Goal: Task Accomplishment & Management: Manage account settings

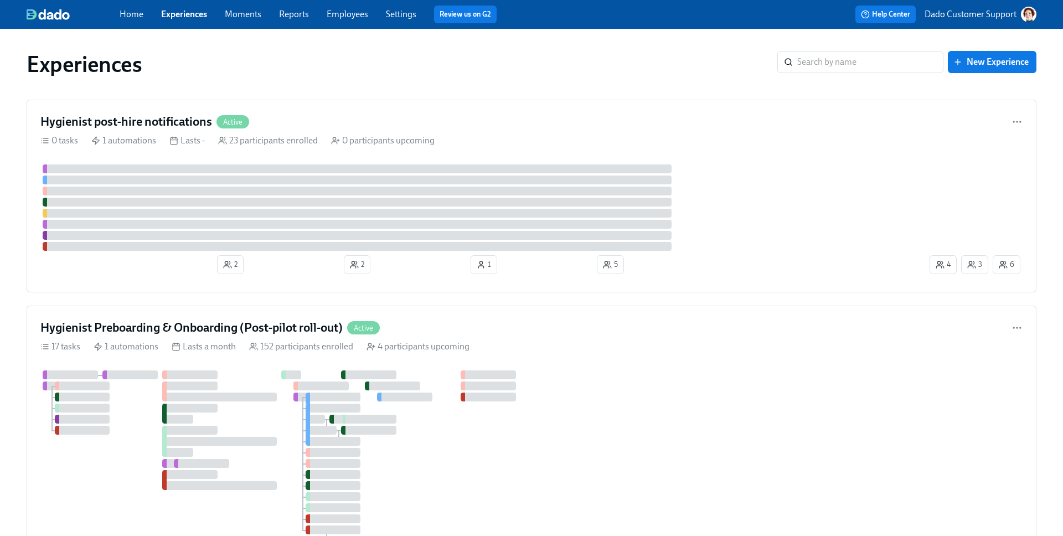
drag, startPoint x: 298, startPoint y: 53, endPoint x: 329, endPoint y: 285, distance: 233.4
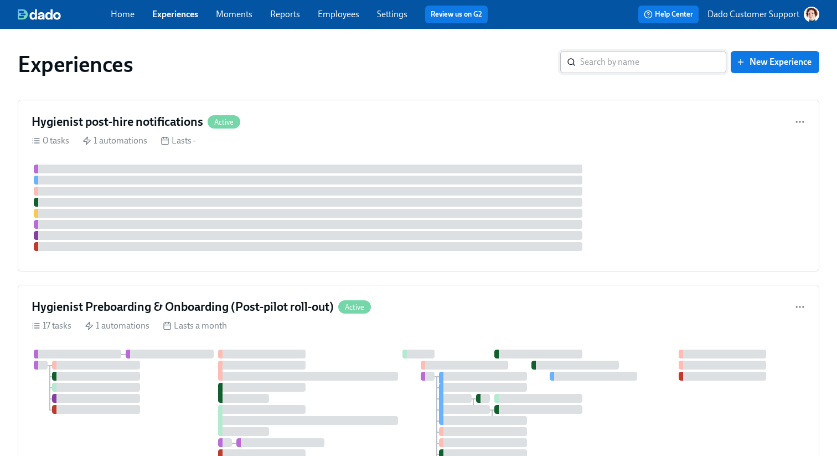
click at [662, 56] on input "search" at bounding box center [653, 62] width 146 height 22
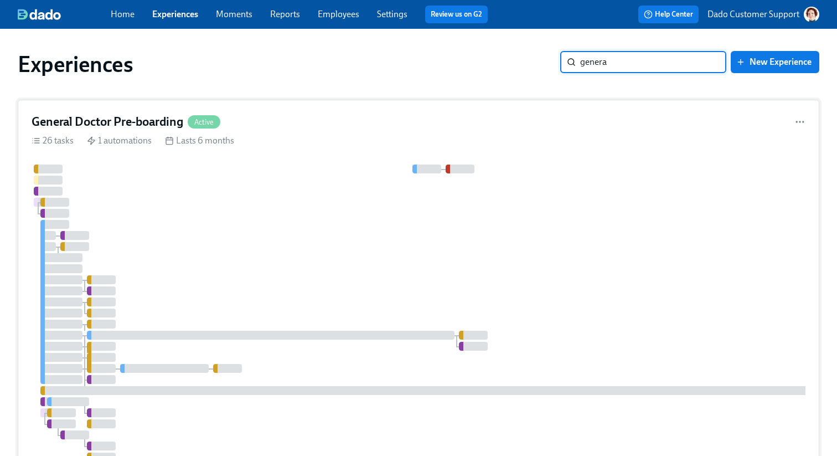
type input "genera"
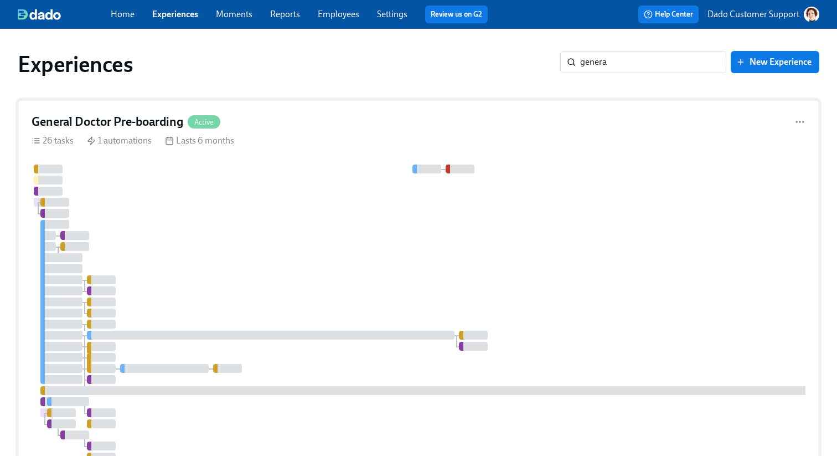
click at [135, 120] on h4 "General Doctor Pre-boarding" at bounding box center [108, 122] width 152 height 17
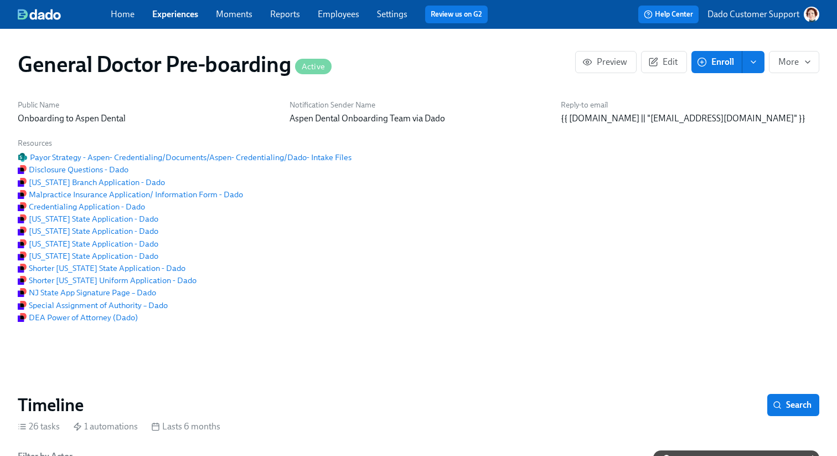
click at [359, 275] on div "Public Name Onboarding to Aspen Dental Notification Sender Name Aspen Dental On…" at bounding box center [418, 211] width 815 height 236
click at [790, 410] on span "Search" at bounding box center [793, 404] width 37 height 11
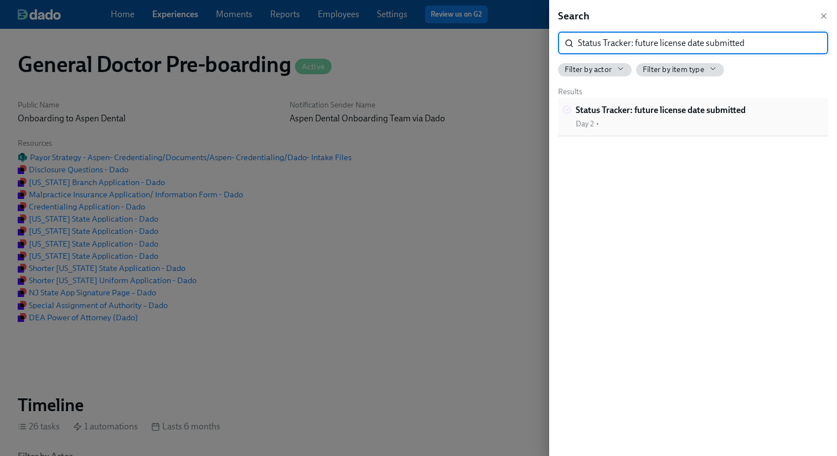
type input "Status Tracker: future license date submitted"
click at [646, 110] on strong "Status Tracker: future license date submitted" at bounding box center [661, 110] width 170 height 11
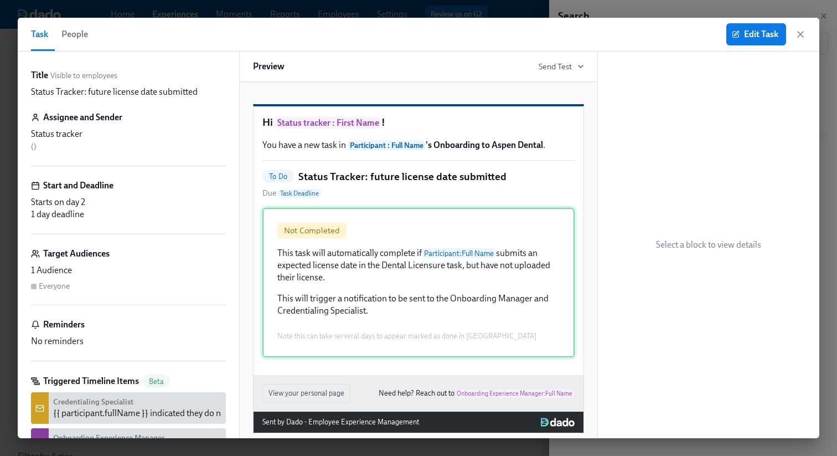
click at [455, 313] on div "Not Completed This task will automatically complete if Participant : Full Name …" at bounding box center [418, 283] width 312 height 150
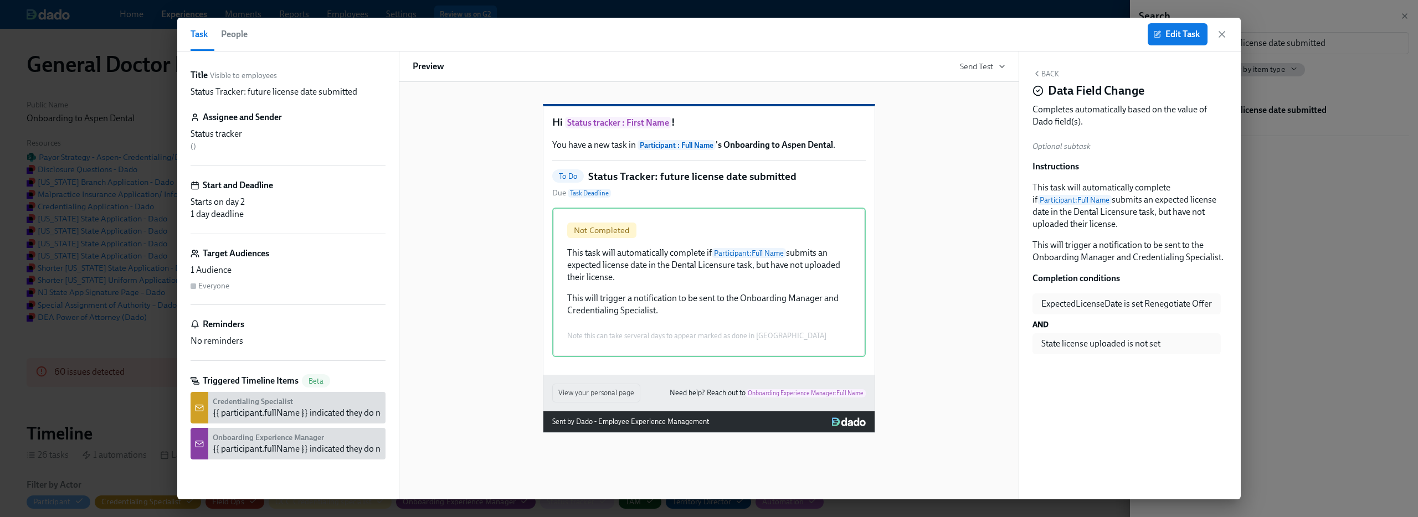
scroll to position [0, 27498]
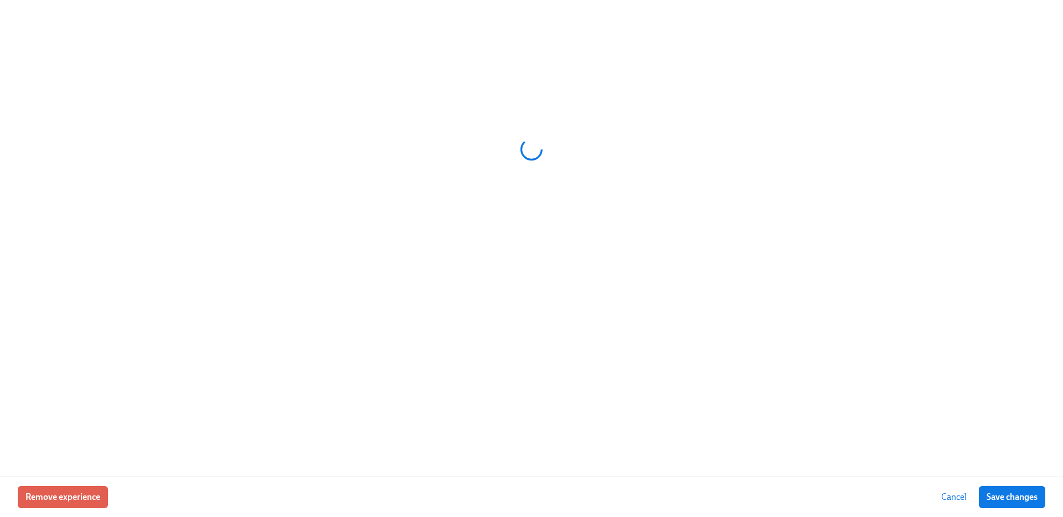
scroll to position [0, 27852]
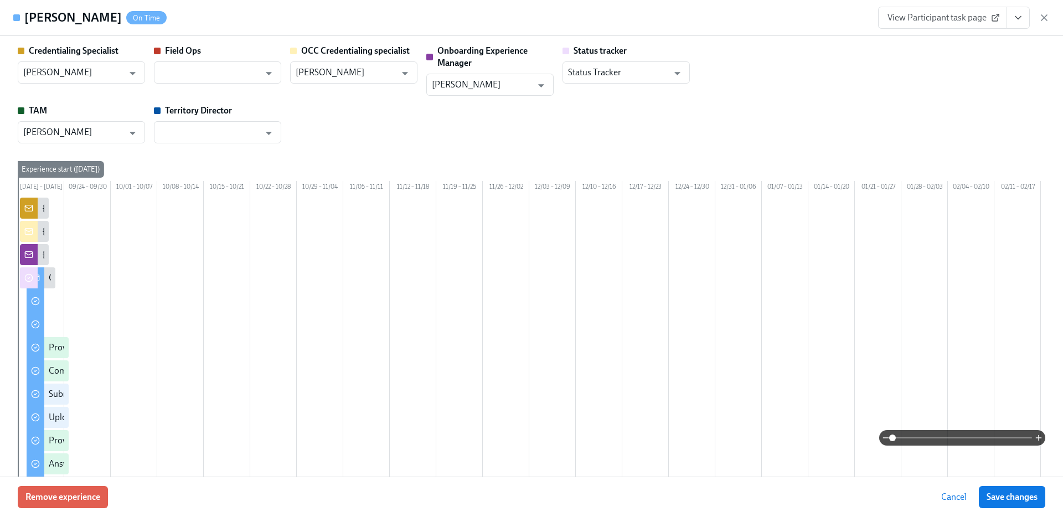
click at [837, 16] on span "View Participant task page" at bounding box center [943, 17] width 110 height 11
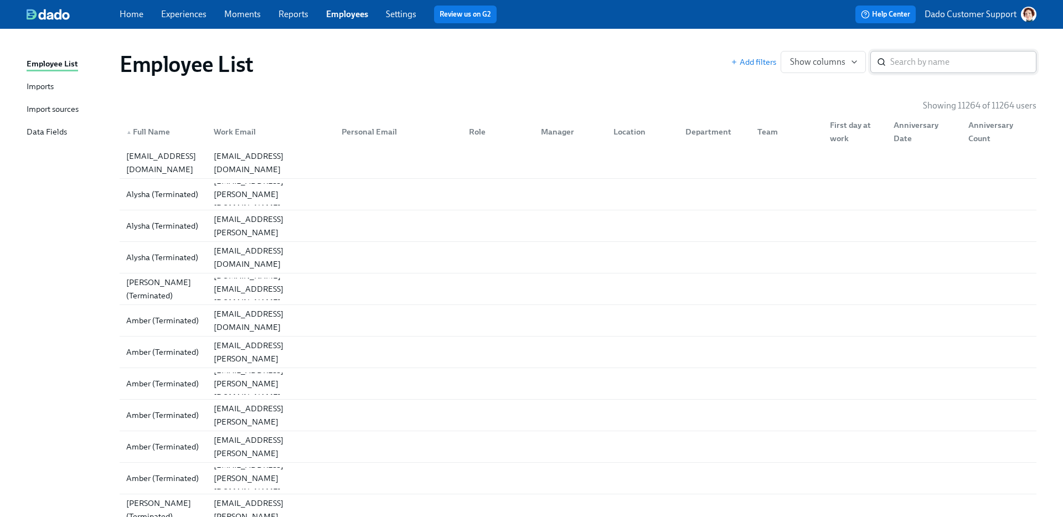
click at [905, 61] on input "search" at bounding box center [963, 62] width 146 height 22
paste input "There was an error delivering an uploaded Org Aspen Dental Org ID 8l3Yr1Ns5 Exp…"
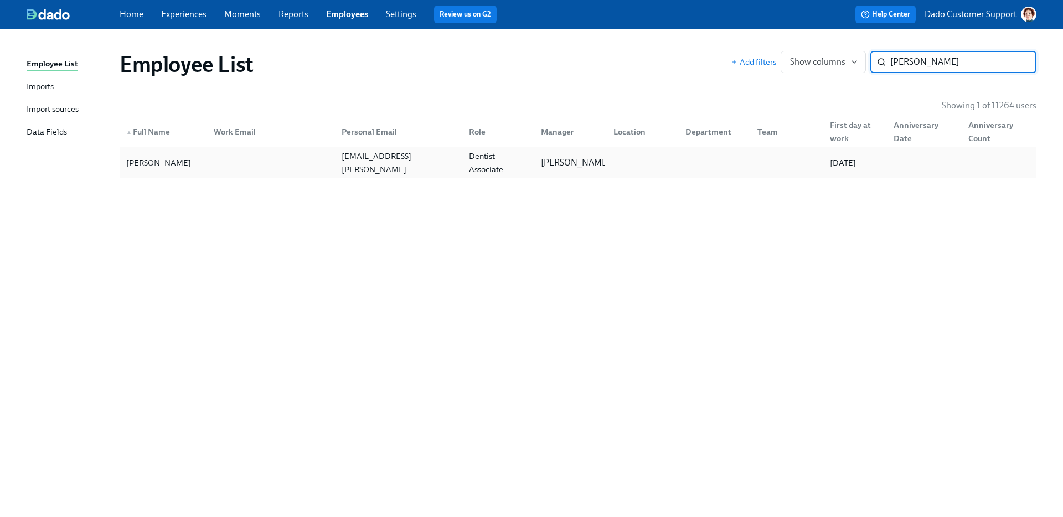
type input "[PERSON_NAME]"
click at [158, 164] on div "[PERSON_NAME]" at bounding box center [159, 162] width 74 height 13
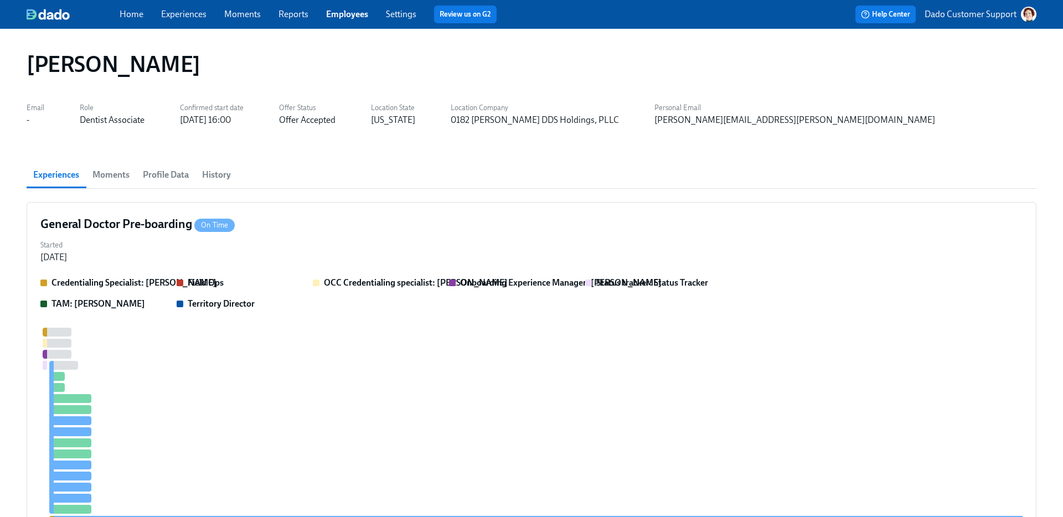
scroll to position [0, 909]
click at [346, 26] on div "Home Experiences Moments Reports Employees Settings Review us on G2 Help Center…" at bounding box center [531, 14] width 1063 height 29
click at [341, 16] on link "Employees" at bounding box center [347, 14] width 42 height 11
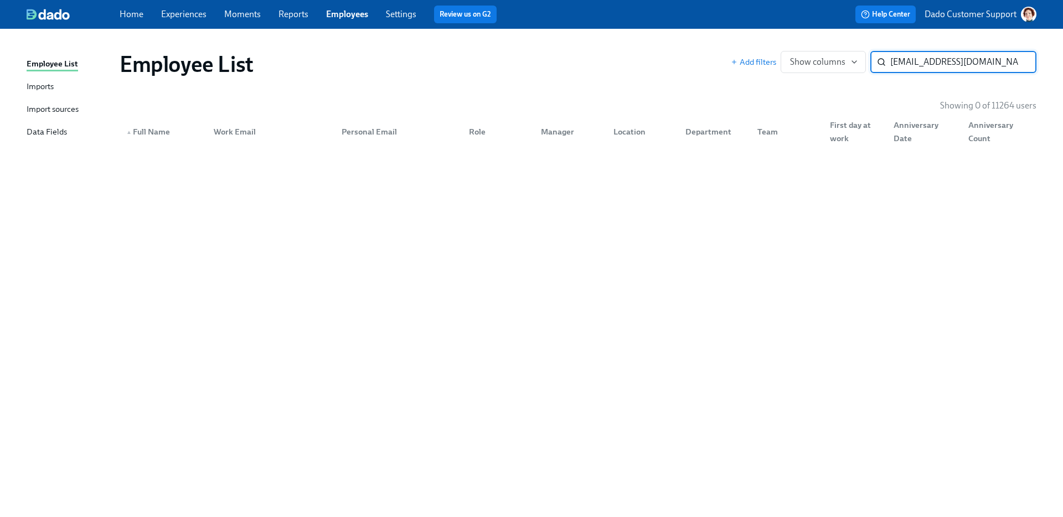
click at [935, 58] on input "[EMAIL_ADDRESS][DOMAIN_NAME]" at bounding box center [963, 62] width 146 height 22
click at [916, 62] on input "[EMAIL_ADDRESS][DOMAIN_NAME]" at bounding box center [963, 62] width 146 height 22
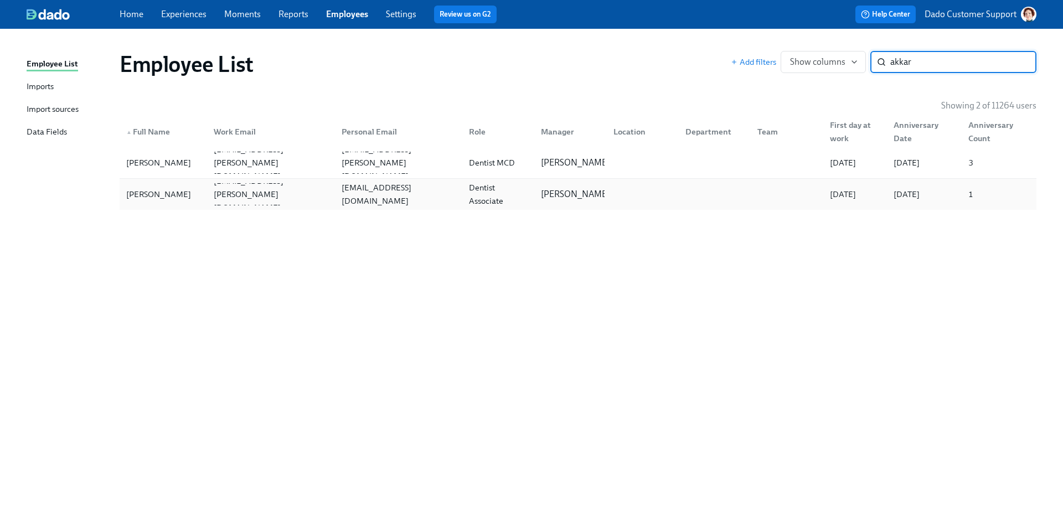
type input "akkar"
click at [162, 190] on div "[PERSON_NAME]" at bounding box center [159, 194] width 74 height 13
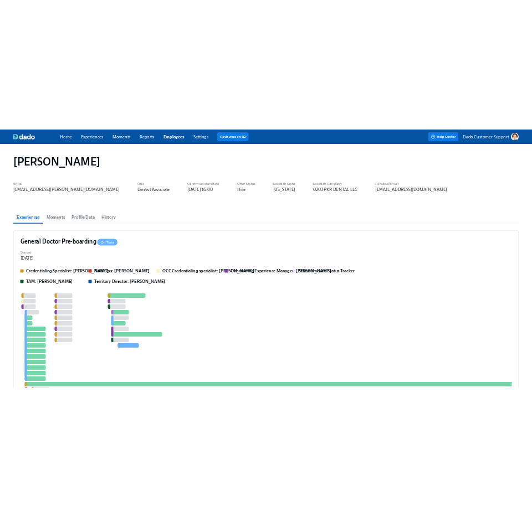
scroll to position [0, 909]
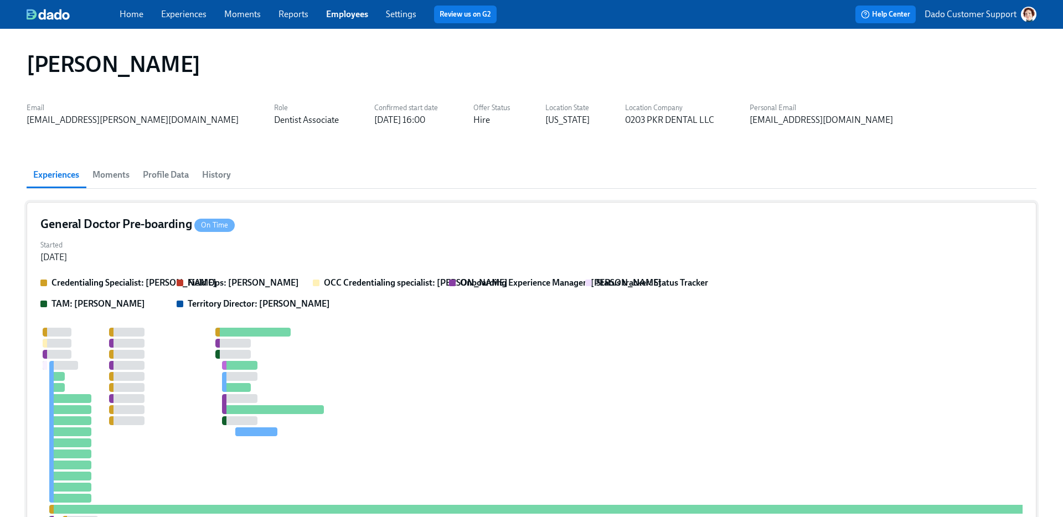
click at [156, 253] on div "Started [DATE]" at bounding box center [531, 250] width 982 height 27
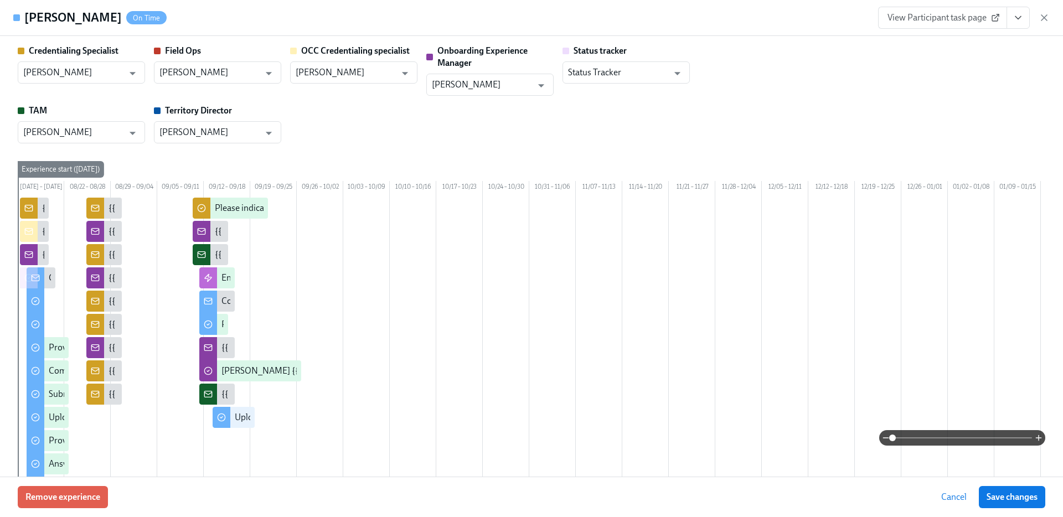
click at [921, 15] on span "View Participant task page" at bounding box center [943, 17] width 110 height 11
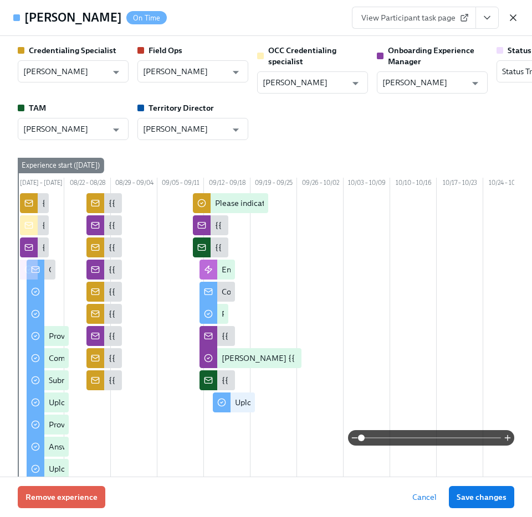
click at [514, 16] on icon "button" at bounding box center [512, 17] width 11 height 11
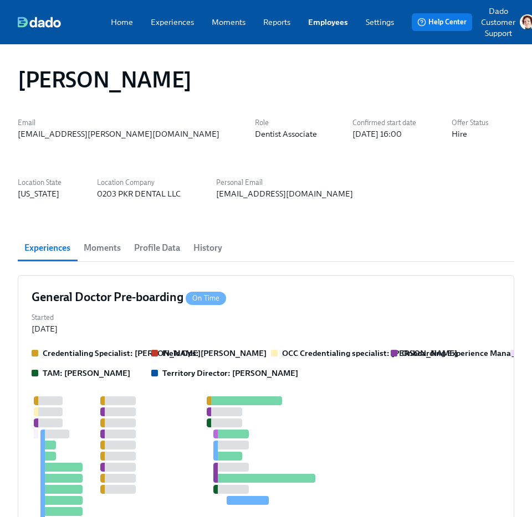
click at [311, 20] on link "Employees" at bounding box center [328, 22] width 40 height 11
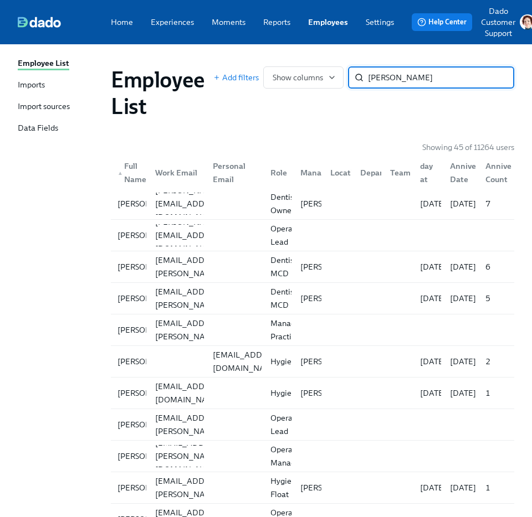
type input "rodriguez"
click at [223, 166] on div "Personal Email" at bounding box center [234, 172] width 53 height 27
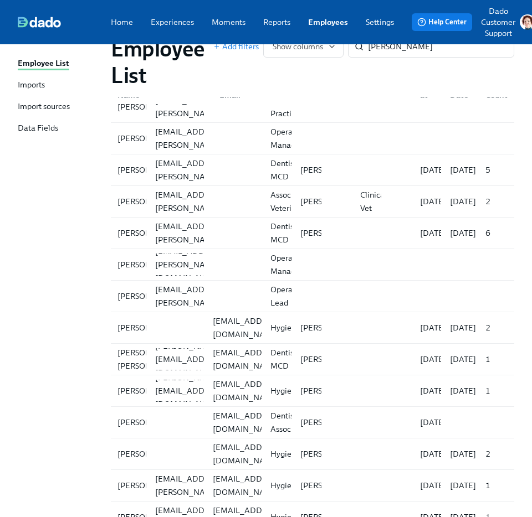
scroll to position [1045, 0]
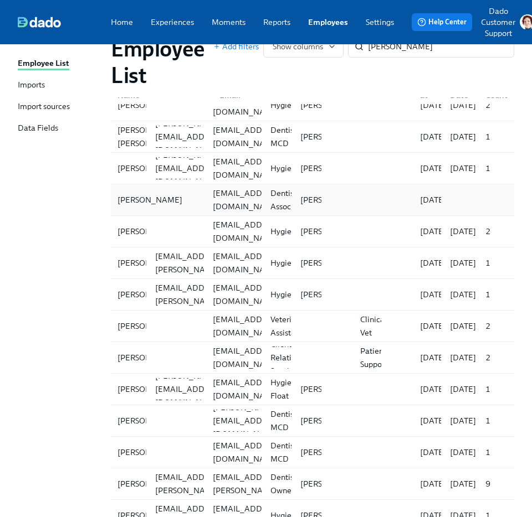
click at [115, 199] on div "Hugo Rodriguez" at bounding box center [150, 199] width 74 height 13
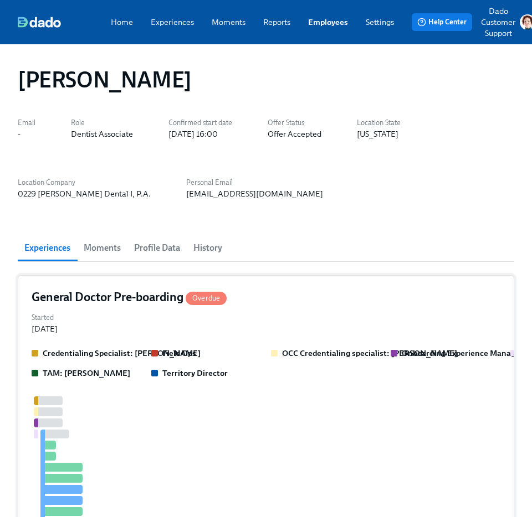
click at [155, 380] on div "Credentialing Specialist: Linda Alferez-Guzman Field Ops OCC Credentialing spec…" at bounding box center [266, 512] width 468 height 329
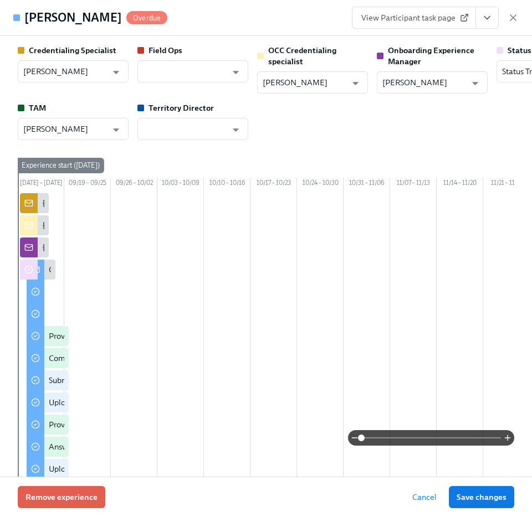
click at [449, 15] on span "View Participant task page" at bounding box center [413, 17] width 105 height 11
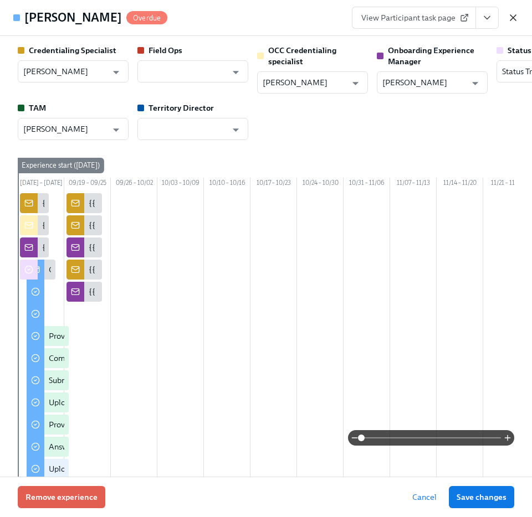
click at [515, 16] on icon "button" at bounding box center [512, 17] width 11 height 11
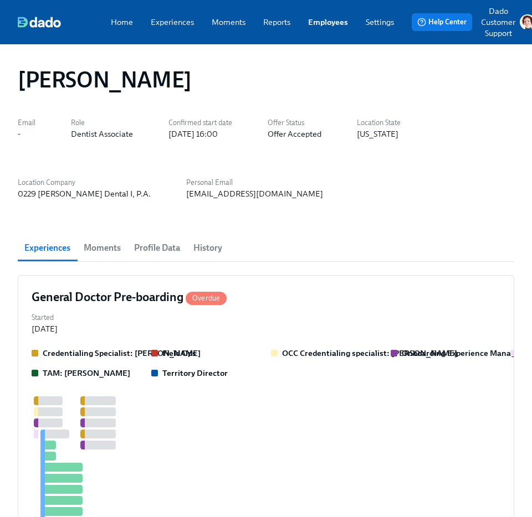
click at [314, 28] on div "Home Experiences Moments Reports Employees Settings Review us on G2 Help Center…" at bounding box center [276, 22] width 553 height 44
click at [326, 17] on link "Employees" at bounding box center [328, 22] width 40 height 11
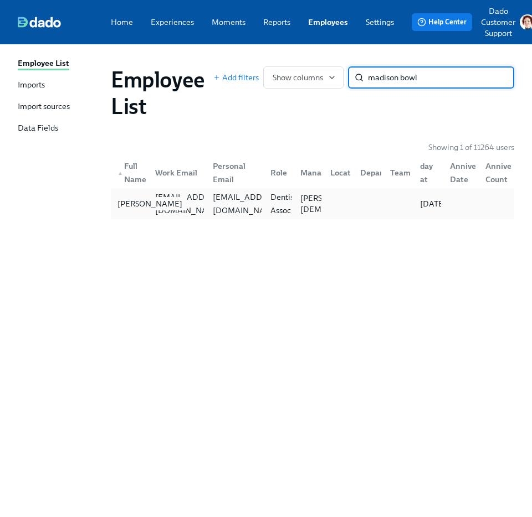
type input "madison bowl"
click at [142, 199] on div "Madison Bowler" at bounding box center [150, 203] width 74 height 13
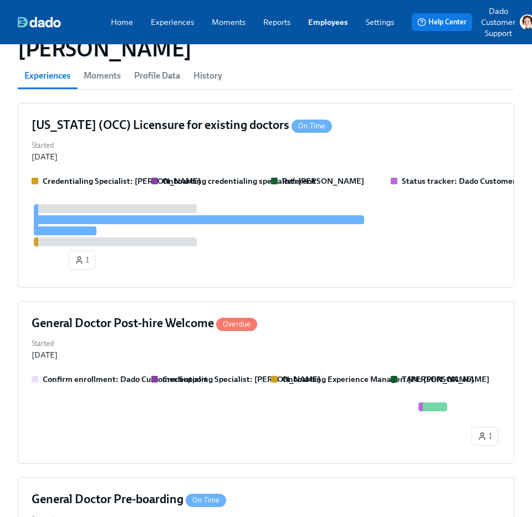
scroll to position [258, 0]
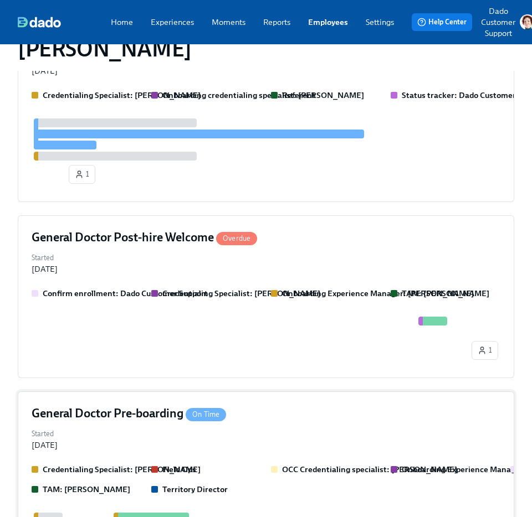
click at [133, 446] on div "Started Sep 04, 2025" at bounding box center [266, 438] width 468 height 24
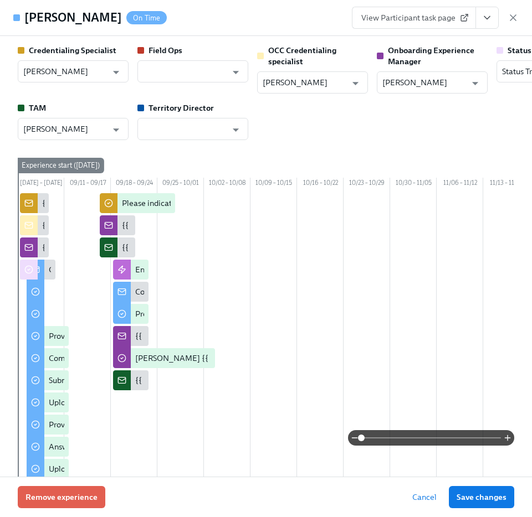
click at [427, 19] on span "View Participant task page" at bounding box center [413, 17] width 105 height 11
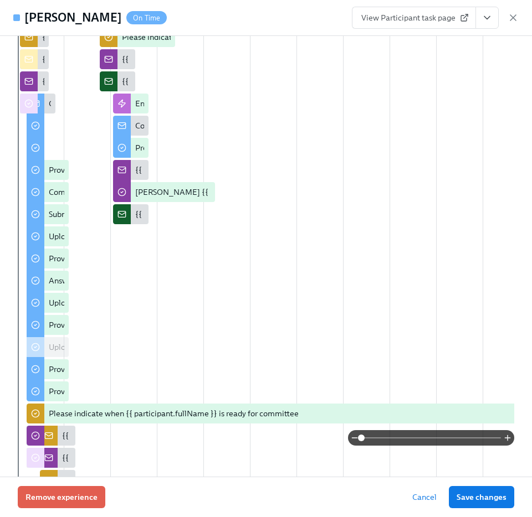
scroll to position [621, 0]
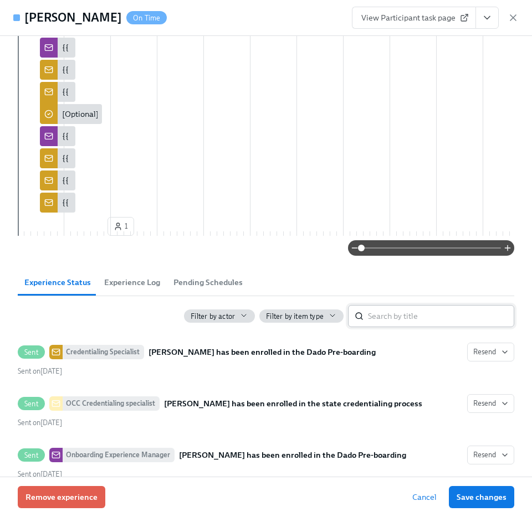
click at [460, 327] on input "search" at bounding box center [441, 316] width 146 height 22
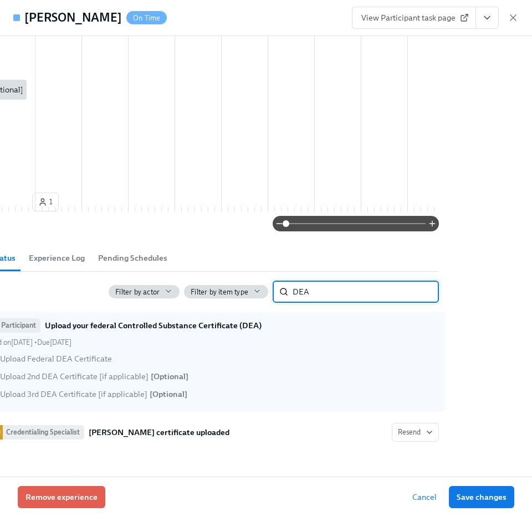
scroll to position [661, 0]
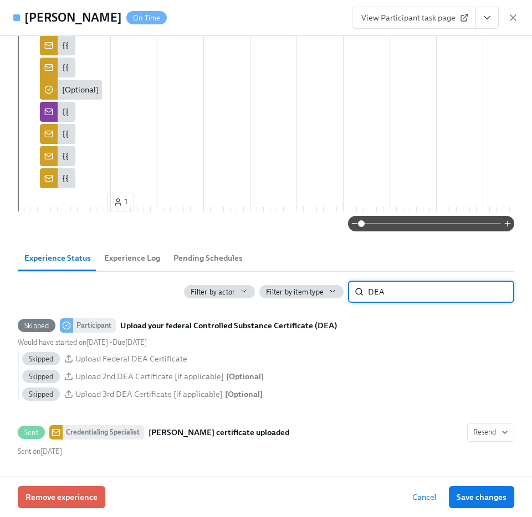
type input "DEA"
click at [121, 259] on span "Experience Log" at bounding box center [132, 258] width 56 height 13
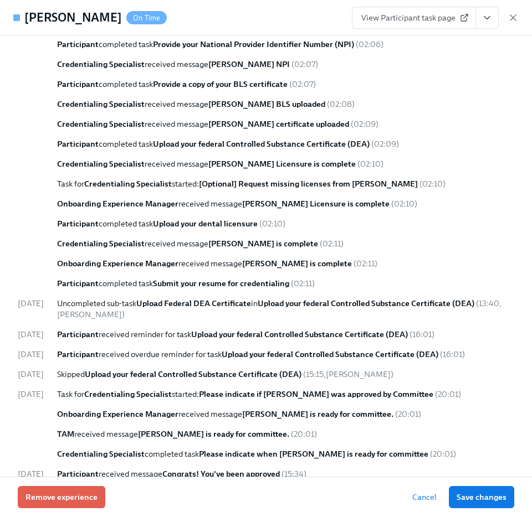
scroll to position [1816, 0]
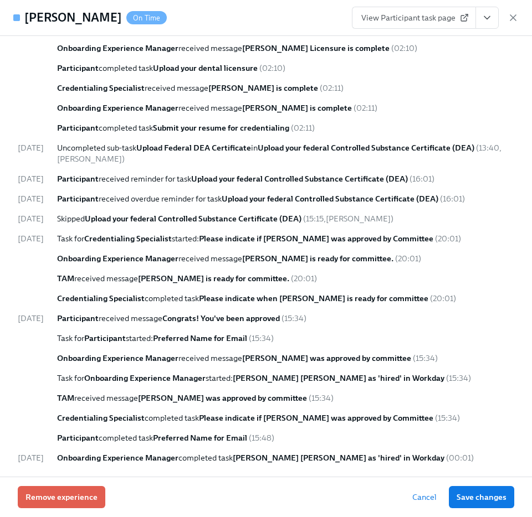
click at [511, 19] on icon "button" at bounding box center [512, 17] width 11 height 11
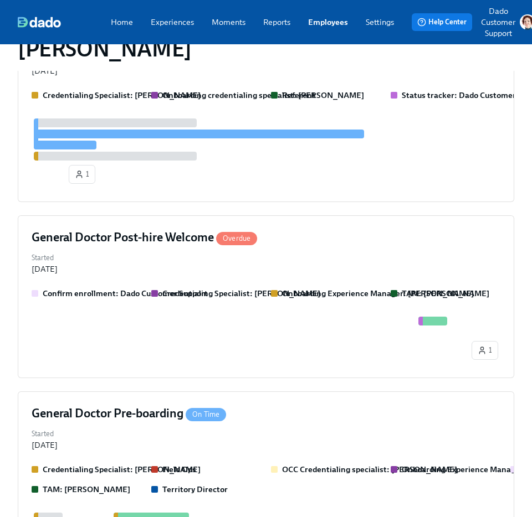
click at [318, 24] on link "Employees" at bounding box center [328, 22] width 40 height 11
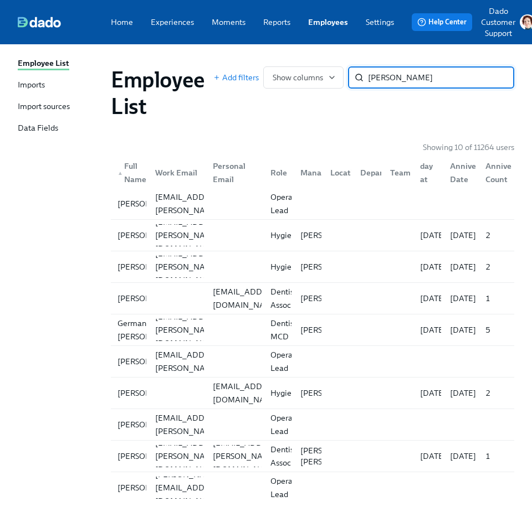
type input "mendoza"
click at [225, 165] on div "Personal Email" at bounding box center [234, 172] width 53 height 27
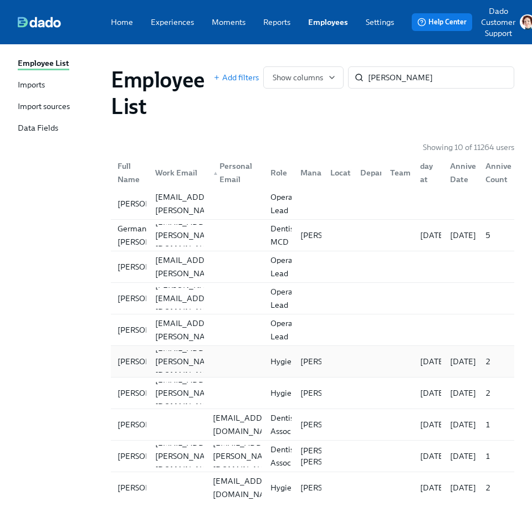
scroll to position [13, 0]
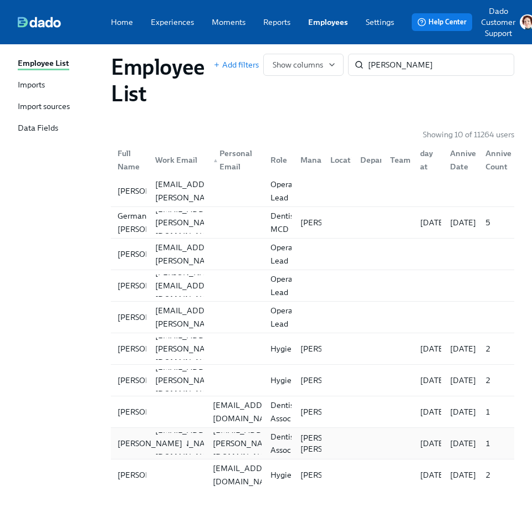
click at [125, 437] on div "Inti Mendoza Carrasco" at bounding box center [150, 443] width 74 height 13
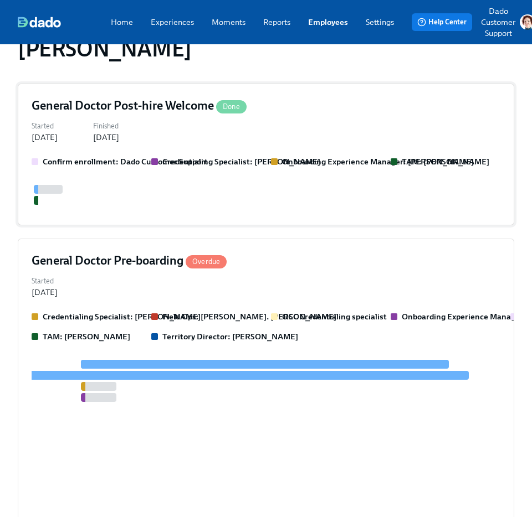
scroll to position [264, 0]
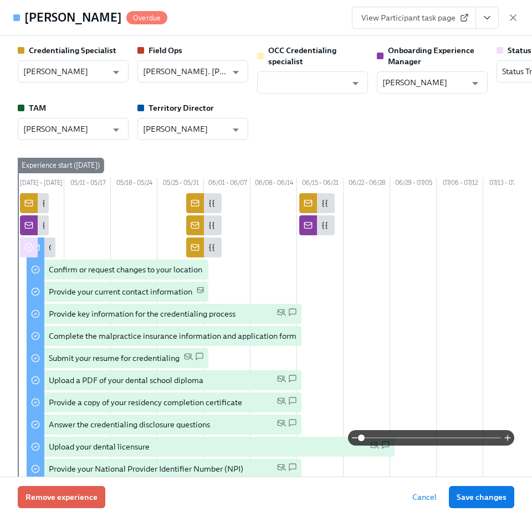
scroll to position [0, 667]
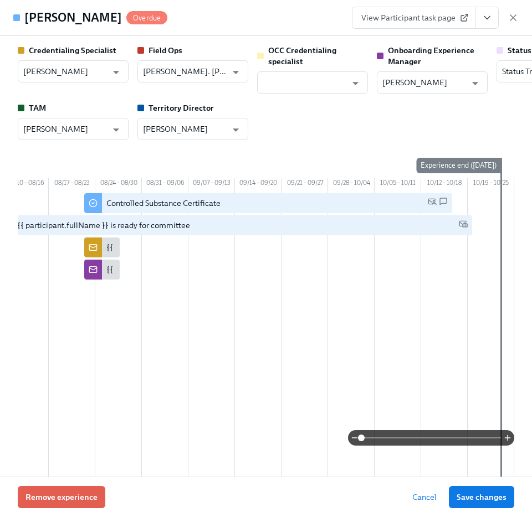
click at [417, 17] on span "View Participant task page" at bounding box center [413, 17] width 105 height 11
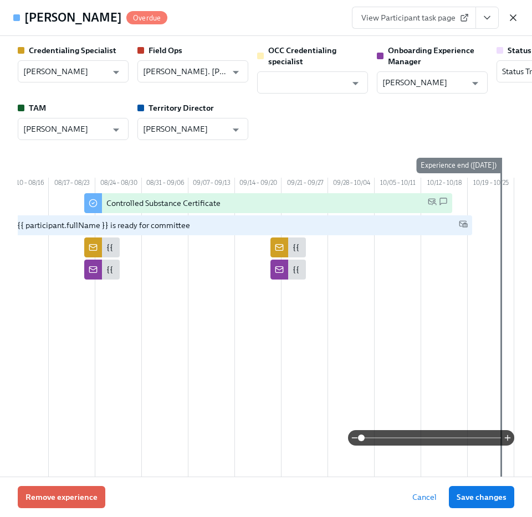
click at [513, 16] on icon "button" at bounding box center [512, 17] width 11 height 11
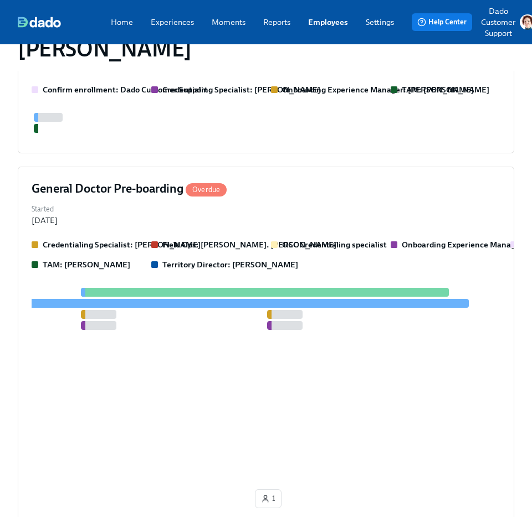
click at [343, 23] on link "Employees" at bounding box center [328, 22] width 40 height 11
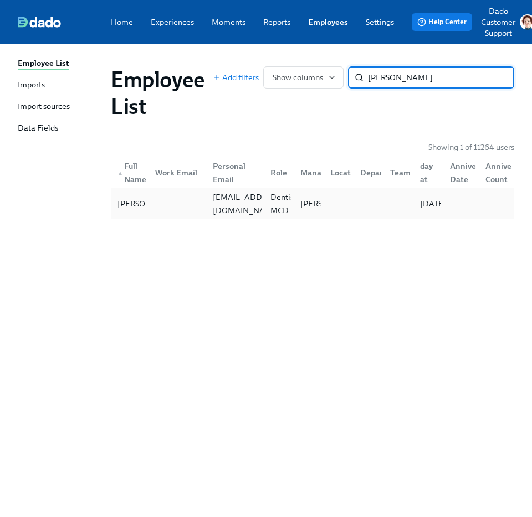
type input "eugene jang"
click at [131, 218] on div "Eugene Jang ej736@nyu.edu Dentist MCD Ashley Boivin 11/01/2025" at bounding box center [312, 203] width 403 height 31
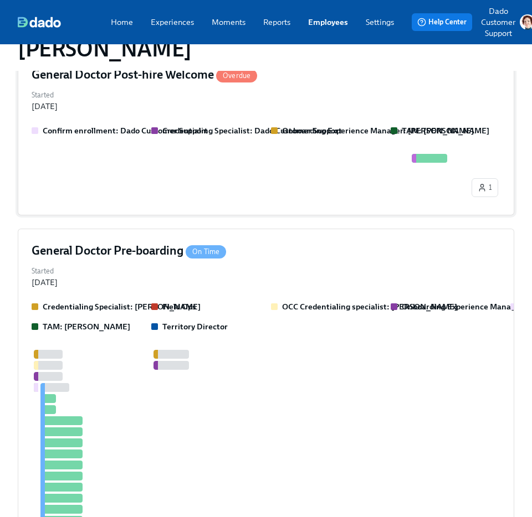
scroll to position [342, 0]
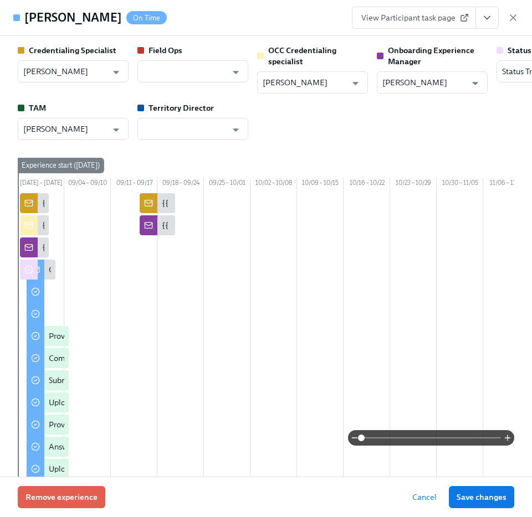
click at [402, 14] on span "View Participant task page" at bounding box center [413, 17] width 105 height 11
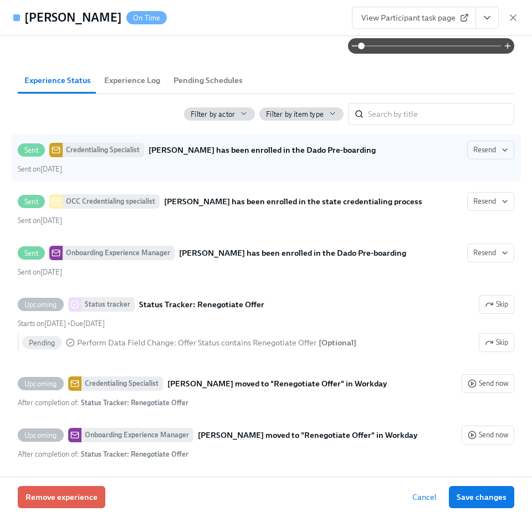
scroll to position [786, 0]
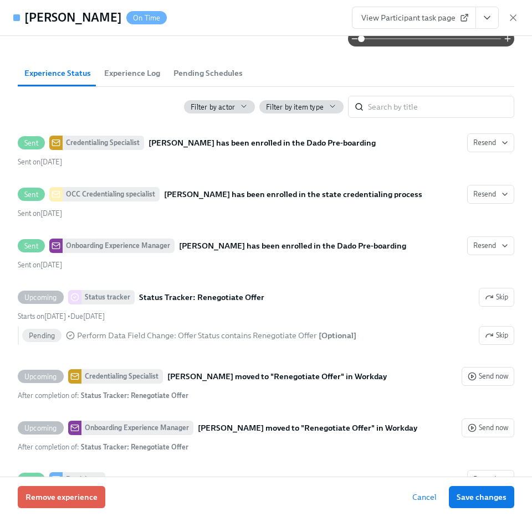
click at [442, 108] on div "Filter by actor Filter by item type ​" at bounding box center [266, 102] width 496 height 31
click at [432, 118] on input "search" at bounding box center [441, 107] width 146 height 22
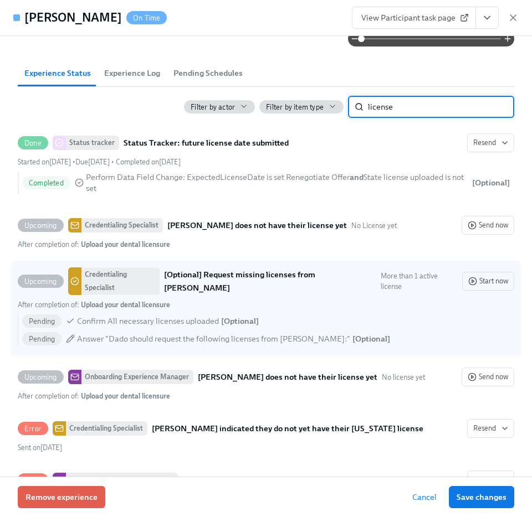
scroll to position [840, 0]
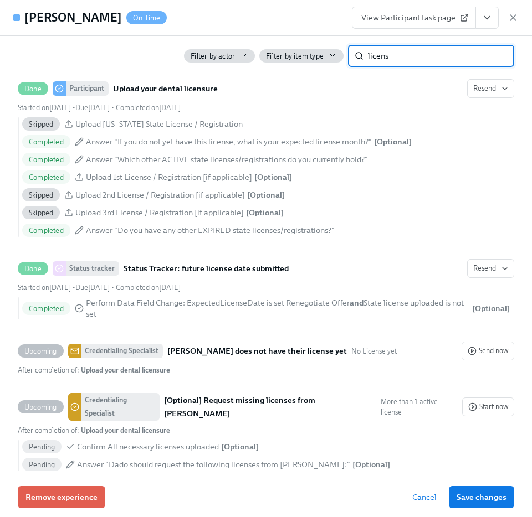
type input "licens"
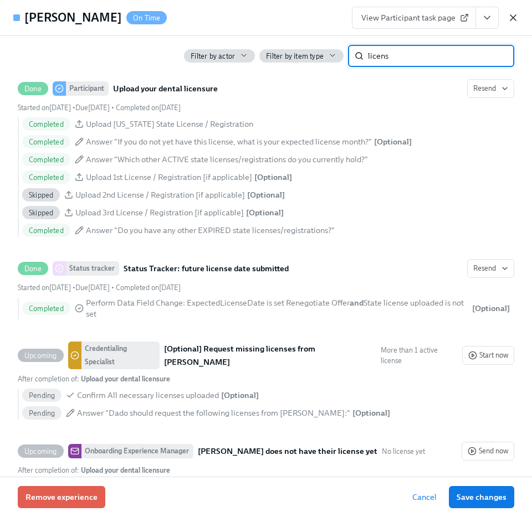
click at [512, 17] on icon "button" at bounding box center [513, 18] width 6 height 6
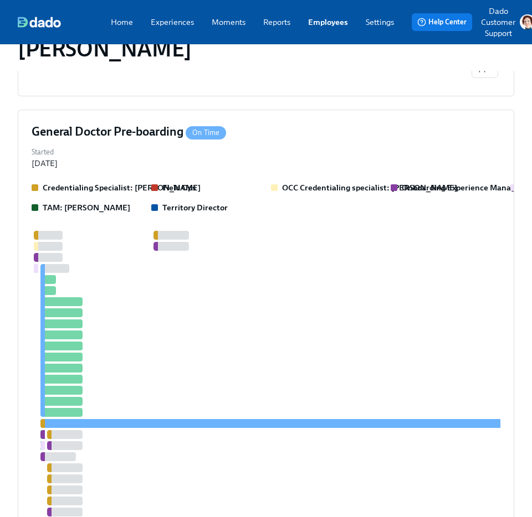
click at [327, 17] on link "Employees" at bounding box center [328, 22] width 40 height 11
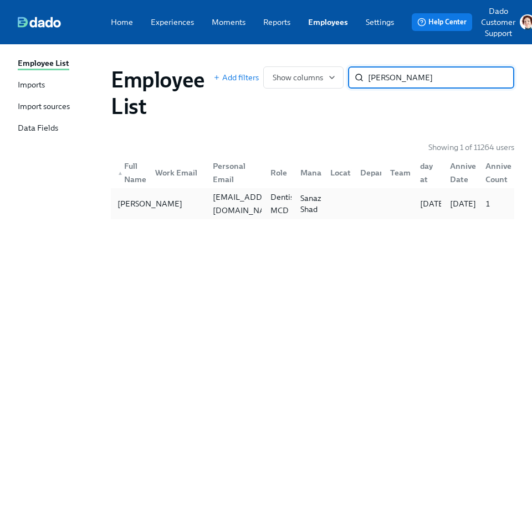
type input "abraham john"
click at [137, 207] on div "Abraham John" at bounding box center [150, 203] width 74 height 13
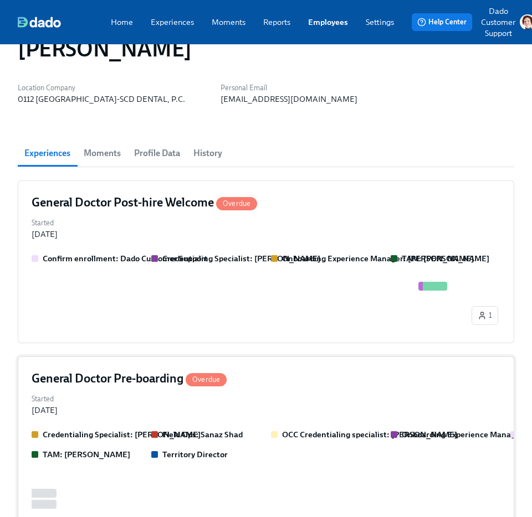
scroll to position [42, 0]
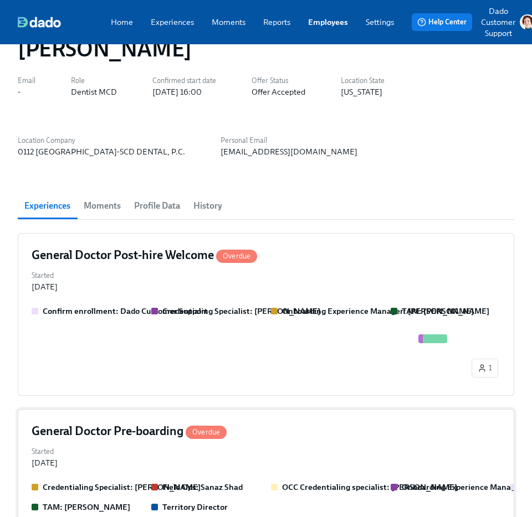
click at [161, 440] on h4 "General Doctor Pre-boarding Overdue" at bounding box center [129, 431] width 195 height 17
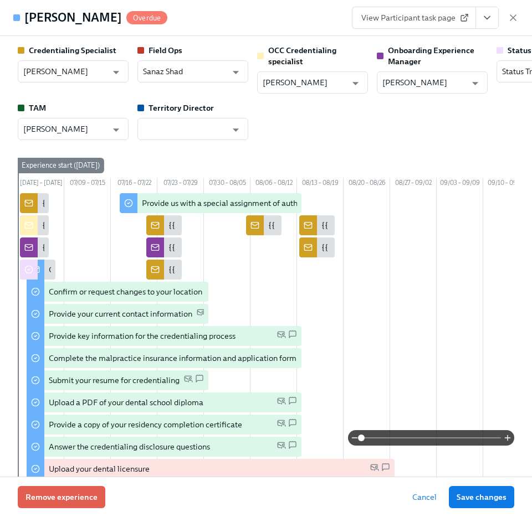
scroll to position [0, 278]
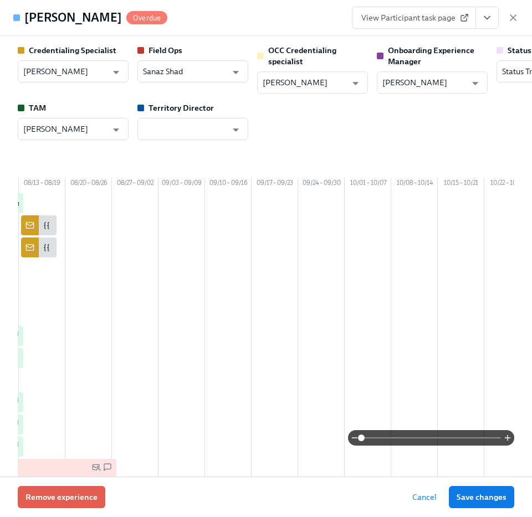
click at [406, 21] on span "View Participant task page" at bounding box center [413, 17] width 105 height 11
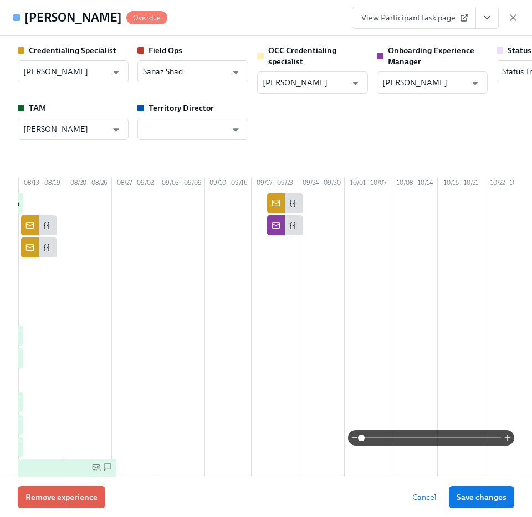
click at [512, 23] on div "View Participant task page" at bounding box center [435, 18] width 167 height 22
click at [512, 18] on icon "button" at bounding box center [512, 17] width 11 height 11
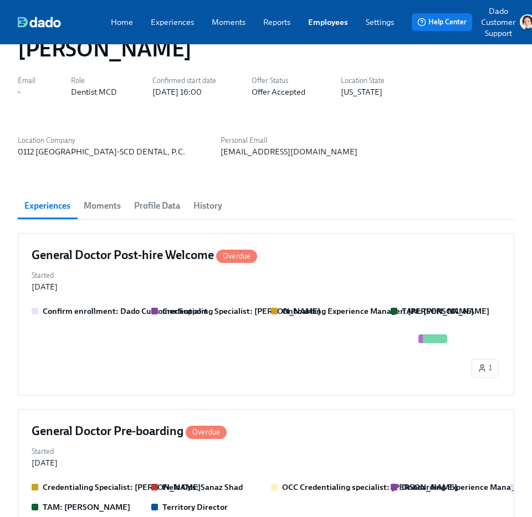
click at [321, 19] on link "Employees" at bounding box center [328, 22] width 40 height 11
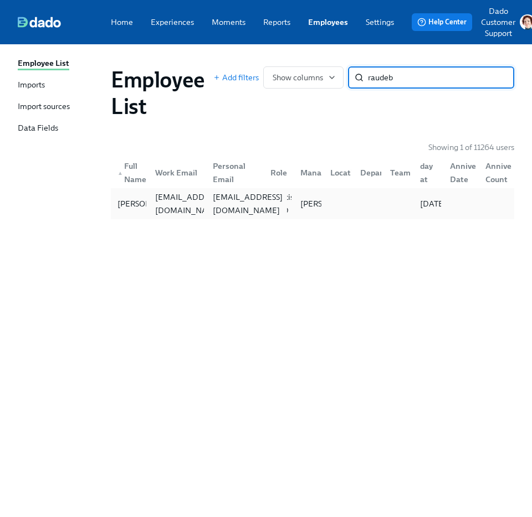
type input "raudeb"
click at [243, 210] on div "raudebaugha@yahoo.com" at bounding box center [247, 203] width 79 height 27
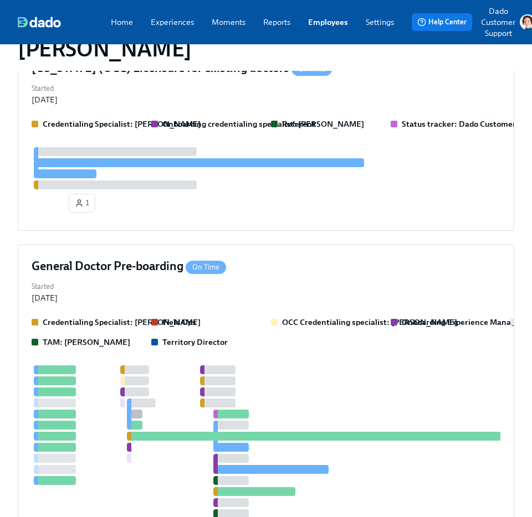
scroll to position [713, 0]
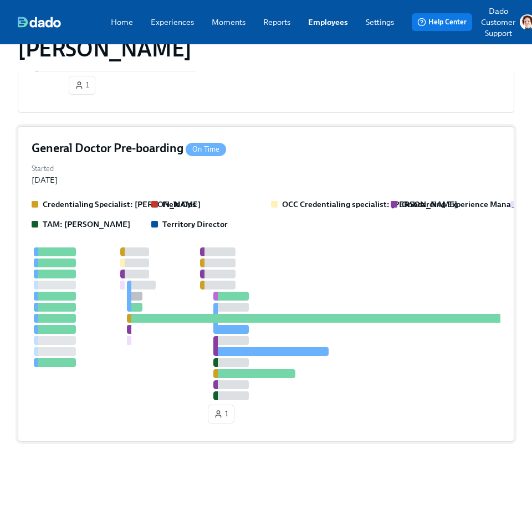
click at [217, 203] on div "Field Ops" at bounding box center [206, 204] width 111 height 11
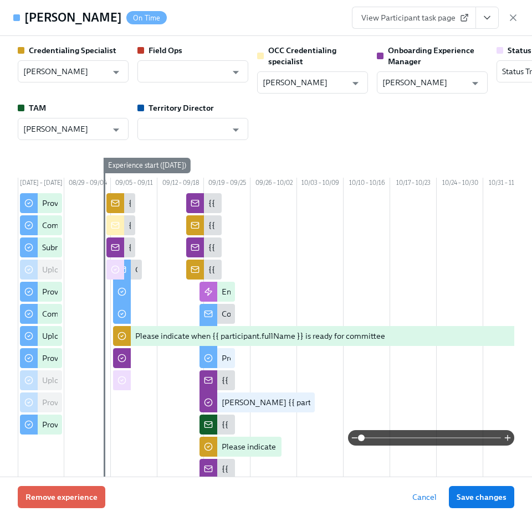
click at [426, 14] on span "View Participant task page" at bounding box center [413, 17] width 105 height 11
click at [514, 18] on icon "button" at bounding box center [512, 17] width 11 height 11
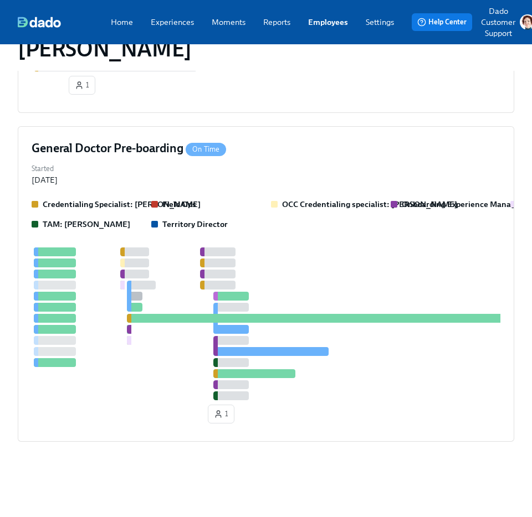
click at [333, 21] on link "Employees" at bounding box center [328, 22] width 40 height 11
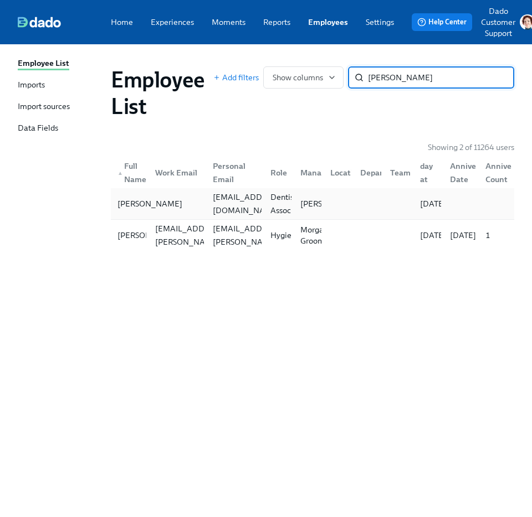
type input "zeiler"
click at [131, 205] on div "Jacob Zeiler" at bounding box center [150, 203] width 74 height 13
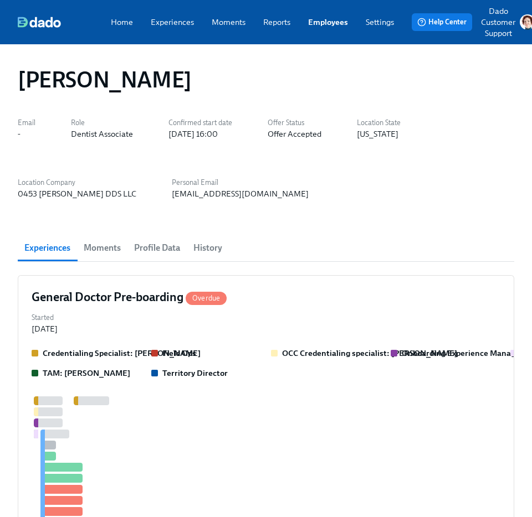
scroll to position [0, 1423]
click at [129, 346] on div "General Doctor Pre-boarding Overdue Started Sep 11, 2025 Credentialing Speciali…" at bounding box center [266, 466] width 496 height 382
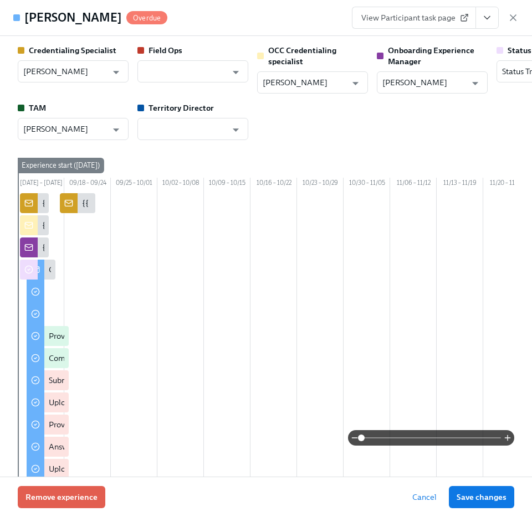
click at [399, 17] on span "View Participant task page" at bounding box center [413, 17] width 105 height 11
click at [513, 16] on icon "button" at bounding box center [512, 17] width 11 height 11
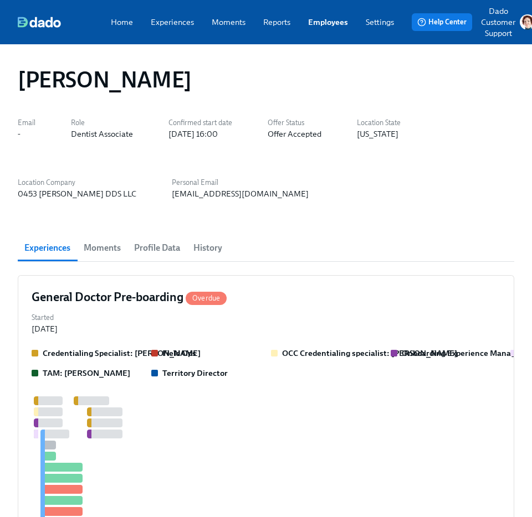
click at [320, 17] on link "Employees" at bounding box center [328, 22] width 40 height 11
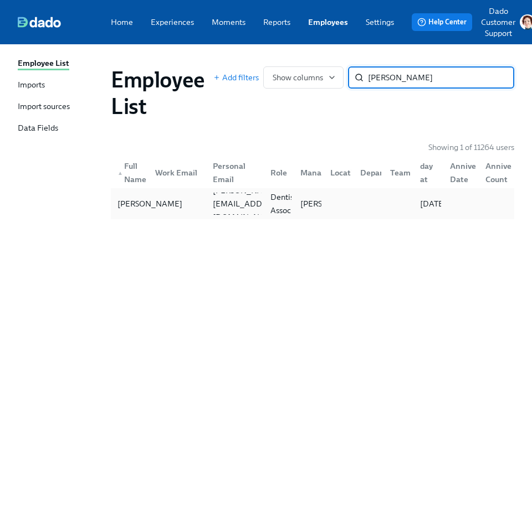
type input "demars"
click at [133, 203] on div "Carter DeMars" at bounding box center [150, 203] width 74 height 13
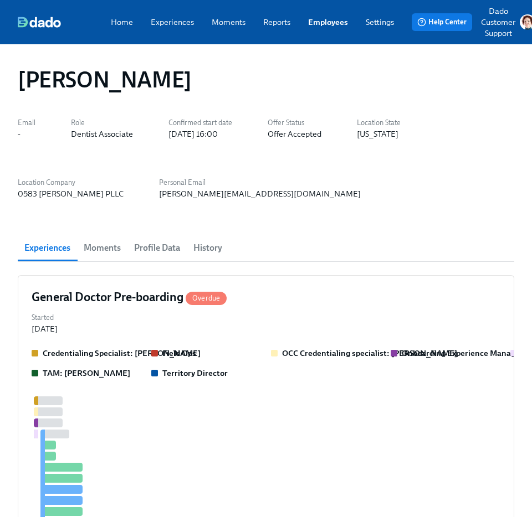
scroll to position [0, 1423]
click at [190, 286] on div "General Doctor Pre-boarding Overdue Started Sep 16, 2025 Credentialing Speciali…" at bounding box center [266, 477] width 496 height 404
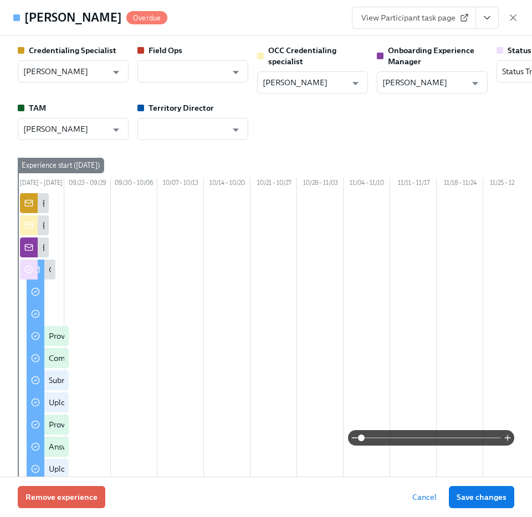
click at [428, 22] on span "View Participant task page" at bounding box center [413, 17] width 105 height 11
click at [509, 18] on icon "button" at bounding box center [512, 17] width 11 height 11
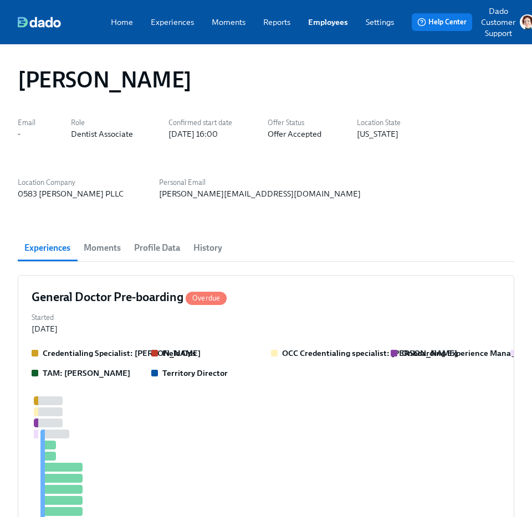
click at [338, 20] on link "Employees" at bounding box center [328, 22] width 40 height 11
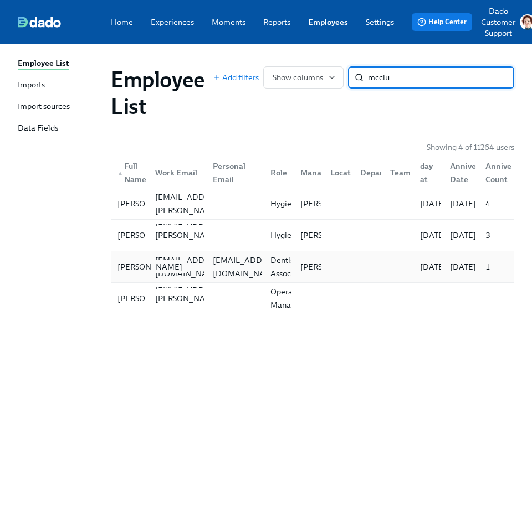
type input "mcclu"
click at [130, 274] on div "Charne McClurkin" at bounding box center [150, 266] width 74 height 13
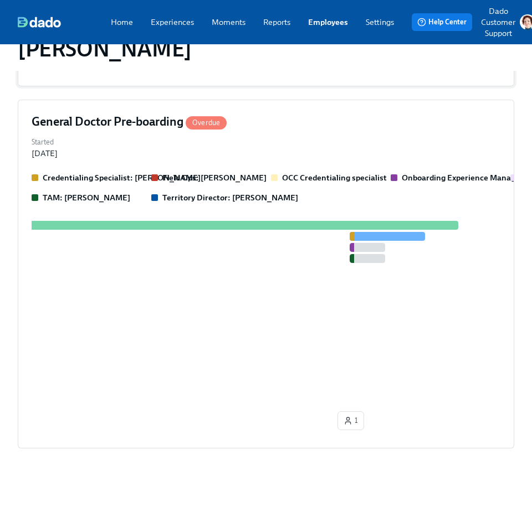
scroll to position [367, 0]
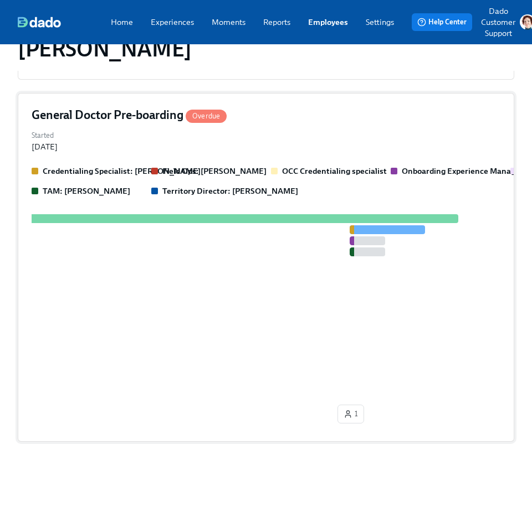
click at [241, 138] on div "Started Mar 30, 2025" at bounding box center [266, 140] width 468 height 24
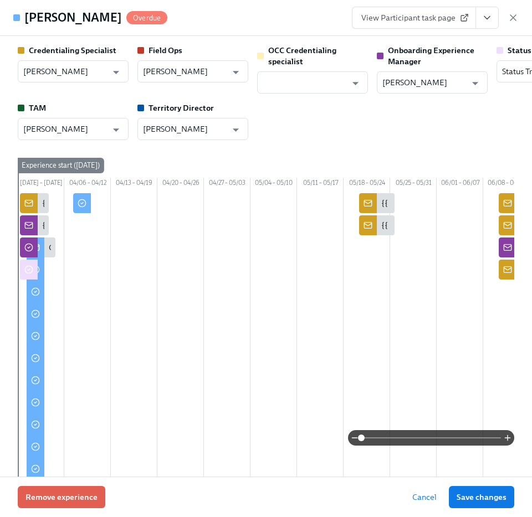
scroll to position [0, 806]
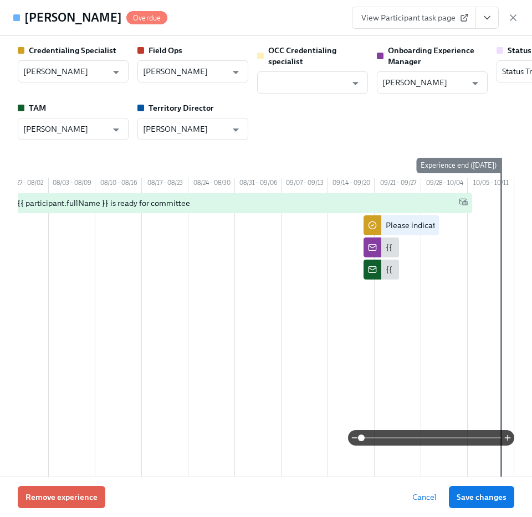
click at [401, 22] on span "View Participant task page" at bounding box center [413, 17] width 105 height 11
click at [520, 18] on div "Charne McClurkin Overdue View Participant task page" at bounding box center [266, 18] width 532 height 36
click at [514, 18] on icon "button" at bounding box center [512, 17] width 11 height 11
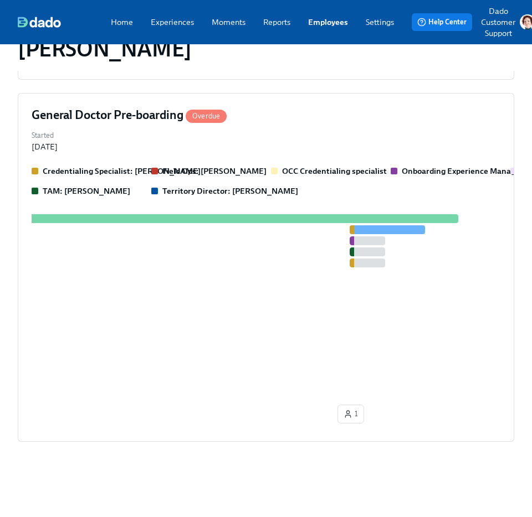
click at [328, 20] on link "Employees" at bounding box center [328, 22] width 40 height 11
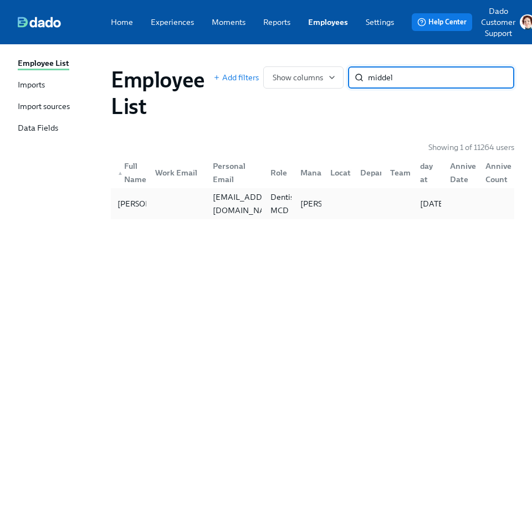
type input "middel"
click at [176, 198] on div at bounding box center [175, 204] width 58 height 22
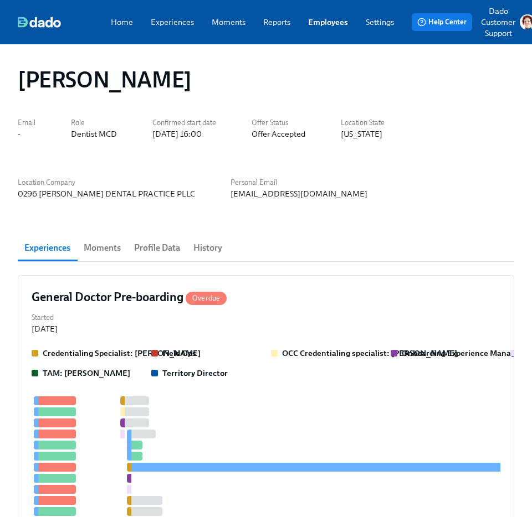
scroll to position [0, 1423]
click at [132, 302] on h4 "General Doctor Pre-boarding Overdue" at bounding box center [129, 297] width 195 height 17
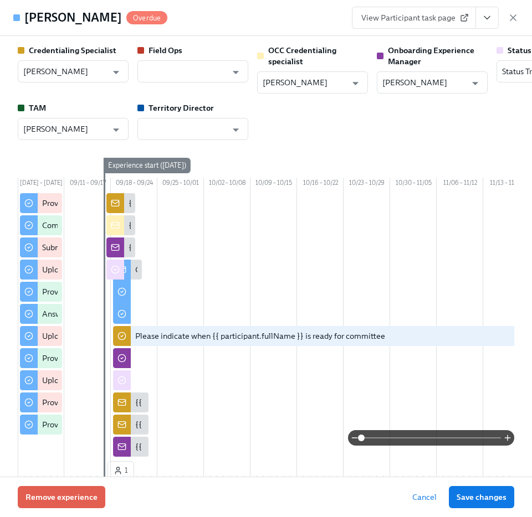
click at [421, 24] on link "View Participant task page" at bounding box center [414, 18] width 124 height 22
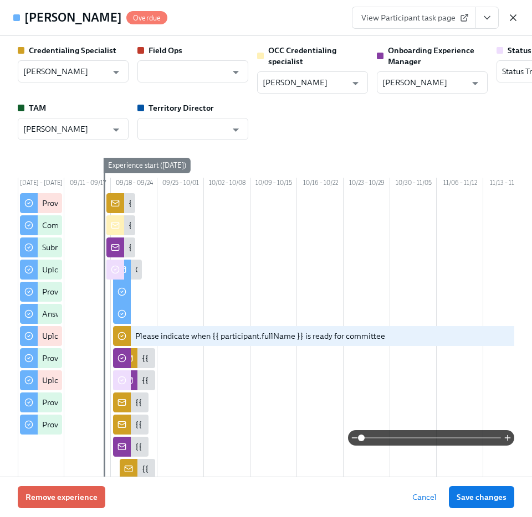
click at [513, 14] on icon "button" at bounding box center [512, 17] width 11 height 11
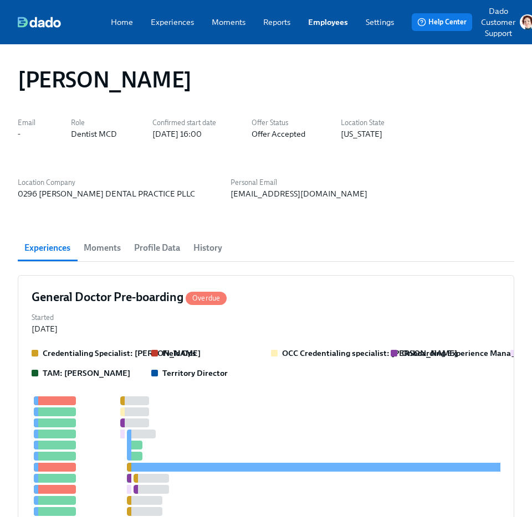
click at [319, 16] on div "Home Experiences Moments Reports Employees Settings Review us on G2 Help Center…" at bounding box center [276, 22] width 553 height 44
click at [316, 20] on link "Employees" at bounding box center [328, 22] width 40 height 11
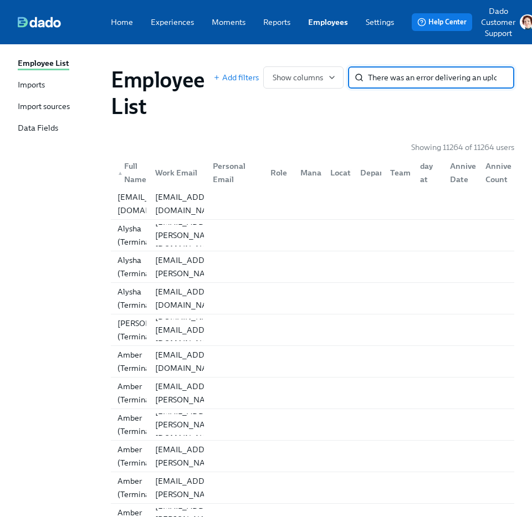
scroll to position [0, 461]
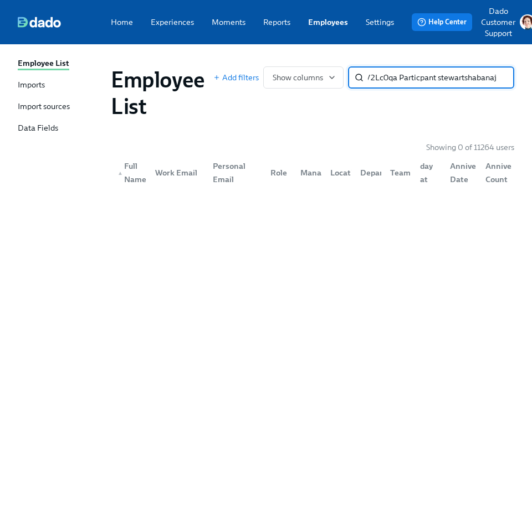
click at [465, 78] on input "There was an error delivering an uploaded Org Aspen Dental Org ID 8l3Yr1Ns5 Exp…" at bounding box center [441, 77] width 146 height 22
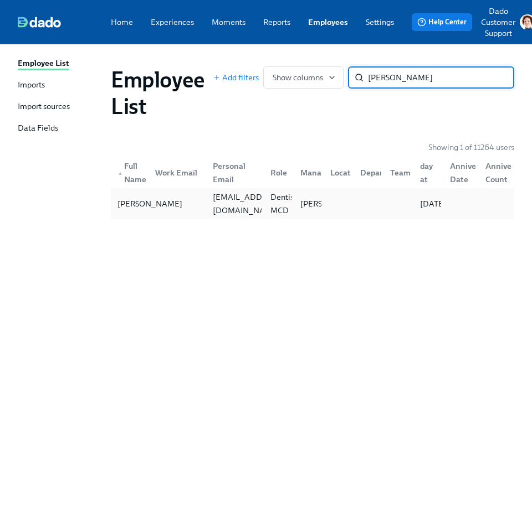
type input "stewart shabanaj"
click at [142, 210] on div "Stewart Shabanaj" at bounding box center [150, 203] width 74 height 13
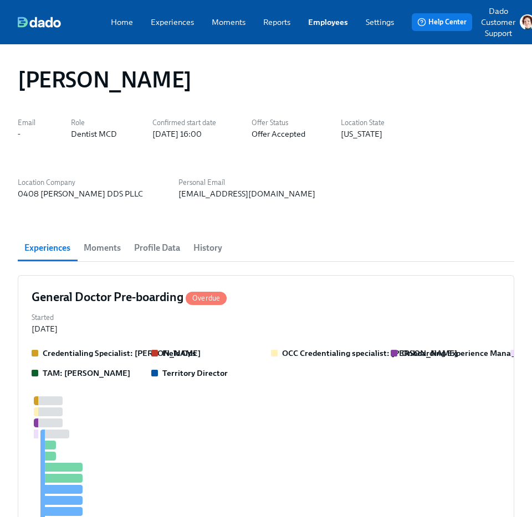
scroll to position [0, 1423]
click at [135, 317] on div "Started Sep 17, 2025" at bounding box center [266, 322] width 468 height 24
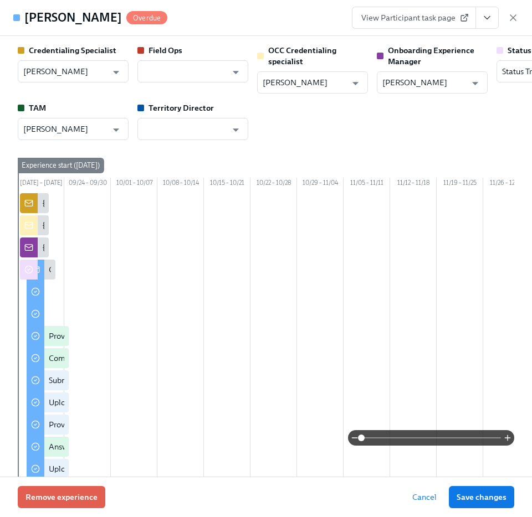
click at [409, 19] on span "View Participant task page" at bounding box center [413, 17] width 105 height 11
click at [508, 14] on icon "button" at bounding box center [512, 17] width 11 height 11
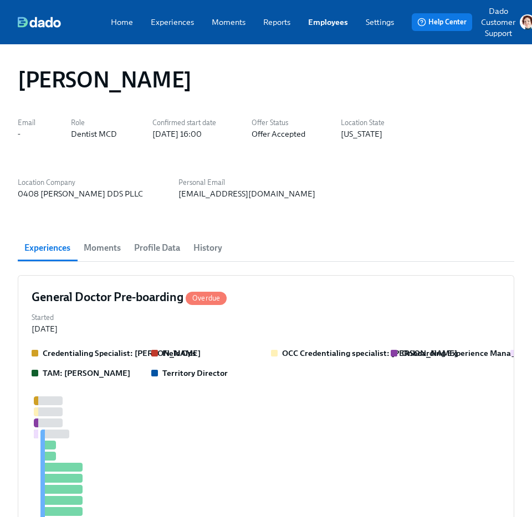
click at [323, 24] on link "Employees" at bounding box center [328, 22] width 40 height 11
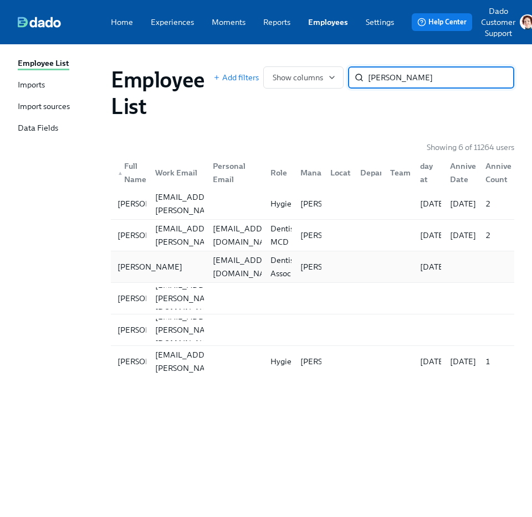
type input "roble"
click at [129, 260] on div "Mario Robles" at bounding box center [150, 266] width 74 height 13
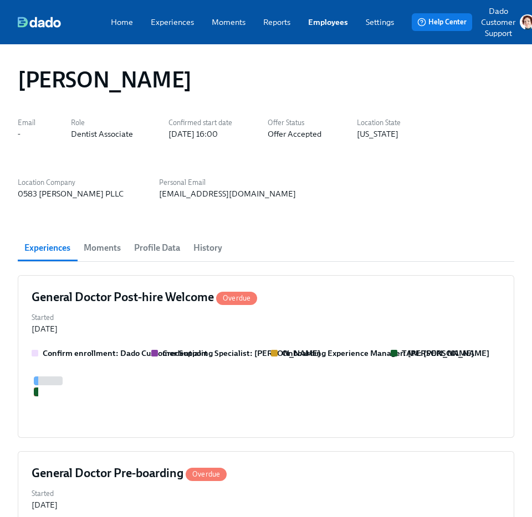
scroll to position [0, 1423]
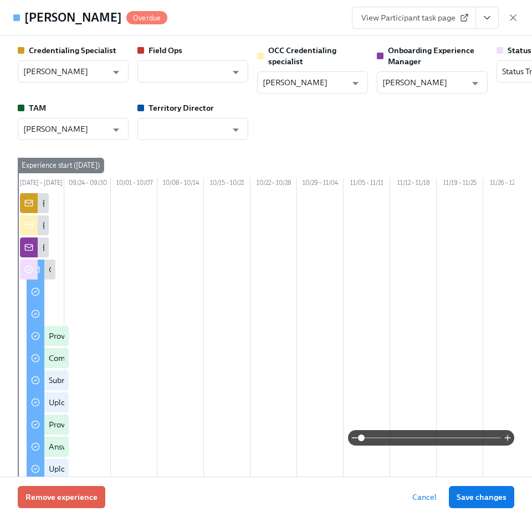
click at [391, 16] on span "View Participant task page" at bounding box center [413, 17] width 105 height 11
click at [515, 16] on icon "button" at bounding box center [512, 17] width 11 height 11
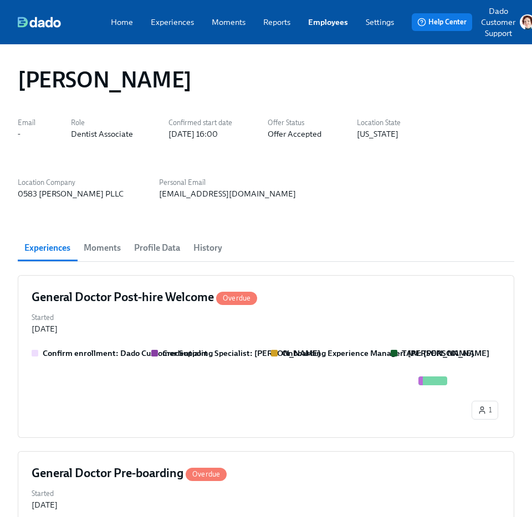
click at [333, 18] on link "Employees" at bounding box center [328, 22] width 40 height 11
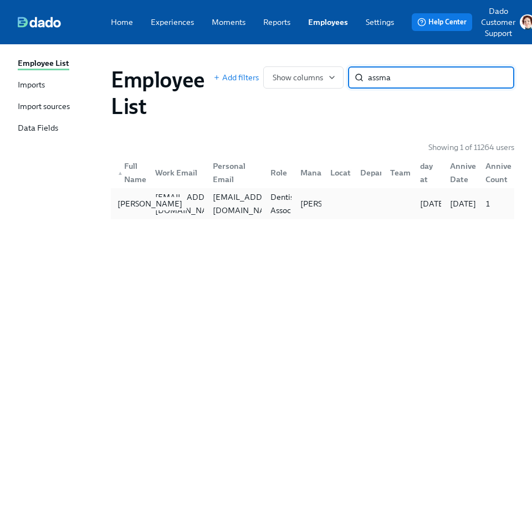
type input "assma"
click at [137, 197] on div "Assma Syed Ahamed" at bounding box center [150, 203] width 74 height 13
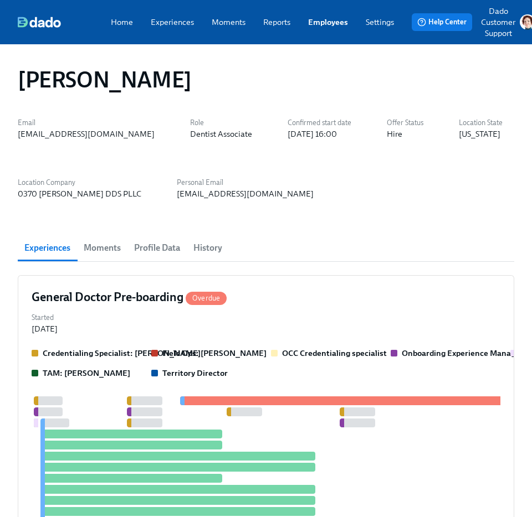
scroll to position [0, 684]
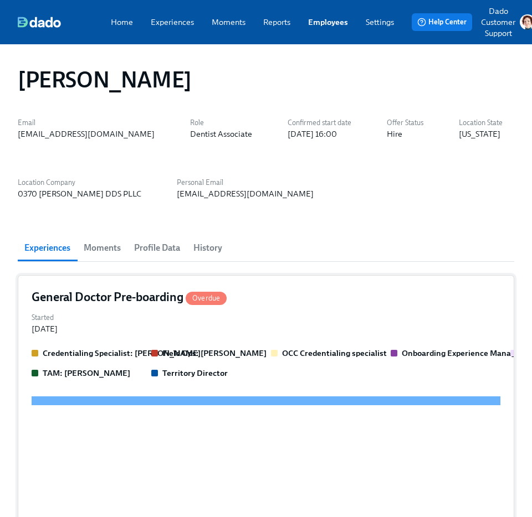
click at [159, 316] on div "Started May 04, 2025" at bounding box center [266, 322] width 468 height 24
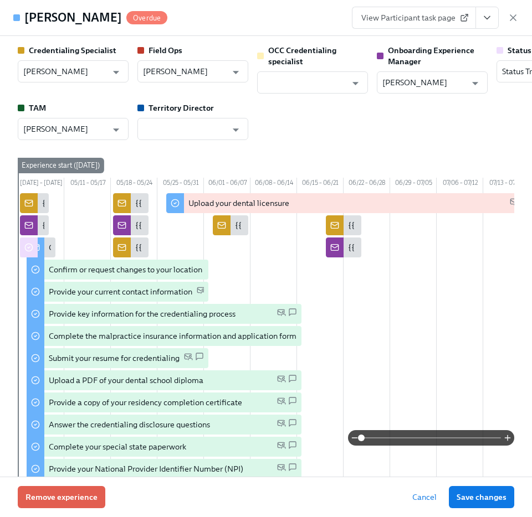
scroll to position [0, 670]
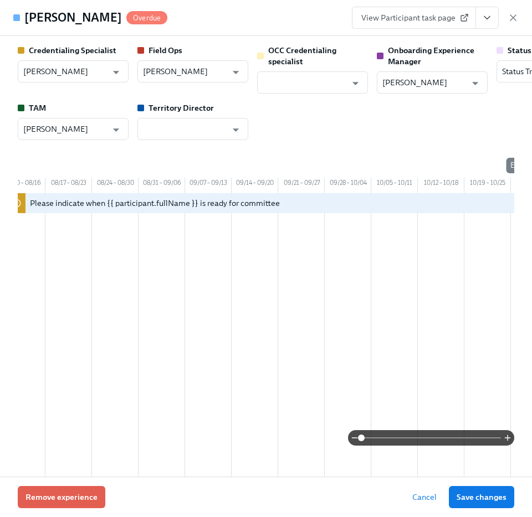
click at [433, 19] on span "View Participant task page" at bounding box center [413, 17] width 105 height 11
click at [514, 21] on icon "button" at bounding box center [512, 17] width 11 height 11
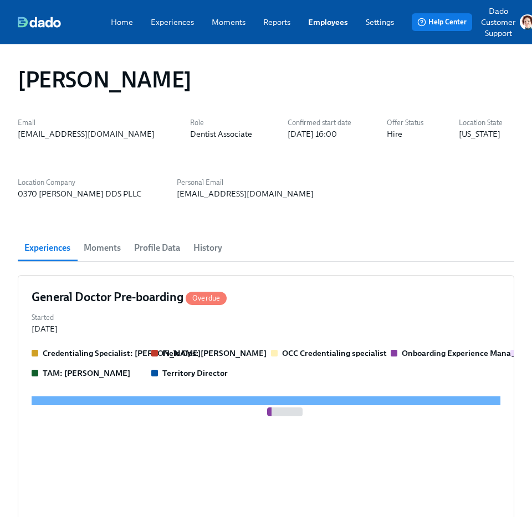
click at [324, 13] on div "Home Experiences Moments Reports Employees Settings Review us on G2 Help Center…" at bounding box center [276, 22] width 553 height 44
click at [324, 20] on link "Employees" at bounding box center [328, 22] width 40 height 11
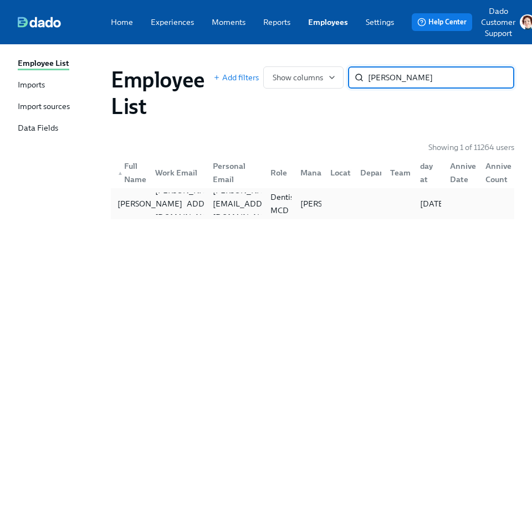
type input "godil"
click at [141, 208] on div "Abdullah Godil" at bounding box center [150, 203] width 74 height 13
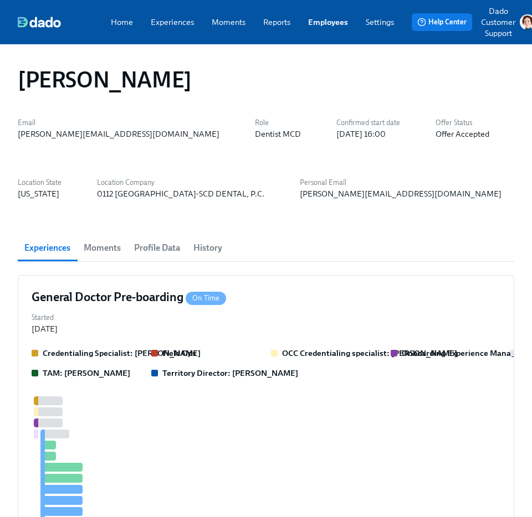
scroll to position [0, 1423]
click at [121, 317] on div "Started Sep 18, 2025" at bounding box center [266, 322] width 468 height 24
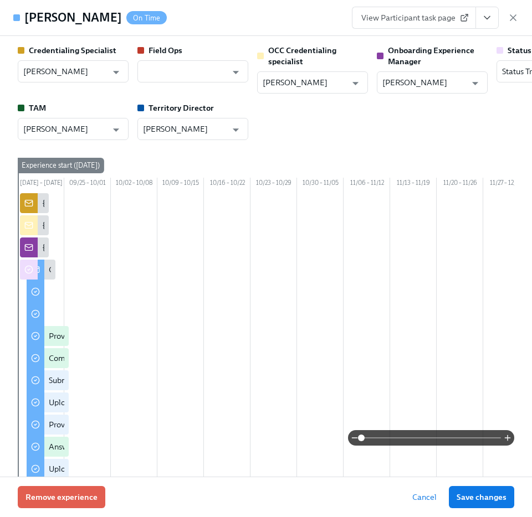
click at [405, 12] on link "View Participant task page" at bounding box center [414, 18] width 124 height 22
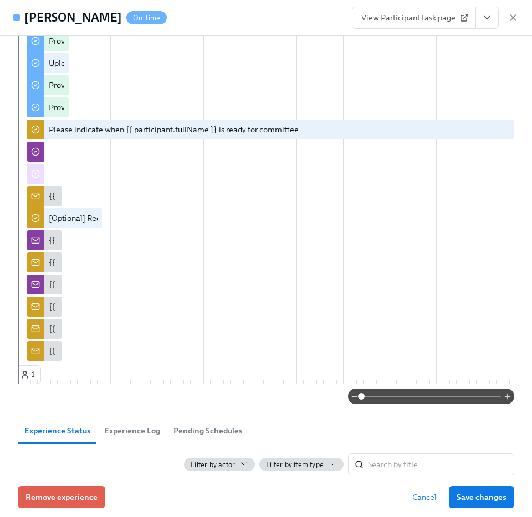
scroll to position [544, 0]
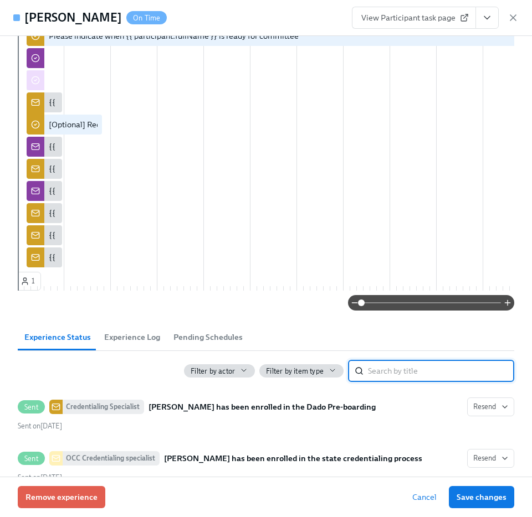
click at [396, 382] on input "search" at bounding box center [441, 371] width 146 height 22
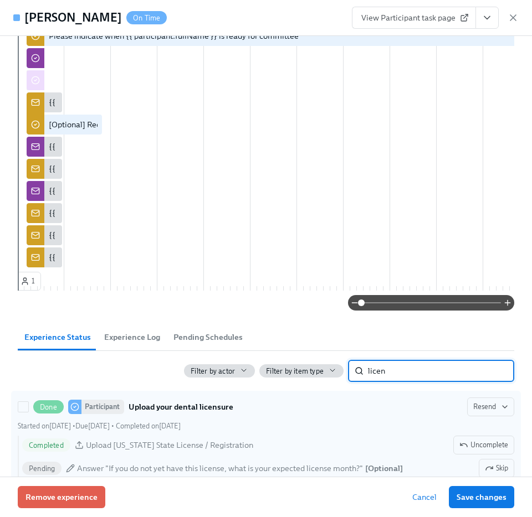
scroll to position [758, 0]
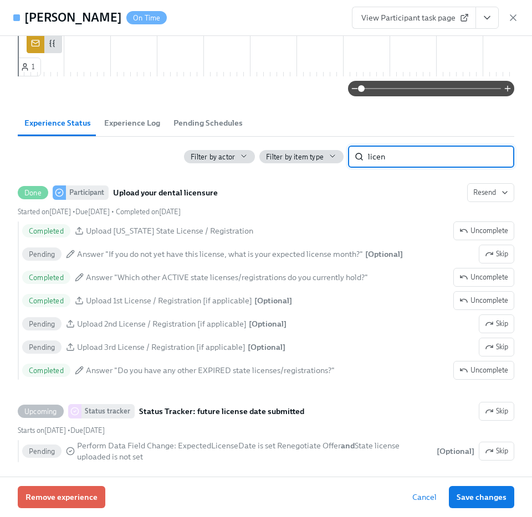
type input "licen"
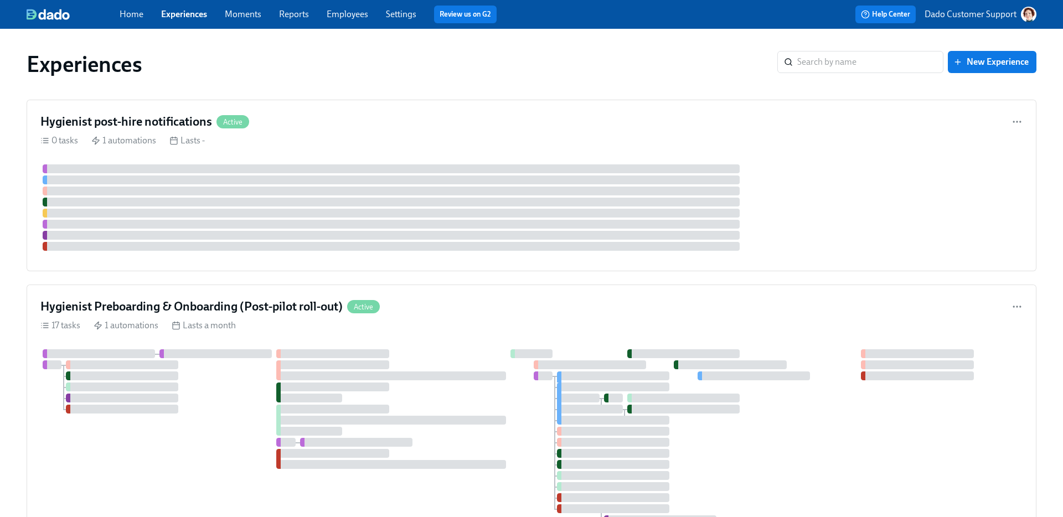
scroll to position [4, 0]
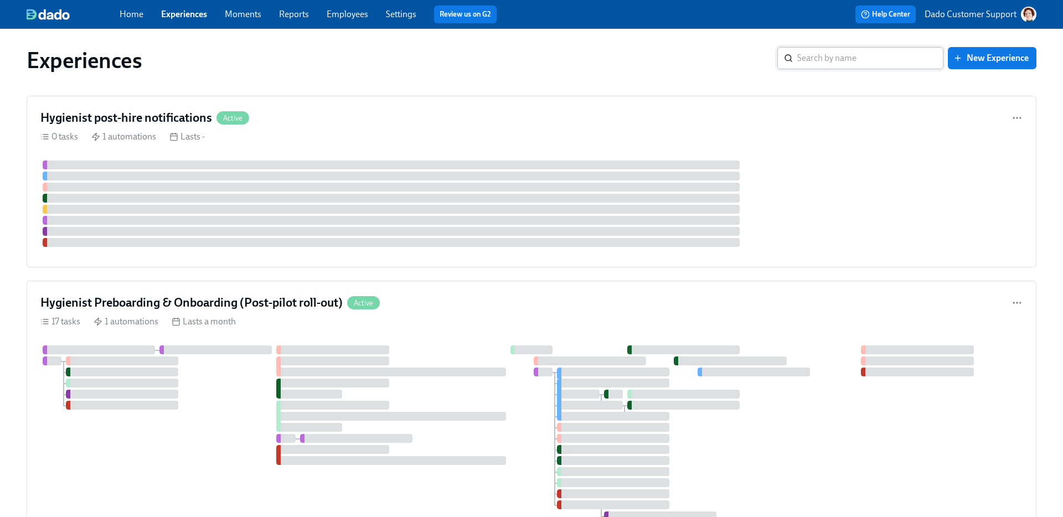
click at [828, 53] on input "search" at bounding box center [870, 58] width 146 height 22
type input "General doc"
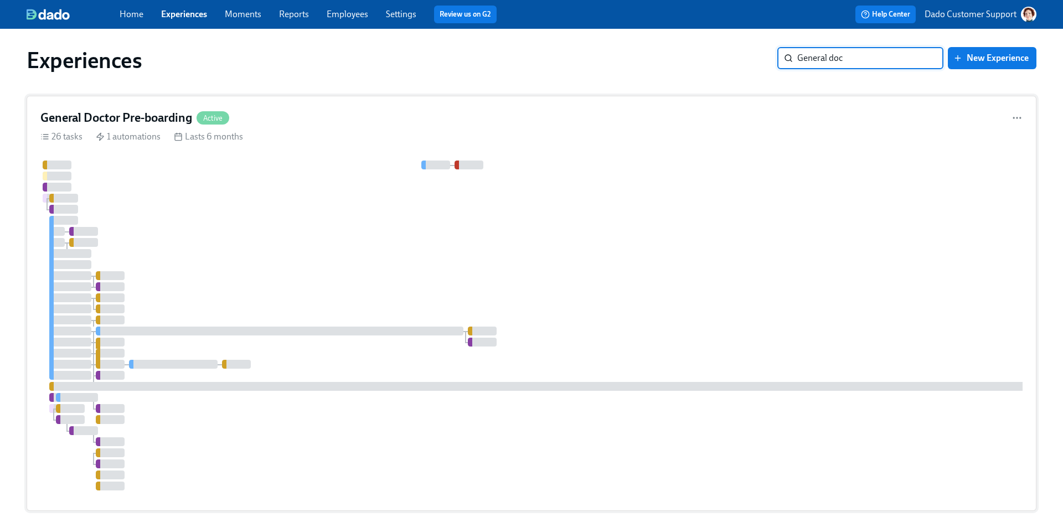
click at [193, 184] on div at bounding box center [668, 326] width 1256 height 330
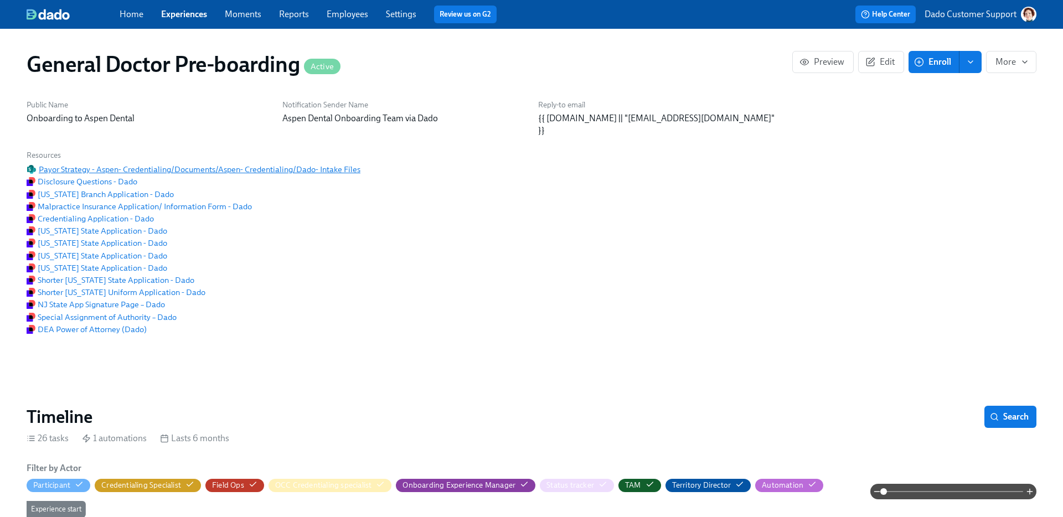
click at [133, 167] on span "Payor Strategy - Aspen- Credentialing/Documents/Aspen- Credentialing/Dado- Inta…" at bounding box center [194, 169] width 334 height 11
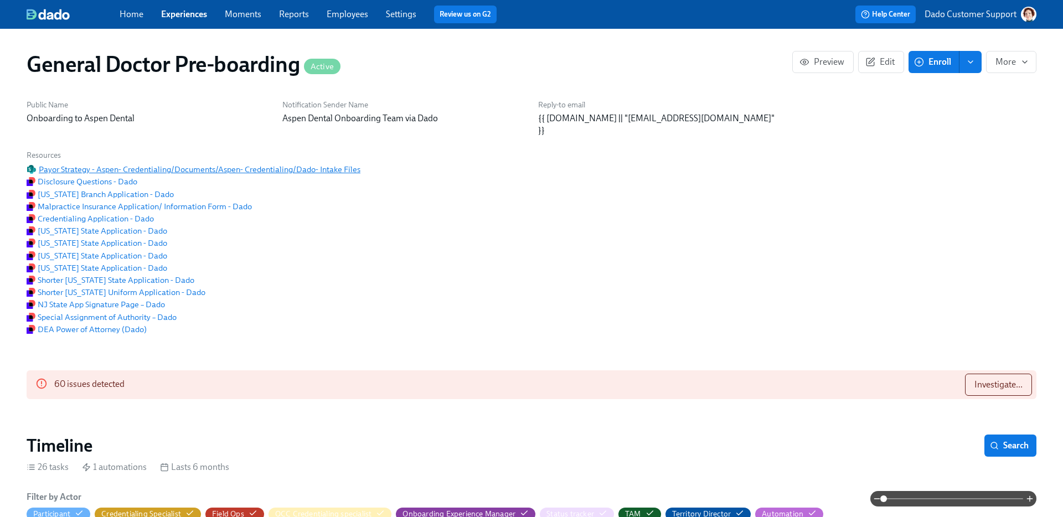
scroll to position [0, 27852]
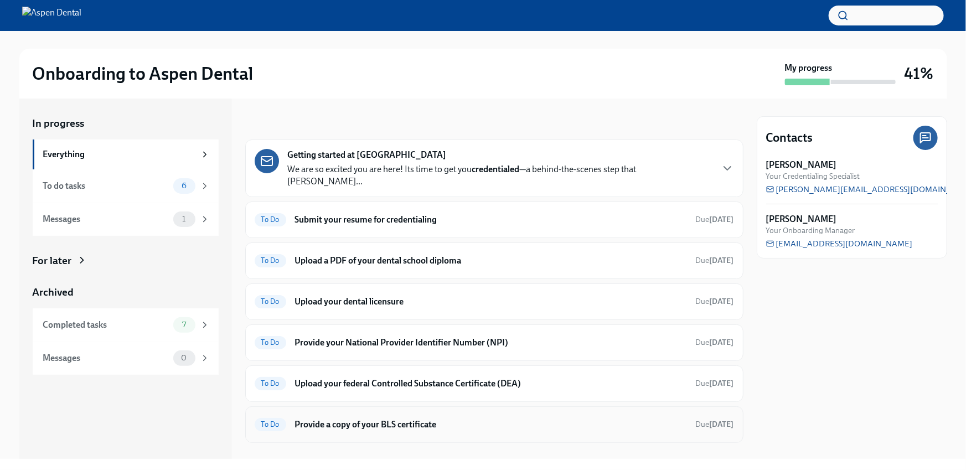
click at [324, 421] on div "To Do Provide a copy of your BLS certificate Due in 5 days" at bounding box center [494, 424] width 498 height 37
click at [322, 419] on h6 "Provide a copy of your BLS certificate" at bounding box center [491, 425] width 392 height 12
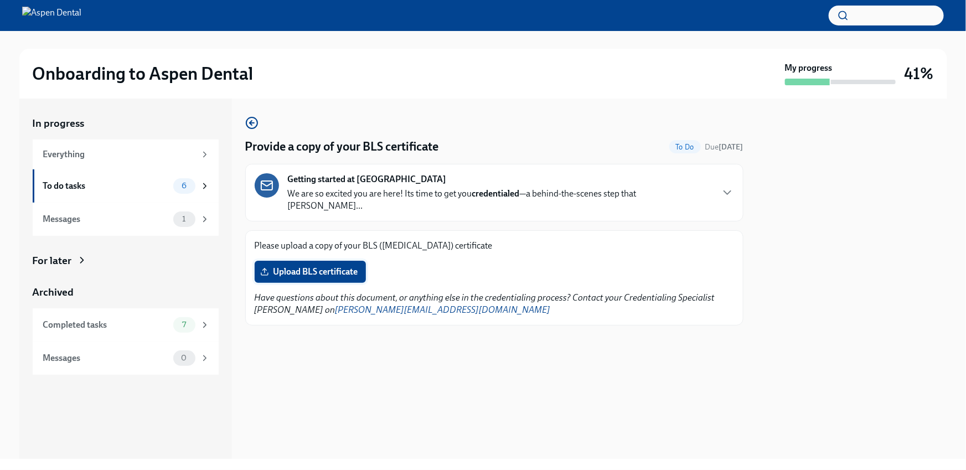
click at [346, 266] on span "Upload BLS certificate" at bounding box center [310, 271] width 96 height 11
click at [0, 0] on input "Upload BLS certificate" at bounding box center [0, 0] width 0 height 0
click at [725, 122] on div "Provide a copy of your BLS certificate Done Due in 5 days Getting started at As…" at bounding box center [494, 220] width 498 height 209
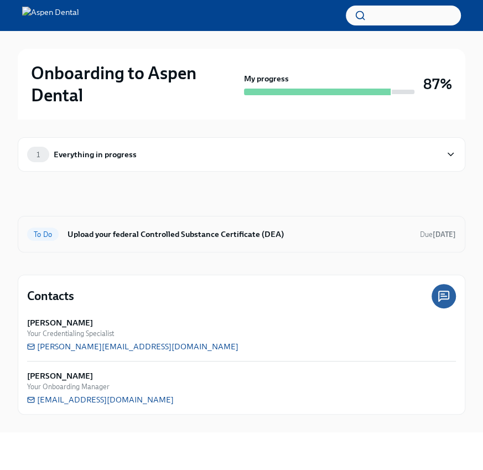
click at [131, 238] on h6 "Upload your federal Controlled Substance Certificate (DEA)" at bounding box center [240, 234] width 344 height 12
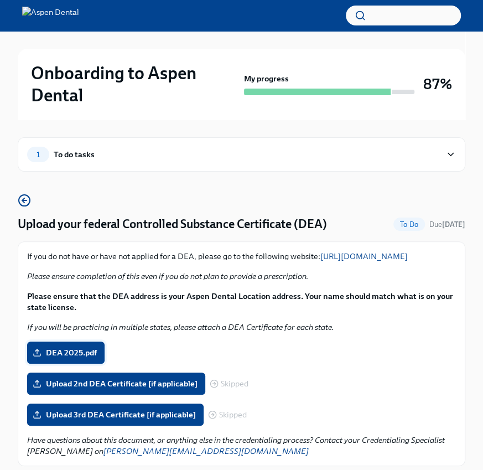
click at [80, 358] on span "DEA 2025.pdf" at bounding box center [66, 352] width 62 height 11
click at [0, 0] on input "DEA 2025.pdf" at bounding box center [0, 0] width 0 height 0
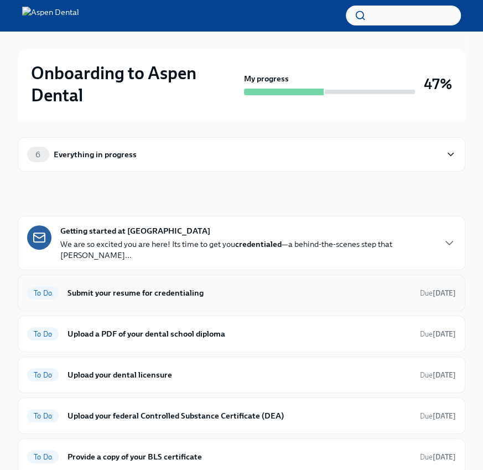
click at [193, 287] on h6 "Submit your resume for credentialing" at bounding box center [240, 293] width 344 height 12
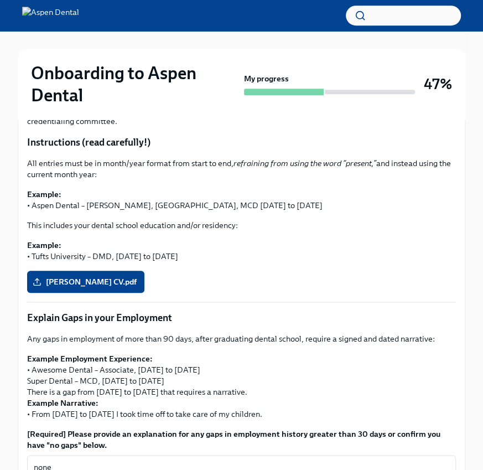
scroll to position [275, 0]
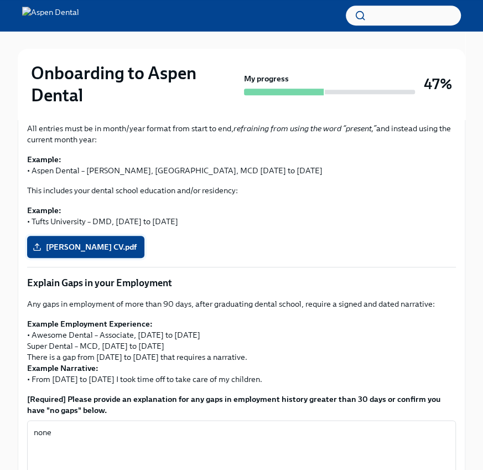
click at [84, 241] on span "Dr Rodriguez CV.pdf" at bounding box center [86, 246] width 102 height 11
click at [0, 0] on input "Dr Rodriguez CV.pdf" at bounding box center [0, 0] width 0 height 0
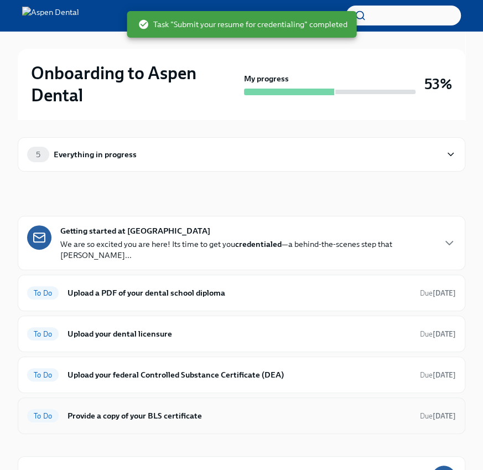
click at [153, 410] on h6 "Provide a copy of your BLS certificate" at bounding box center [240, 416] width 344 height 12
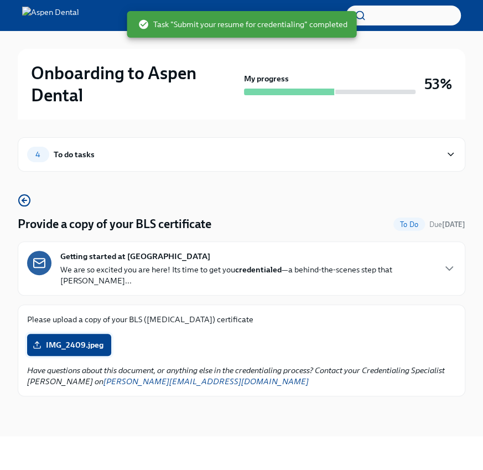
click at [97, 339] on span "IMG_2409.jpeg" at bounding box center [69, 344] width 69 height 11
click at [0, 0] on input "IMG_2409.jpeg" at bounding box center [0, 0] width 0 height 0
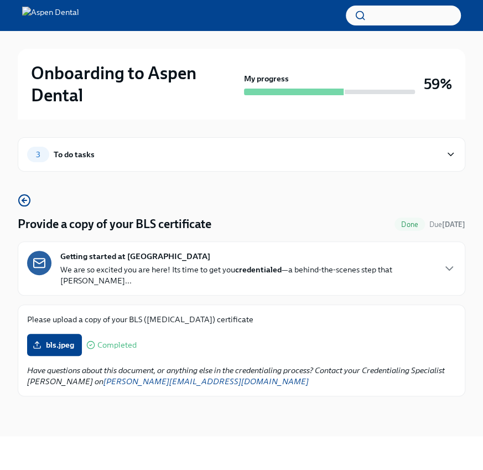
click at [59, 145] on div "3 To do tasks" at bounding box center [242, 154] width 448 height 34
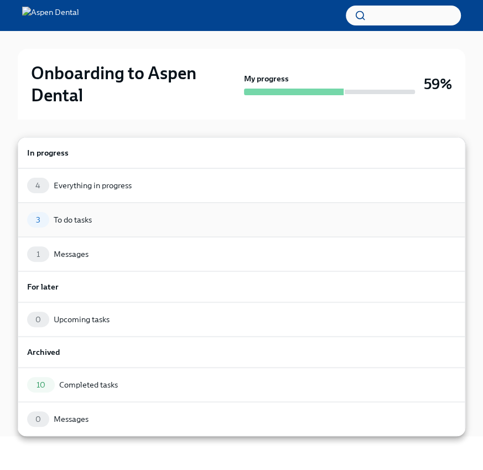
click at [104, 214] on div "3 To do tasks" at bounding box center [241, 220] width 429 height 16
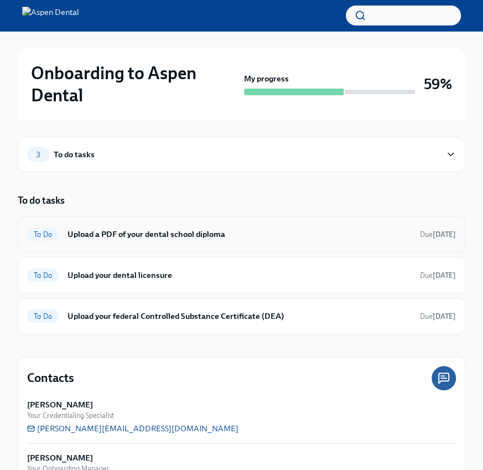
click at [99, 229] on h6 "Upload a PDF of your dental school diploma" at bounding box center [240, 234] width 344 height 12
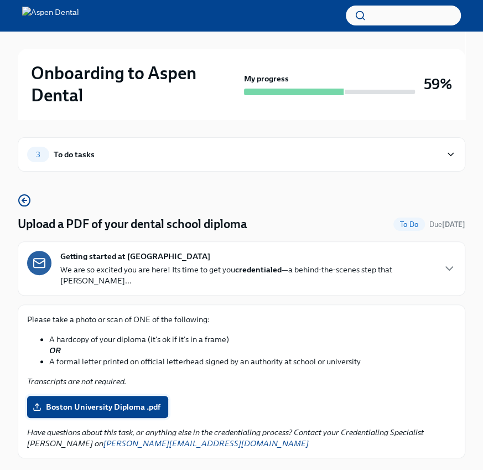
click at [66, 401] on span "Boston University Diploma .pdf" at bounding box center [98, 406] width 126 height 11
click at [0, 0] on input "Boston University Diploma .pdf" at bounding box center [0, 0] width 0 height 0
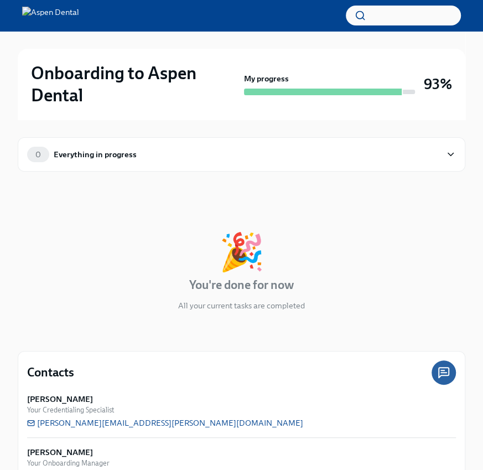
click at [132, 147] on div "0 Everything in progress" at bounding box center [234, 155] width 414 height 16
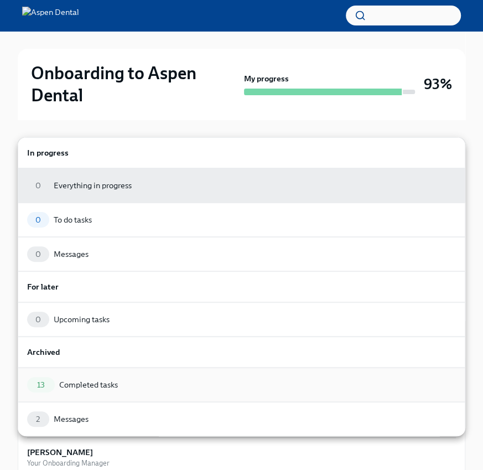
click at [89, 390] on div "13 Completed tasks" at bounding box center [241, 385] width 429 height 16
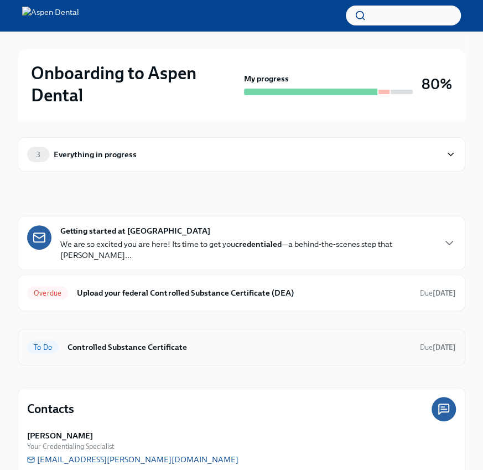
click at [86, 341] on h6 "Controlled Substance Certificate" at bounding box center [240, 347] width 344 height 12
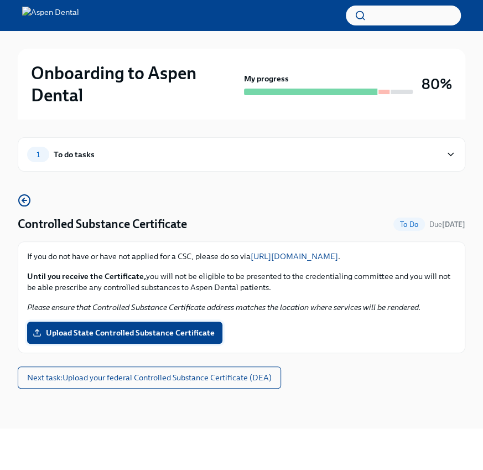
click at [85, 336] on span "Upload State Controlled Substance Certificate" at bounding box center [125, 332] width 180 height 11
click at [0, 0] on input "Upload State Controlled Substance Certificate" at bounding box center [0, 0] width 0 height 0
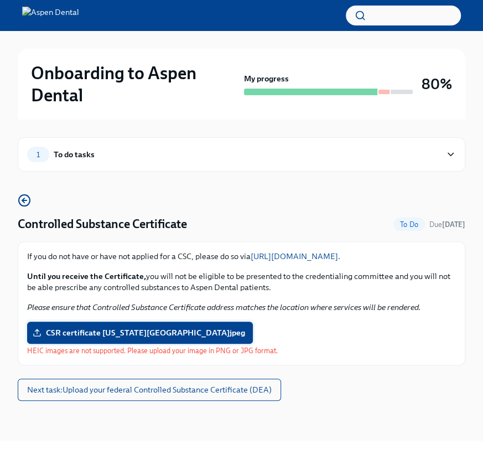
click at [87, 331] on span "CSR certificate [US_STATE][GEOGRAPHIC_DATA]jpeg" at bounding box center [140, 332] width 210 height 11
click at [0, 0] on input "CSR certificate [US_STATE][GEOGRAPHIC_DATA]jpeg" at bounding box center [0, 0] width 0 height 0
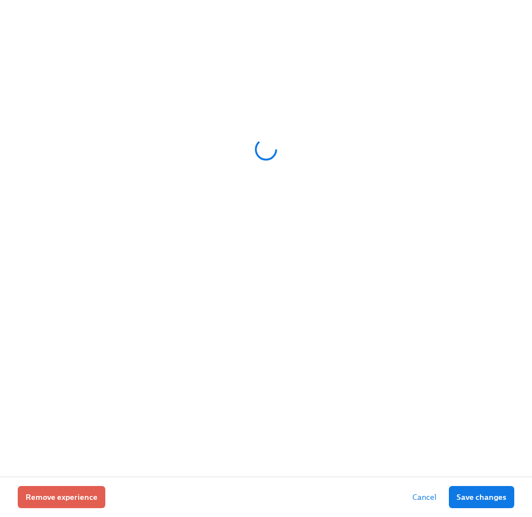
scroll to position [0, 28366]
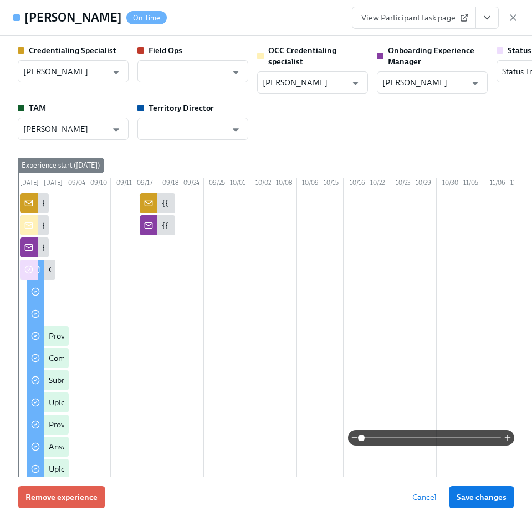
type input "[PERSON_NAME]"
type input "Status Tracker"
type input "Barbara Cutts"
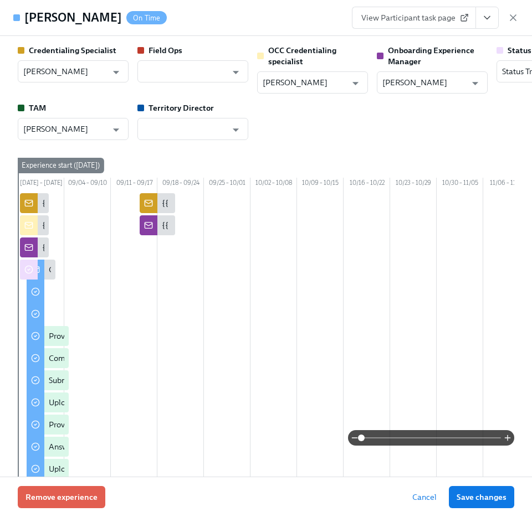
type input "Laura Miller"
type input "Christine Cardamone"
type input "Tobie Sheperd"
type input "Status Tracker"
type input "Barbara Cutts"
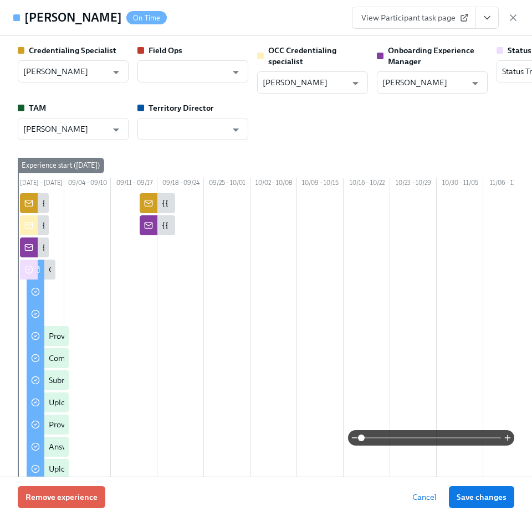
click at [400, 17] on span "View Participant task page" at bounding box center [413, 17] width 105 height 11
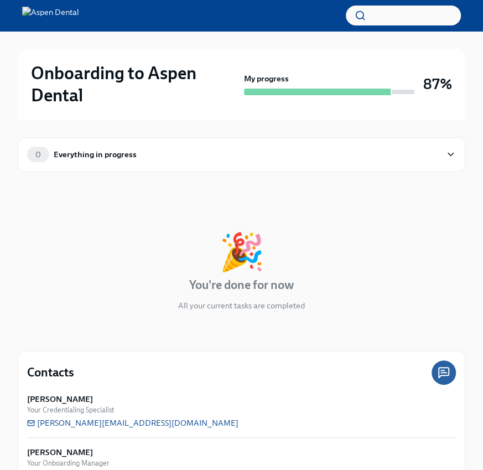
click at [148, 157] on div "0 Everything in progress" at bounding box center [234, 155] width 414 height 16
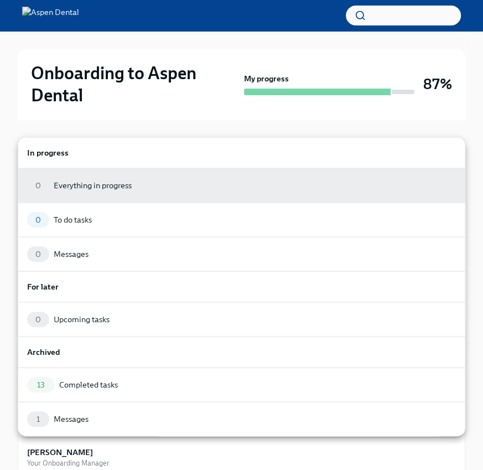
click at [146, 125] on div at bounding box center [241, 235] width 483 height 470
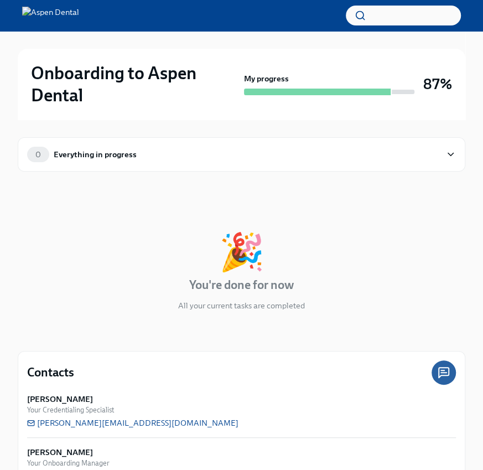
click at [220, 153] on div "0 Everything in progress" at bounding box center [234, 155] width 414 height 16
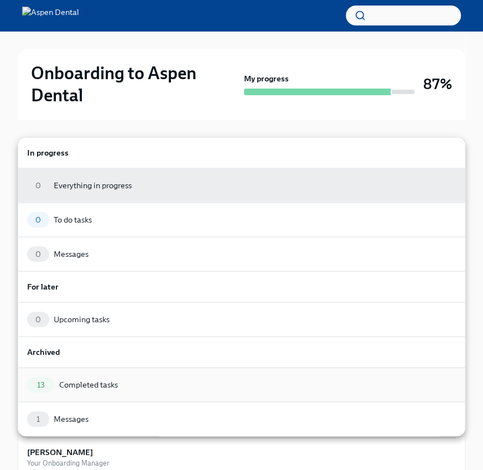
click at [107, 380] on div "Completed tasks" at bounding box center [88, 384] width 59 height 11
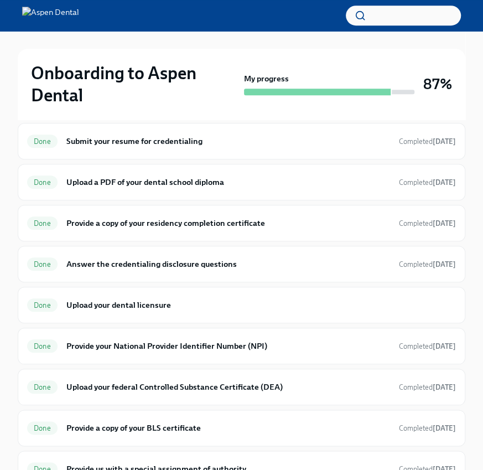
scroll to position [255, 0]
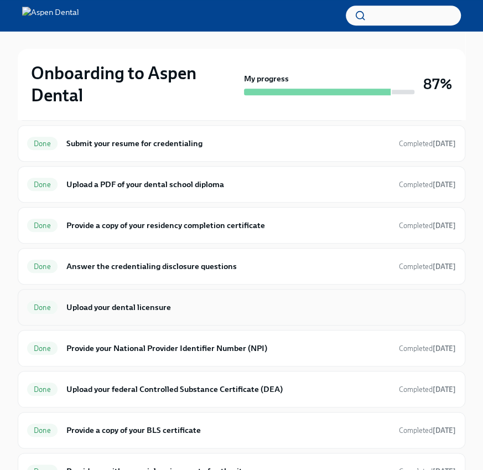
click at [108, 312] on div "Done Upload your dental licensure" at bounding box center [241, 307] width 429 height 18
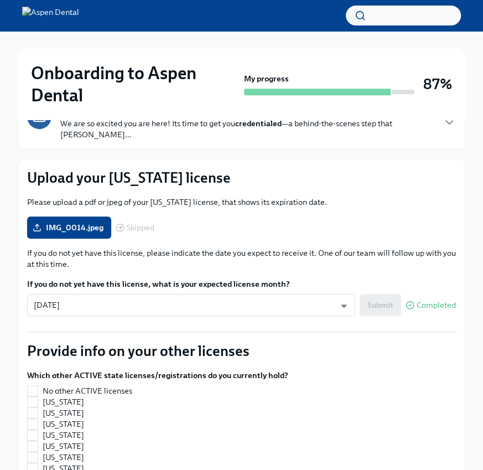
scroll to position [142, 0]
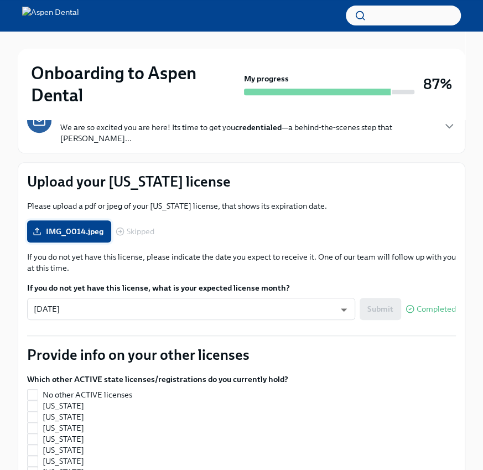
click at [84, 226] on span "IMG_0014.jpeg" at bounding box center [69, 231] width 69 height 11
click at [0, 0] on input "IMG_0014.jpeg" at bounding box center [0, 0] width 0 height 0
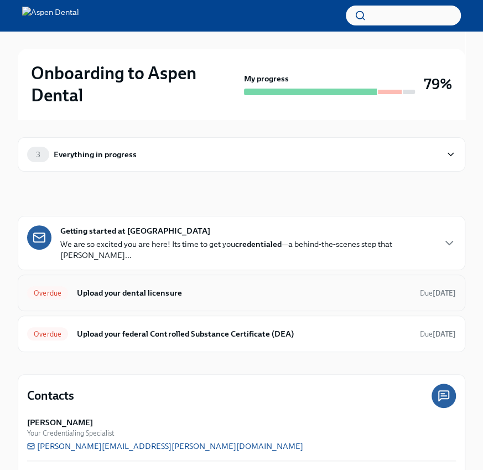
click at [251, 288] on div "Overdue Upload your dental licensure Due [DATE]" at bounding box center [241, 293] width 429 height 18
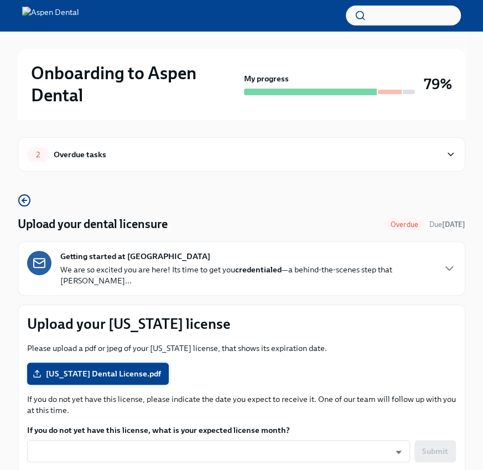
click at [133, 363] on label "[US_STATE] Dental License.pdf" at bounding box center [98, 374] width 142 height 22
click at [0, 0] on input "[US_STATE] Dental License.pdf" at bounding box center [0, 0] width 0 height 0
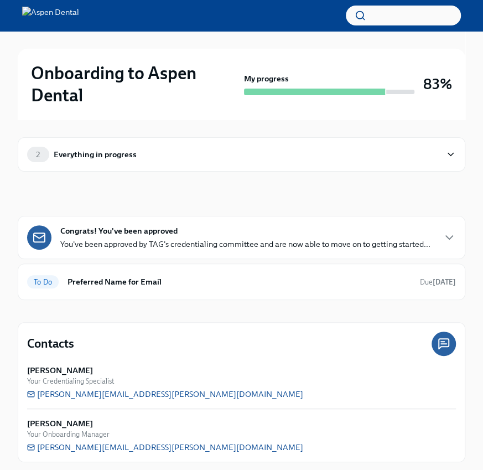
click at [213, 149] on div "2 Everything in progress" at bounding box center [234, 155] width 414 height 16
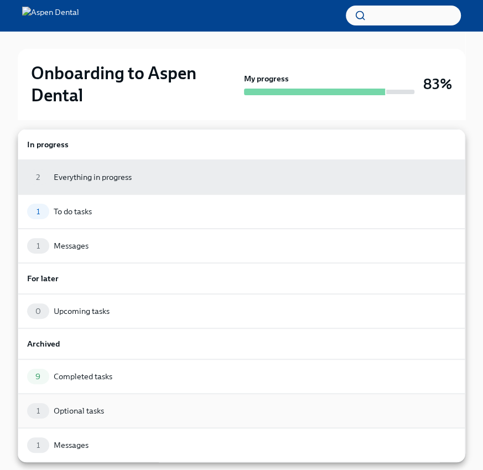
click at [90, 398] on div "1 Optional tasks" at bounding box center [242, 411] width 448 height 34
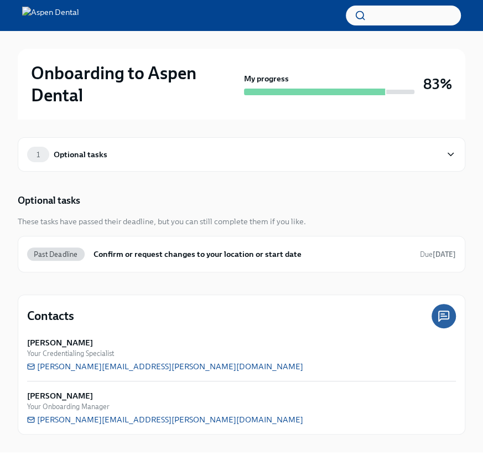
click at [121, 156] on div "1 Optional tasks" at bounding box center [234, 155] width 414 height 16
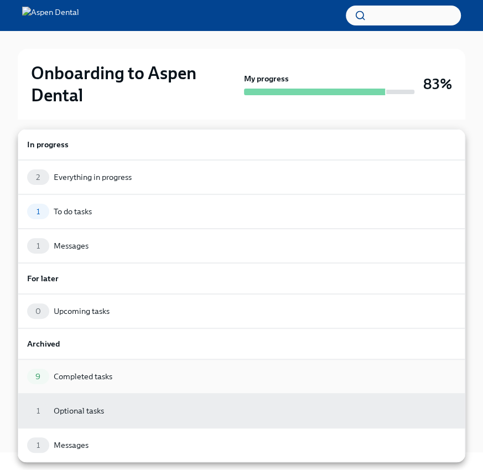
click at [95, 372] on div "Completed tasks" at bounding box center [83, 376] width 59 height 11
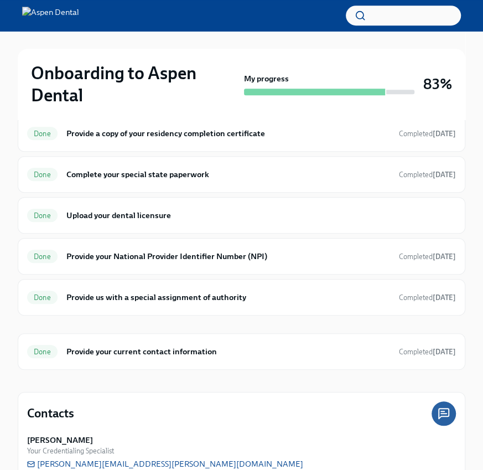
scroll to position [239, 0]
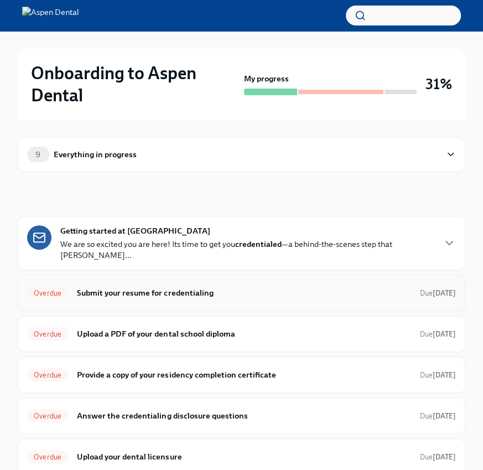
click at [167, 287] on h6 "Submit your resume for credentialing" at bounding box center [244, 293] width 334 height 12
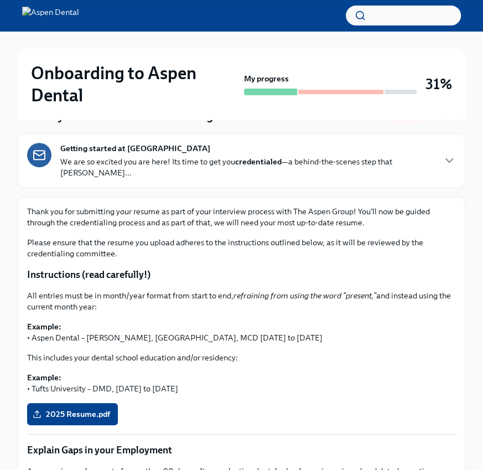
scroll to position [109, 0]
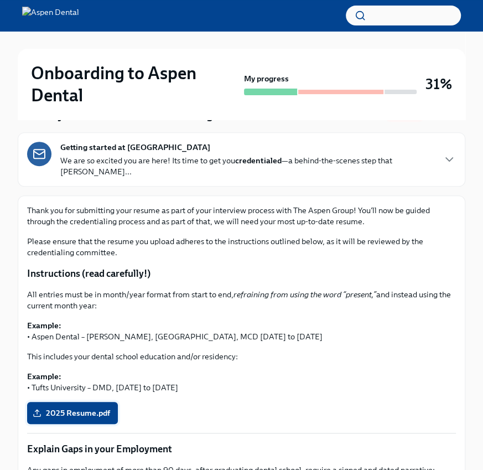
click at [54, 408] on label "2025 Resume.pdf" at bounding box center [72, 413] width 91 height 22
click at [0, 0] on input "2025 Resume.pdf" at bounding box center [0, 0] width 0 height 0
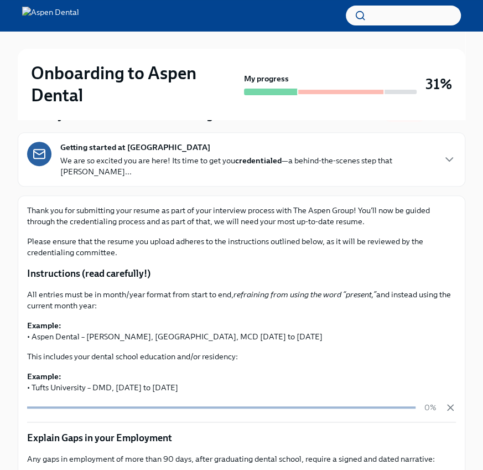
click at [200, 148] on div "Getting started at Aspen Dental We are so excited you are here! Its time to get…" at bounding box center [247, 159] width 374 height 35
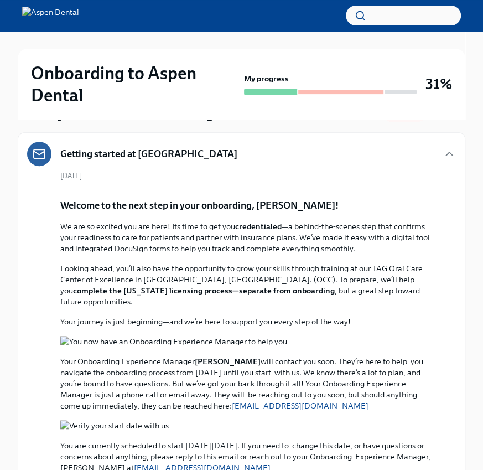
click at [200, 148] on div "Getting started at [GEOGRAPHIC_DATA]" at bounding box center [241, 154] width 429 height 24
click at [449, 151] on icon "button" at bounding box center [449, 153] width 13 height 13
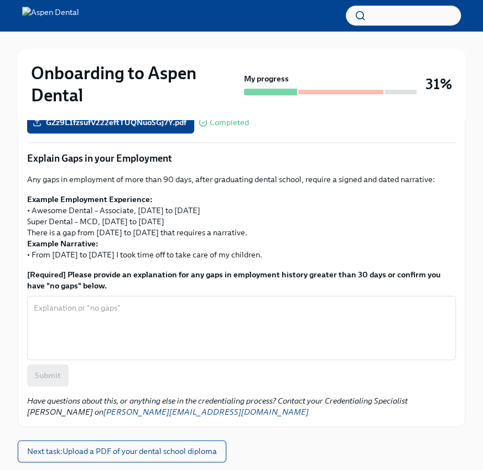
scroll to position [420, 0]
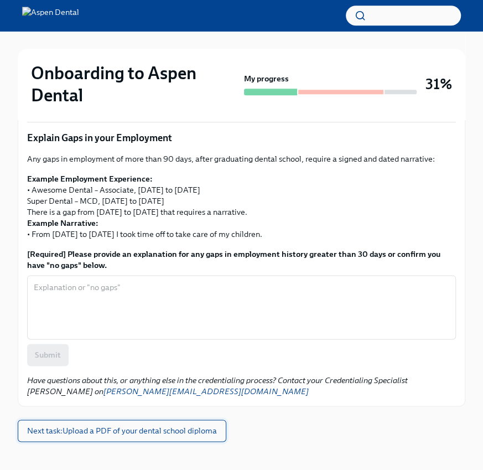
click at [110, 425] on span "Next task : Upload a PDF of your dental school diploma" at bounding box center [122, 430] width 190 height 11
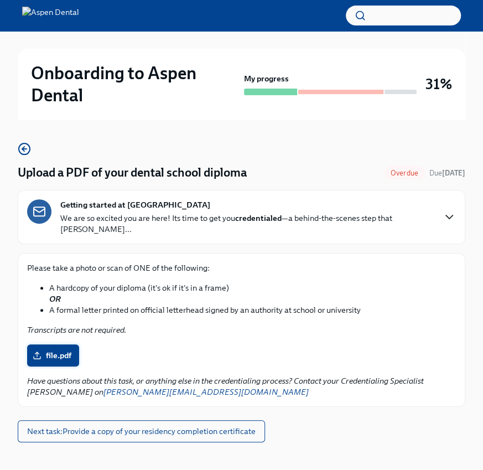
click at [50, 350] on span "file.pdf" at bounding box center [53, 355] width 37 height 11
click at [0, 0] on input "file.pdf" at bounding box center [0, 0] width 0 height 0
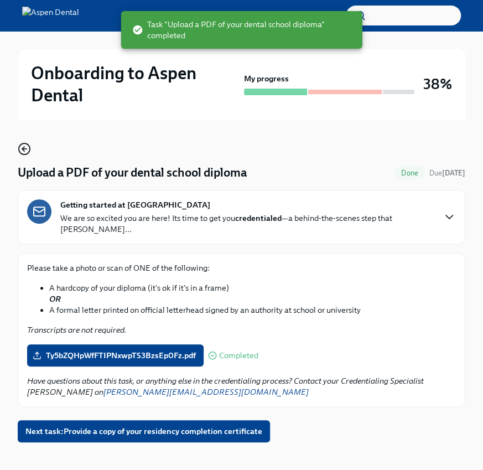
click at [24, 144] on icon "button" at bounding box center [24, 148] width 13 height 13
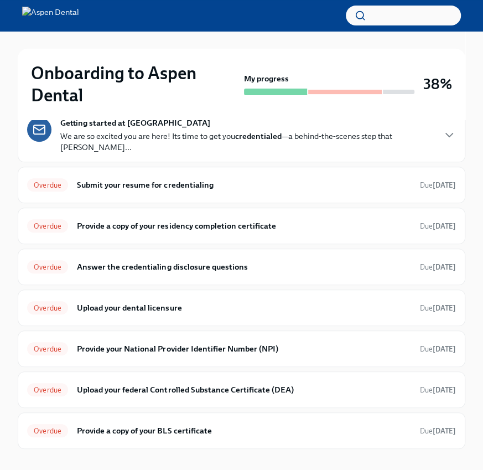
scroll to position [106, 0]
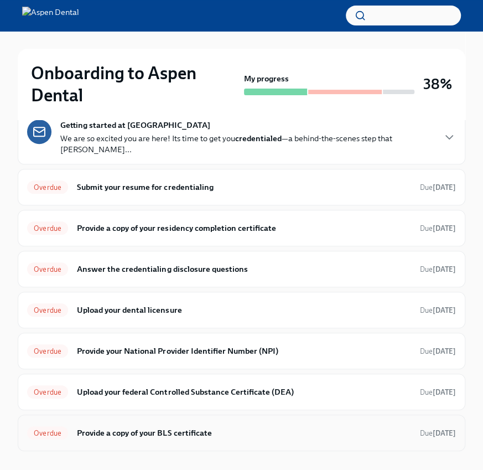
click at [117, 427] on h6 "Provide a copy of your BLS certificate" at bounding box center [244, 433] width 334 height 12
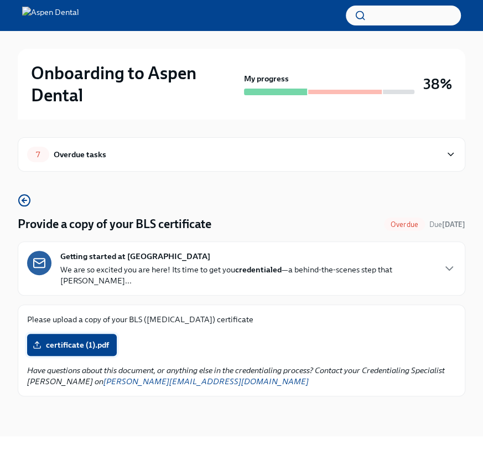
click at [91, 339] on span "certificate (1).pdf" at bounding box center [72, 344] width 74 height 11
click at [0, 0] on input "certificate (1).pdf" at bounding box center [0, 0] width 0 height 0
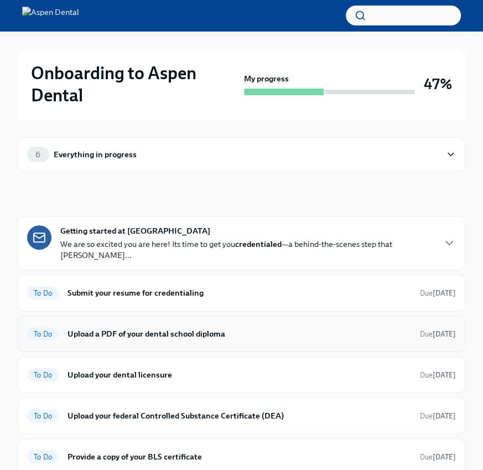
click at [158, 328] on h6 "Upload a PDF of your dental school diploma" at bounding box center [240, 334] width 344 height 12
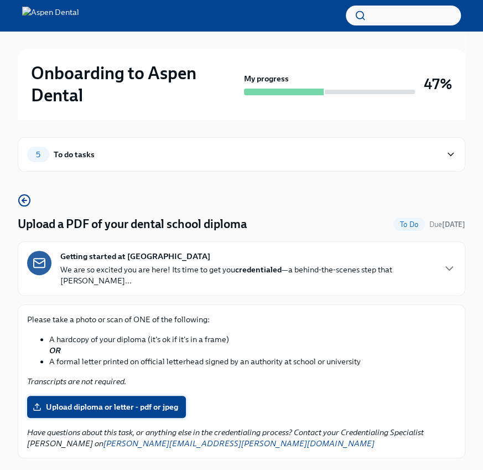
click at [97, 401] on span "Upload diploma or letter - pdf or jpeg" at bounding box center [106, 406] width 143 height 11
click at [0, 0] on input "Upload diploma or letter - pdf or jpeg" at bounding box center [0, 0] width 0 height 0
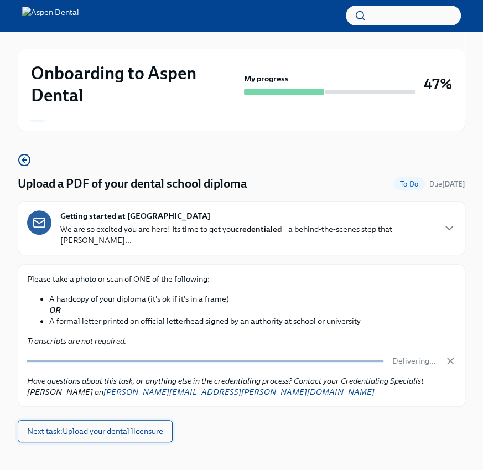
scroll to position [51, 0]
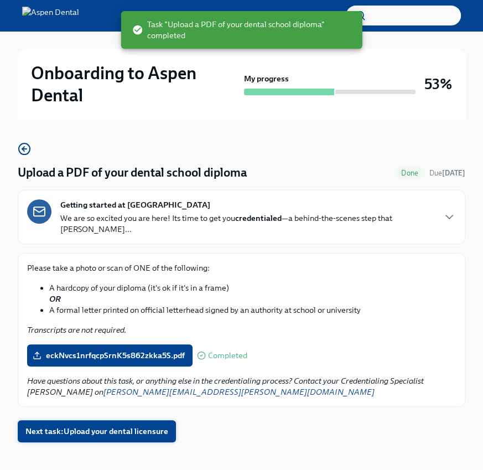
click at [98, 425] on button "Next task : Upload your dental licensure" at bounding box center [97, 431] width 158 height 22
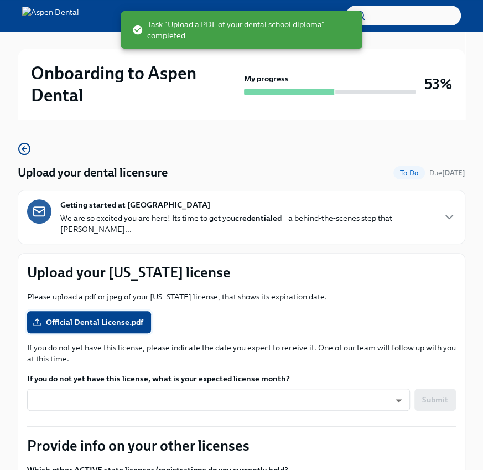
click at [106, 317] on span "Official Dental License.pdf" at bounding box center [89, 322] width 109 height 11
click at [0, 0] on input "Official Dental License.pdf" at bounding box center [0, 0] width 0 height 0
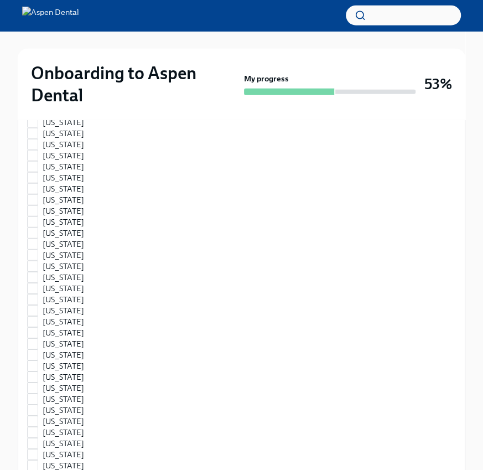
scroll to position [1559, 0]
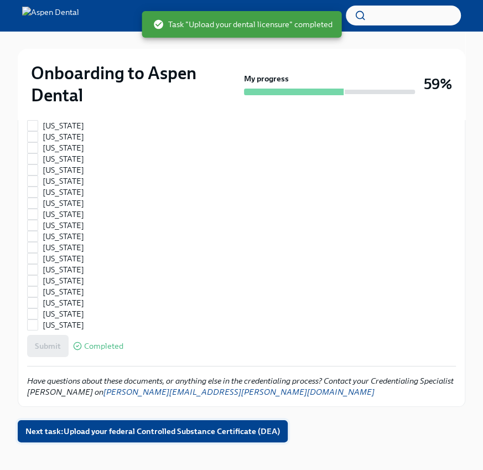
click at [136, 426] on span "Next task : Upload your federal Controlled Substance Certificate (DEA)" at bounding box center [152, 431] width 255 height 11
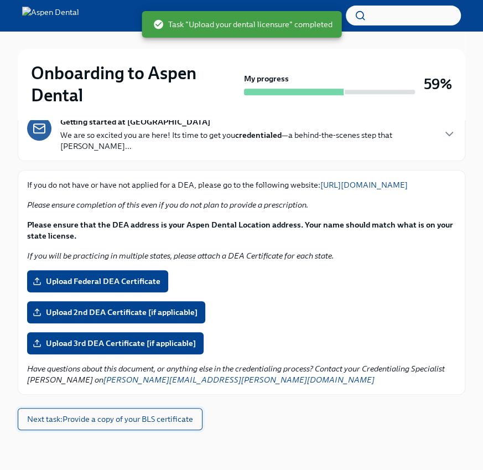
scroll to position [133, 0]
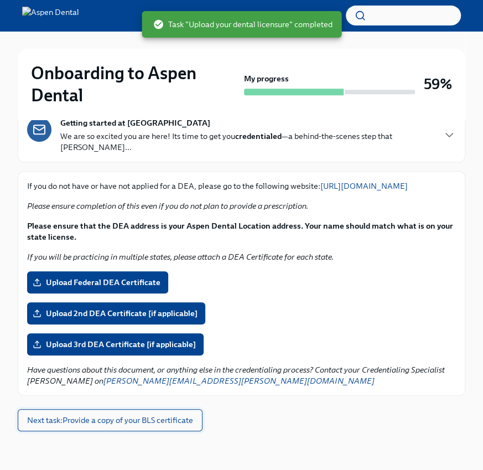
click at [136, 420] on span "Next task : Provide a copy of your BLS certificate" at bounding box center [110, 420] width 166 height 11
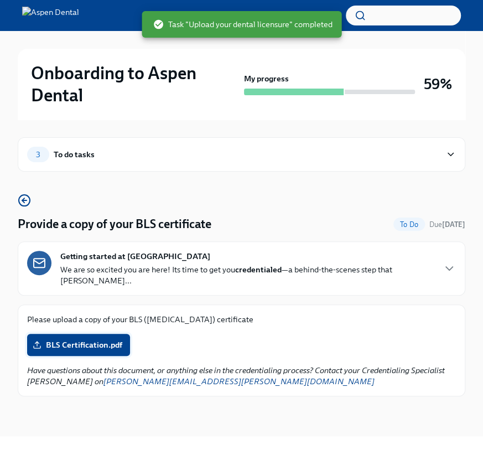
click at [107, 339] on span "BLS Certification.pdf" at bounding box center [78, 344] width 87 height 11
click at [0, 0] on input "BLS Certification.pdf" at bounding box center [0, 0] width 0 height 0
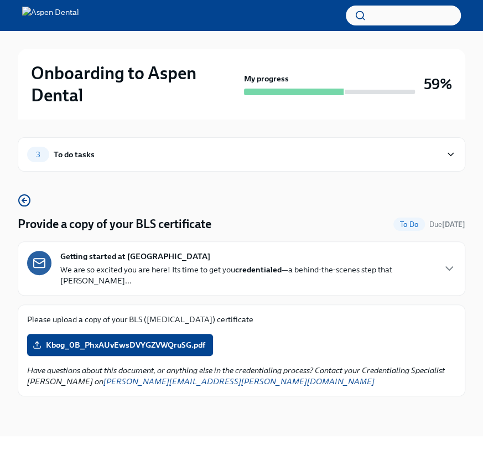
click at [109, 161] on div "3 To do tasks" at bounding box center [234, 155] width 414 height 16
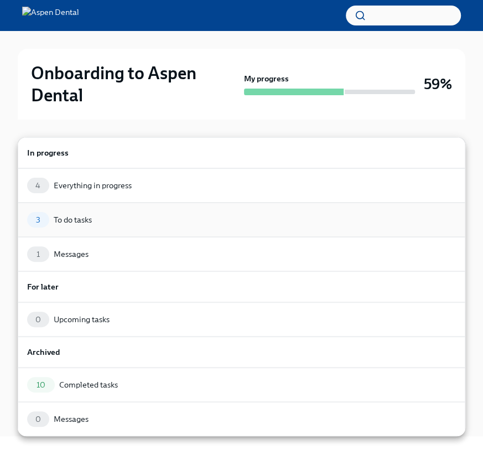
click at [85, 212] on div "3 To do tasks" at bounding box center [241, 220] width 429 height 16
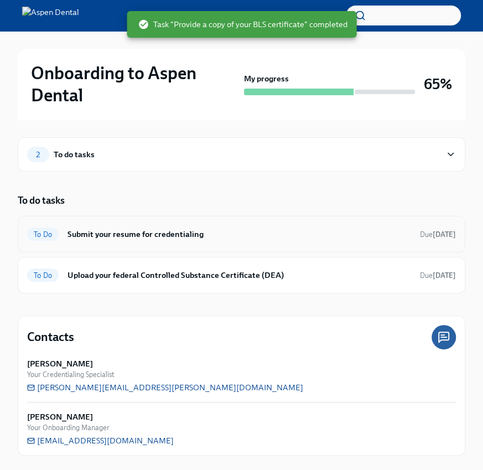
click at [102, 232] on h6 "Submit your resume for credentialing" at bounding box center [240, 234] width 344 height 12
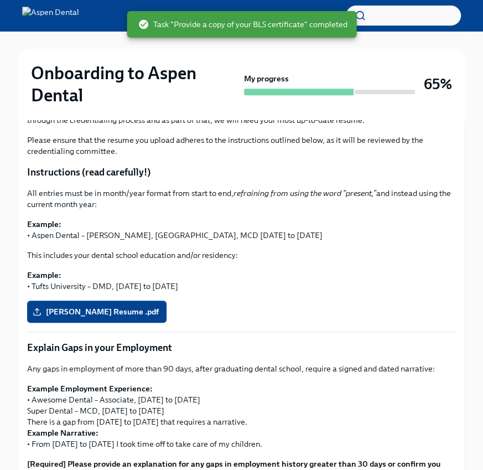
scroll to position [245, 0]
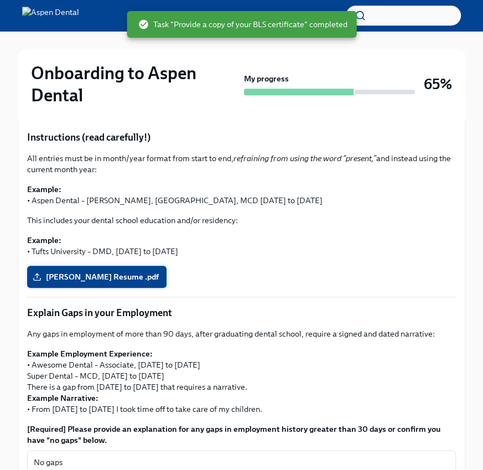
click at [75, 266] on label "Dr. DeMars Resume .pdf" at bounding box center [97, 277] width 140 height 22
click at [0, 0] on input "Dr. DeMars Resume .pdf" at bounding box center [0, 0] width 0 height 0
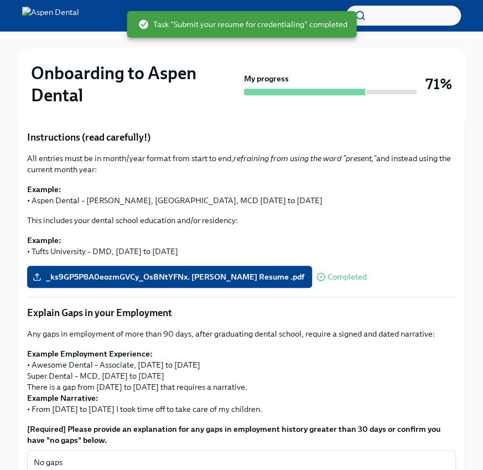
scroll to position [0, 0]
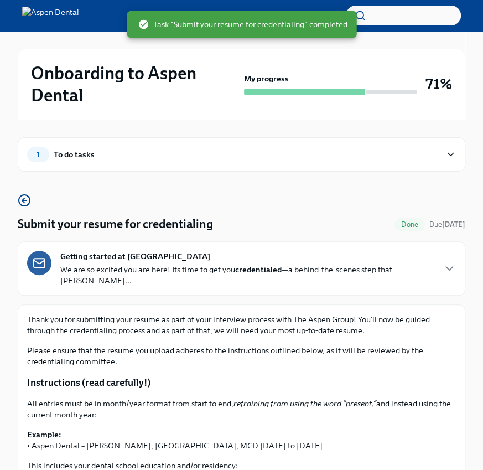
click at [150, 156] on div "1 To do tasks" at bounding box center [234, 155] width 414 height 16
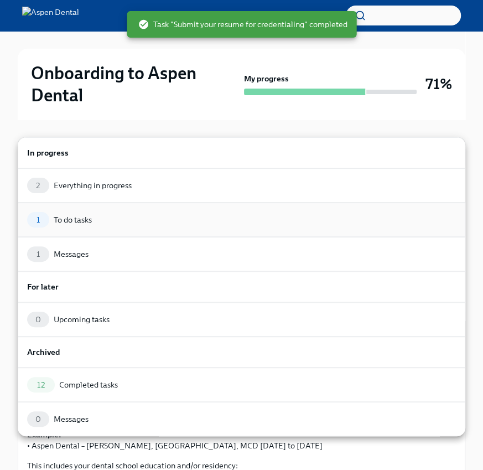
click at [129, 216] on div "1 To do tasks" at bounding box center [241, 220] width 429 height 16
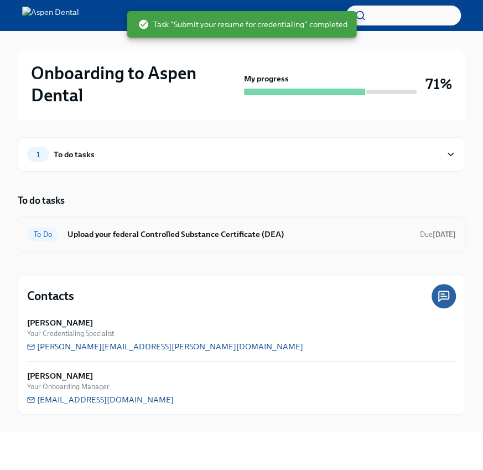
click at [121, 238] on h6 "Upload your federal Controlled Substance Certificate (DEA)" at bounding box center [240, 234] width 344 height 12
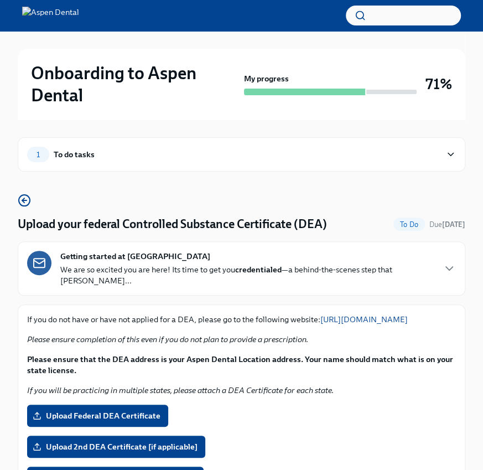
scroll to position [99, 0]
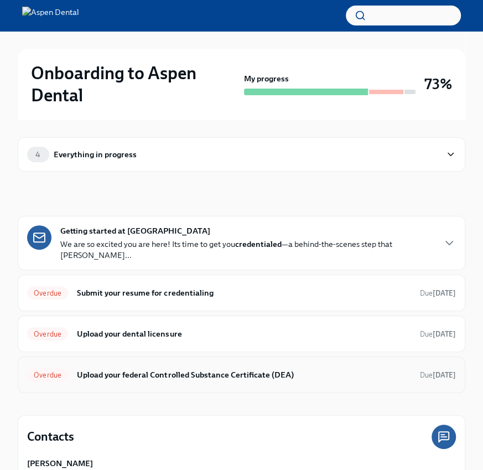
click at [149, 369] on h6 "Upload your federal Controlled Substance Certificate (DEA)" at bounding box center [244, 375] width 334 height 12
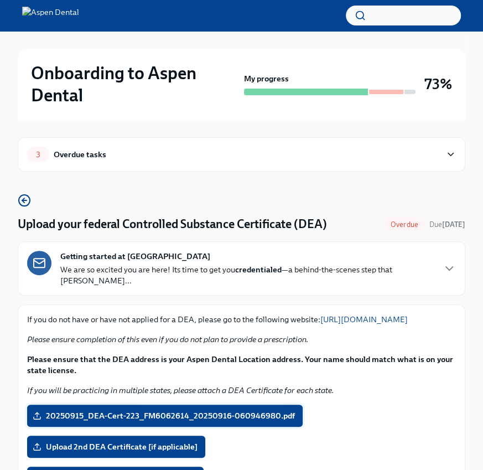
click at [102, 412] on span "20250915_DEA-Cert-223_FM6062614_20250916-060946980.pdf" at bounding box center [165, 415] width 260 height 11
click at [0, 0] on input "20250915_DEA-Cert-223_FM6062614_20250916-060946980.pdf" at bounding box center [0, 0] width 0 height 0
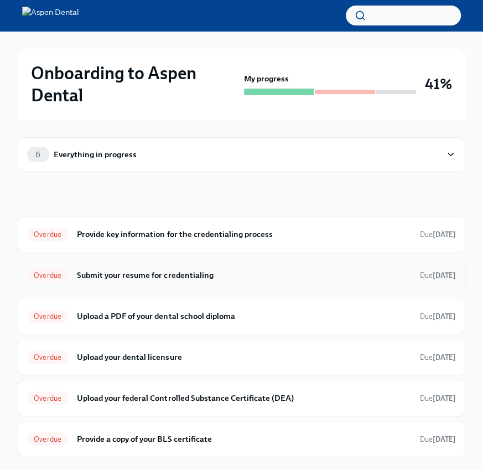
click at [157, 280] on h6 "Submit your resume for credentialing" at bounding box center [244, 275] width 334 height 12
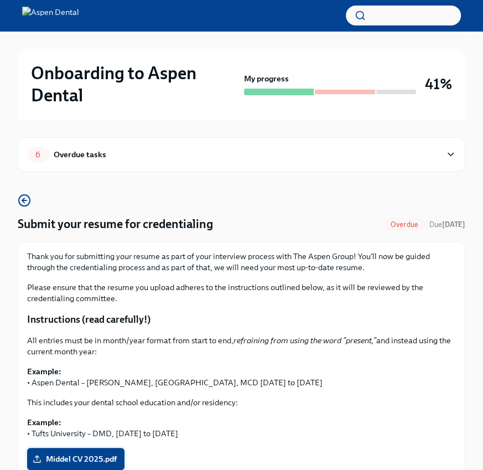
click at [82, 449] on label "Middel CV 2025.pdf" at bounding box center [75, 459] width 97 height 22
click at [0, 0] on input "Middel CV 2025.pdf" at bounding box center [0, 0] width 0 height 0
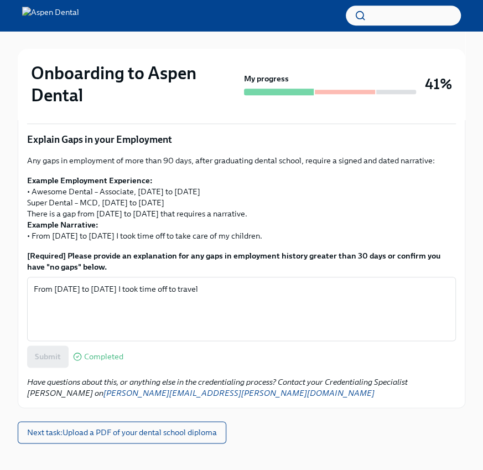
scroll to position [357, 0]
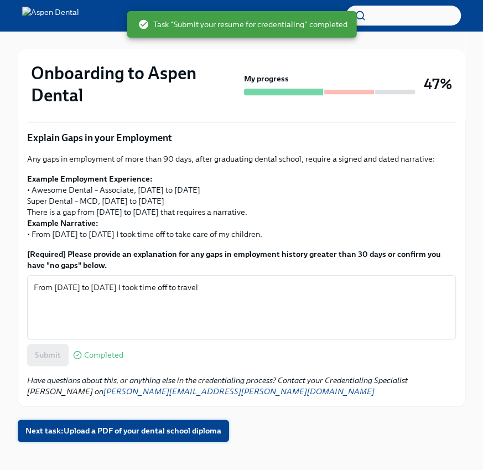
click at [119, 433] on span "Next task : Upload a PDF of your dental school diploma" at bounding box center [123, 430] width 196 height 11
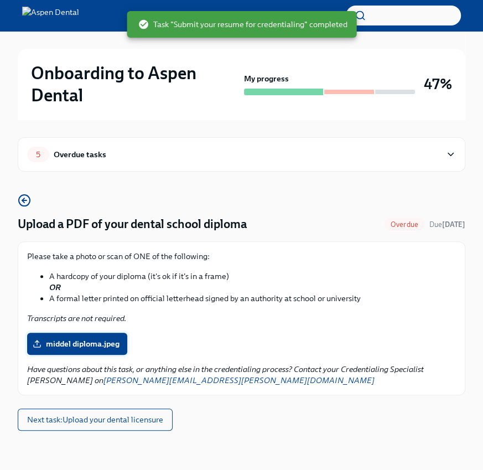
click at [91, 346] on span "middel diploma.jpeg" at bounding box center [77, 343] width 85 height 11
click at [0, 0] on input "middel diploma.jpeg" at bounding box center [0, 0] width 0 height 0
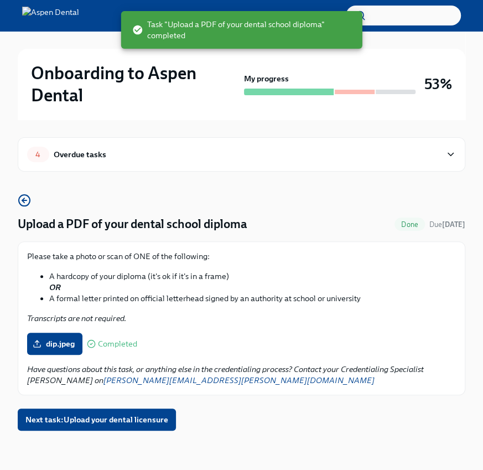
click at [171, 145] on div "4 Overdue tasks" at bounding box center [242, 154] width 448 height 34
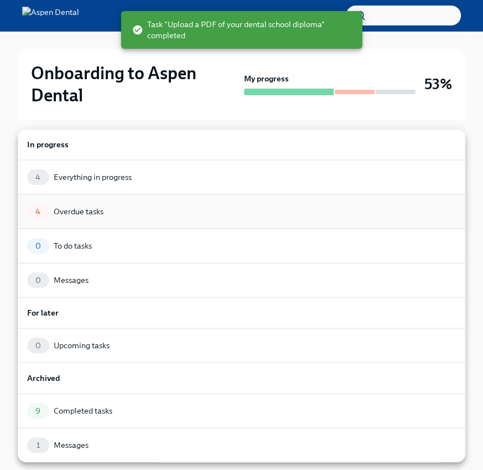
click at [103, 211] on div "Overdue tasks" at bounding box center [79, 211] width 50 height 11
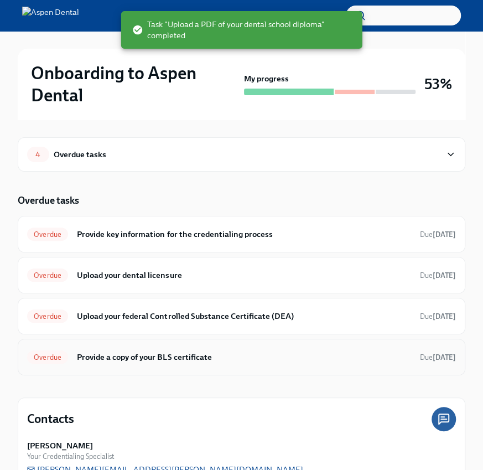
click at [124, 363] on div "Overdue Provide a copy of your BLS certificate Due 8 days ago" at bounding box center [241, 357] width 429 height 18
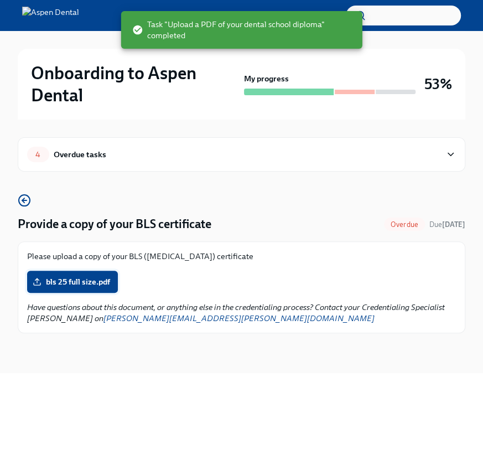
click at [101, 275] on label "bls 25 full size.pdf" at bounding box center [72, 282] width 91 height 22
click at [0, 0] on input "bls 25 full size.pdf" at bounding box center [0, 0] width 0 height 0
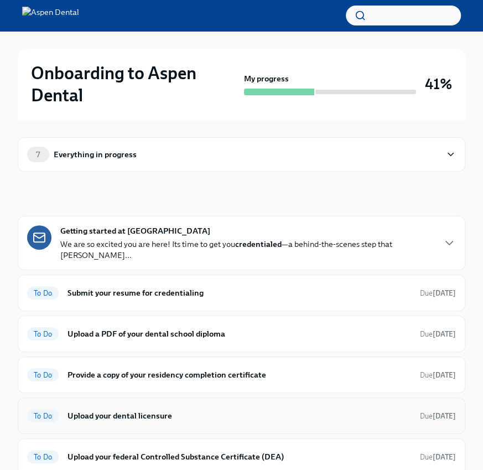
click at [158, 410] on h6 "Upload your dental licensure" at bounding box center [240, 416] width 344 height 12
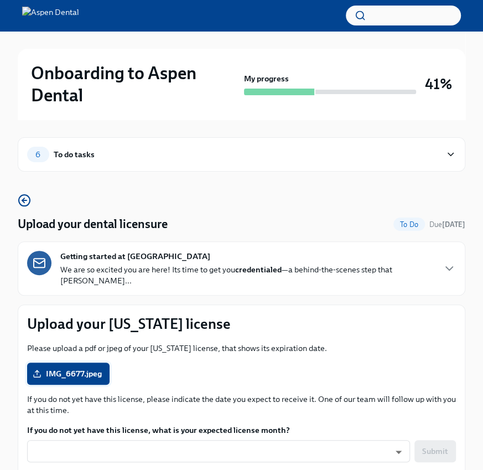
click at [78, 368] on span "IMG_6677.jpeg" at bounding box center [68, 373] width 67 height 11
click at [0, 0] on input "IMG_6677.jpeg" at bounding box center [0, 0] width 0 height 0
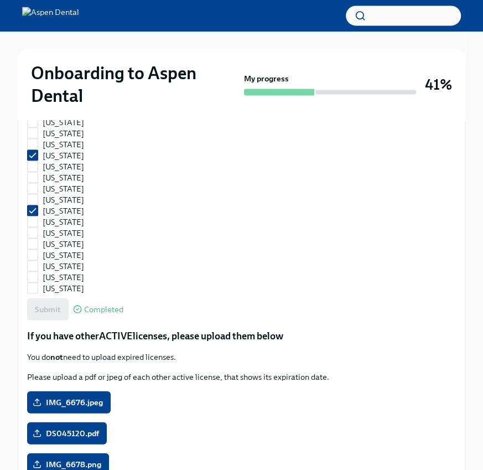
scroll to position [805, 0]
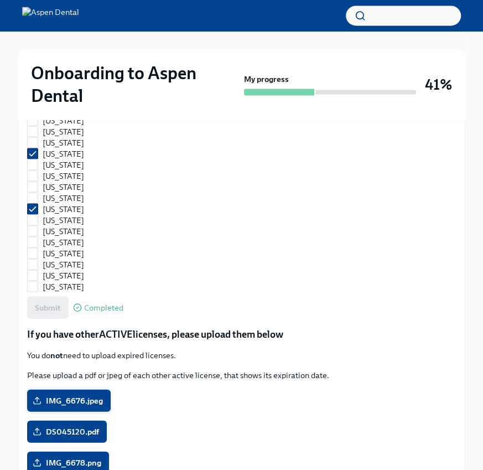
click at [96, 395] on span "IMG_6676.jpeg" at bounding box center [69, 400] width 68 height 11
click at [0, 0] on input "IMG_6676.jpeg" at bounding box center [0, 0] width 0 height 0
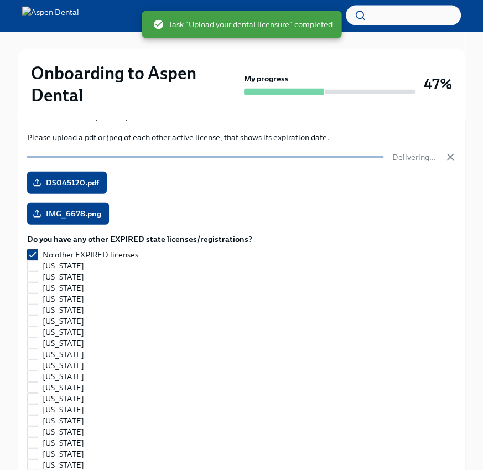
scroll to position [1013, 0]
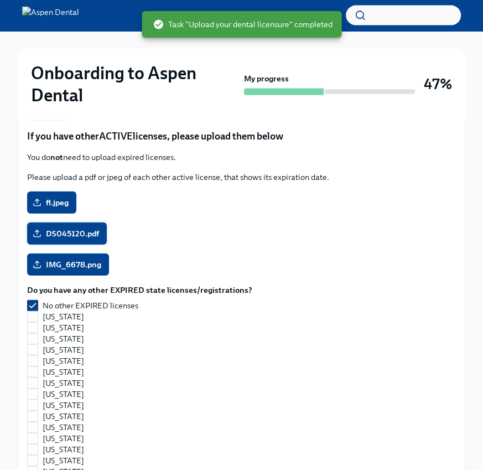
click at [68, 228] on span "DS045120.pdf" at bounding box center [67, 233] width 64 height 11
click at [0, 0] on input "DS045120.pdf" at bounding box center [0, 0] width 0 height 0
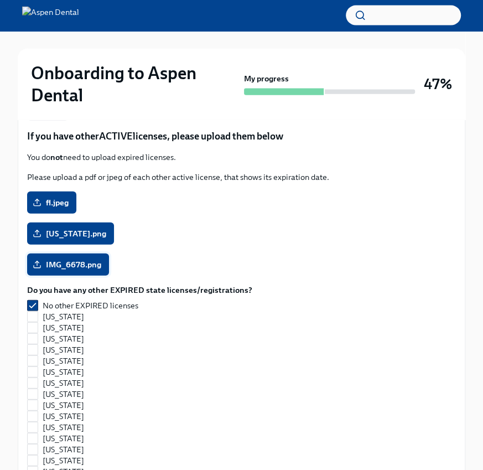
click at [76, 259] on span "IMG_6678.png" at bounding box center [68, 264] width 66 height 11
click at [0, 0] on input "IMG_6678.png" at bounding box center [0, 0] width 0 height 0
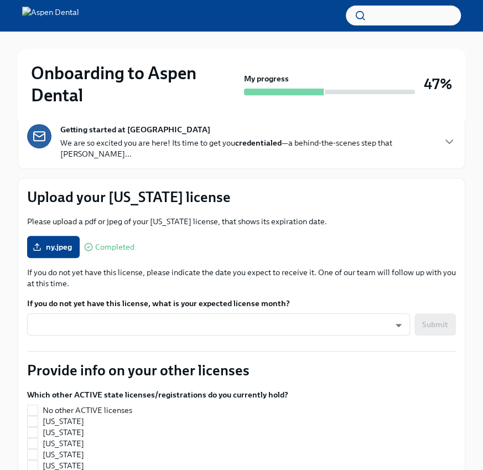
scroll to position [0, 0]
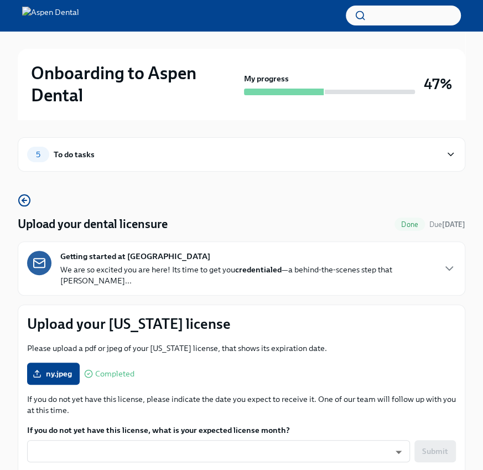
click at [133, 158] on div "5 To do tasks" at bounding box center [234, 155] width 414 height 16
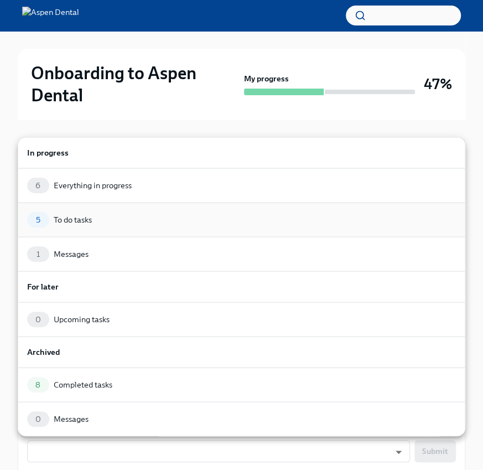
click at [91, 213] on div "5 To do tasks" at bounding box center [241, 220] width 429 height 16
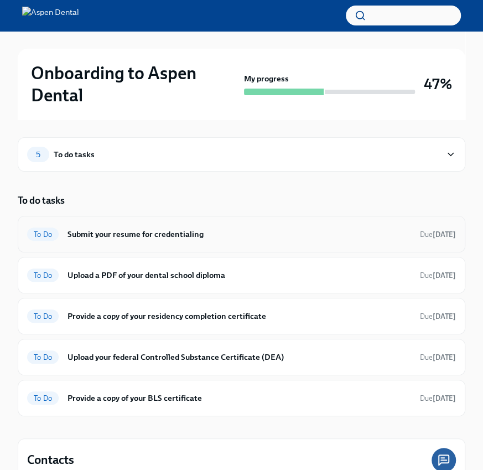
click at [162, 227] on div "To Do Submit your resume for credentialing Due [DATE]" at bounding box center [241, 234] width 429 height 18
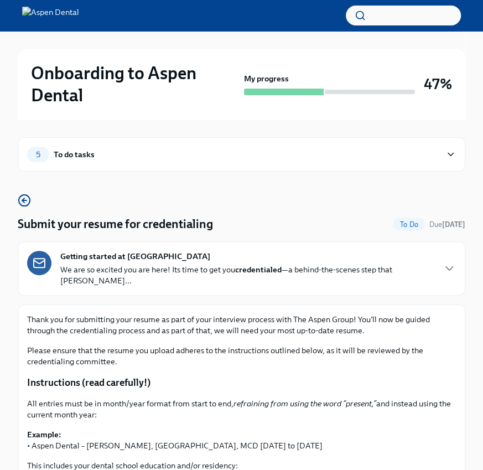
scroll to position [199, 0]
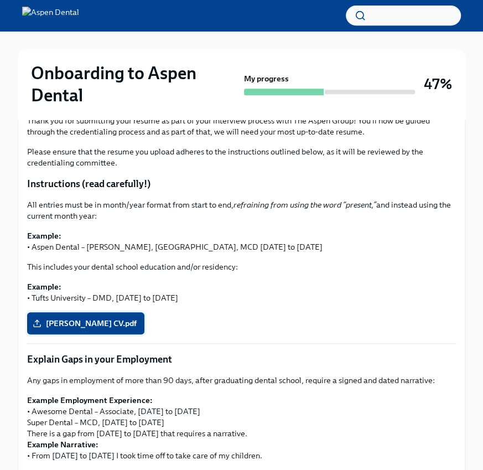
click at [129, 318] on span "Stewart Shabanaj CV.pdf" at bounding box center [86, 323] width 102 height 11
click at [0, 0] on input "Stewart Shabanaj CV.pdf" at bounding box center [0, 0] width 0 height 0
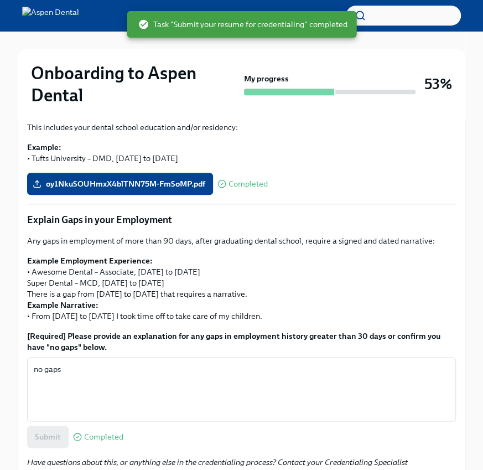
scroll to position [420, 0]
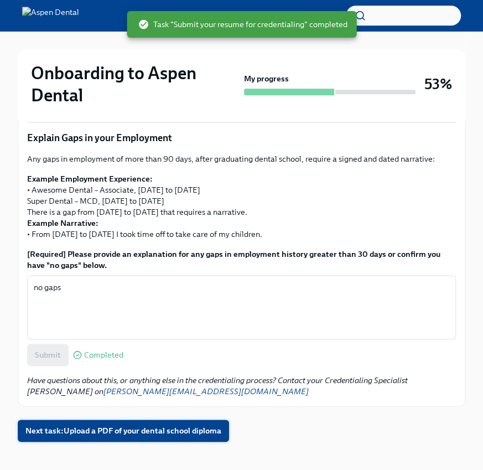
click at [84, 425] on span "Next task : Upload a PDF of your dental school diploma" at bounding box center [123, 430] width 196 height 11
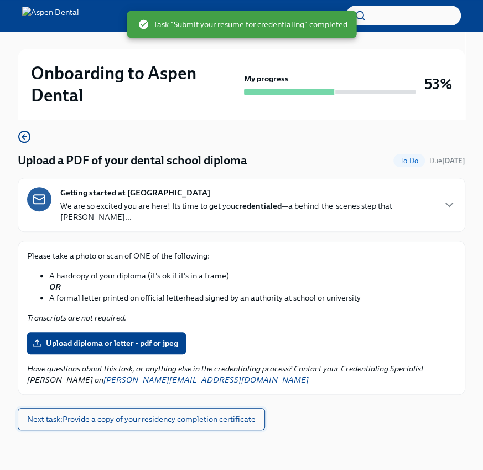
scroll to position [51, 0]
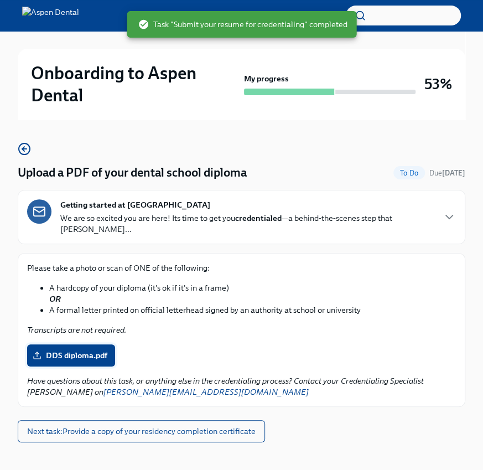
click at [84, 350] on span "DDS diploma.pdf" at bounding box center [71, 355] width 73 height 11
click at [0, 0] on input "DDS diploma.pdf" at bounding box center [0, 0] width 0 height 0
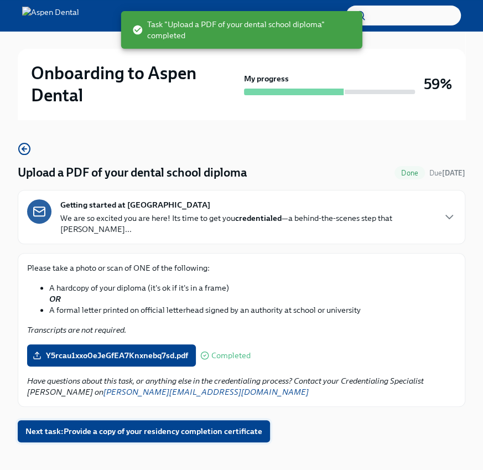
click at [90, 426] on span "Next task : Provide a copy of your residency completion certificate" at bounding box center [143, 431] width 237 height 11
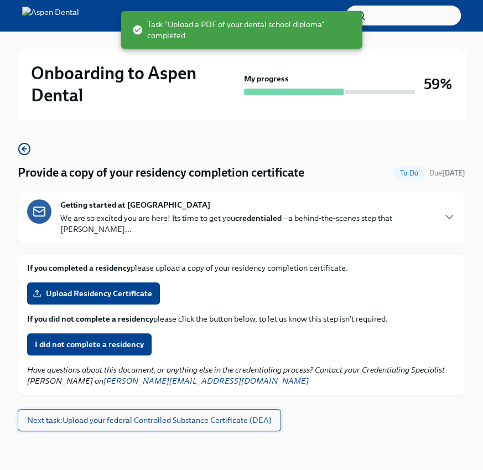
scroll to position [40, 0]
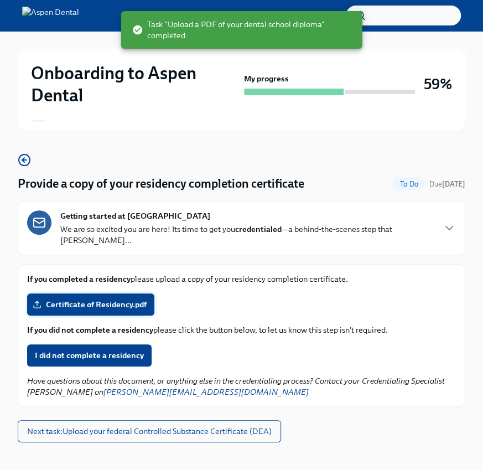
click at [99, 299] on span "Certificate of Residency.pdf" at bounding box center [91, 304] width 112 height 11
click at [0, 0] on input "Certificate of Residency.pdf" at bounding box center [0, 0] width 0 height 0
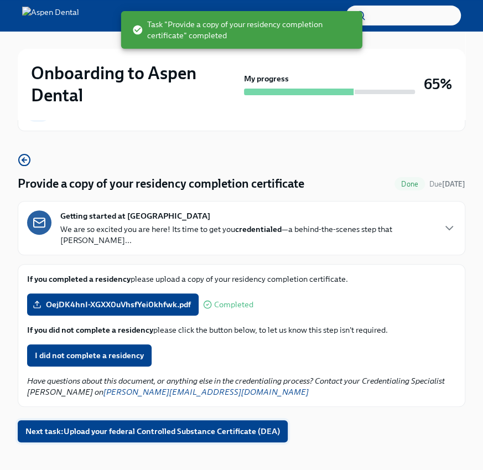
click at [112, 426] on span "Next task : Upload your federal Controlled Substance Certificate (DEA)" at bounding box center [152, 431] width 255 height 11
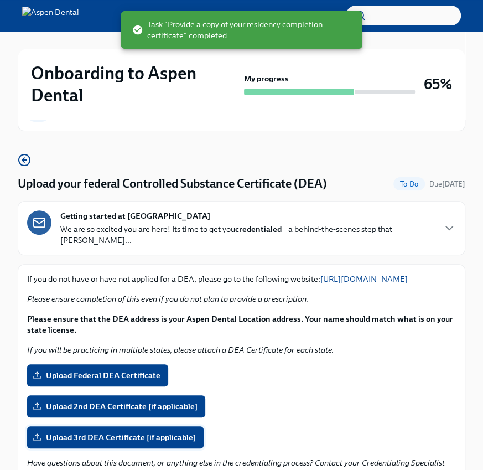
scroll to position [133, 0]
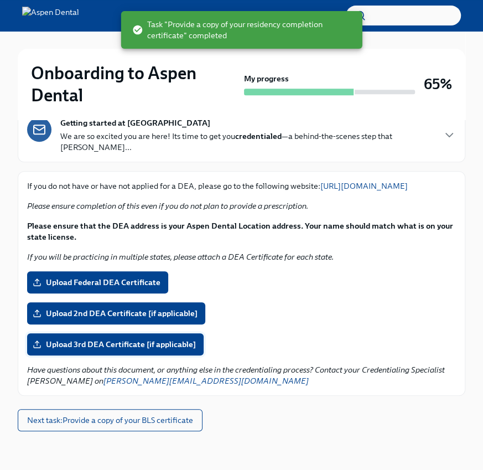
click at [112, 426] on button "Next task : Provide a copy of your BLS certificate" at bounding box center [110, 420] width 185 height 22
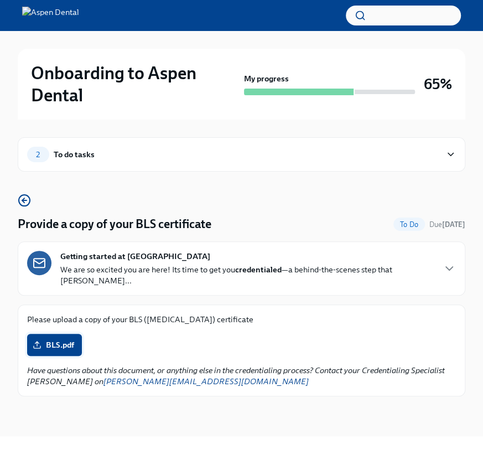
click at [65, 334] on label "BLS.pdf" at bounding box center [54, 345] width 55 height 22
click at [0, 0] on input "BLS.pdf" at bounding box center [0, 0] width 0 height 0
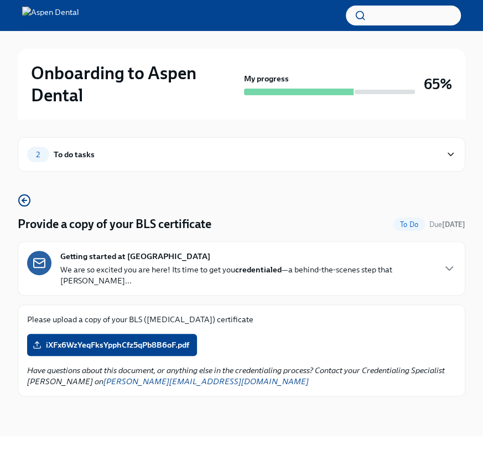
click at [57, 147] on div "2 To do tasks" at bounding box center [234, 155] width 414 height 16
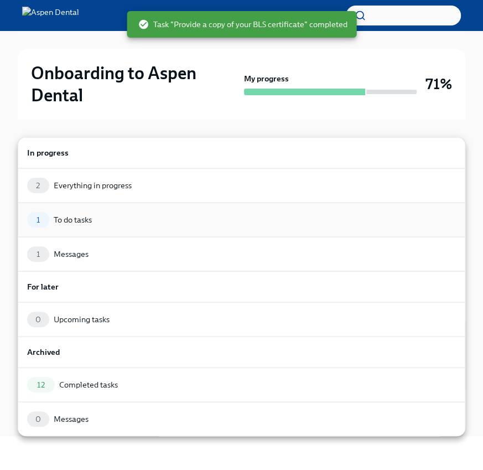
click at [105, 220] on div "1 To do tasks" at bounding box center [241, 220] width 429 height 16
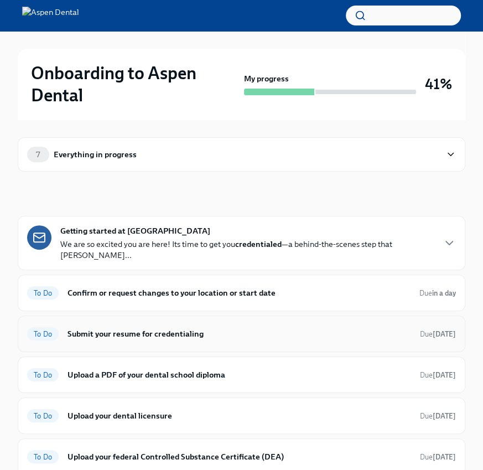
click at [142, 328] on h6 "Submit your resume for credentialing" at bounding box center [240, 334] width 344 height 12
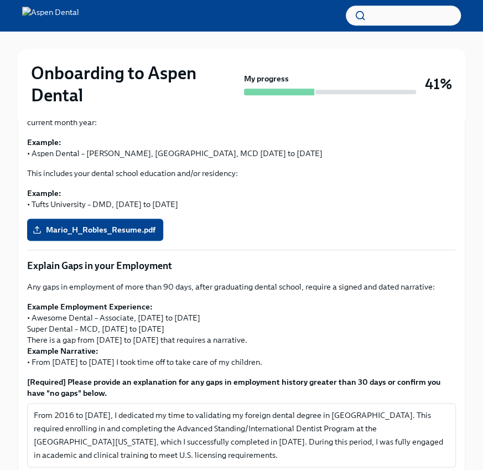
scroll to position [322, 0]
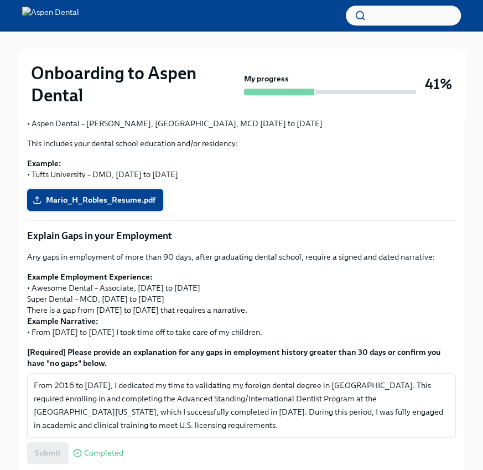
click at [92, 194] on span "Mario_H_Robles_Resume.pdf" at bounding box center [95, 199] width 121 height 11
click at [0, 0] on input "Mario_H_Robles_Resume.pdf" at bounding box center [0, 0] width 0 height 0
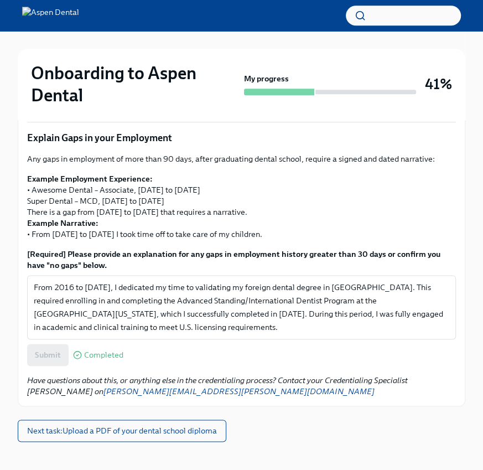
scroll to position [420, 0]
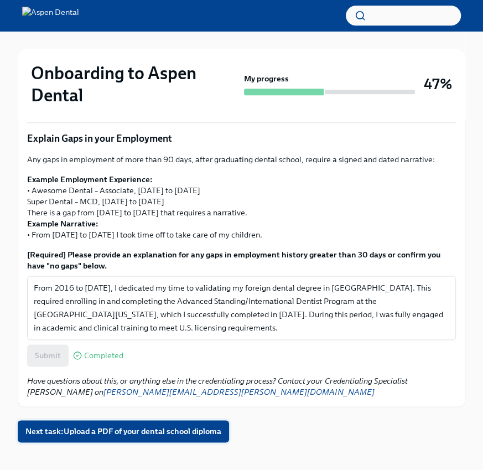
click at [76, 426] on span "Next task : Upload a PDF of your dental school diploma" at bounding box center [123, 431] width 196 height 11
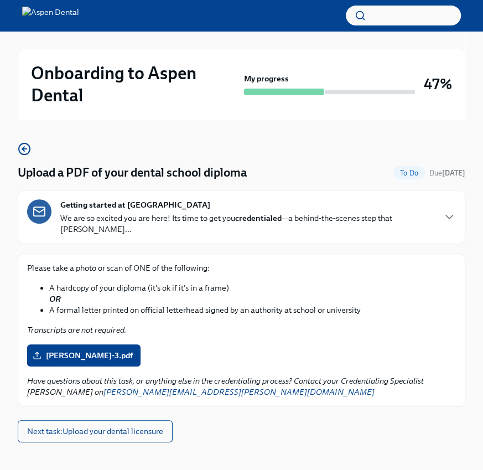
click at [82, 355] on div "Please take a photo or scan of ONE of the following: A hardcopy of your diploma…" at bounding box center [241, 329] width 429 height 135
click at [82, 350] on span "Mario H Robles-3.pdf" at bounding box center [84, 355] width 98 height 11
click at [0, 0] on input "Mario H Robles-3.pdf" at bounding box center [0, 0] width 0 height 0
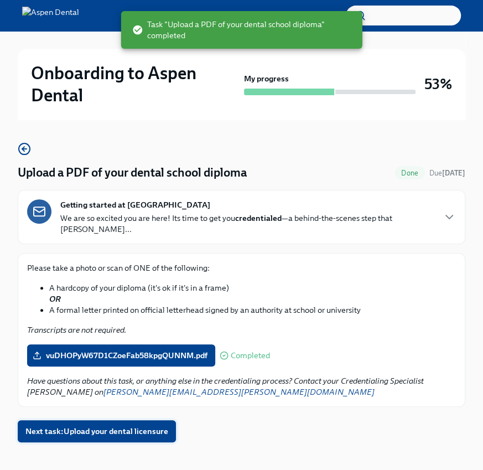
click at [134, 426] on span "Next task : Upload your dental licensure" at bounding box center [96, 431] width 143 height 11
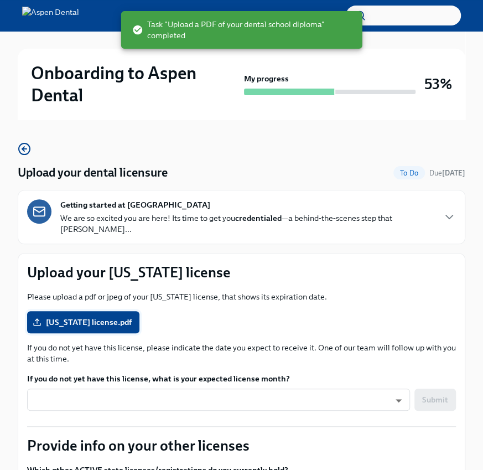
click at [69, 317] on span "Texas license.pdf" at bounding box center [83, 322] width 97 height 11
click at [0, 0] on input "Texas license.pdf" at bounding box center [0, 0] width 0 height 0
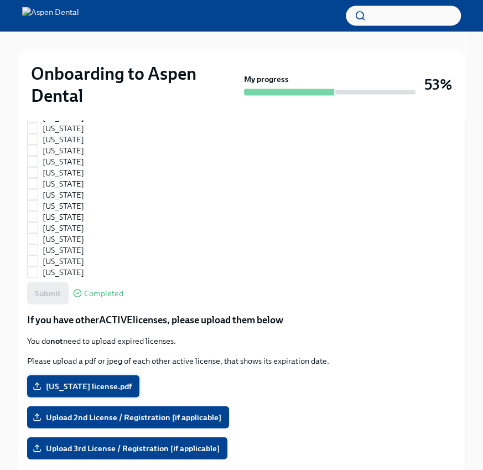
scroll to position [830, 0]
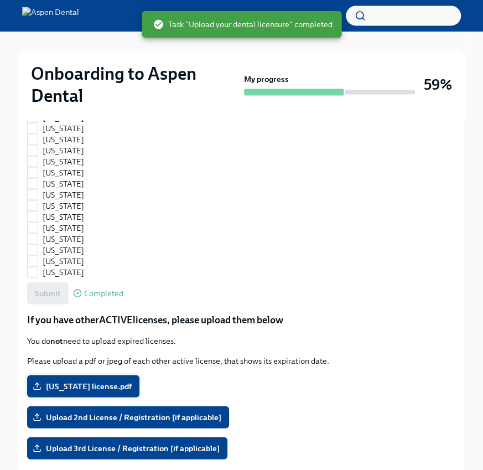
click at [89, 380] on span "Florida license.pdf" at bounding box center [83, 385] width 97 height 11
click at [0, 0] on input "Florida license.pdf" at bounding box center [0, 0] width 0 height 0
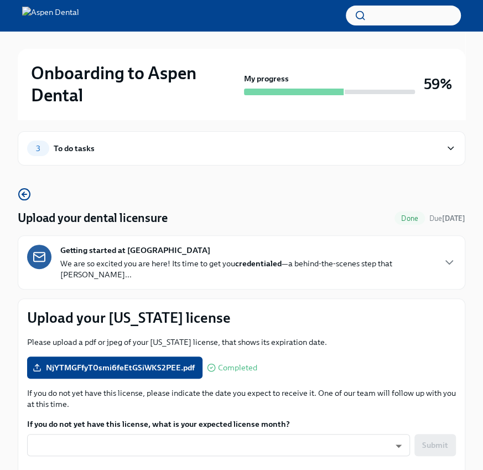
scroll to position [0, 0]
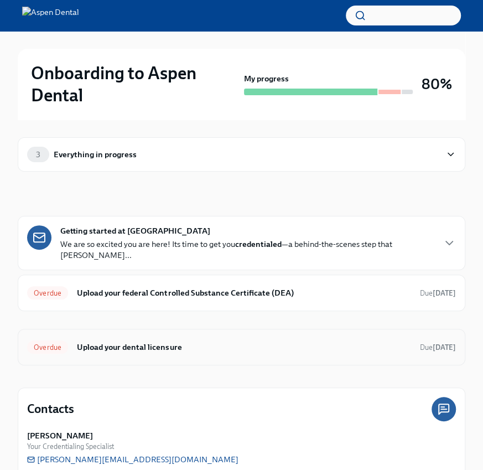
click at [149, 338] on div "Overdue Upload your dental licensure Due [DATE]" at bounding box center [241, 347] width 429 height 18
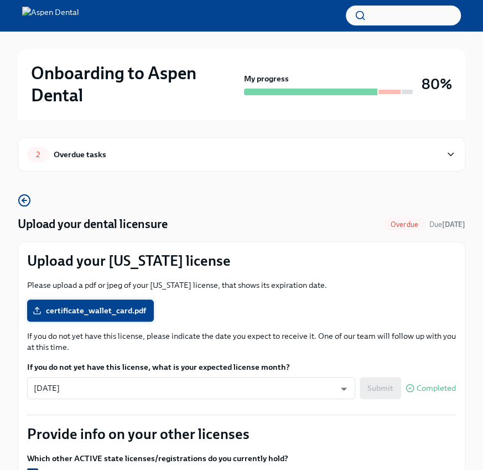
click at [142, 310] on span "certificate_wallet_card.pdf" at bounding box center [90, 310] width 111 height 11
click at [0, 0] on input "certificate_wallet_card.pdf" at bounding box center [0, 0] width 0 height 0
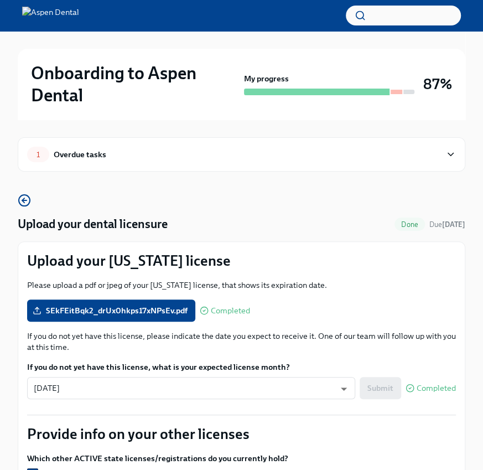
click at [88, 149] on div "Overdue tasks" at bounding box center [80, 154] width 53 height 12
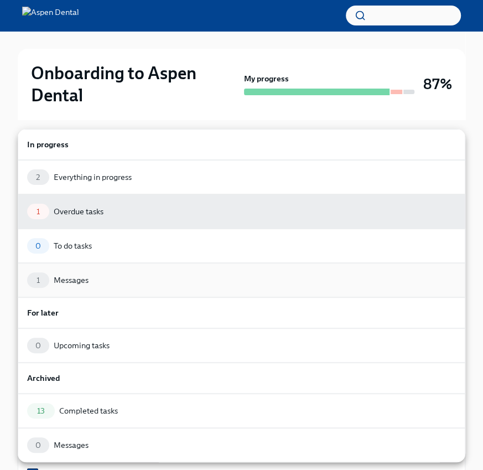
click at [79, 276] on div "Messages" at bounding box center [71, 280] width 35 height 11
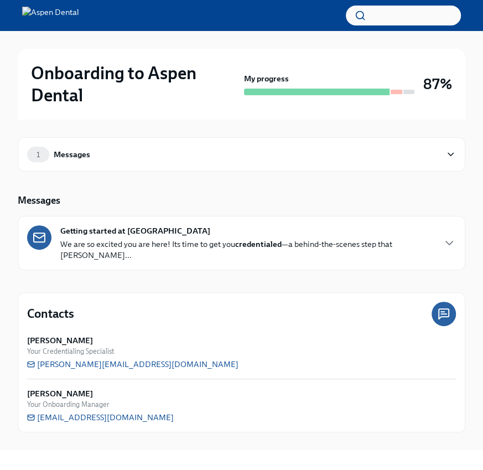
click at [103, 226] on strong "Getting started at [GEOGRAPHIC_DATA]" at bounding box center [135, 230] width 150 height 11
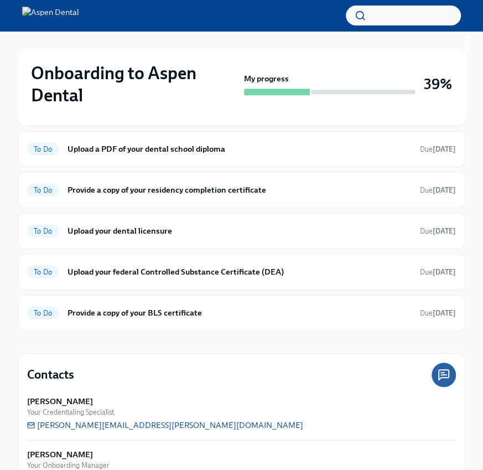
scroll to position [213, 0]
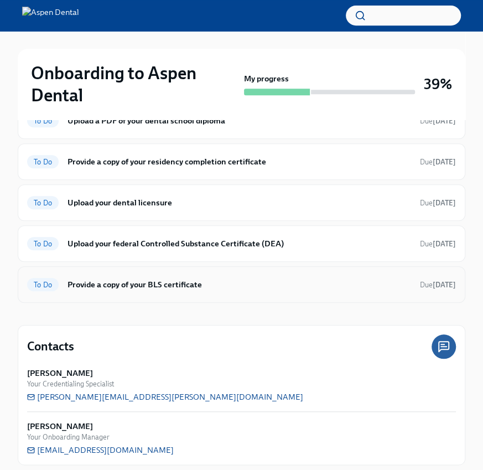
click at [127, 279] on h6 "Provide a copy of your BLS certificate" at bounding box center [240, 285] width 344 height 12
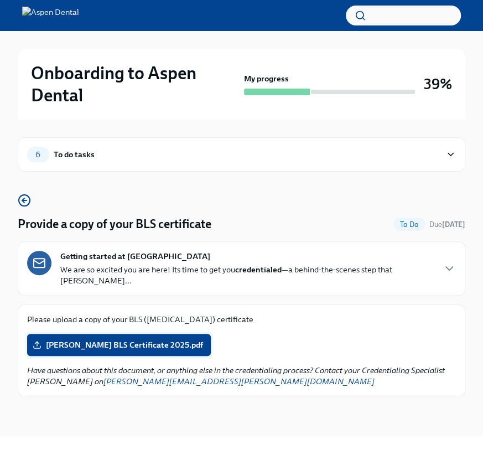
click at [98, 339] on span "[PERSON_NAME] BLS Certificate 2025.pdf" at bounding box center [119, 344] width 168 height 11
click at [0, 0] on input "[PERSON_NAME] BLS Certificate 2025.pdf" at bounding box center [0, 0] width 0 height 0
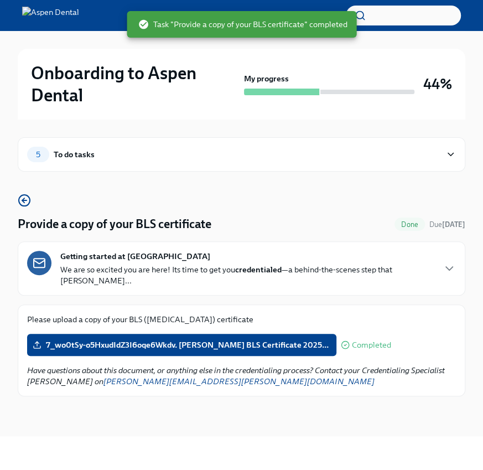
click at [213, 152] on div "5 To do tasks" at bounding box center [234, 155] width 414 height 16
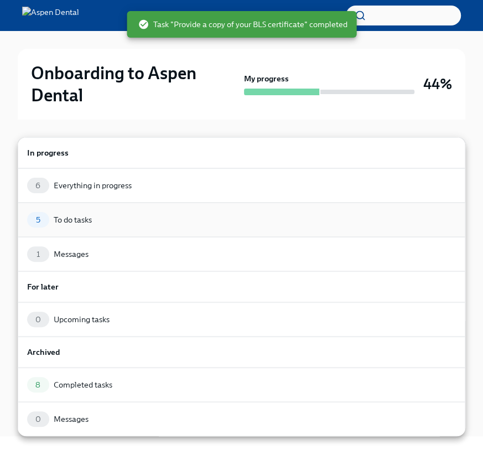
click at [94, 212] on div "5 To do tasks" at bounding box center [241, 220] width 429 height 16
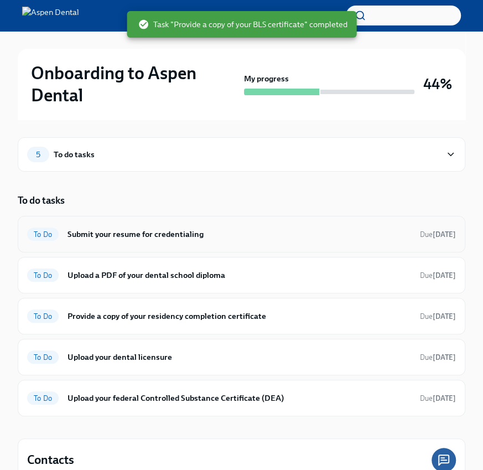
click at [94, 233] on h6 "Submit your resume for credentialing" at bounding box center [240, 234] width 344 height 12
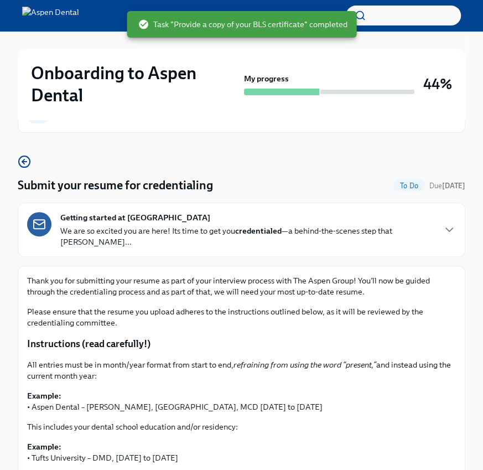
scroll to position [57, 0]
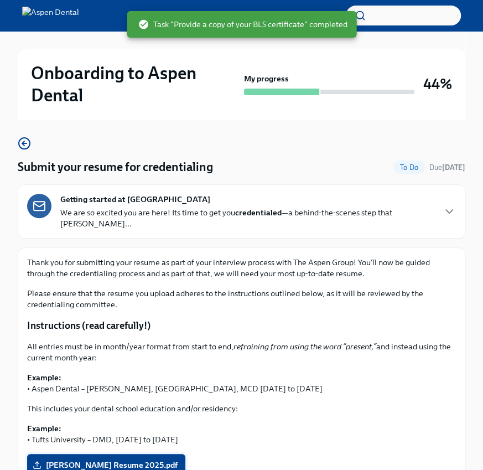
click at [66, 460] on span "[PERSON_NAME] Resume 2025.pdf" at bounding box center [106, 465] width 143 height 11
click at [0, 0] on input "[PERSON_NAME] Resume 2025.pdf" at bounding box center [0, 0] width 0 height 0
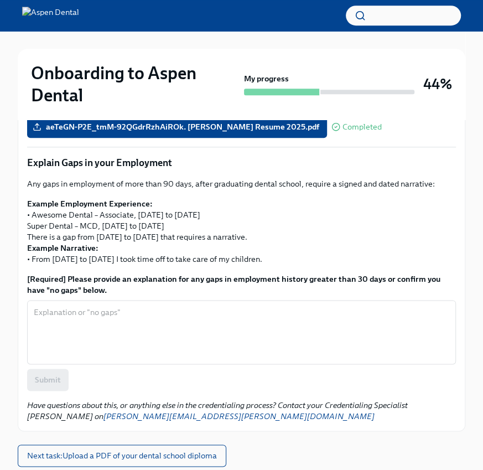
scroll to position [420, 0]
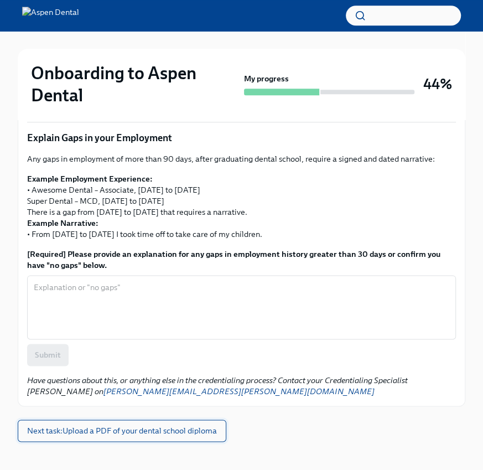
click at [79, 426] on button "Next task : Upload a PDF of your dental school diploma" at bounding box center [122, 431] width 209 height 22
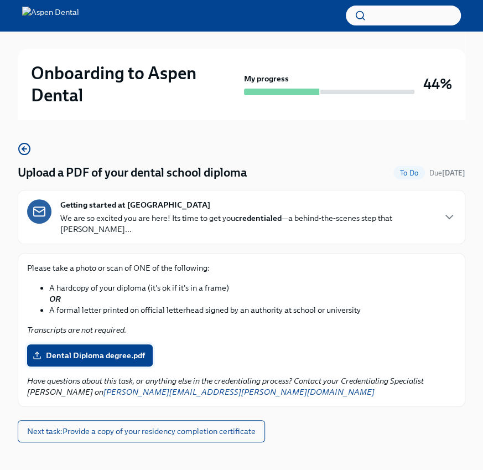
click at [78, 350] on span "Dental Diploma degree.pdf" at bounding box center [90, 355] width 110 height 11
click at [0, 0] on input "Dental Diploma degree.pdf" at bounding box center [0, 0] width 0 height 0
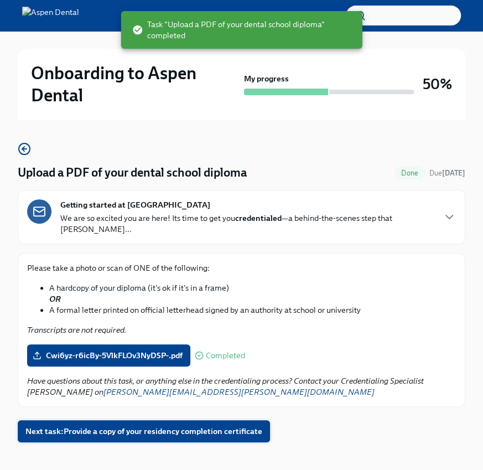
click at [55, 426] on span "Next task : Provide a copy of your residency completion certificate" at bounding box center [143, 431] width 237 height 11
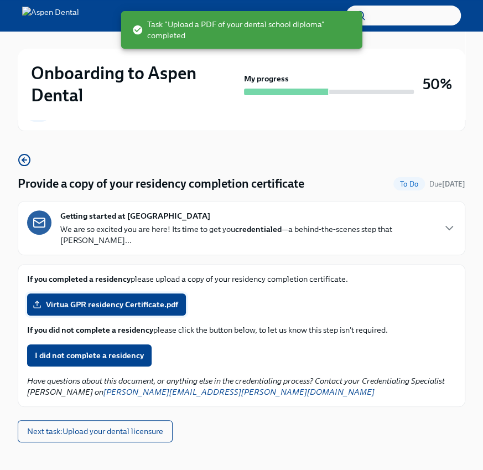
click at [86, 299] on span "Virtua GPR residency Certificate.pdf" at bounding box center [106, 304] width 143 height 11
click at [0, 0] on input "Virtua GPR residency Certificate.pdf" at bounding box center [0, 0] width 0 height 0
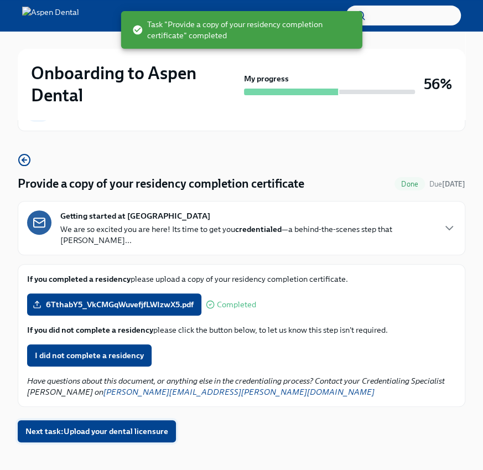
click at [140, 426] on span "Next task : Upload your dental licensure" at bounding box center [96, 431] width 143 height 11
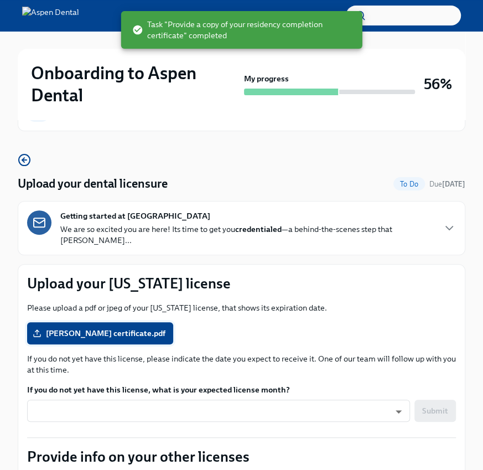
click at [97, 328] on span "[PERSON_NAME] certificate.pdf" at bounding box center [100, 333] width 131 height 11
click at [0, 0] on input "[PERSON_NAME] certificate.pdf" at bounding box center [0, 0] width 0 height 0
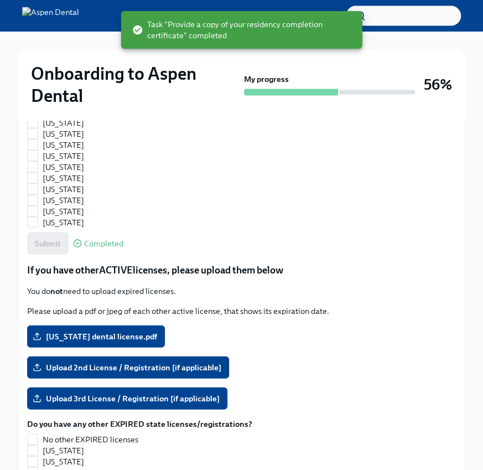
scroll to position [1045, 0]
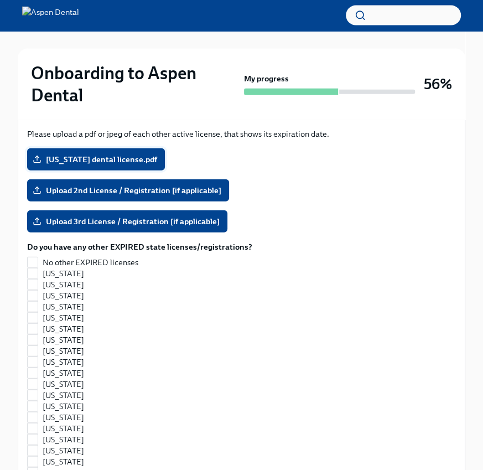
click at [118, 154] on span "[US_STATE] dental license.pdf" at bounding box center [96, 159] width 122 height 11
click at [0, 0] on input "[US_STATE] dental license.pdf" at bounding box center [0, 0] width 0 height 0
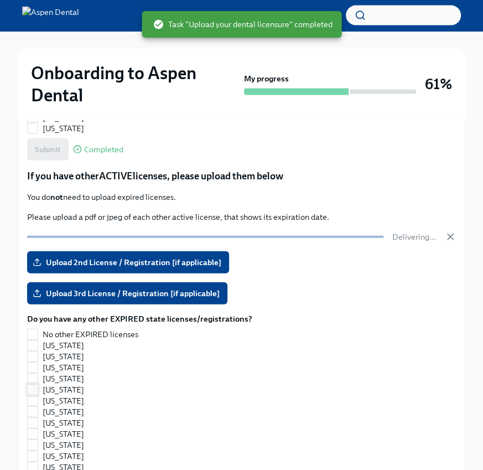
scroll to position [853, 0]
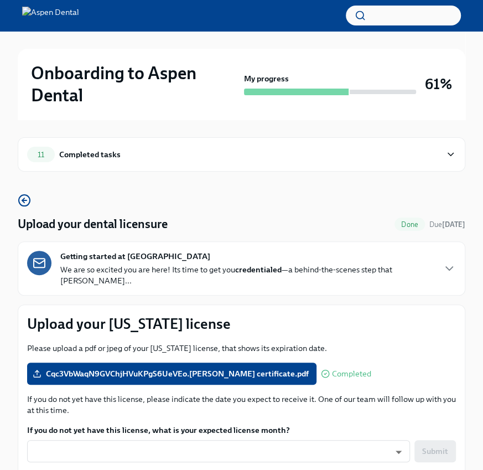
click at [154, 246] on div "Getting started at Aspen Dental We are so excited you are here! Its time to get…" at bounding box center [242, 268] width 448 height 54
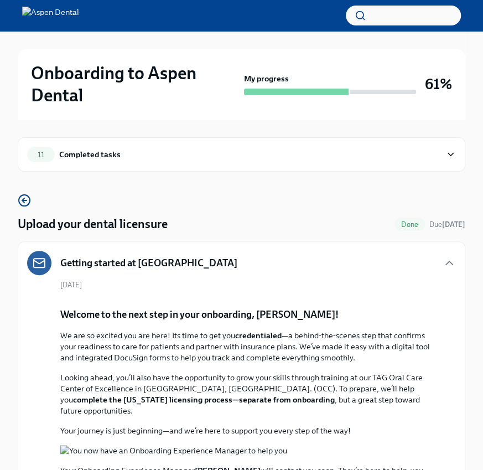
click at [146, 266] on h5 "Getting started at Aspen Dental" at bounding box center [148, 262] width 177 height 13
click at [148, 260] on h5 "Getting started at Aspen Dental" at bounding box center [148, 262] width 177 height 13
click at [141, 257] on h5 "Getting started at Aspen Dental" at bounding box center [148, 262] width 177 height 13
click at [453, 261] on icon "button" at bounding box center [449, 262] width 13 height 13
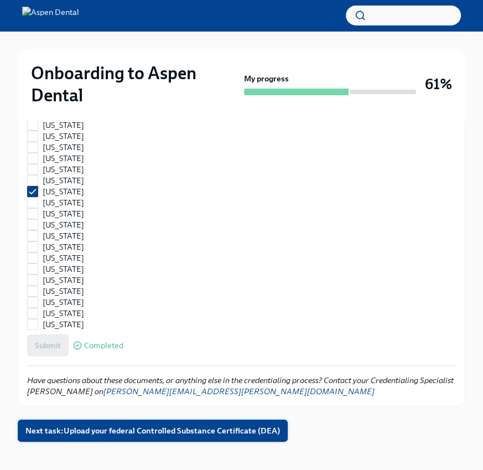
click at [93, 425] on span "Next task : Upload your federal Controlled Substance Certificate (DEA)" at bounding box center [152, 430] width 255 height 11
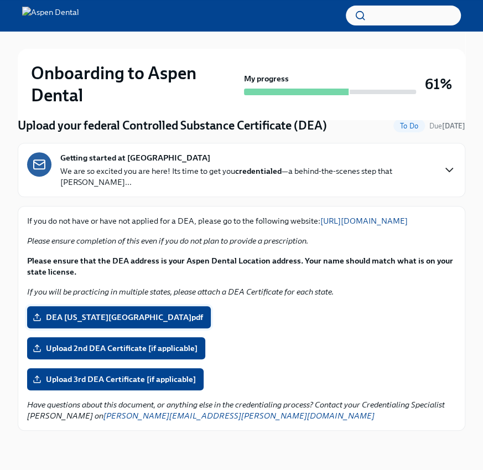
click at [76, 311] on label "DEA Texas.pdf" at bounding box center [119, 317] width 184 height 22
click at [0, 0] on input "DEA Texas.pdf" at bounding box center [0, 0] width 0 height 0
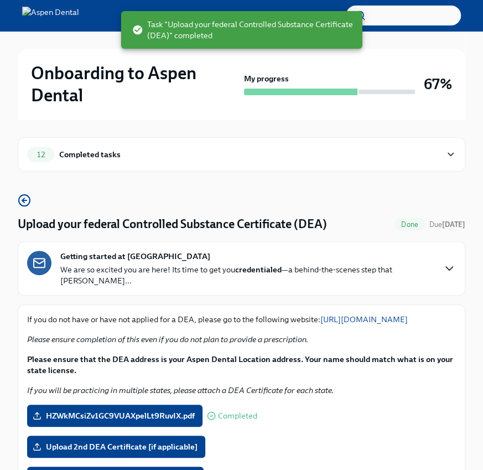
click at [157, 157] on div "12 Completed tasks" at bounding box center [234, 155] width 414 height 16
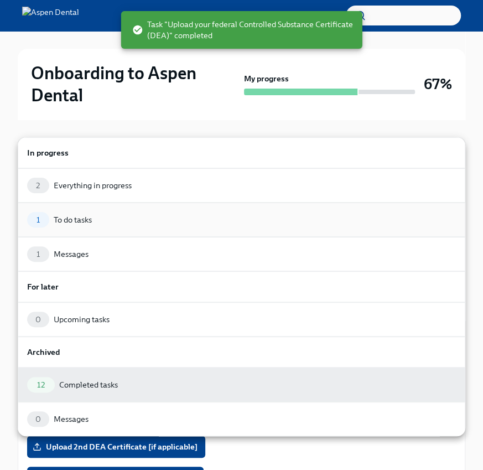
click at [135, 214] on div "1 To do tasks" at bounding box center [241, 220] width 429 height 16
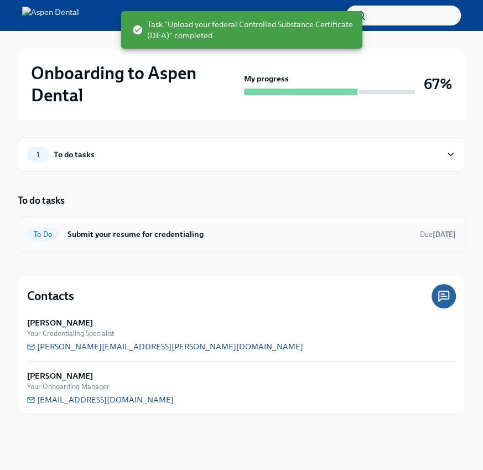
click at [132, 238] on h6 "Submit your resume for credentialing" at bounding box center [240, 234] width 344 height 12
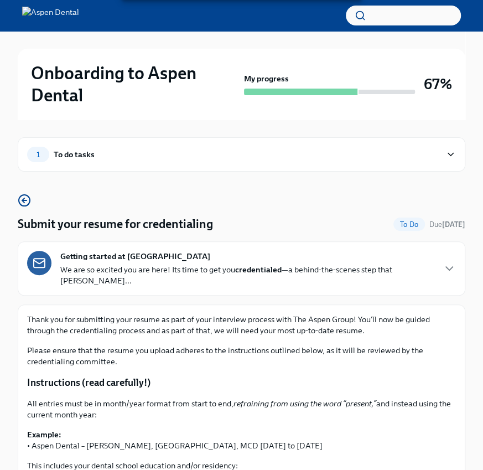
click at [181, 163] on div "1 To do tasks" at bounding box center [242, 154] width 448 height 34
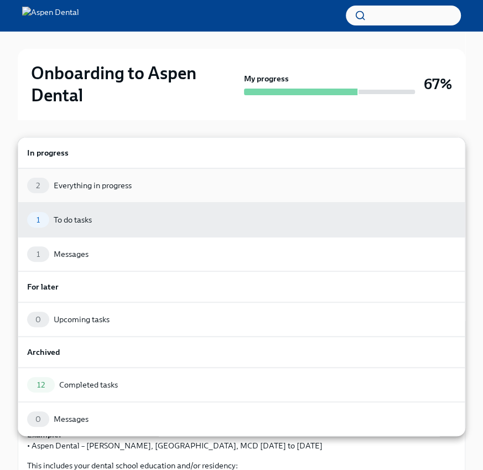
click at [104, 182] on div "Everything in progress" at bounding box center [93, 185] width 78 height 11
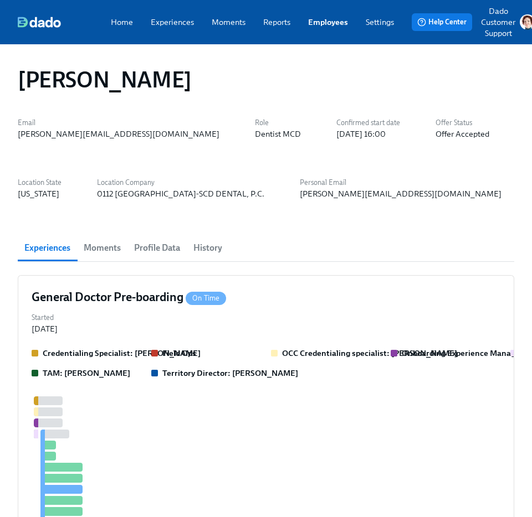
scroll to position [0, 1423]
click at [326, 27] on link "Employees" at bounding box center [328, 22] width 40 height 11
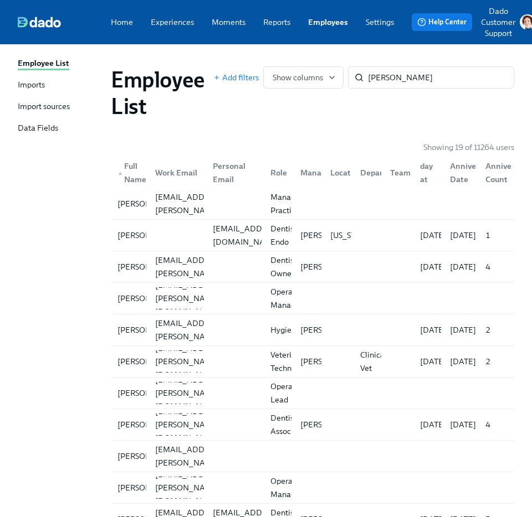
click at [232, 173] on div "Personal Email" at bounding box center [234, 172] width 53 height 27
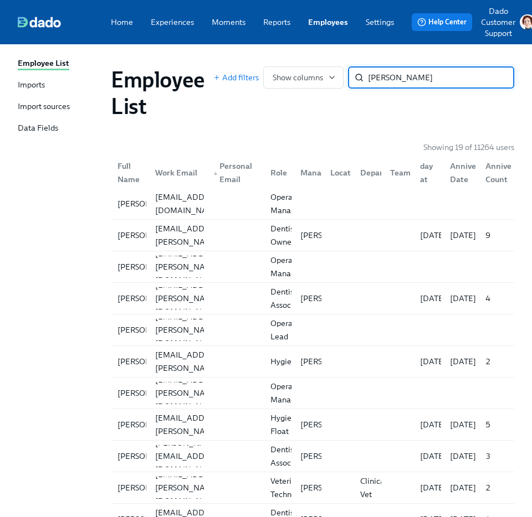
drag, startPoint x: 403, startPoint y: 79, endPoint x: 354, endPoint y: 76, distance: 48.8
click at [354, 76] on div "[PERSON_NAME] ​" at bounding box center [431, 77] width 166 height 22
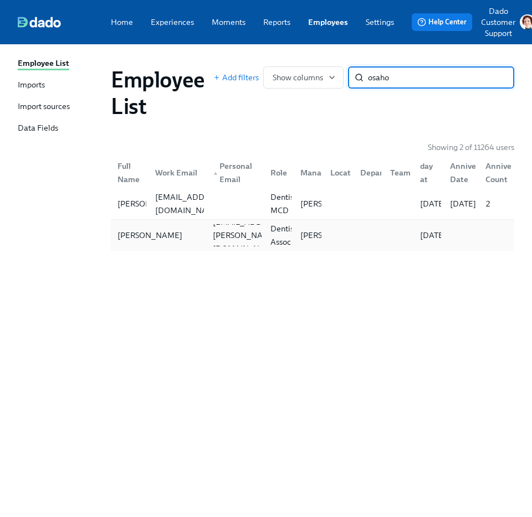
type input "osaho"
click at [115, 236] on div "[PERSON_NAME]" at bounding box center [150, 235] width 74 height 13
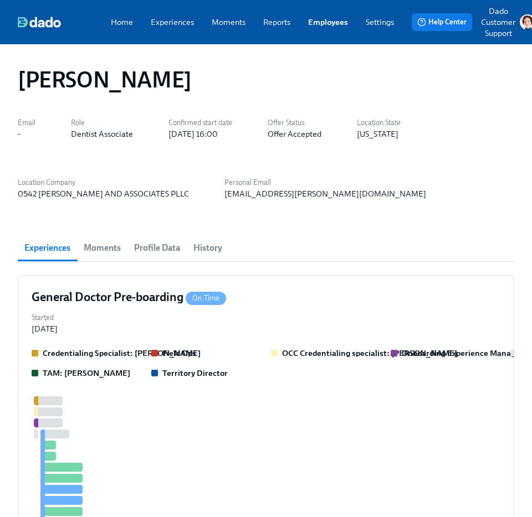
scroll to position [0, 1423]
click at [123, 328] on div "Started [DATE]" at bounding box center [266, 322] width 468 height 24
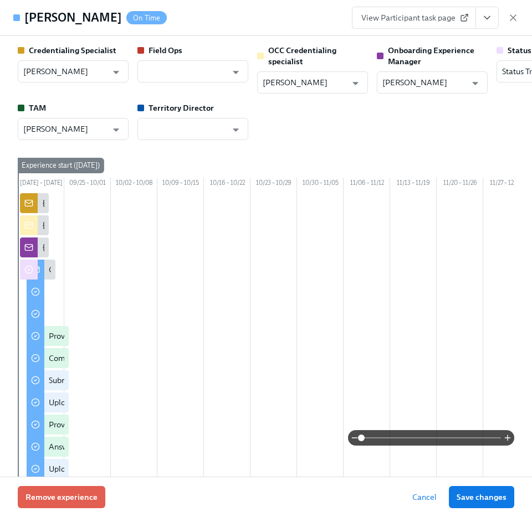
click at [380, 23] on link "View Participant task page" at bounding box center [414, 18] width 124 height 22
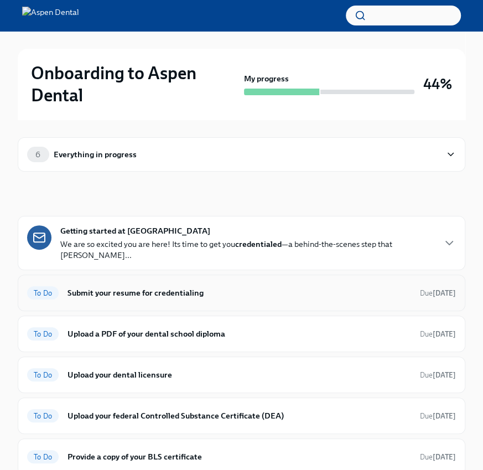
click at [130, 275] on div "To Do Submit your resume for credentialing Due [DATE]" at bounding box center [242, 293] width 448 height 37
click at [101, 287] on h6 "Submit your resume for credentialing" at bounding box center [240, 293] width 344 height 12
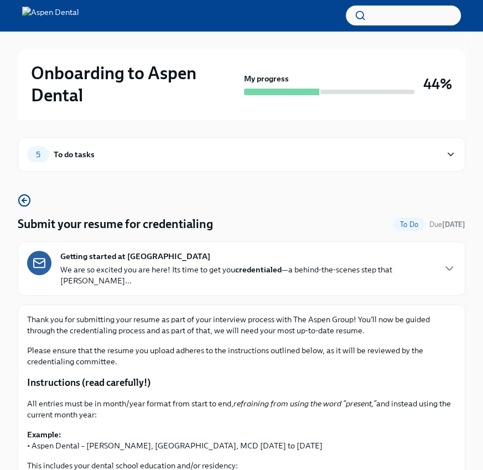
scroll to position [145, 0]
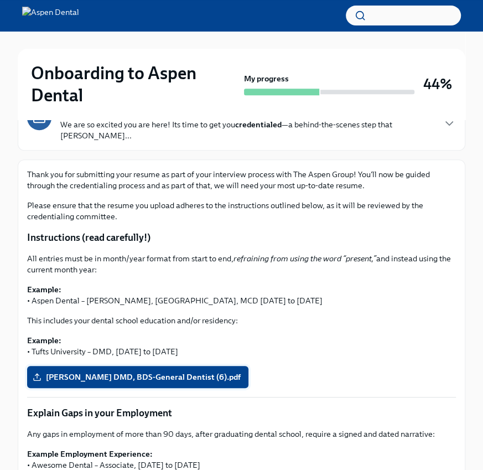
click at [57, 366] on label "[PERSON_NAME] DMD, BDS-General Dentist (6).pdf" at bounding box center [137, 377] width 221 height 22
click at [0, 0] on input "[PERSON_NAME] DMD, BDS-General Dentist (6).pdf" at bounding box center [0, 0] width 0 height 0
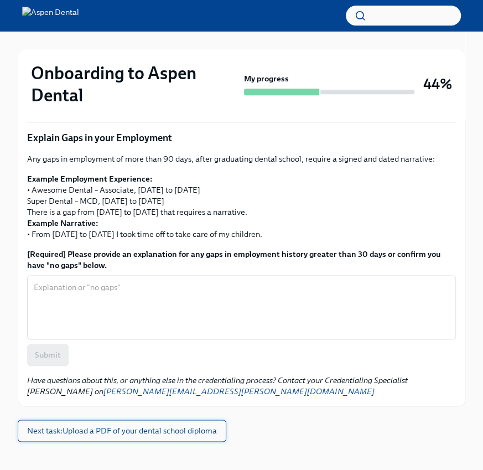
click at [99, 425] on span "Next task : Upload a PDF of your dental school diploma" at bounding box center [122, 430] width 190 height 11
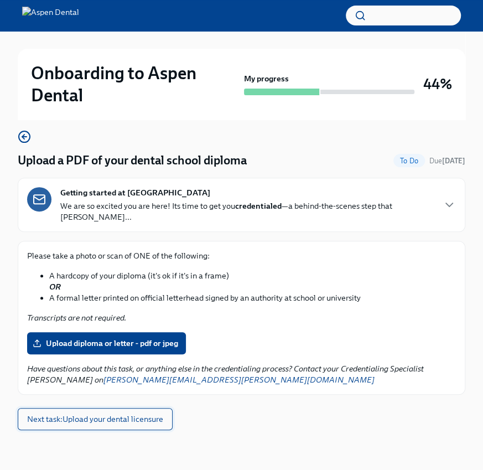
scroll to position [51, 0]
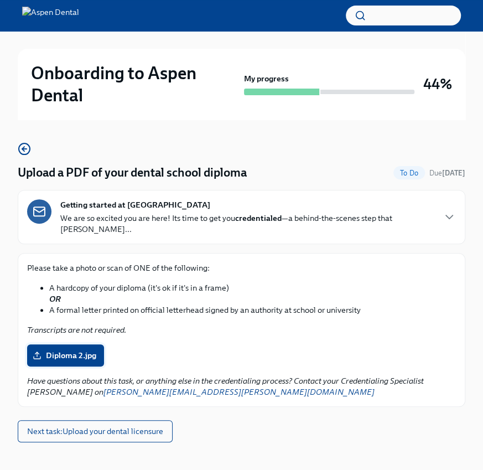
click at [75, 350] on span "Diploma 2.jpg" at bounding box center [65, 355] width 61 height 11
click at [0, 0] on input "Diploma 2.jpg" at bounding box center [0, 0] width 0 height 0
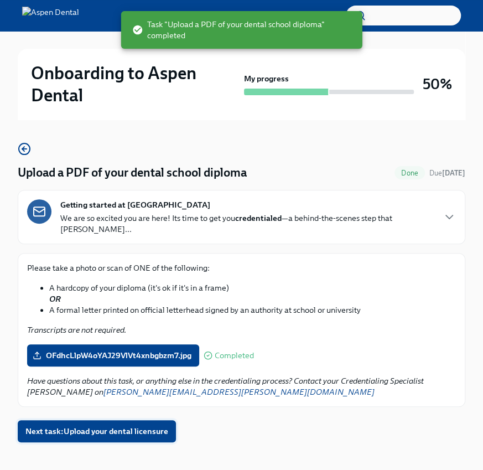
click at [50, 426] on span "Next task : Upload your dental licensure" at bounding box center [96, 431] width 143 height 11
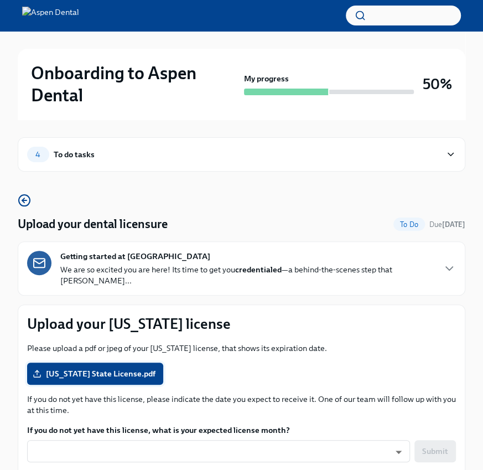
click at [68, 363] on label "[US_STATE] State License.pdf" at bounding box center [95, 374] width 136 height 22
click at [0, 0] on input "[US_STATE] State License.pdf" at bounding box center [0, 0] width 0 height 0
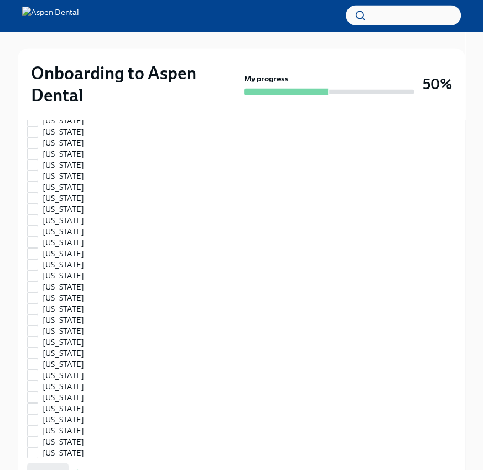
scroll to position [1559, 0]
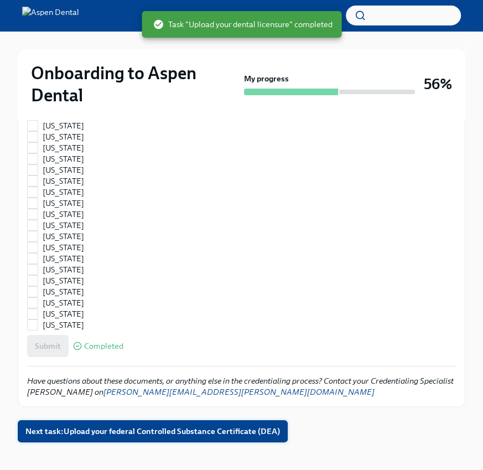
click at [65, 426] on span "Next task : Upload your federal Controlled Substance Certificate (DEA)" at bounding box center [152, 431] width 255 height 11
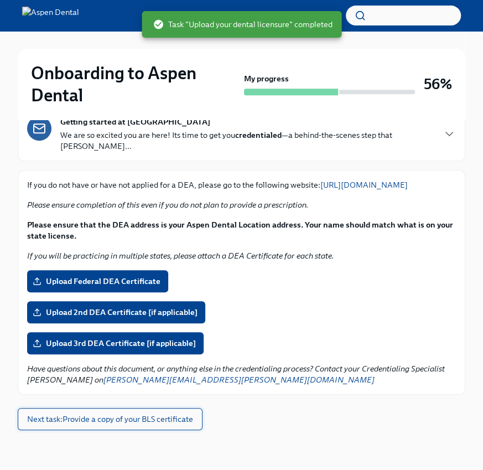
scroll to position [133, 0]
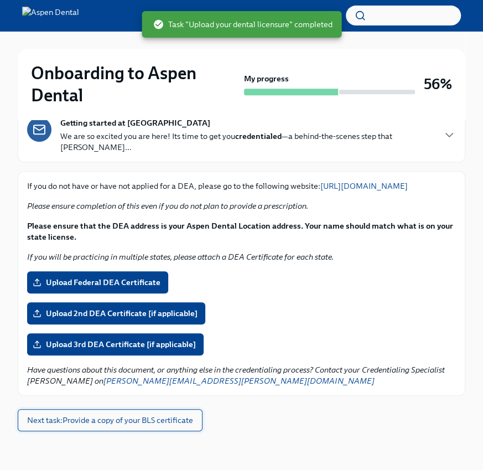
click at [65, 420] on span "Next task : Provide a copy of your BLS certificate" at bounding box center [110, 420] width 166 height 11
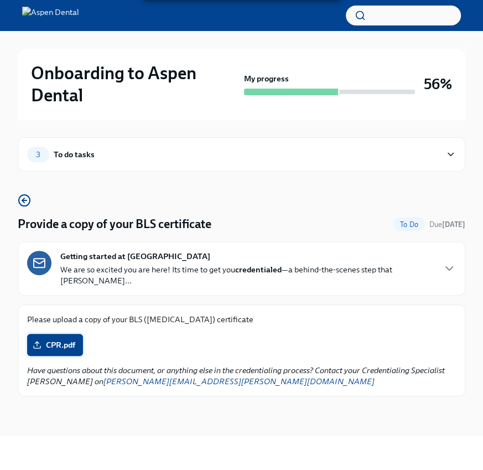
click at [76, 334] on label "CPR.pdf" at bounding box center [55, 345] width 56 height 22
click at [0, 0] on input "CPR.pdf" at bounding box center [0, 0] width 0 height 0
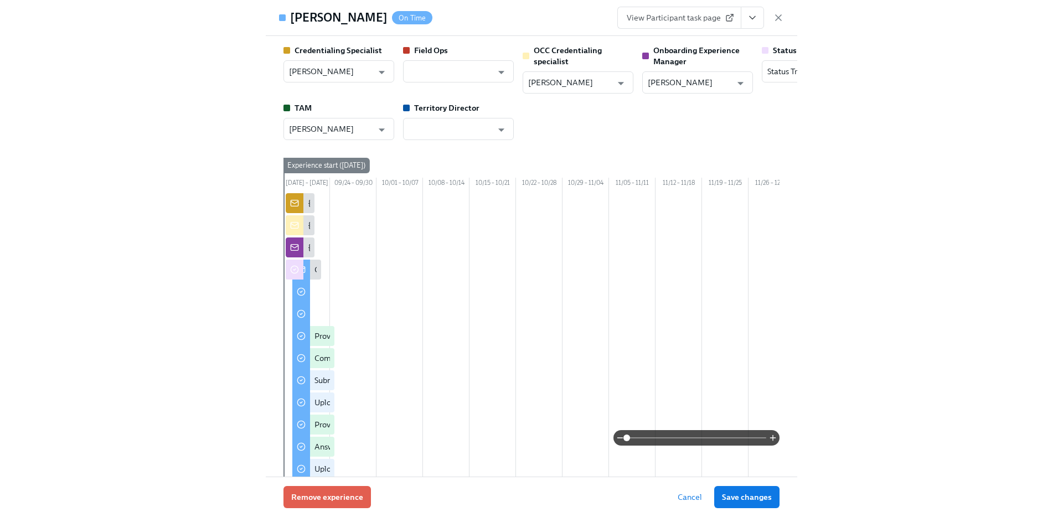
scroll to position [0, 27852]
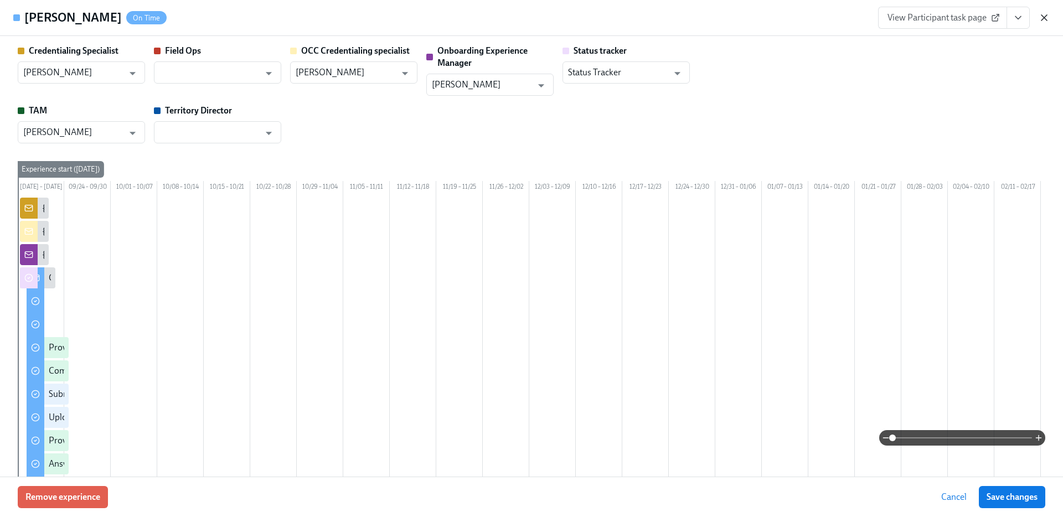
click at [531, 23] on icon "button" at bounding box center [1044, 17] width 11 height 11
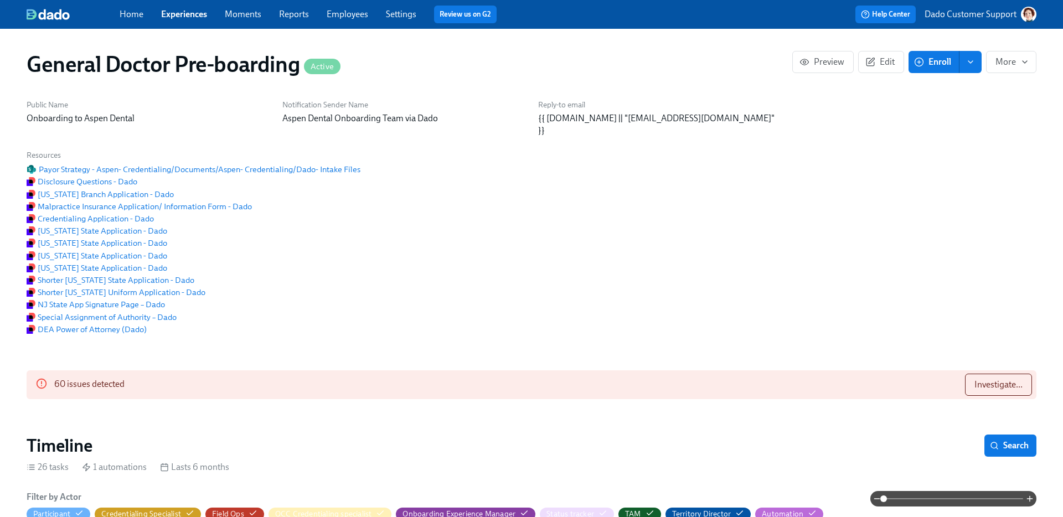
click link "Employees"
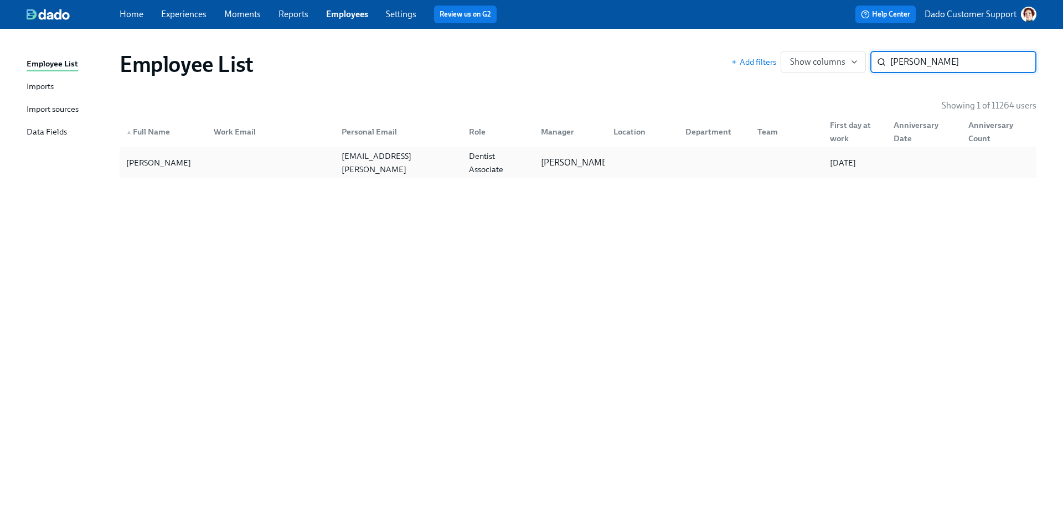
type input "gorel"
click div "Victoria Gorelik"
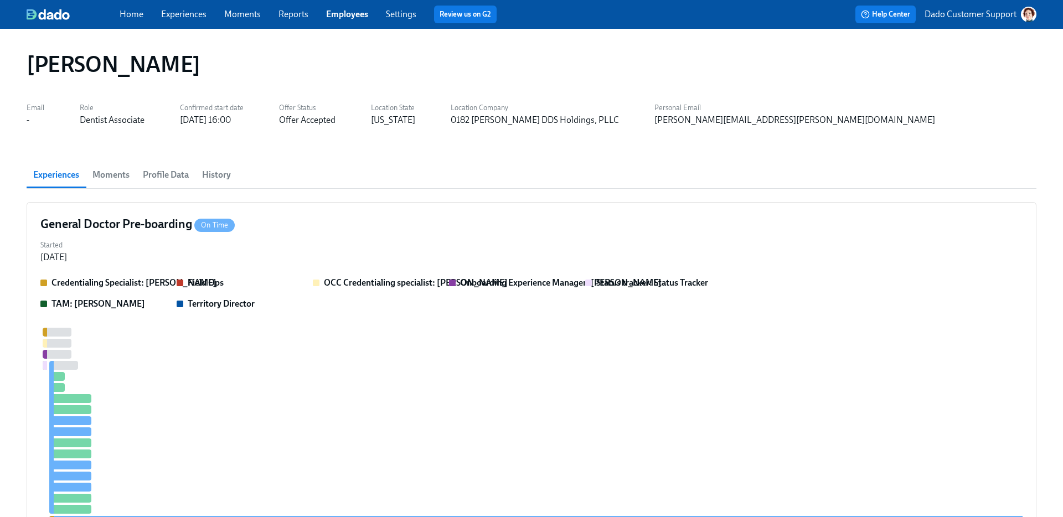
scroll to position [0, 909]
click div "Started Sep 17, 2025"
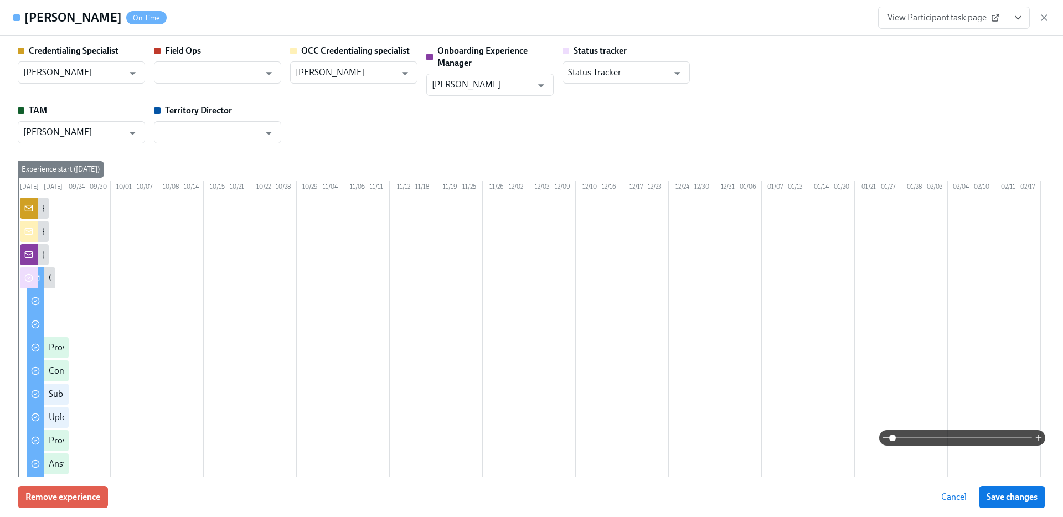
click span "View Participant task page"
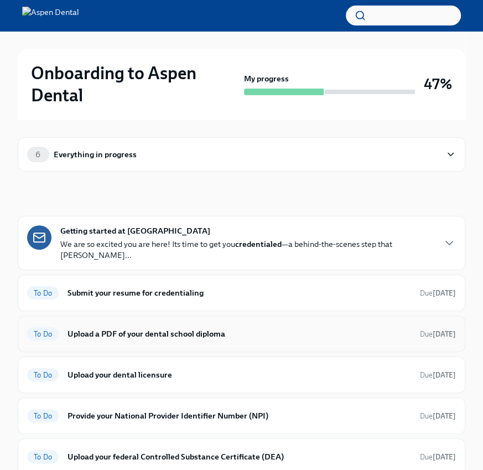
click at [190, 328] on h6 "Upload a PDF of your dental school diploma" at bounding box center [240, 334] width 344 height 12
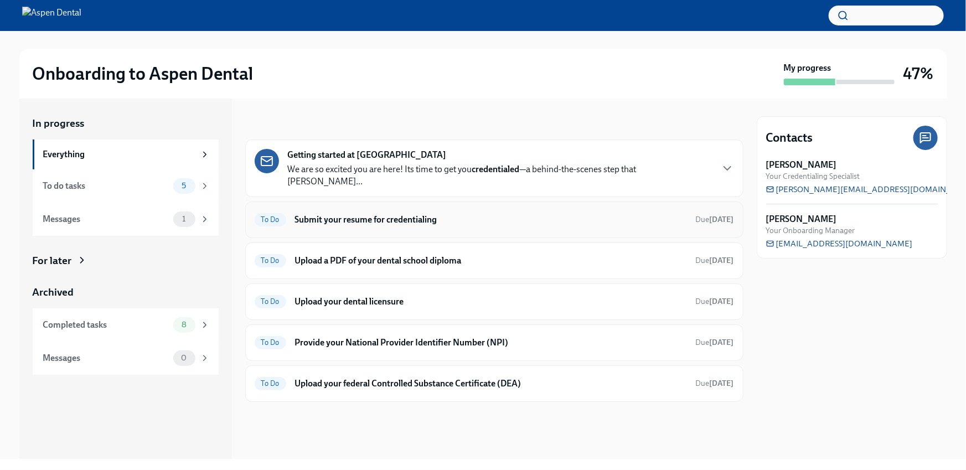
click at [358, 214] on h6 "Submit your resume for credentialing" at bounding box center [491, 220] width 392 height 12
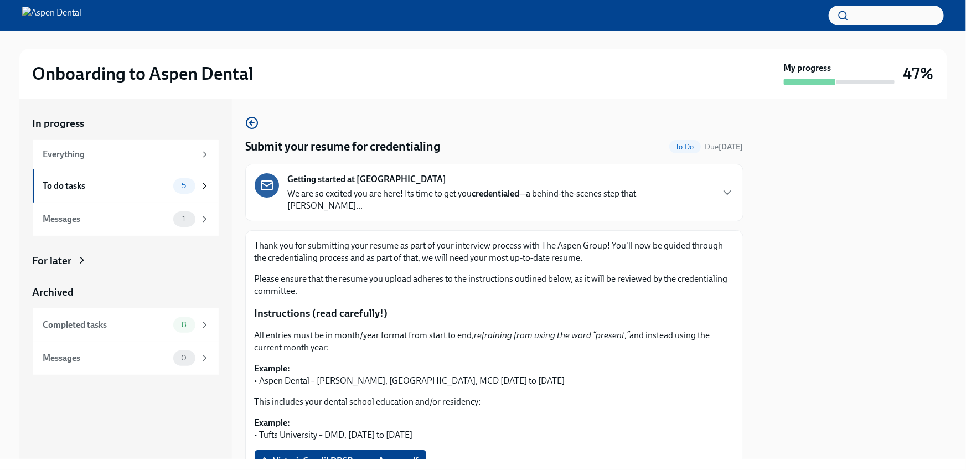
click at [293, 456] on span "VictoriaGorelikDDSResumeAspen.pdf" at bounding box center [340, 461] width 156 height 11
click at [0, 0] on input "VictoriaGorelikDDSResumeAspen.pdf" at bounding box center [0, 0] width 0 height 0
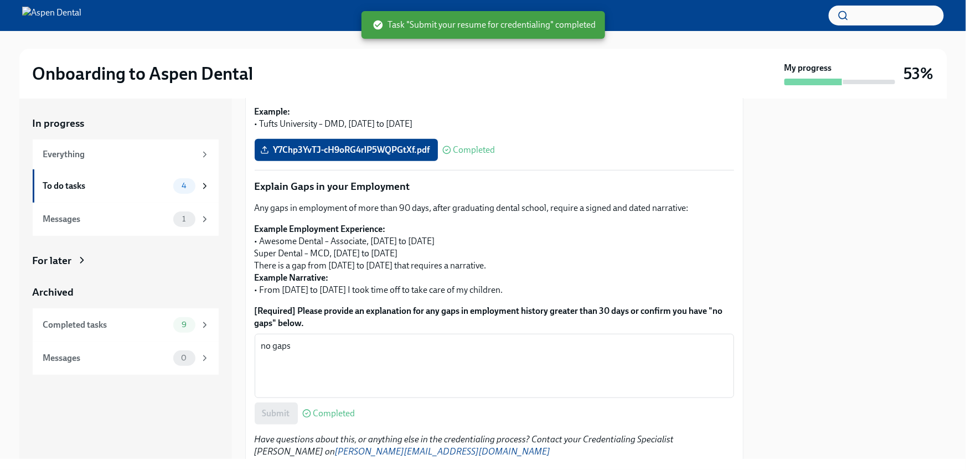
scroll to position [378, 0]
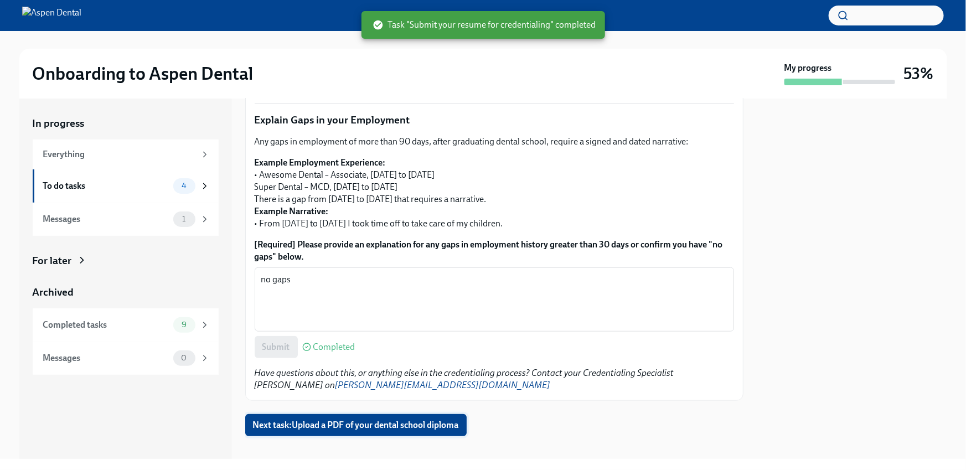
click at [297, 421] on button "Next task : Upload a PDF of your dental school diploma" at bounding box center [355, 425] width 221 height 22
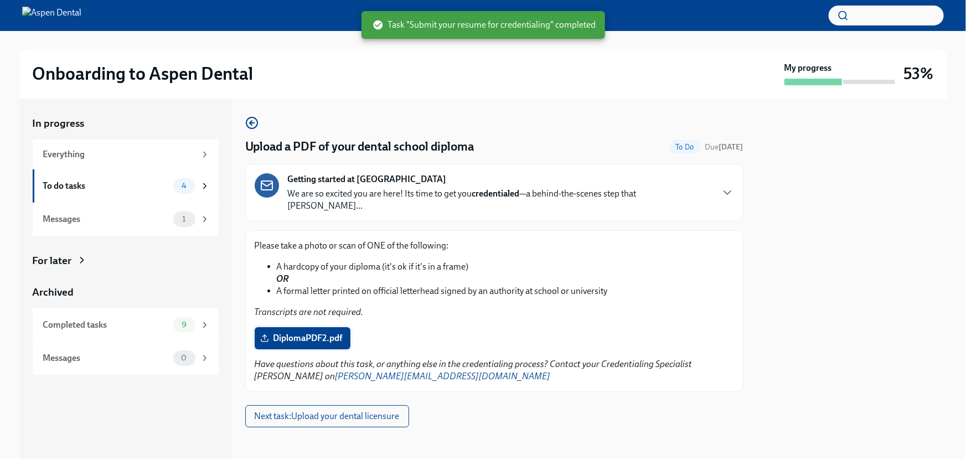
click at [312, 333] on span "DiplomaPDF2.pdf" at bounding box center [302, 338] width 80 height 11
click at [0, 0] on input "DiplomaPDF2.pdf" at bounding box center [0, 0] width 0 height 0
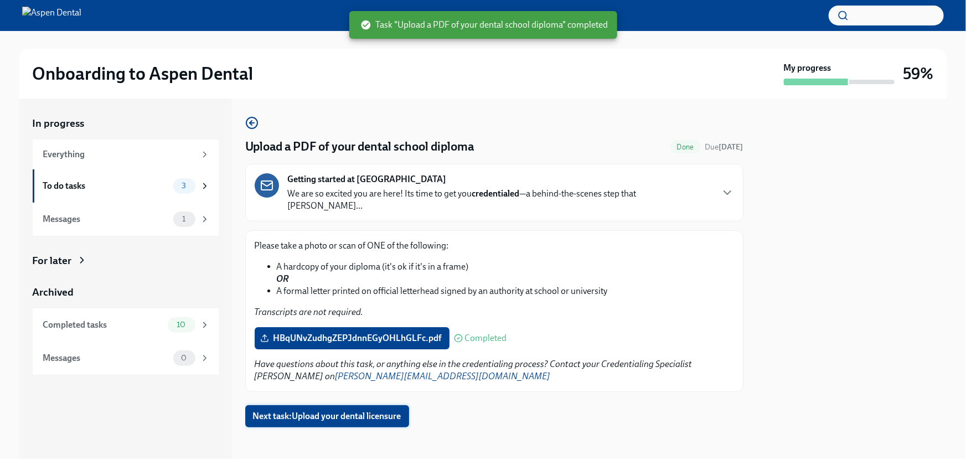
click at [292, 411] on span "Next task : Upload your dental licensure" at bounding box center [327, 416] width 148 height 11
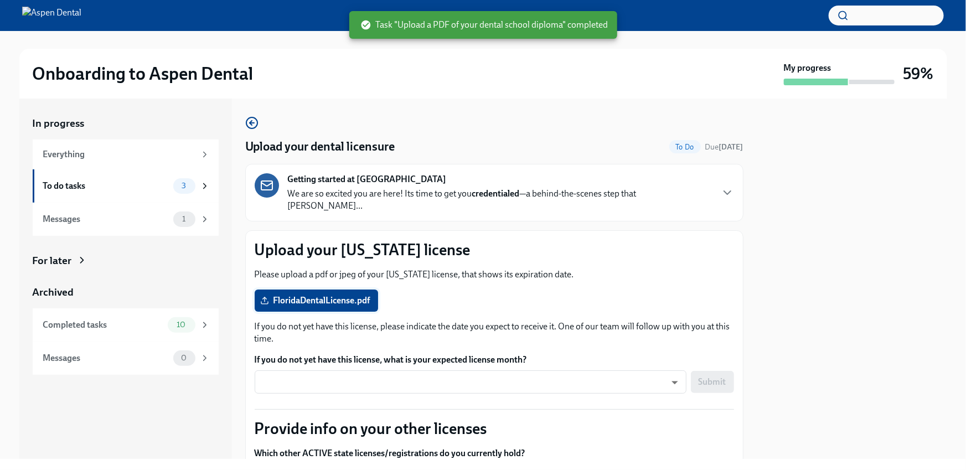
click at [306, 290] on label "FloridaDentalLicense.pdf" at bounding box center [316, 301] width 123 height 22
click at [0, 0] on input "FloridaDentalLicense.pdf" at bounding box center [0, 0] width 0 height 0
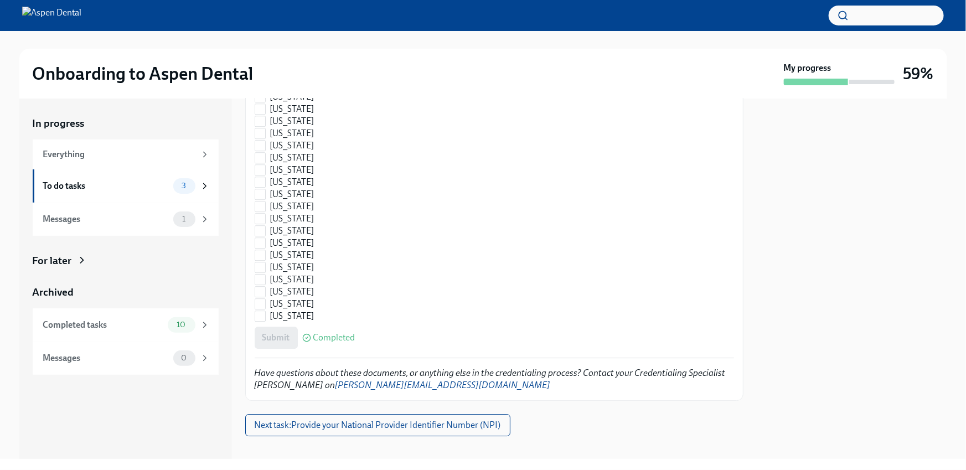
scroll to position [1619, 0]
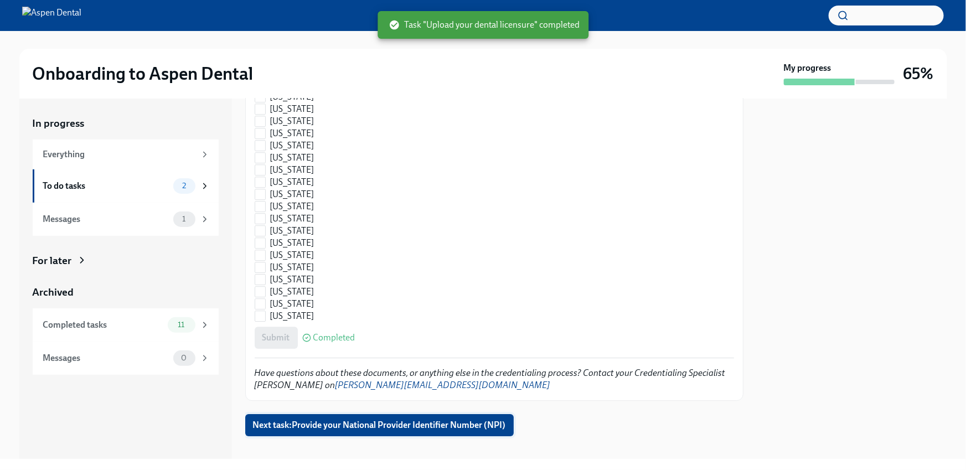
click at [285, 420] on span "Next task : Provide your National Provider Identifier Number (NPI)" at bounding box center [379, 425] width 253 height 11
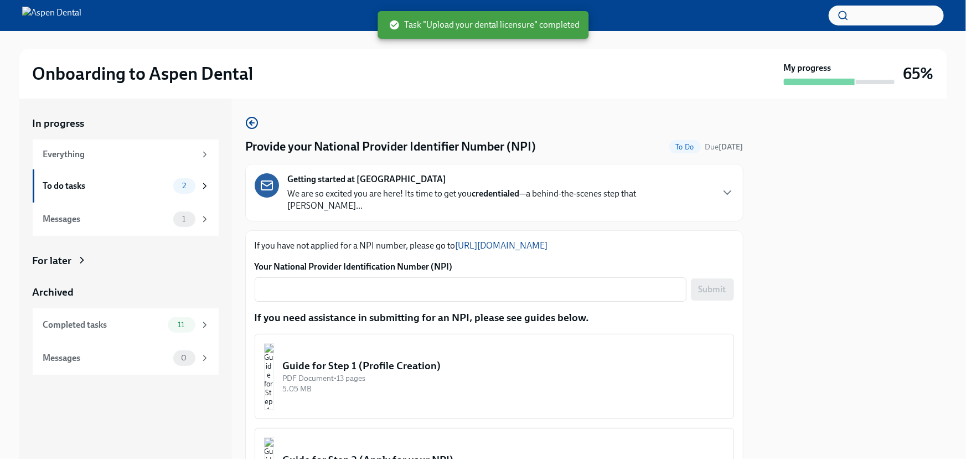
scroll to position [122, 0]
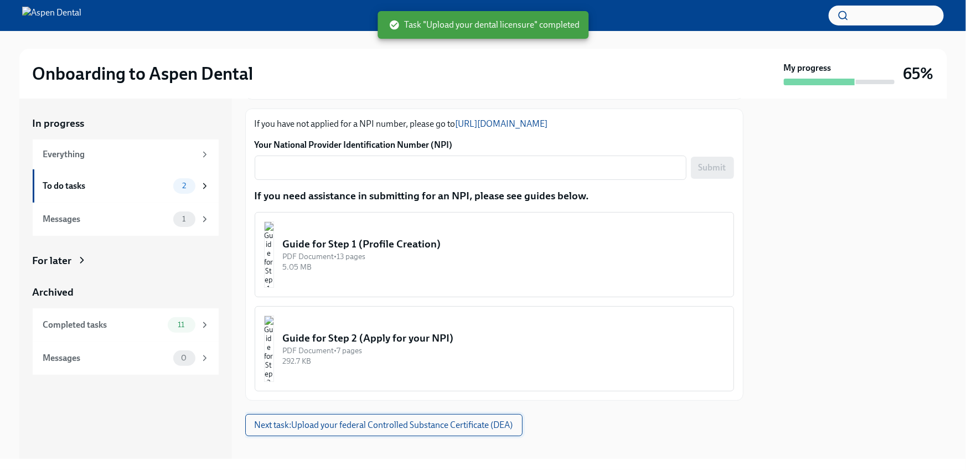
click at [285, 420] on span "Next task : Upload your federal Controlled Substance Certificate (DEA)" at bounding box center [384, 425] width 259 height 11
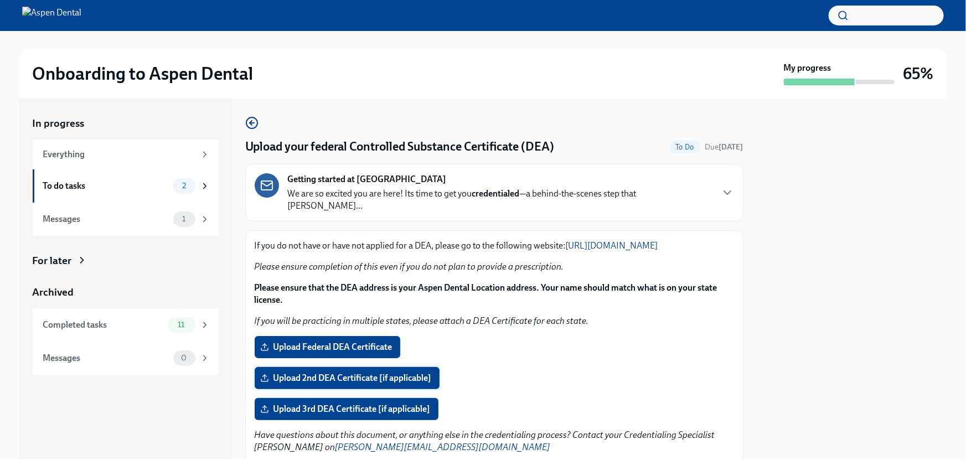
scroll to position [39, 0]
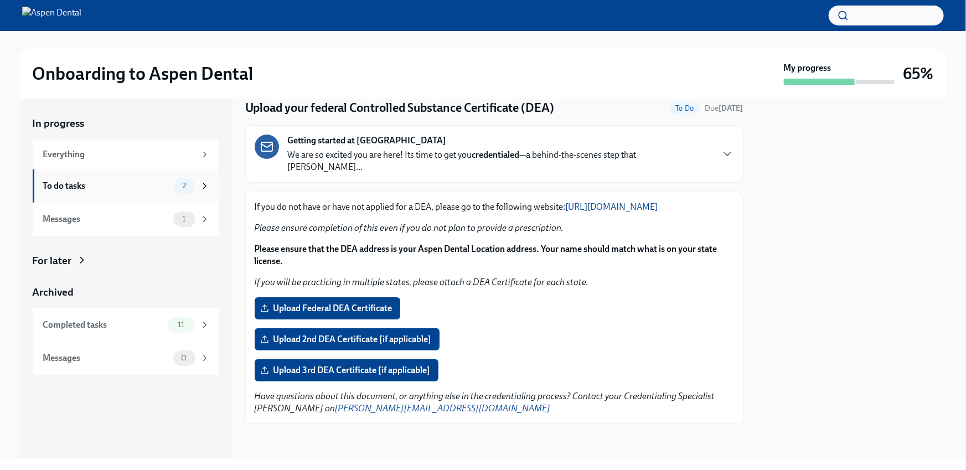
click at [153, 185] on div "To do tasks" at bounding box center [106, 186] width 126 height 12
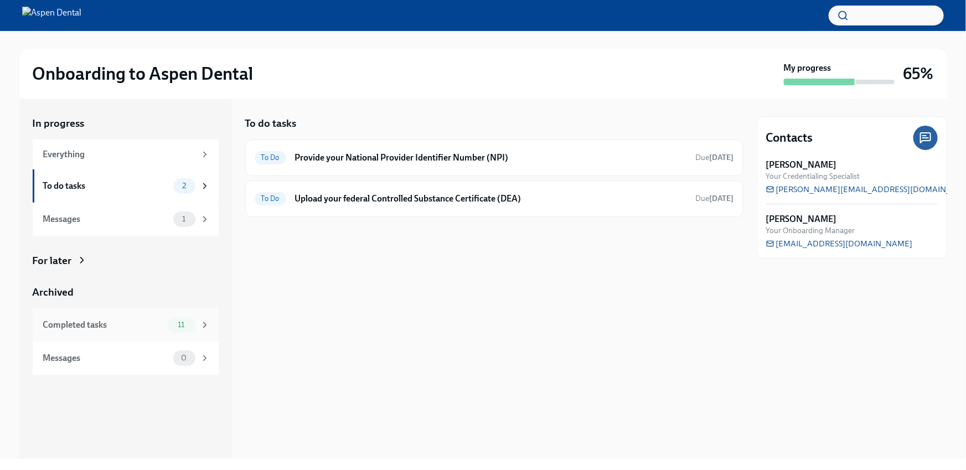
click at [106, 310] on div "Completed tasks 11" at bounding box center [126, 324] width 186 height 33
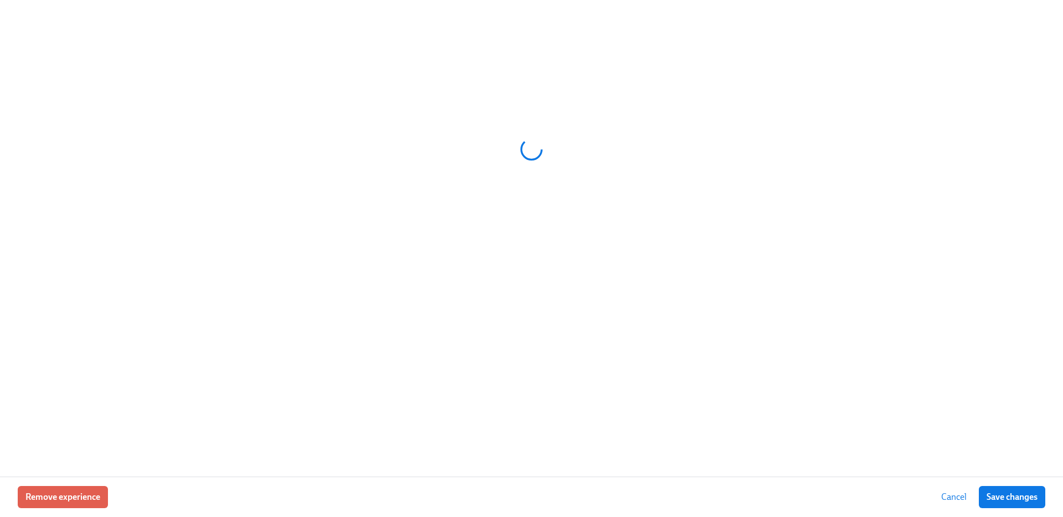
scroll to position [0, 31]
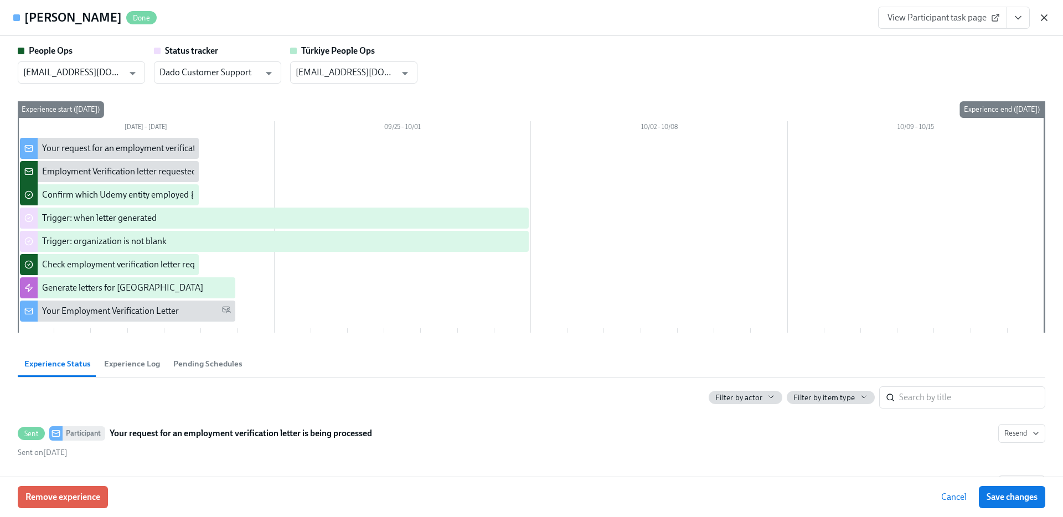
click at [1046, 14] on icon "button" at bounding box center [1044, 17] width 11 height 11
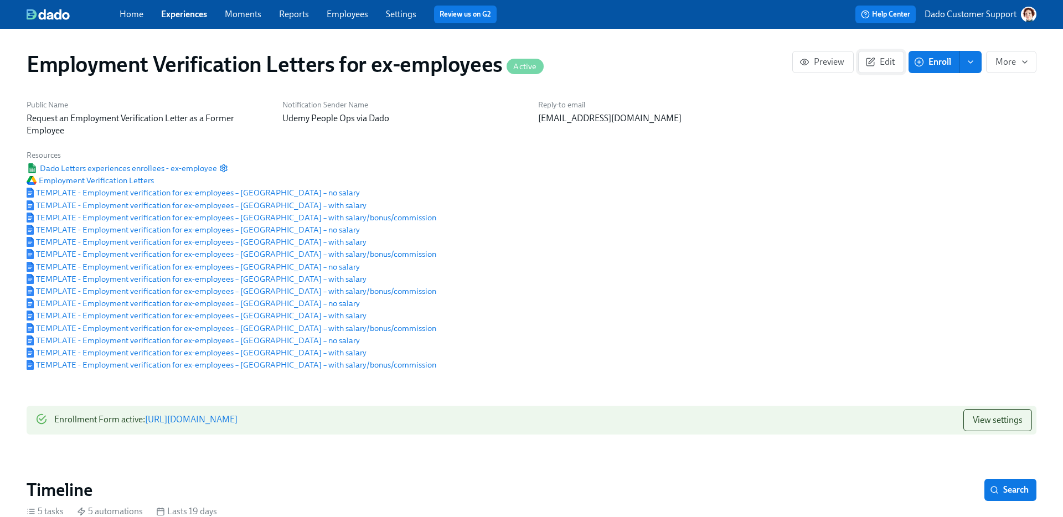
click at [882, 65] on span "Edit" at bounding box center [881, 61] width 27 height 11
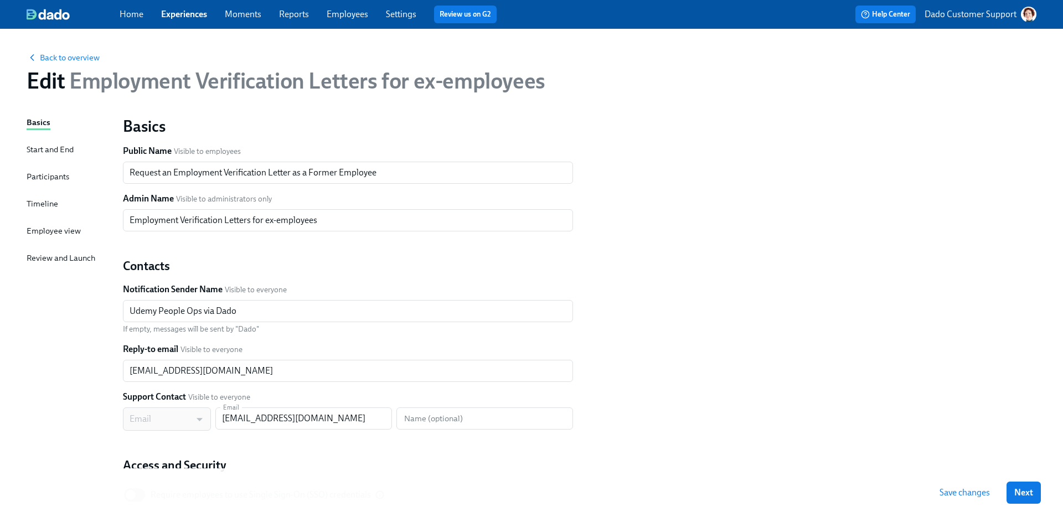
click at [44, 200] on div "Timeline" at bounding box center [43, 204] width 32 height 12
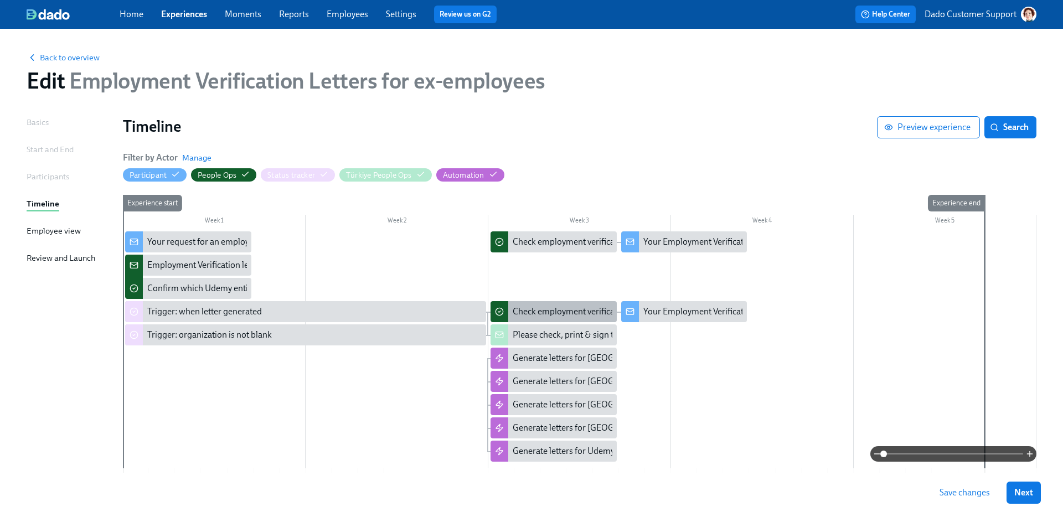
click at [576, 311] on div "Check employment verification letter requested by former employee {{ participan…" at bounding box center [689, 312] width 353 height 12
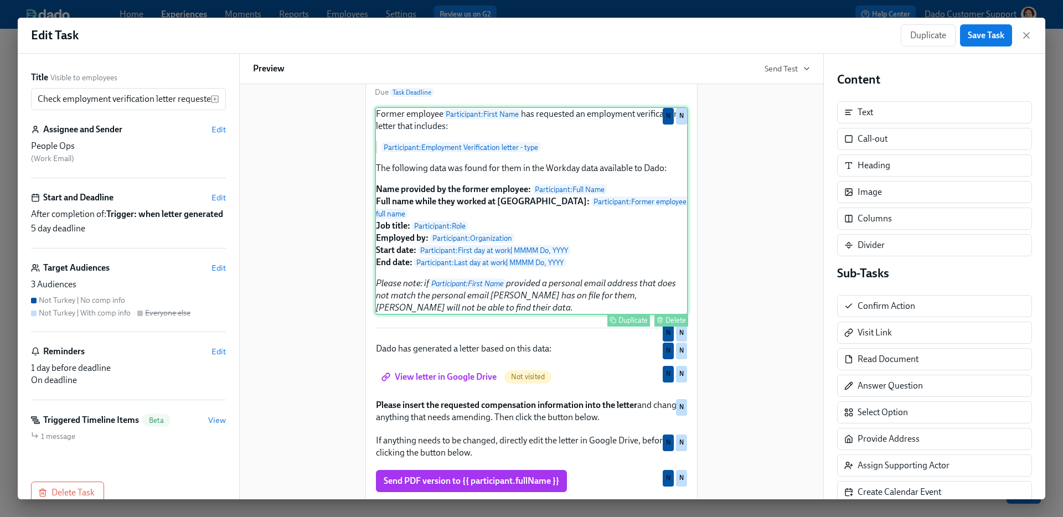
scroll to position [226, 0]
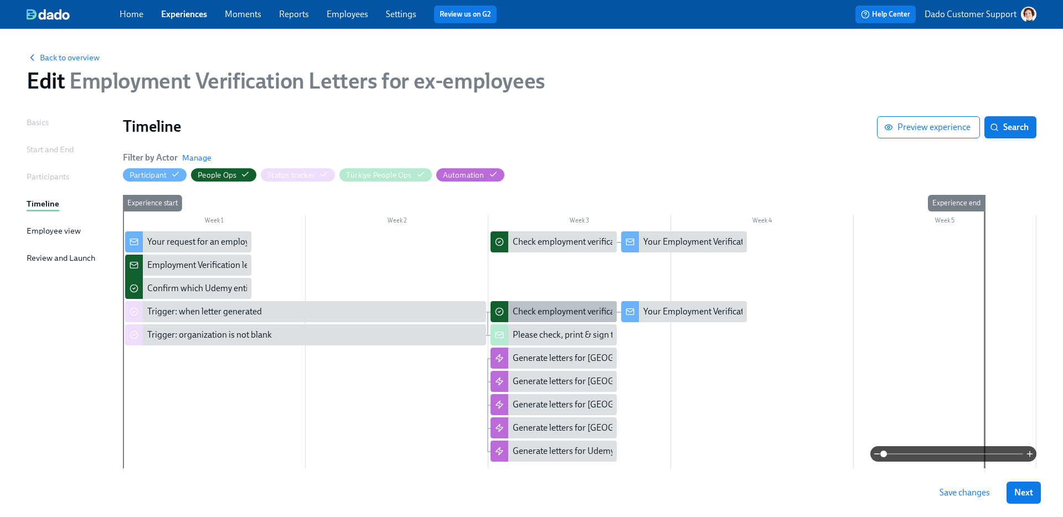
click at [527, 313] on div "Check employment verification letter requested by former employee {{ participan…" at bounding box center [689, 312] width 353 height 12
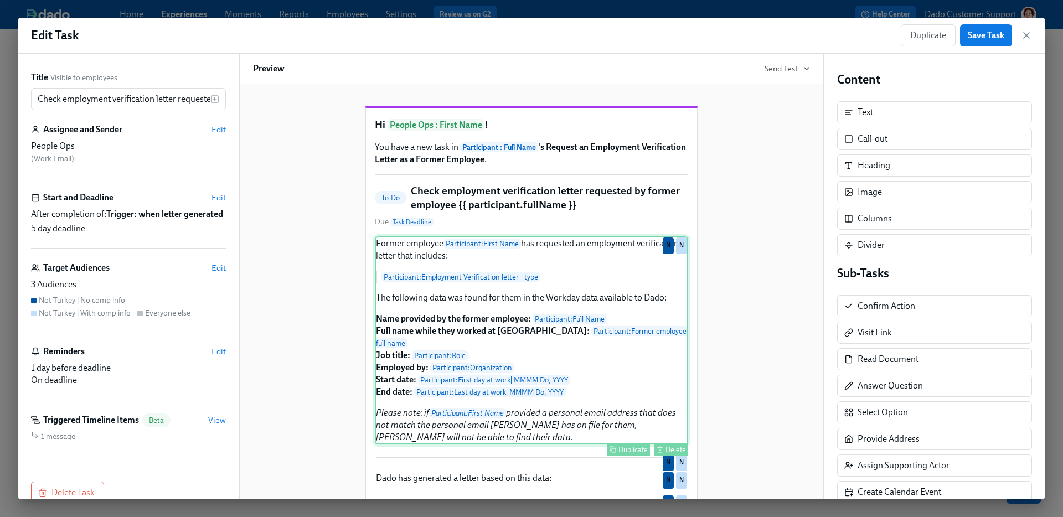
scroll to position [226, 0]
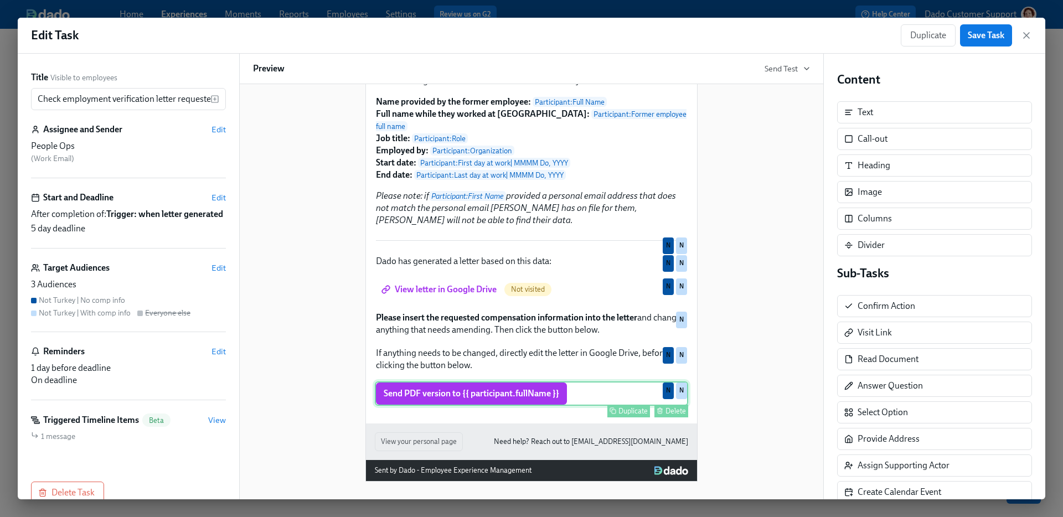
click at [458, 390] on div "Send PDF version to {{ participant.fullName }} Duplicate Delete N N" at bounding box center [531, 394] width 313 height 24
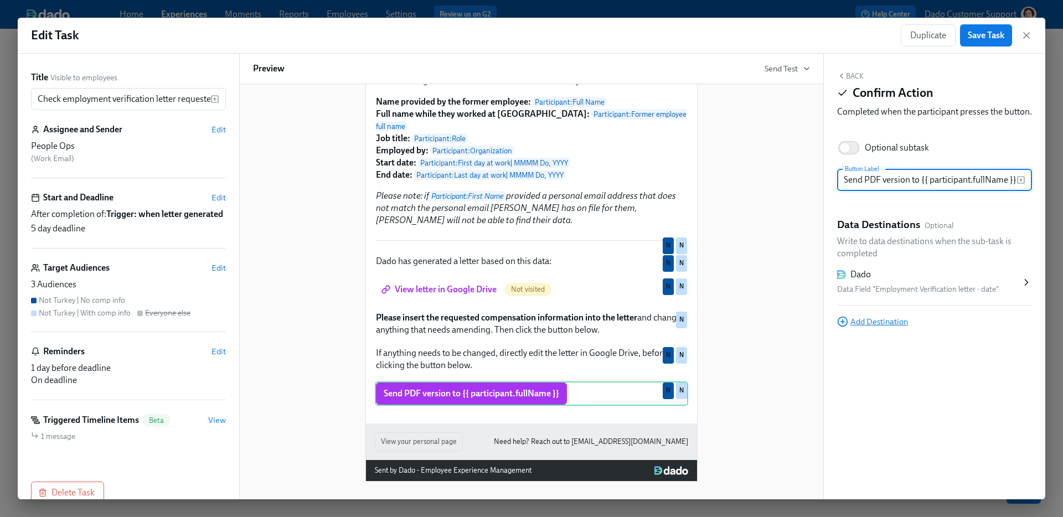
click at [873, 327] on span "Add Destination" at bounding box center [872, 321] width 71 height 11
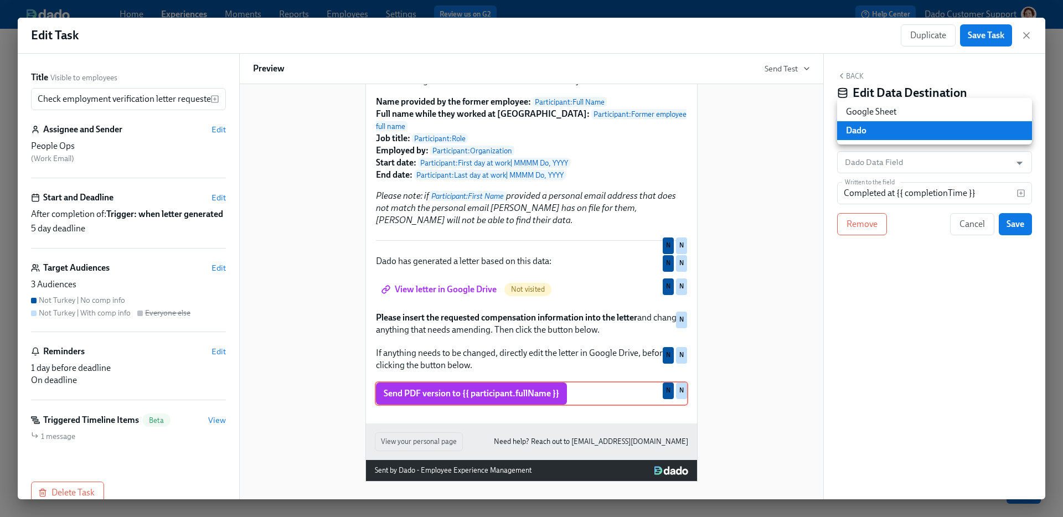
click at [872, 140] on body "Home Experiences Moments Reports Employees Settings Review us on G2 Help Center…" at bounding box center [531, 284] width 1063 height 568
click at [880, 107] on li "Google Sheet" at bounding box center [934, 111] width 195 height 19
type input "GOOGLE_SHEET"
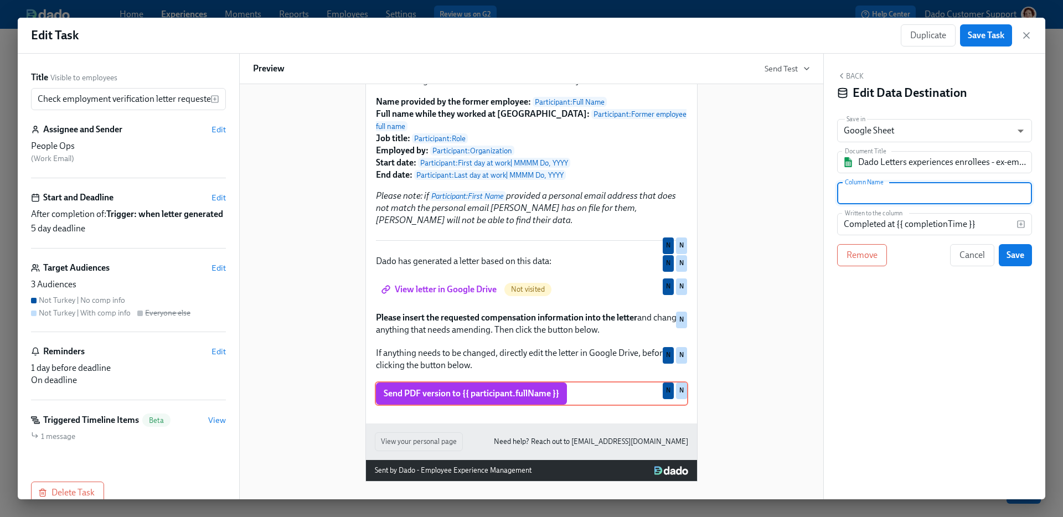
click at [905, 194] on input "text" at bounding box center [934, 193] width 195 height 22
type input "Approved to send"
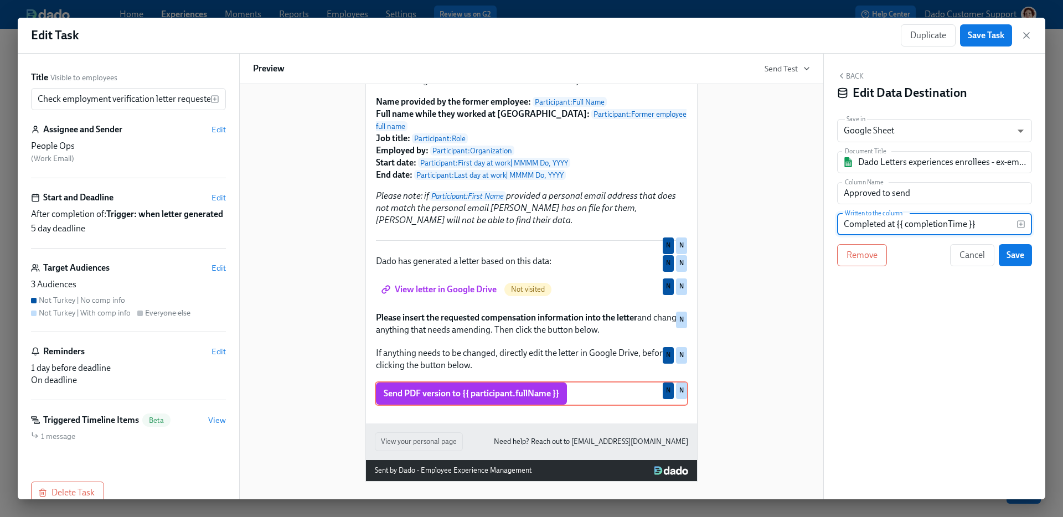
drag, startPoint x: 898, startPoint y: 226, endPoint x: 809, endPoint y: 210, distance: 90.7
click at [813, 212] on div "Title Visible to employees Check employment verification letter requested by fo…" at bounding box center [532, 277] width 1028 height 446
type input "{{ completionTime }}"
click at [1018, 260] on span "Save" at bounding box center [1016, 255] width 18 height 11
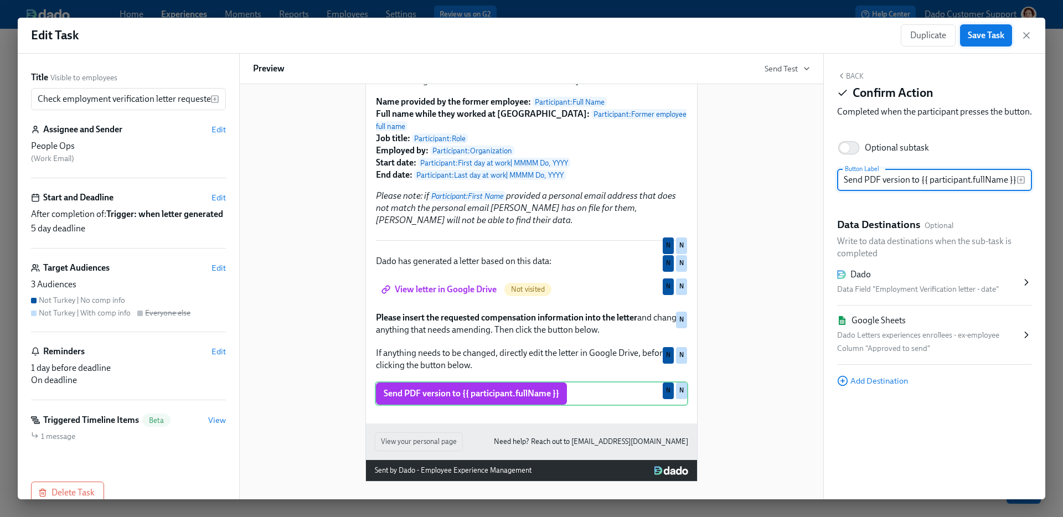
click at [979, 38] on span "Save Task" at bounding box center [986, 35] width 37 height 11
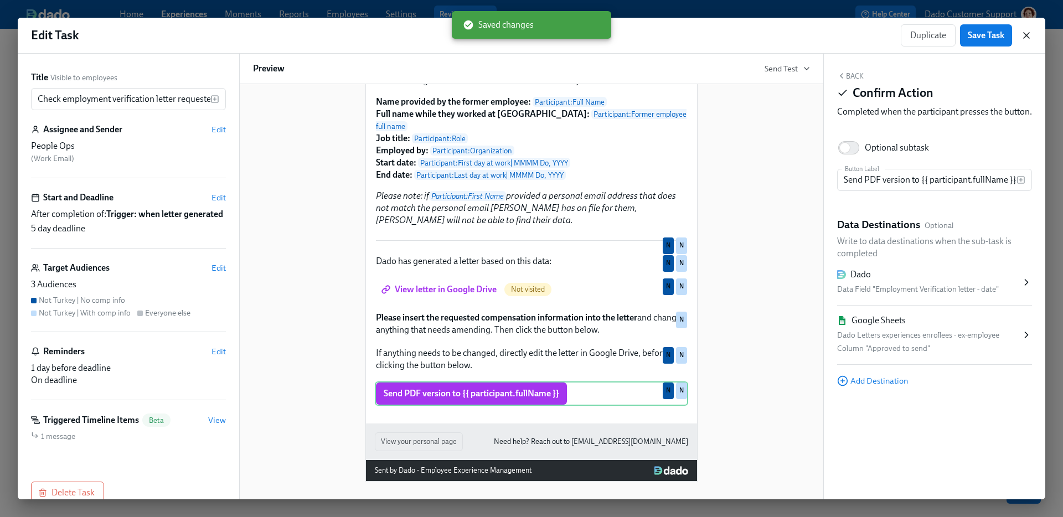
click at [1026, 38] on icon "button" at bounding box center [1026, 35] width 11 height 11
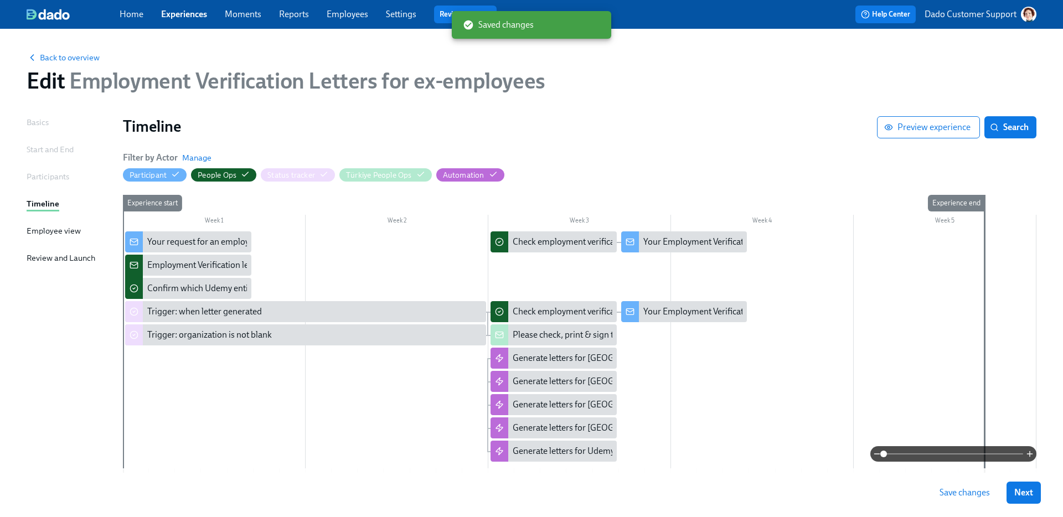
click at [957, 498] on span "Save changes" at bounding box center [965, 492] width 50 height 11
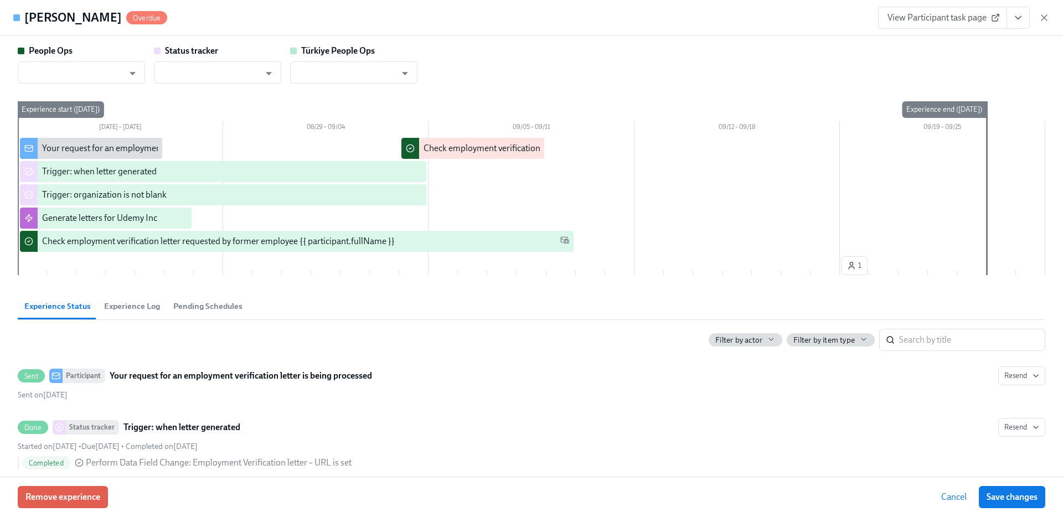
type input "[EMAIL_ADDRESS][DOMAIN_NAME]"
type input "Dado Customer Support"
type input "[EMAIL_ADDRESS][DOMAIN_NAME]"
type input "Dado Customer Support"
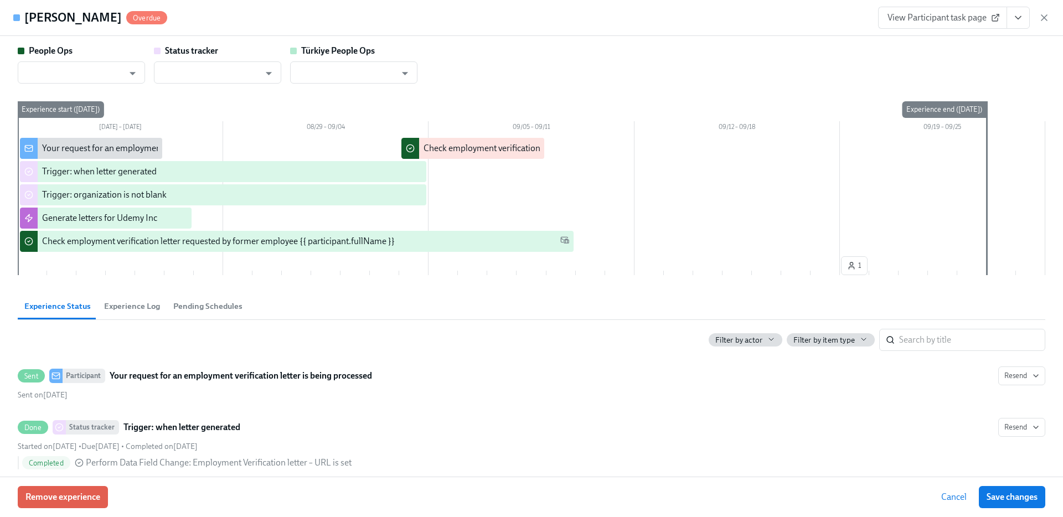
type input "[EMAIL_ADDRESS][DOMAIN_NAME]"
click at [1045, 16] on icon "button" at bounding box center [1044, 17] width 11 height 11
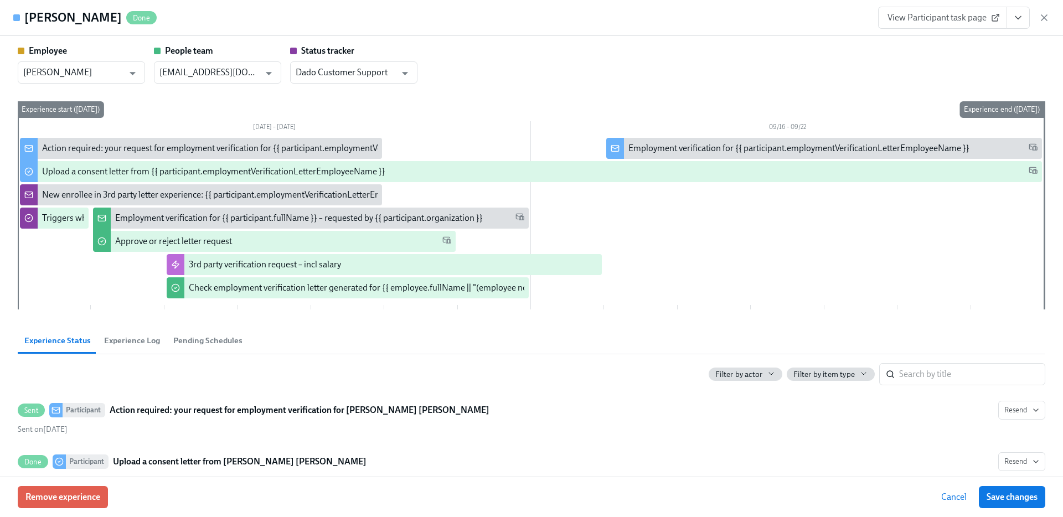
scroll to position [0, 381]
click at [1045, 16] on icon "button" at bounding box center [1045, 18] width 6 height 6
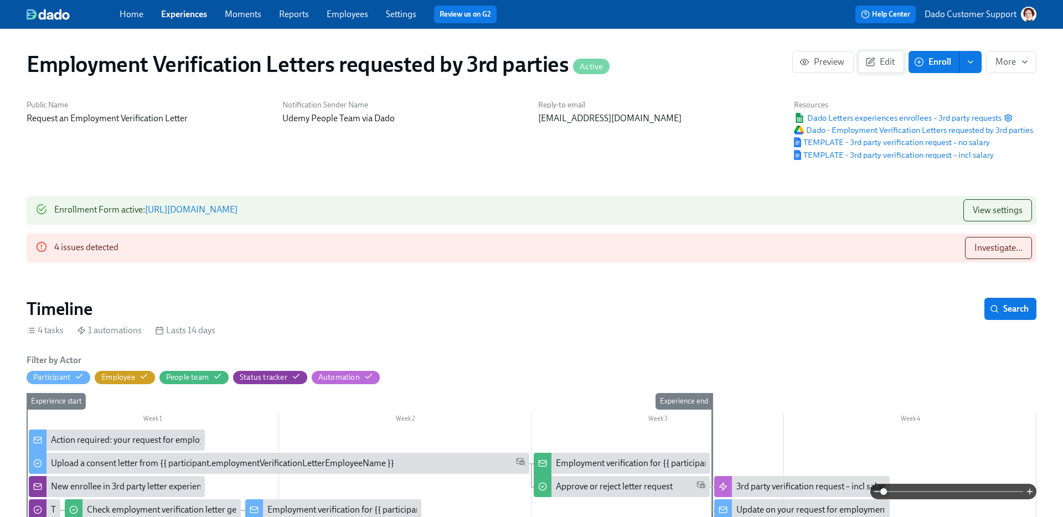
click at [884, 63] on span "Edit" at bounding box center [881, 61] width 27 height 11
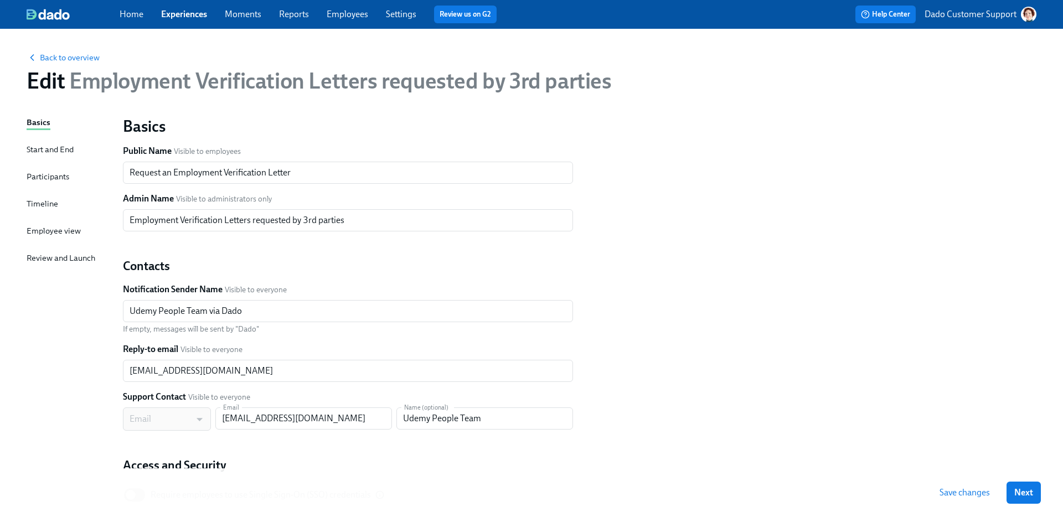
click at [50, 201] on div "Timeline" at bounding box center [43, 204] width 32 height 12
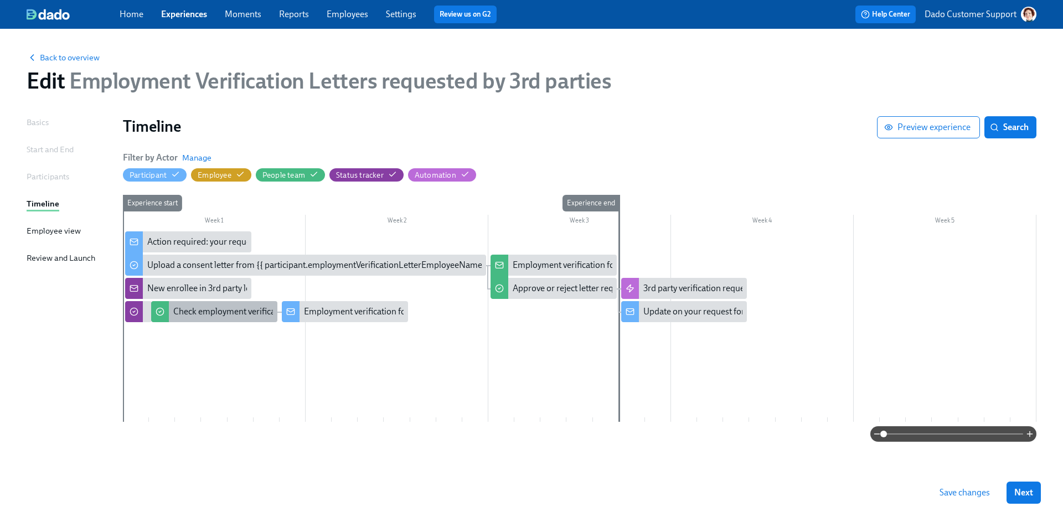
click at [200, 314] on div "Check employment verification letter generated for {{ employee.fullName || "(em…" at bounding box center [363, 312] width 380 height 12
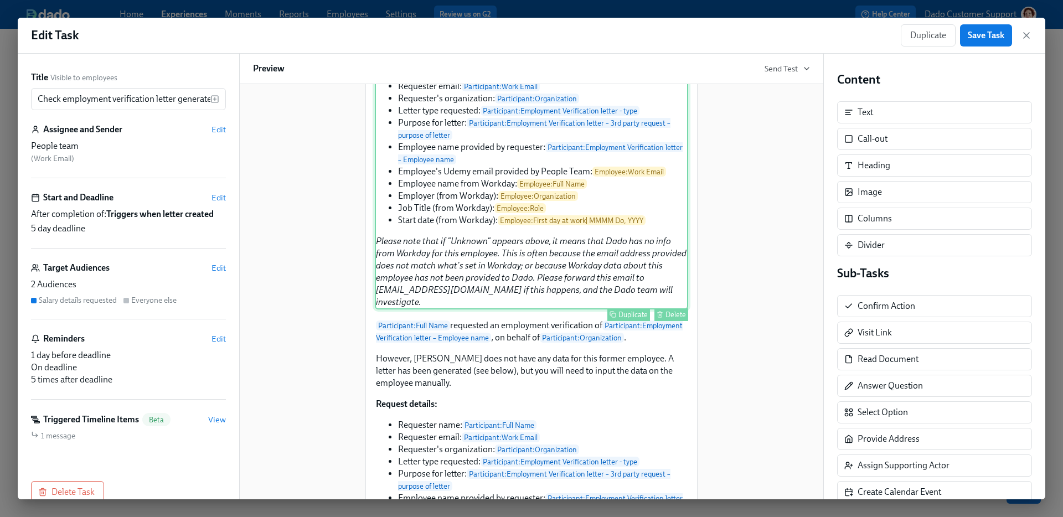
scroll to position [518, 0]
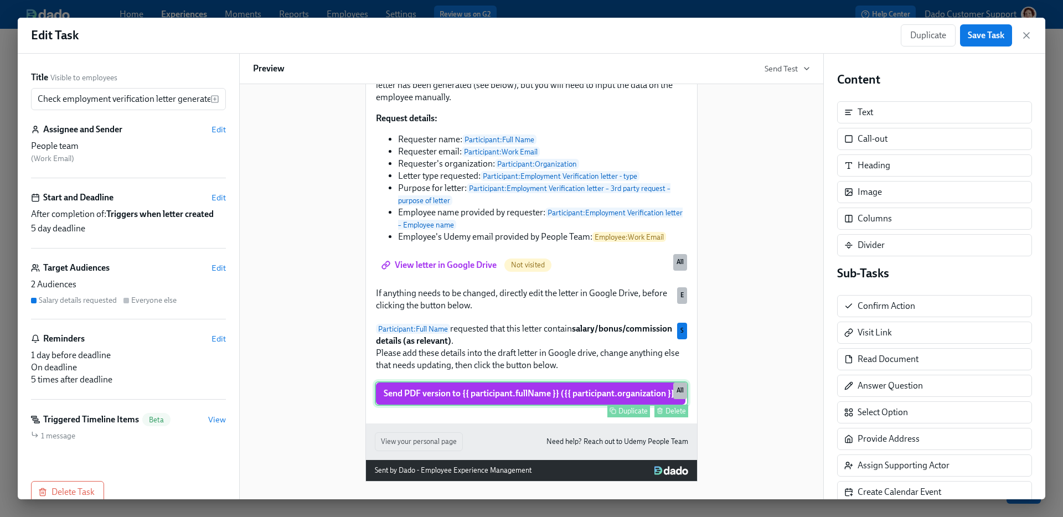
click at [499, 399] on div "Send PDF version to {{ participant.fullName }} ({{ participant.organization }})…" at bounding box center [531, 394] width 313 height 24
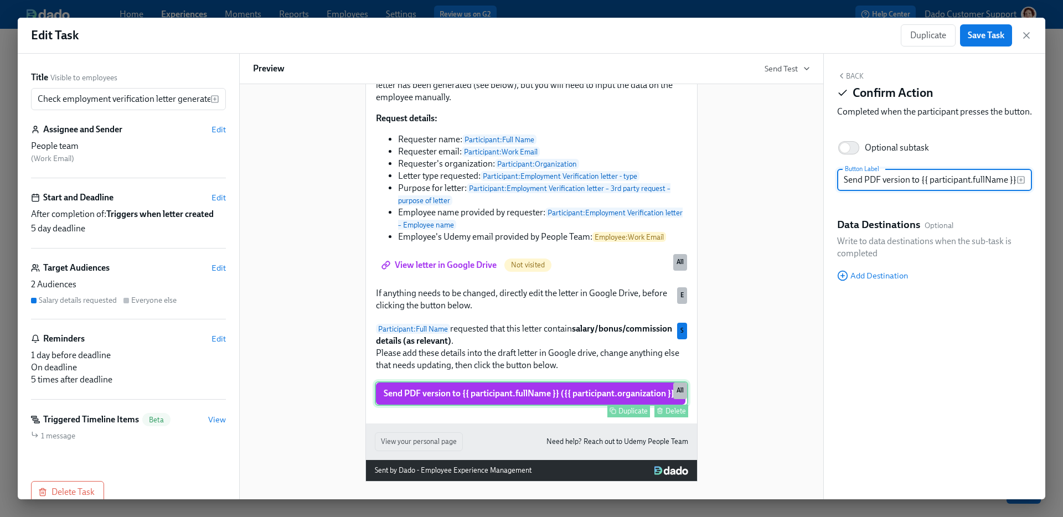
scroll to position [0, 116]
click at [887, 281] on span "Add Destination" at bounding box center [872, 275] width 71 height 11
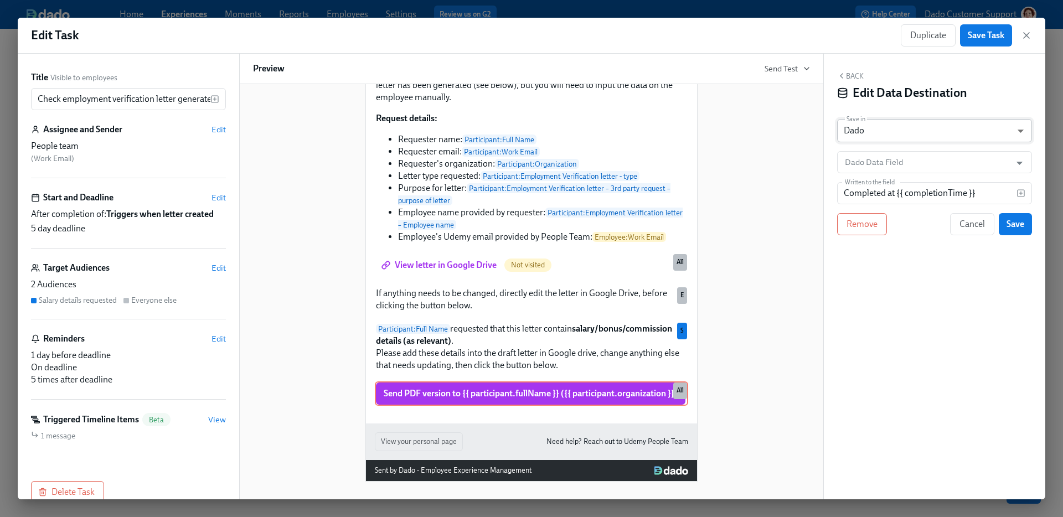
click at [874, 132] on body "Home Experiences Moments Reports Employees Settings Review us on G2 Help Center…" at bounding box center [531, 258] width 1063 height 517
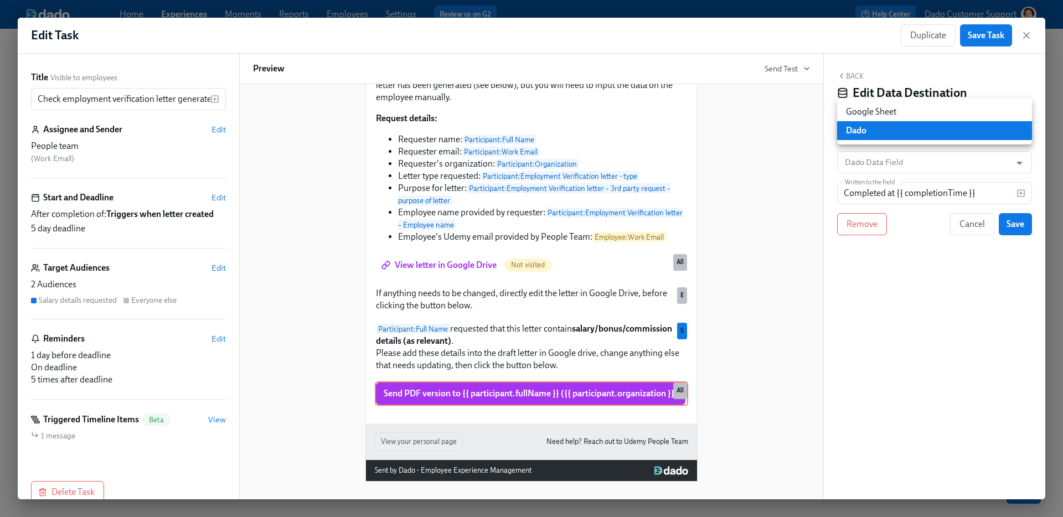
click at [877, 116] on li "Google Sheet" at bounding box center [934, 111] width 195 height 19
type input "GOOGLE_SHEET"
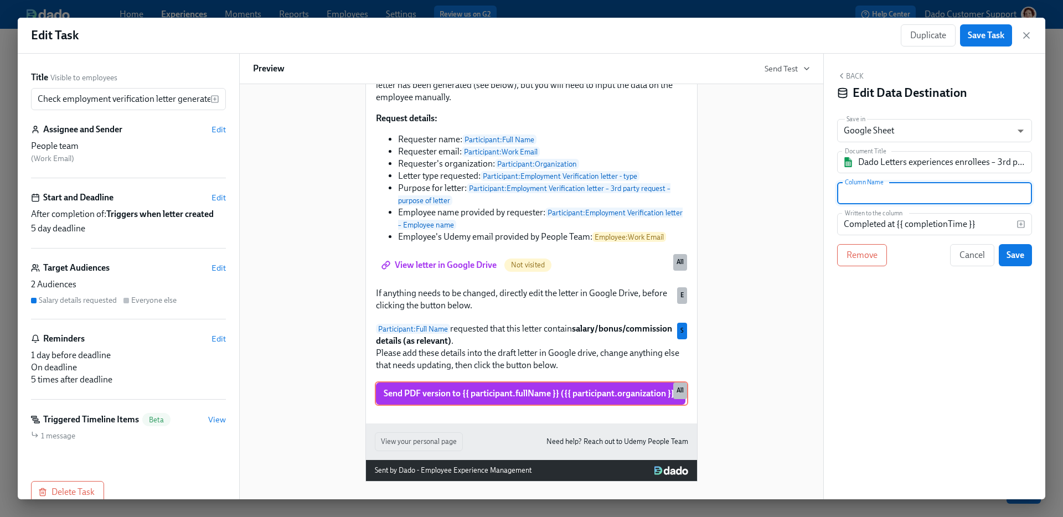
click at [868, 194] on input "text" at bounding box center [934, 193] width 195 height 22
type input "Approved to send"
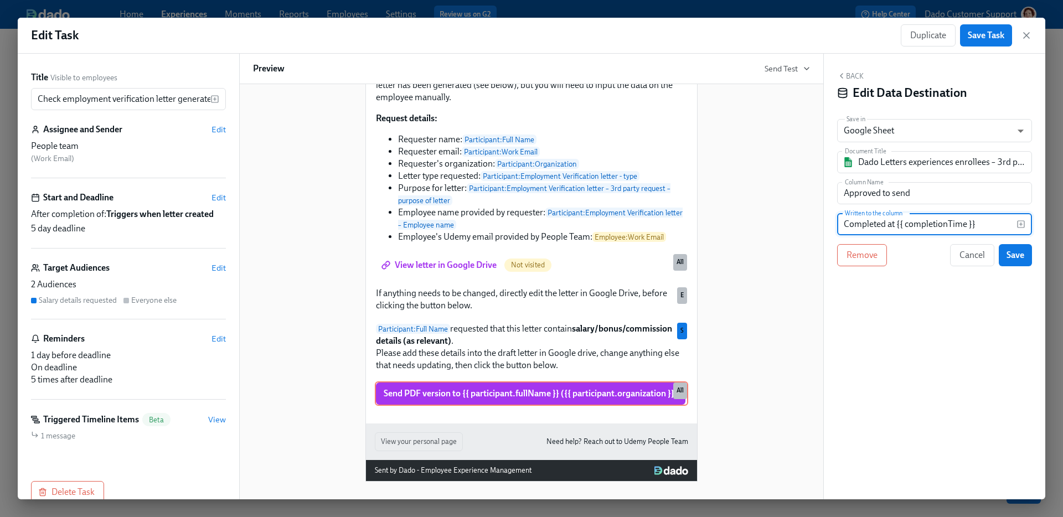
click at [899, 225] on input "Completed at {{ completionTime }}" at bounding box center [926, 224] width 179 height 22
drag, startPoint x: 896, startPoint y: 225, endPoint x: 765, endPoint y: 225, distance: 131.2
click at [765, 225] on div "Title Visible to employees Check employment verification letter generated for {…" at bounding box center [532, 277] width 1028 height 446
type input "{{ completionTime }}"
click at [1016, 256] on span "Save" at bounding box center [1016, 255] width 18 height 11
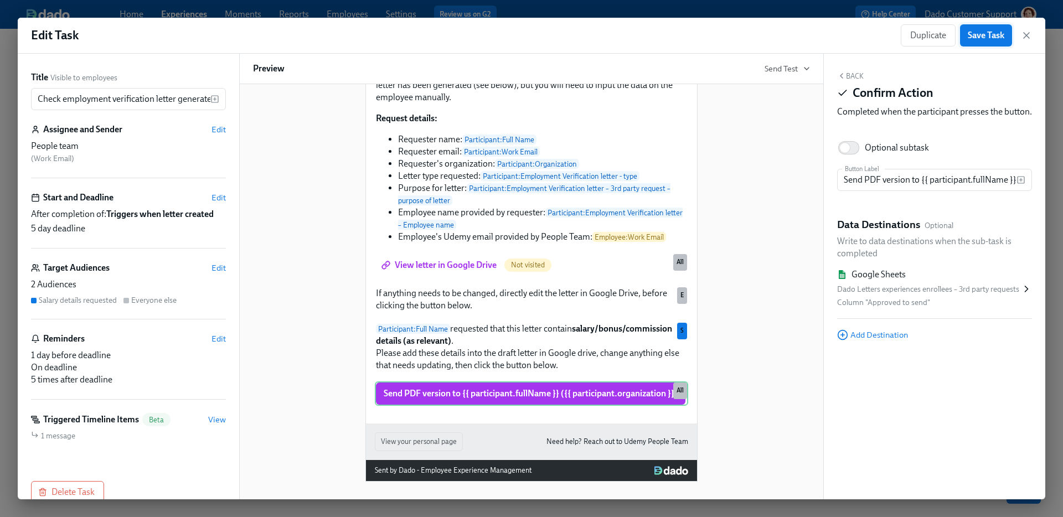
click at [994, 39] on span "Save Task" at bounding box center [986, 35] width 37 height 11
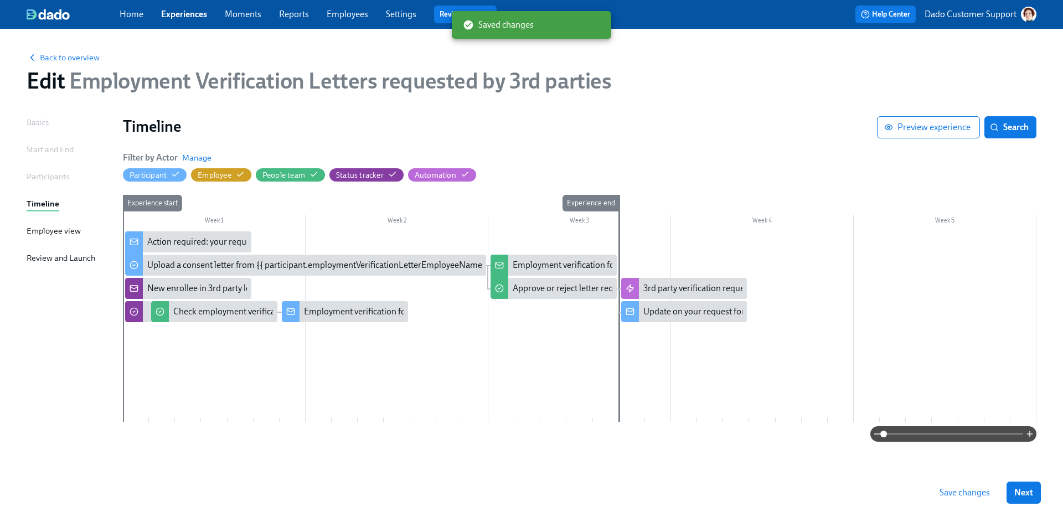
click at [959, 497] on span "Save changes" at bounding box center [965, 492] width 50 height 11
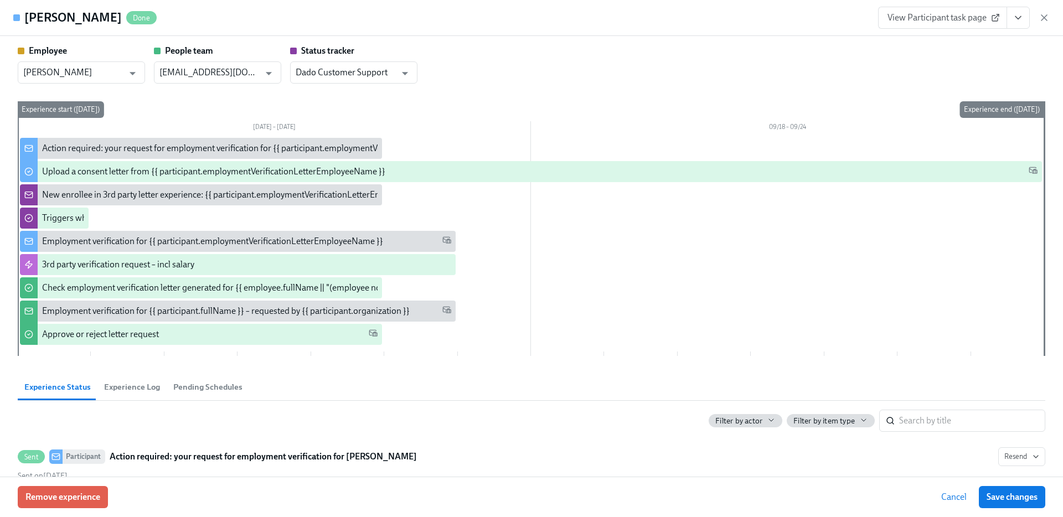
scroll to position [0, 381]
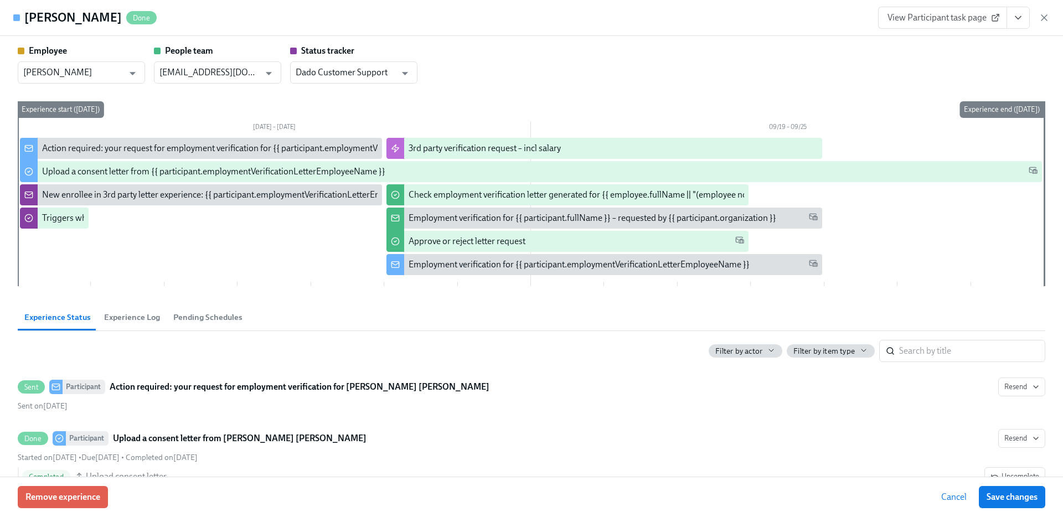
scroll to position [0, 381]
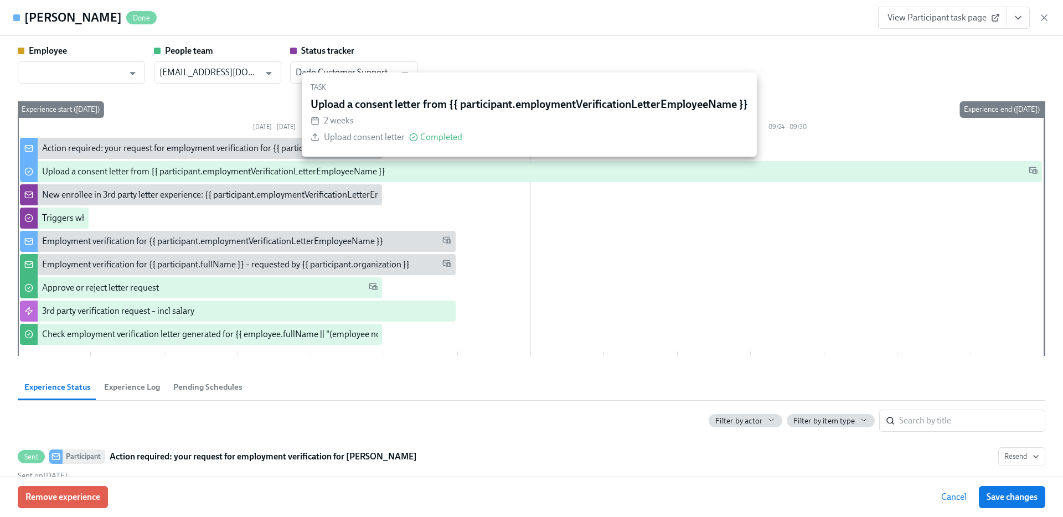
scroll to position [0, 381]
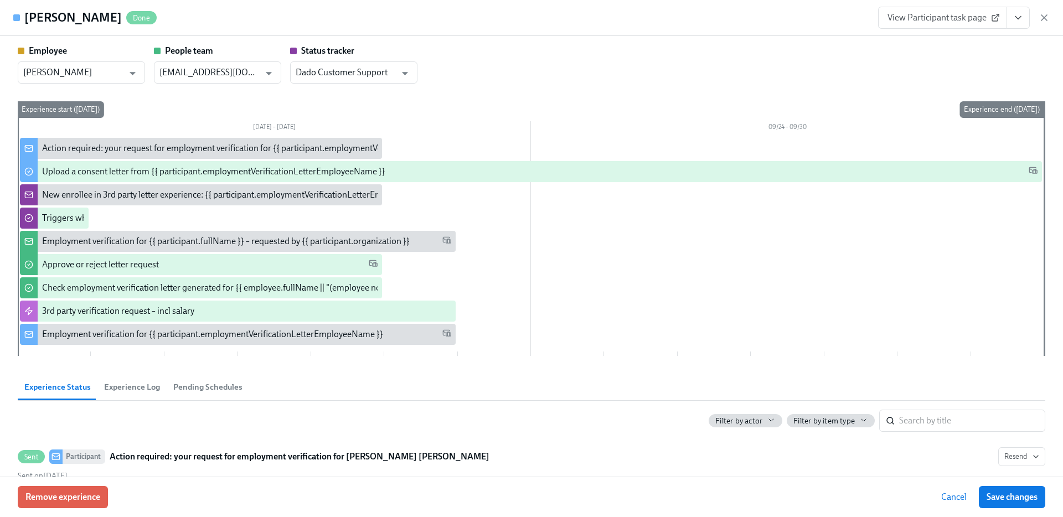
scroll to position [0, 381]
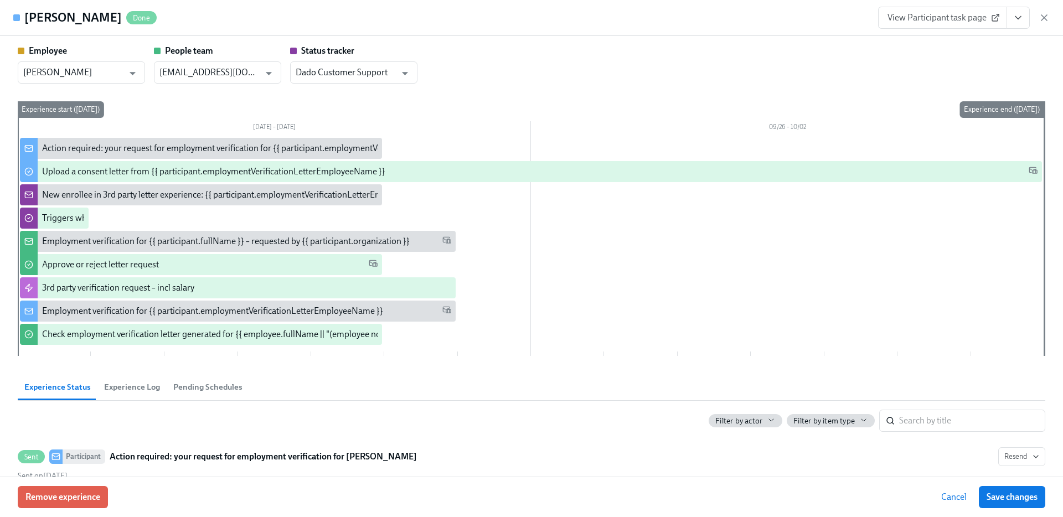
scroll to position [0, 381]
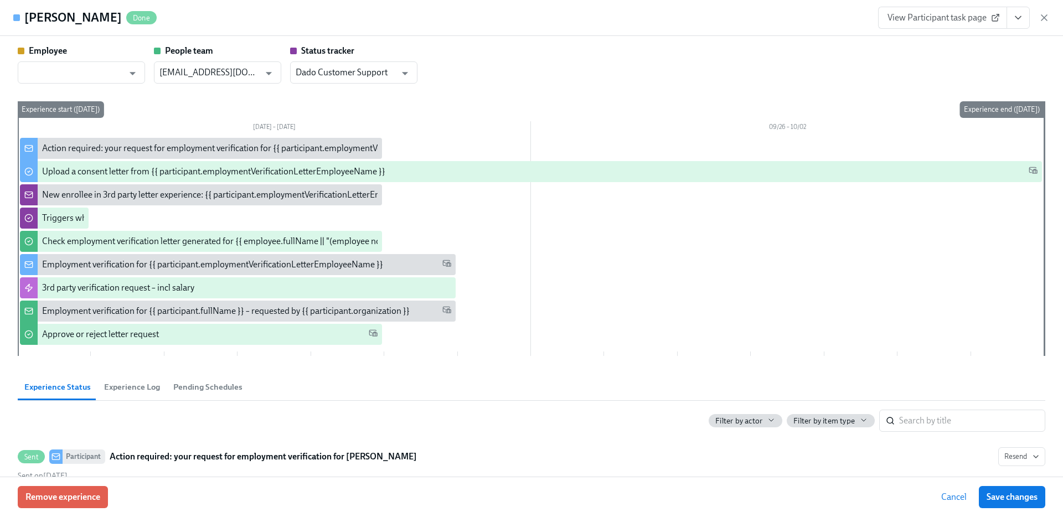
scroll to position [0, 381]
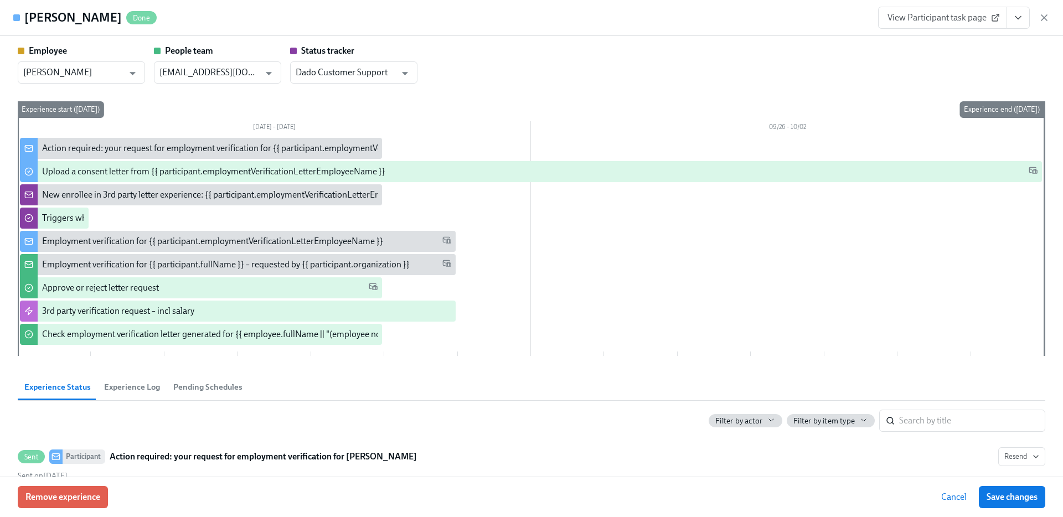
scroll to position [0, 381]
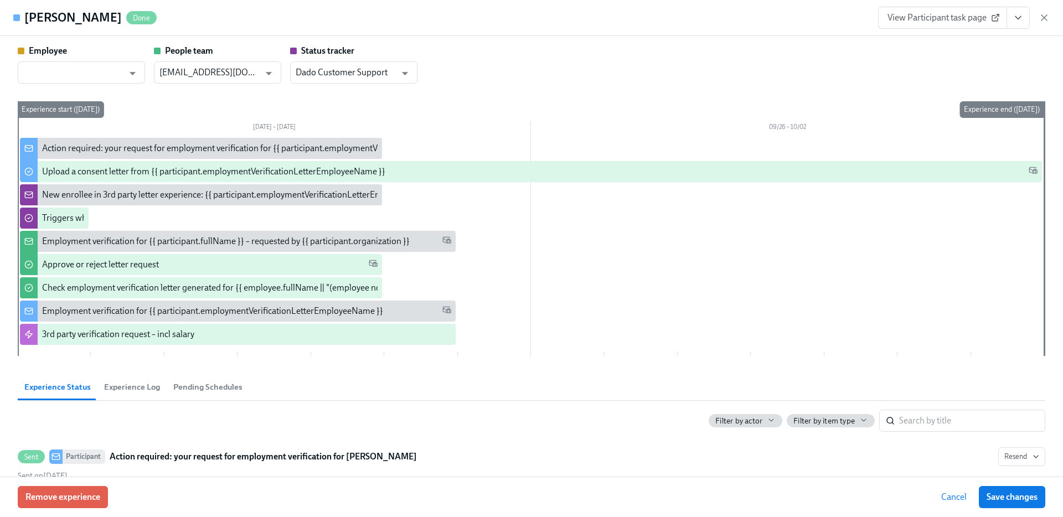
scroll to position [0, 381]
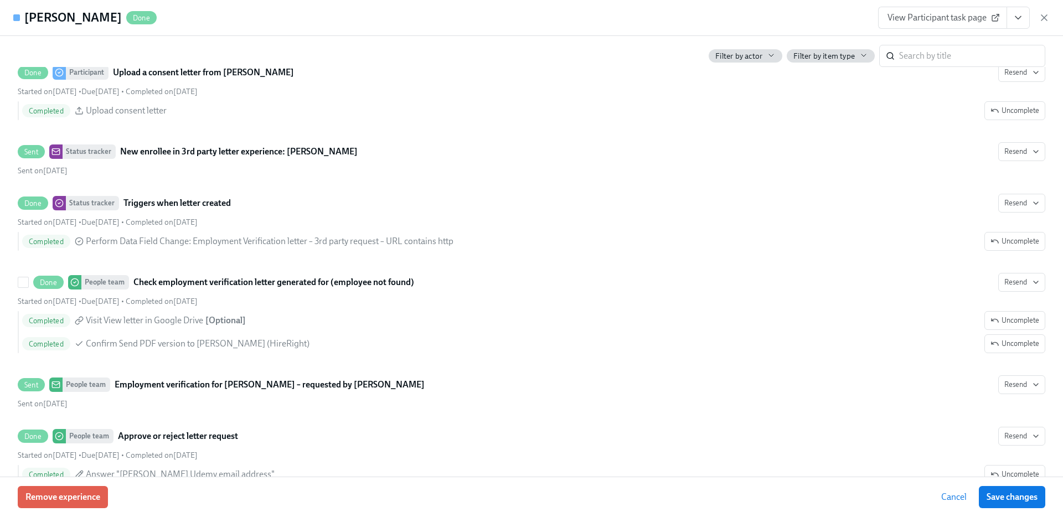
scroll to position [638, 0]
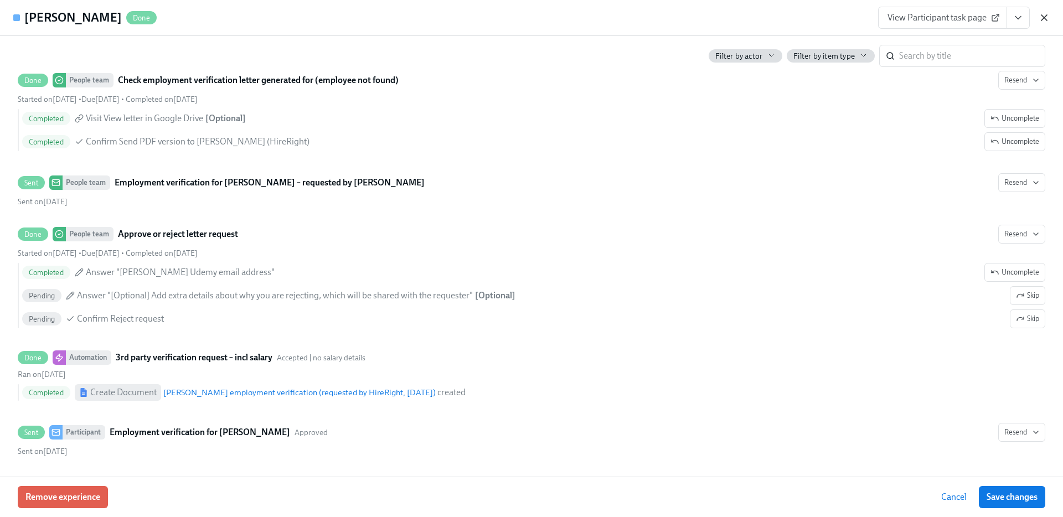
click at [1040, 17] on icon "button" at bounding box center [1044, 17] width 11 height 11
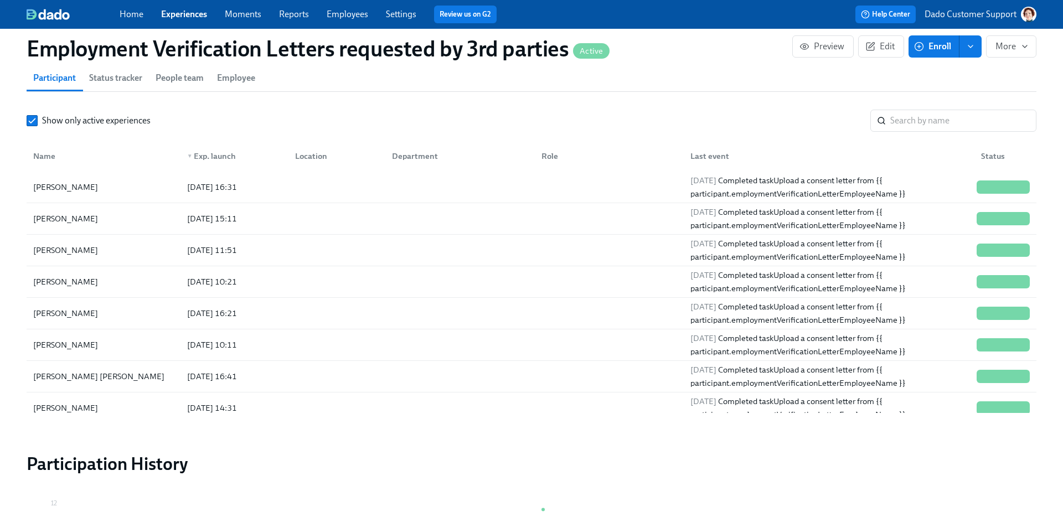
scroll to position [915, 0]
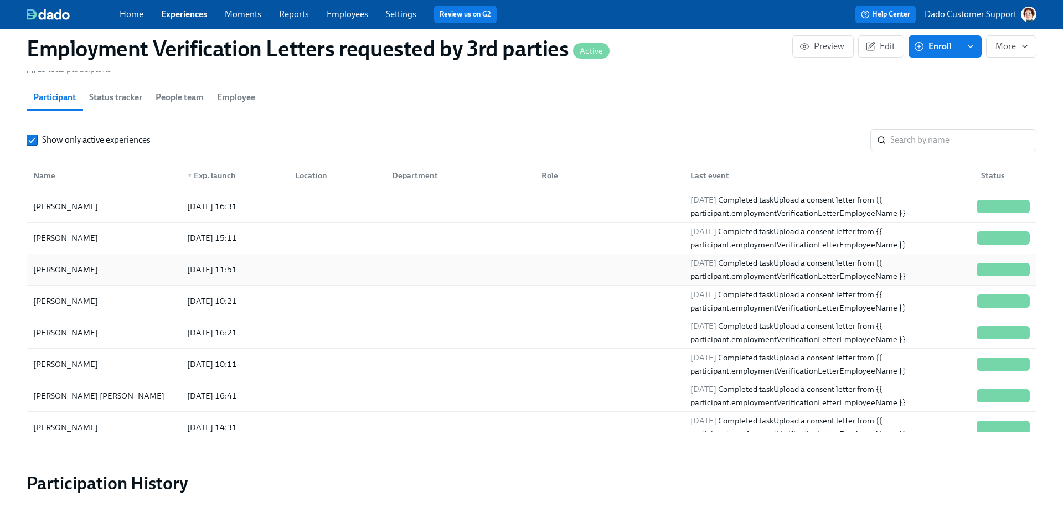
click at [121, 265] on div "Monika Piwowarska" at bounding box center [104, 270] width 150 height 22
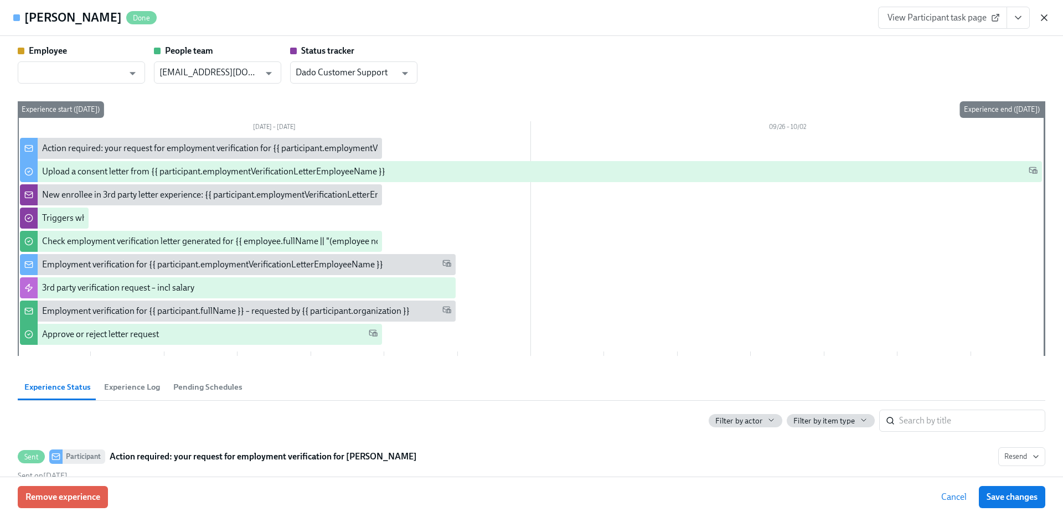
click at [1046, 18] on icon "button" at bounding box center [1044, 17] width 11 height 11
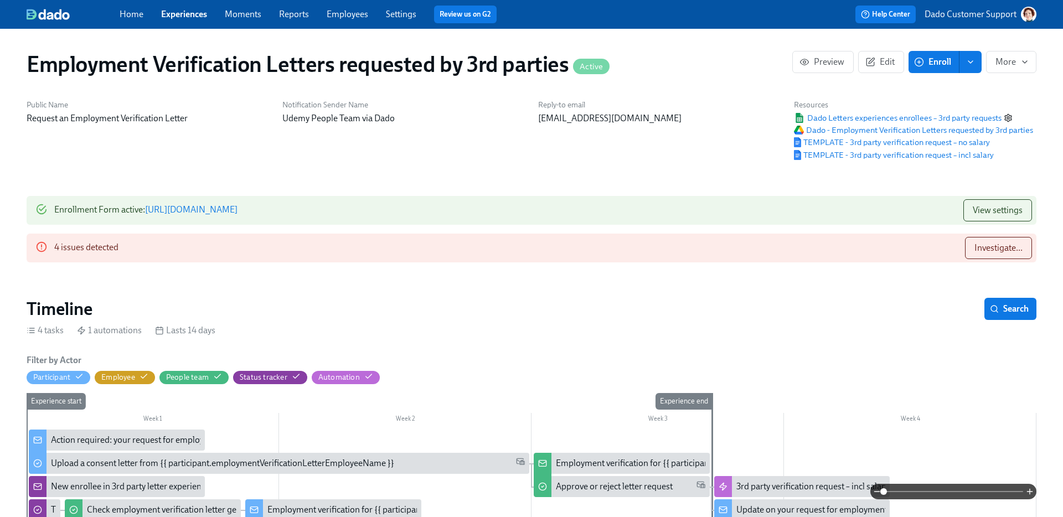
click at [1008, 115] on icon "button" at bounding box center [1008, 118] width 9 height 9
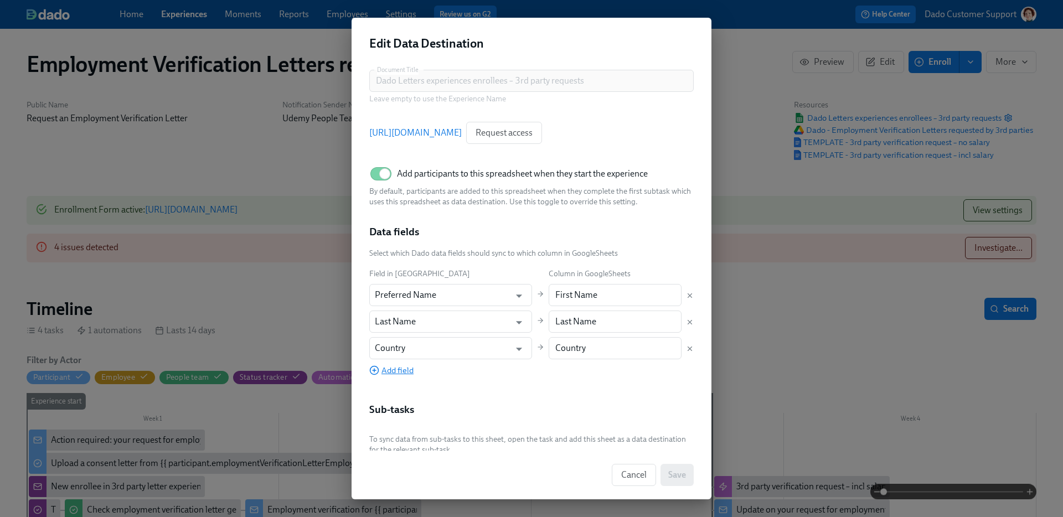
click at [403, 369] on span "Add field" at bounding box center [391, 370] width 44 height 11
click at [403, 369] on input "text" at bounding box center [443, 375] width 136 height 22
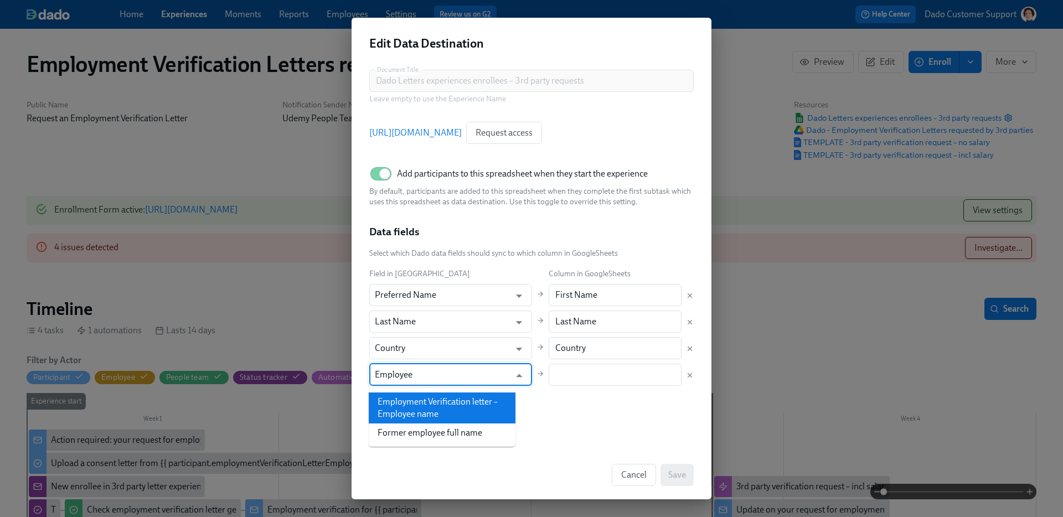
click at [425, 406] on li "Employment Verification letter – Employee name" at bounding box center [442, 408] width 147 height 31
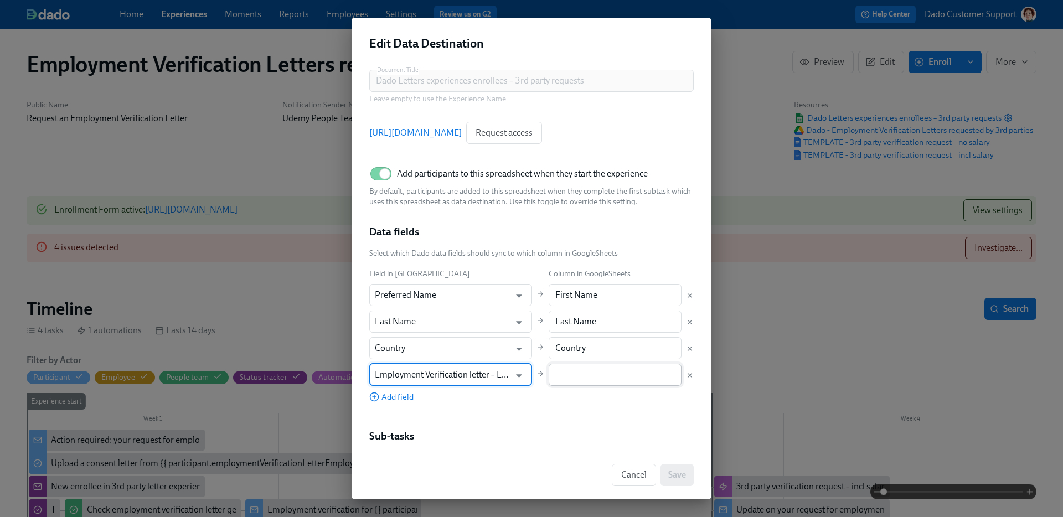
type input "Employment Verification letter – Employee name"
click at [559, 372] on input "text" at bounding box center [615, 375] width 133 height 22
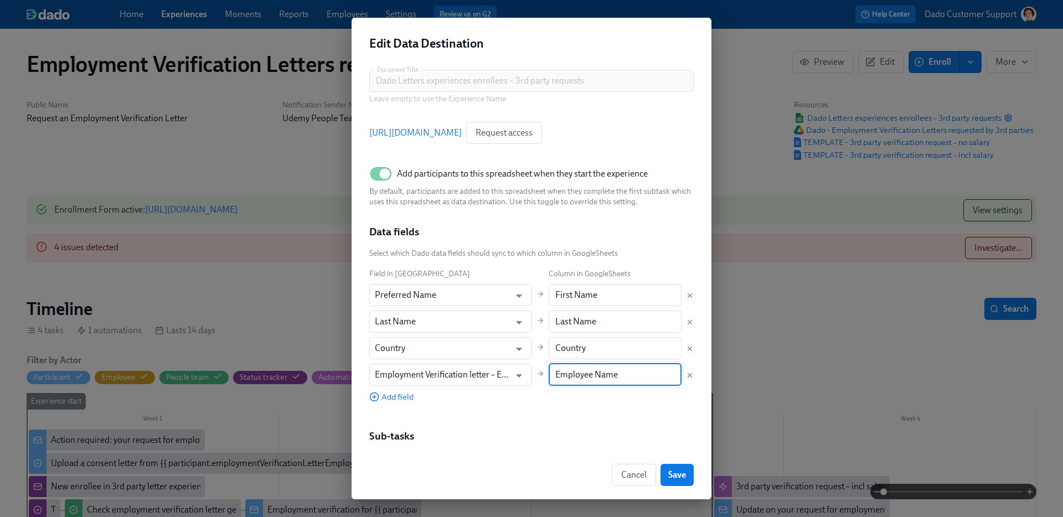
type input "Employee Name"
click at [683, 476] on span "Save" at bounding box center [677, 475] width 18 height 11
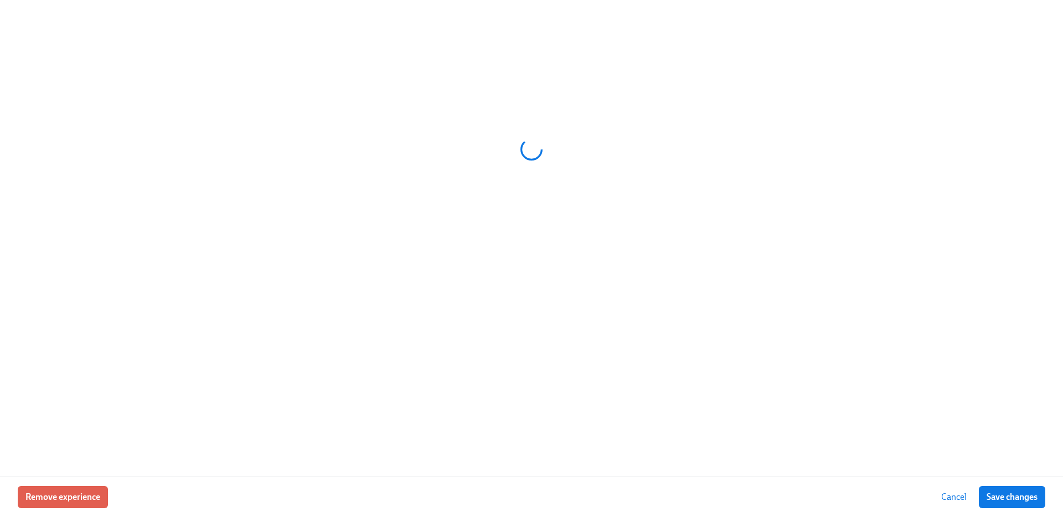
scroll to position [0, 31]
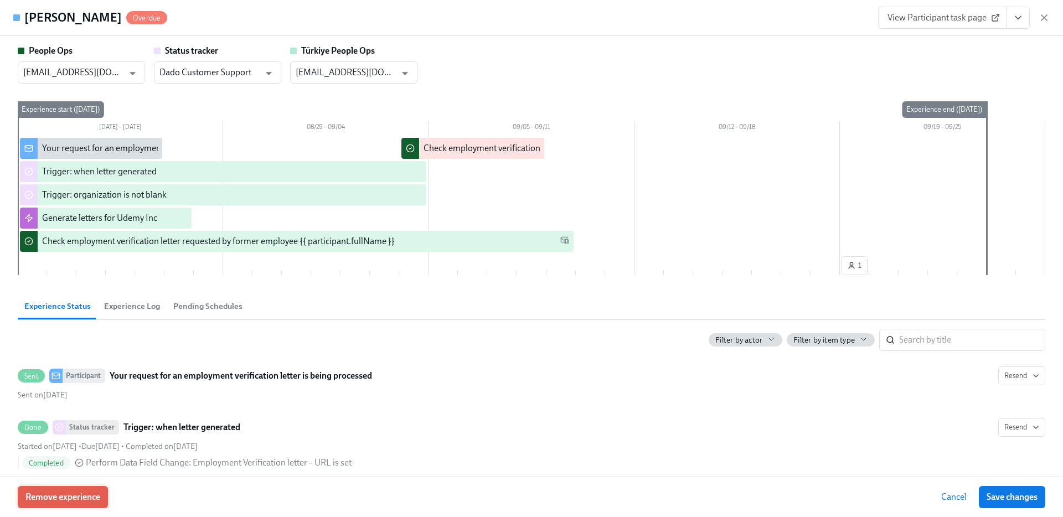
type input "[EMAIL_ADDRESS][DOMAIN_NAME]"
type input "Dado Customer Support"
type input "[EMAIL_ADDRESS][DOMAIN_NAME]"
type input "Dado Customer Support"
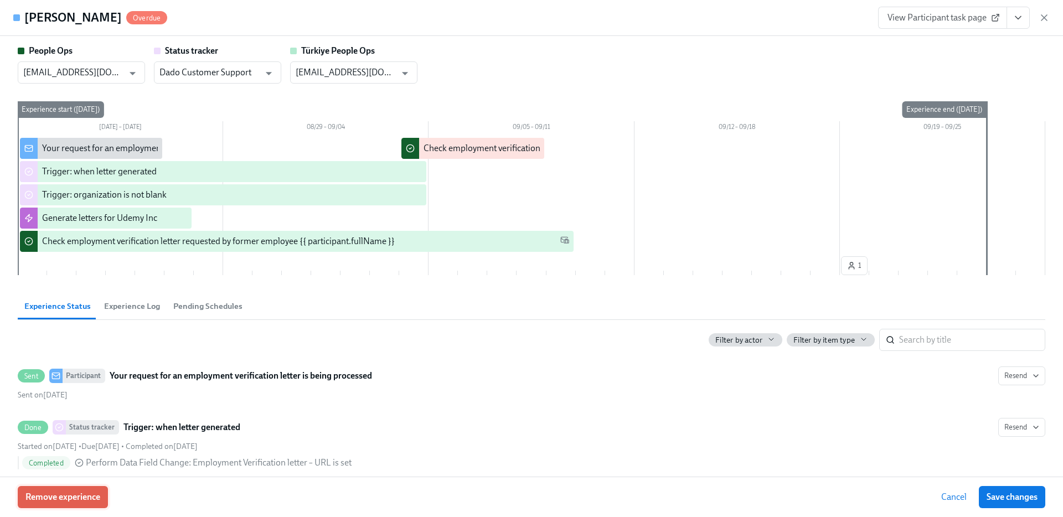
type input "[EMAIL_ADDRESS][DOMAIN_NAME]"
drag, startPoint x: 87, startPoint y: 496, endPoint x: 173, endPoint y: 494, distance: 85.8
click at [173, 494] on div "Remove experience Cancel Save changes" at bounding box center [531, 497] width 1063 height 40
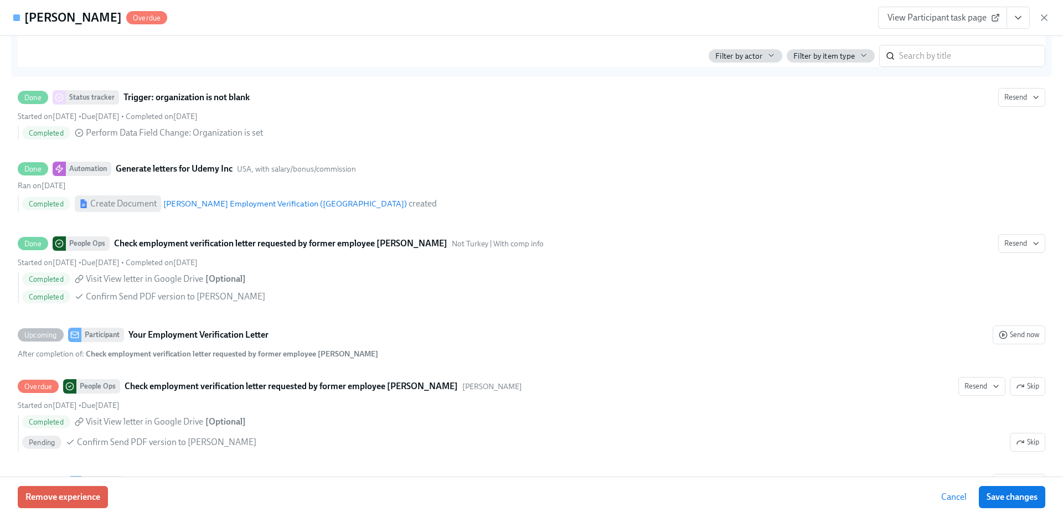
scroll to position [455, 0]
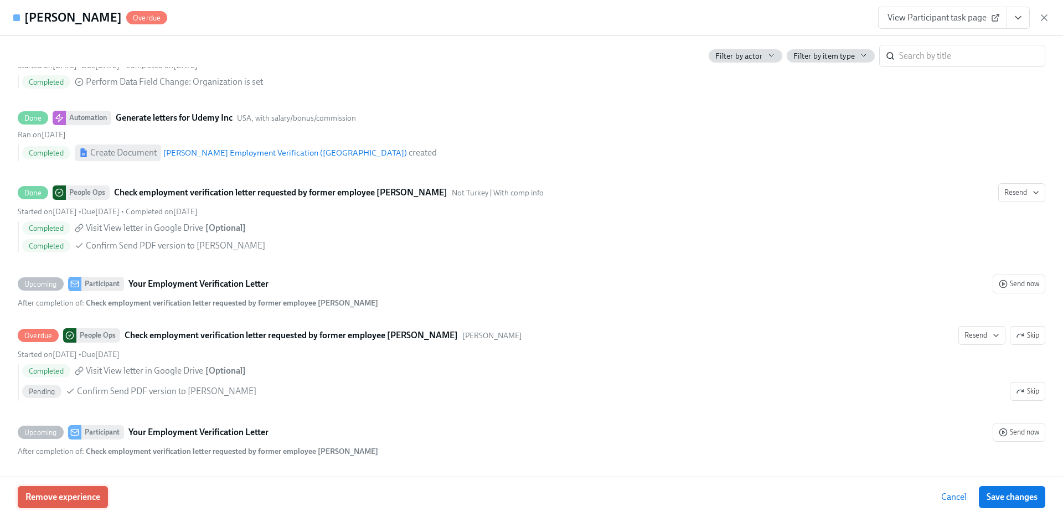
click at [37, 494] on span "Remove experience" at bounding box center [62, 497] width 75 height 11
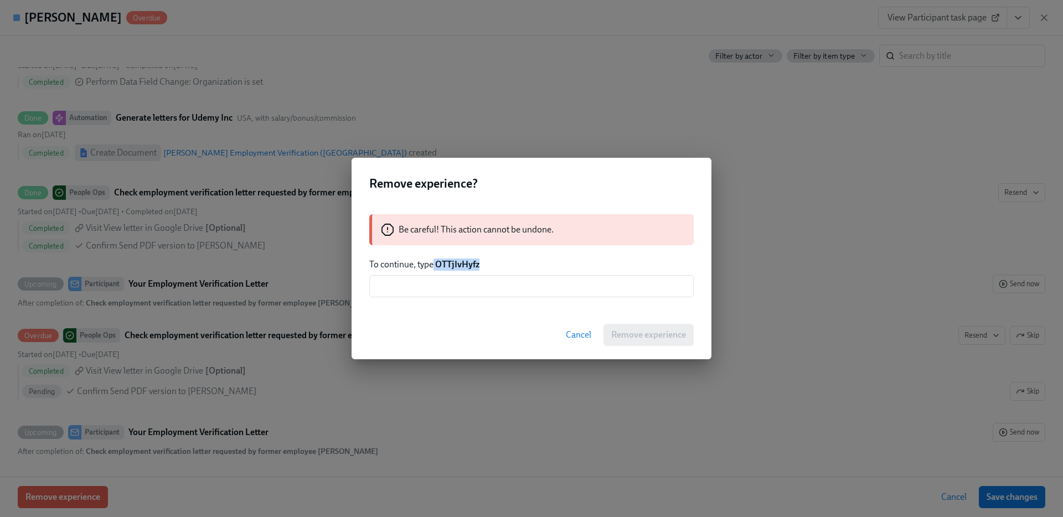
drag, startPoint x: 434, startPoint y: 264, endPoint x: 548, endPoint y: 266, distance: 113.5
click at [547, 266] on p "To continue, type OTTjIvHyfz" at bounding box center [531, 265] width 324 height 12
copy p "OTTjIvHyfz"
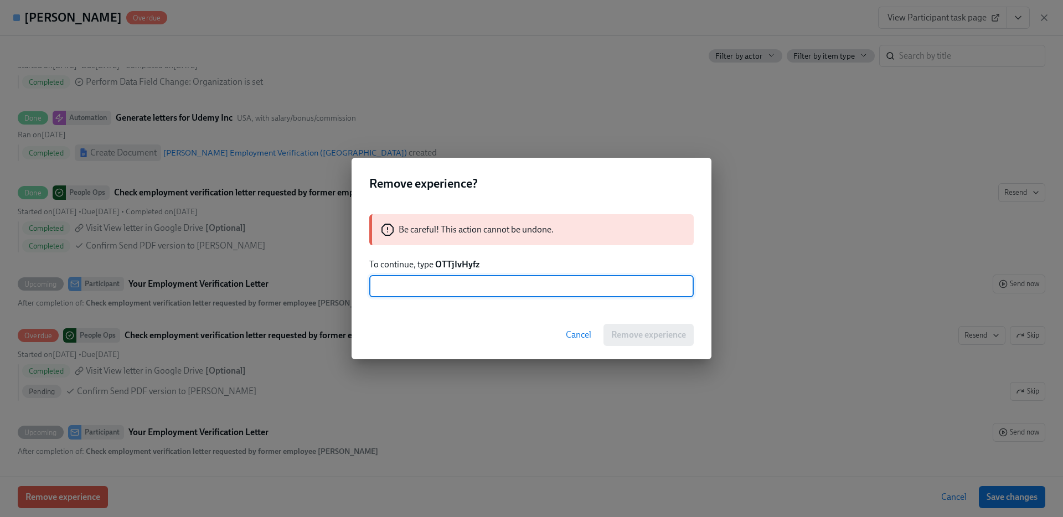
click at [486, 289] on input "text" at bounding box center [531, 286] width 324 height 22
paste input "OTTjIvHyfz"
type input "OTTjIvHyfz"
click at [663, 338] on span "Remove experience" at bounding box center [648, 334] width 75 height 11
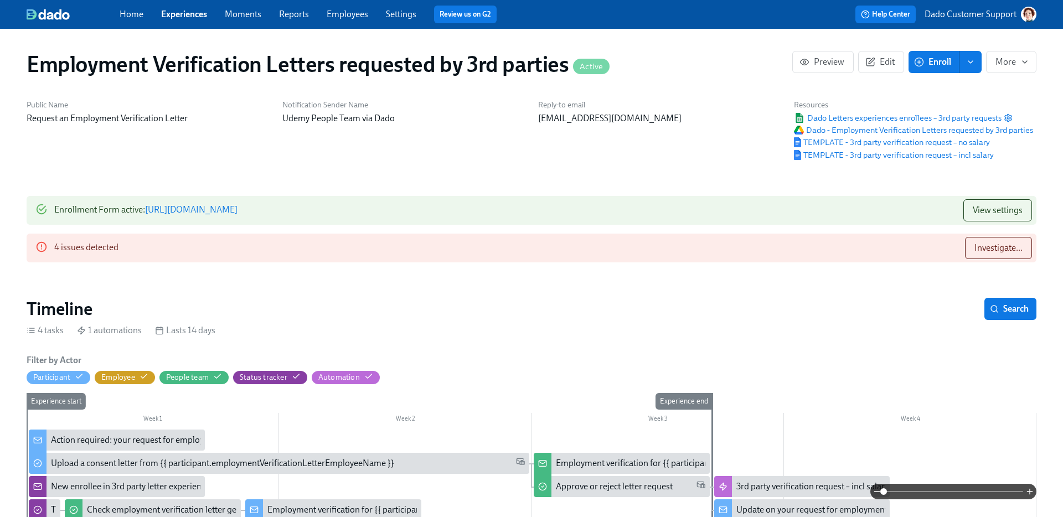
scroll to position [0, 381]
click at [1007, 115] on icon "button" at bounding box center [1008, 117] width 7 height 7
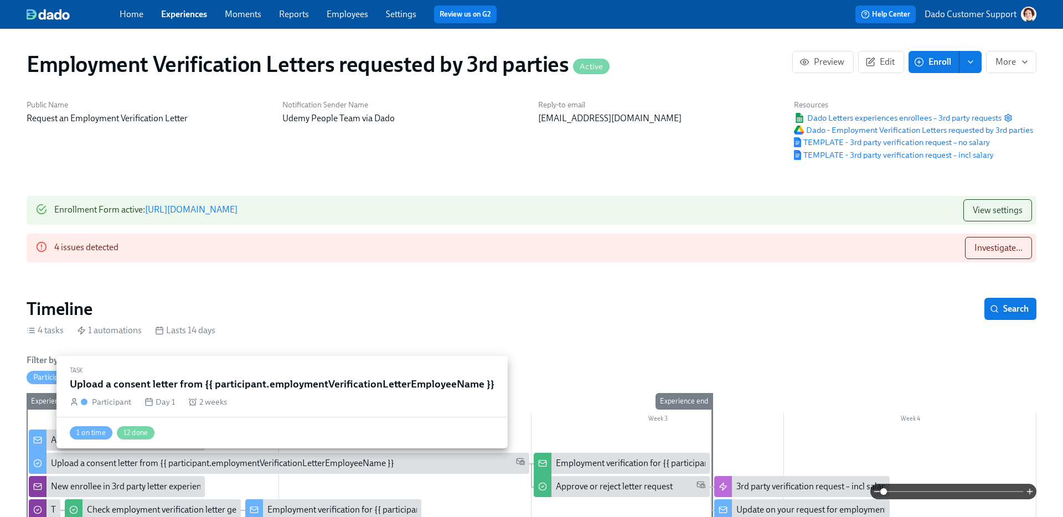
click at [116, 463] on div "Upload a consent letter from {{ participant.employmentVerificationLetterEmploye…" at bounding box center [222, 463] width 343 height 12
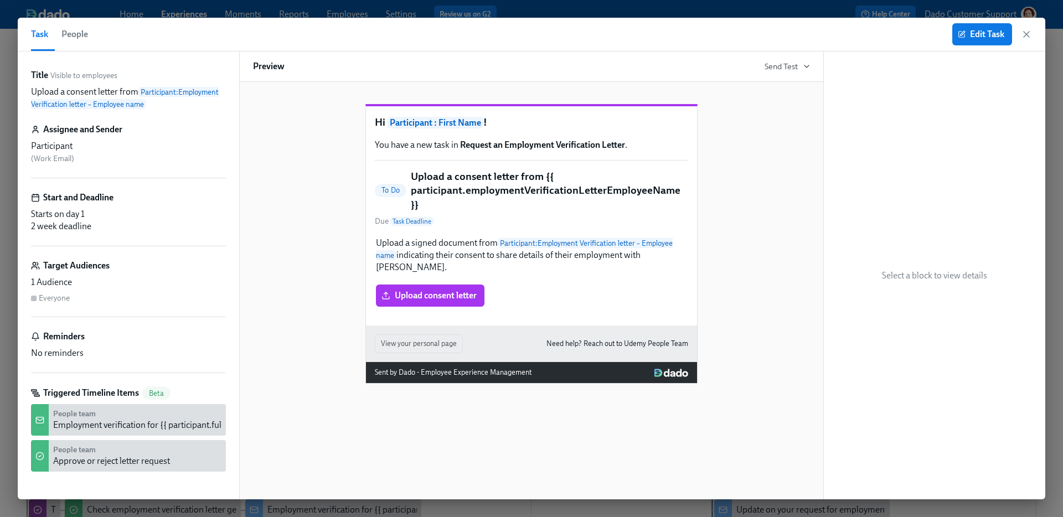
click at [444, 275] on div "Upload a signed document from Participant : Employment Verification letter – Em…" at bounding box center [531, 272] width 313 height 72
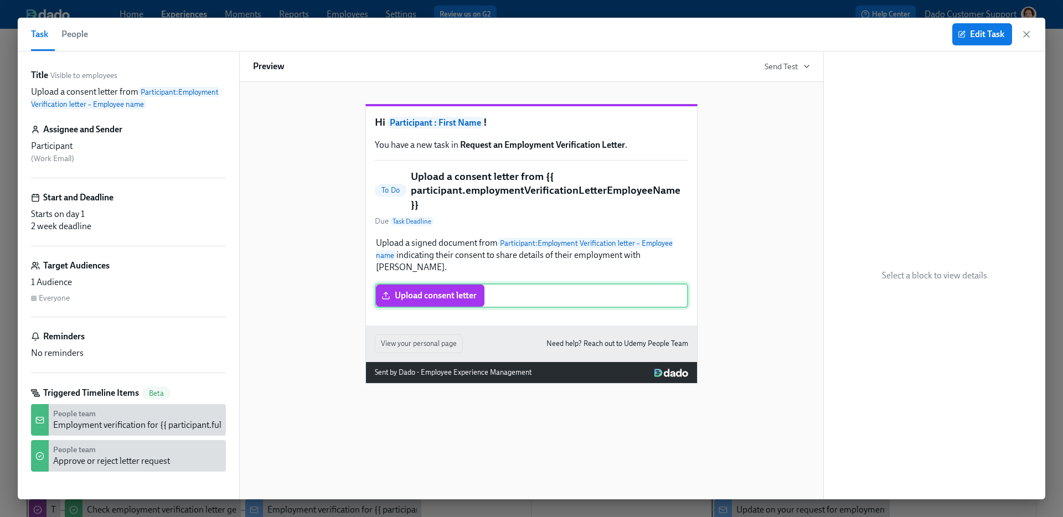
click at [436, 298] on div "Upload consent letter" at bounding box center [531, 296] width 313 height 24
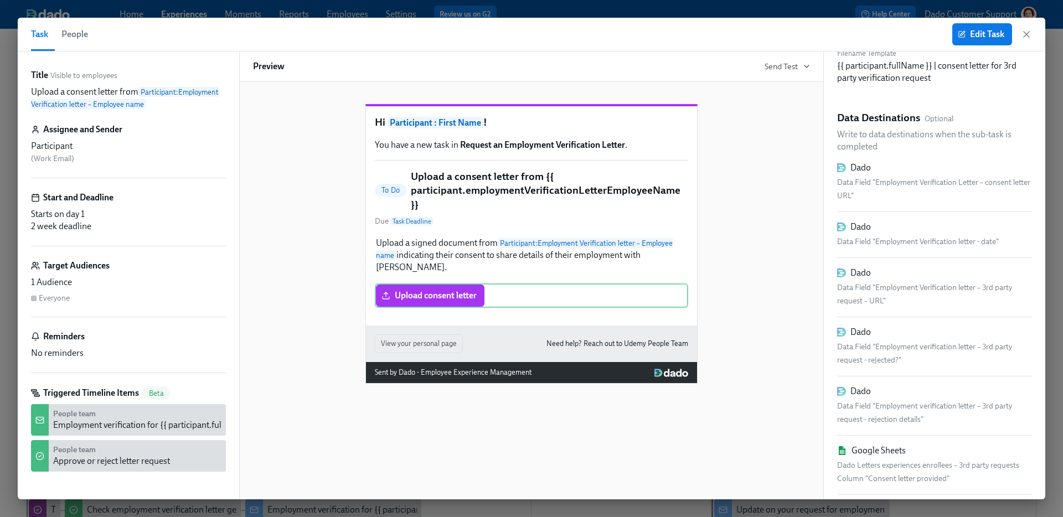
scroll to position [250, 0]
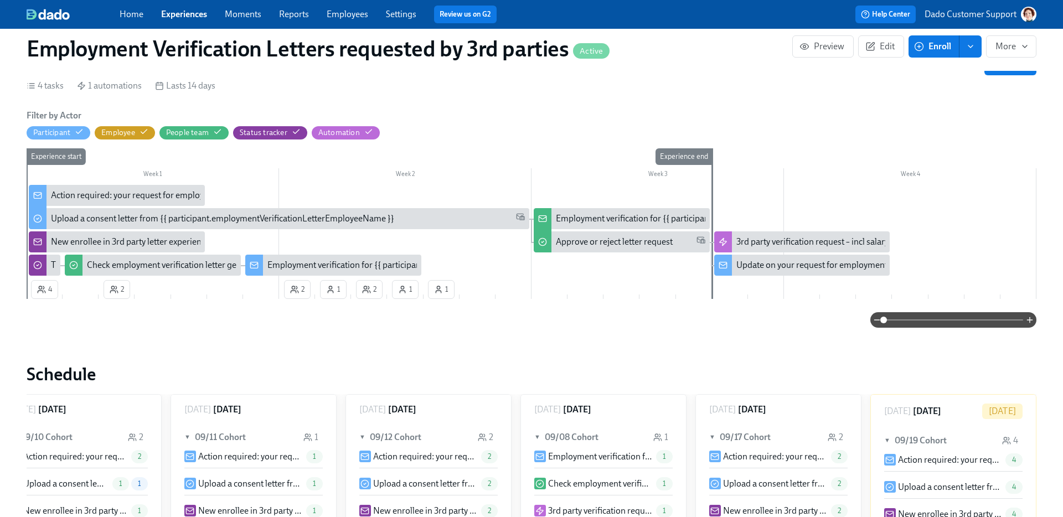
scroll to position [340, 0]
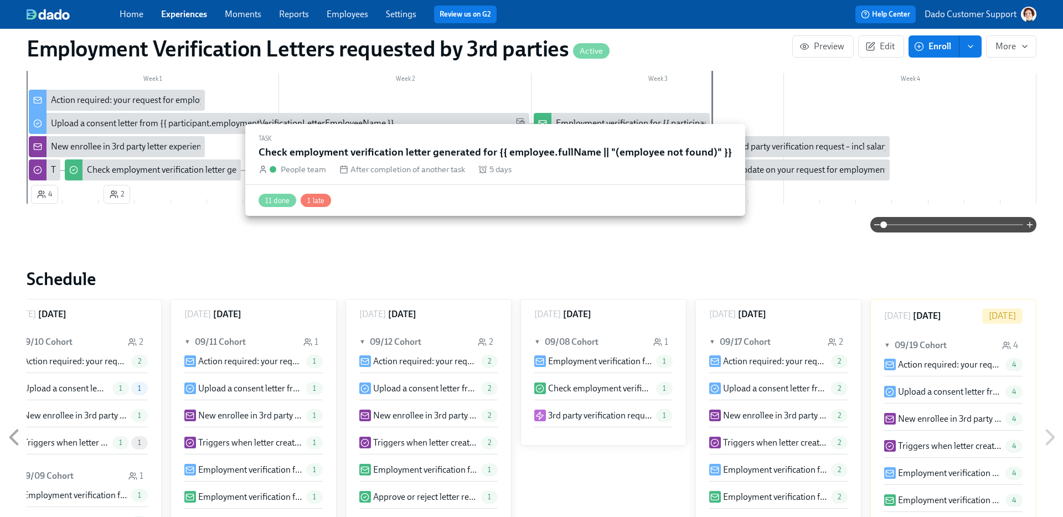
click at [111, 171] on div "Check employment verification letter generated for {{ employee.fullName || "(em…" at bounding box center [277, 170] width 380 height 12
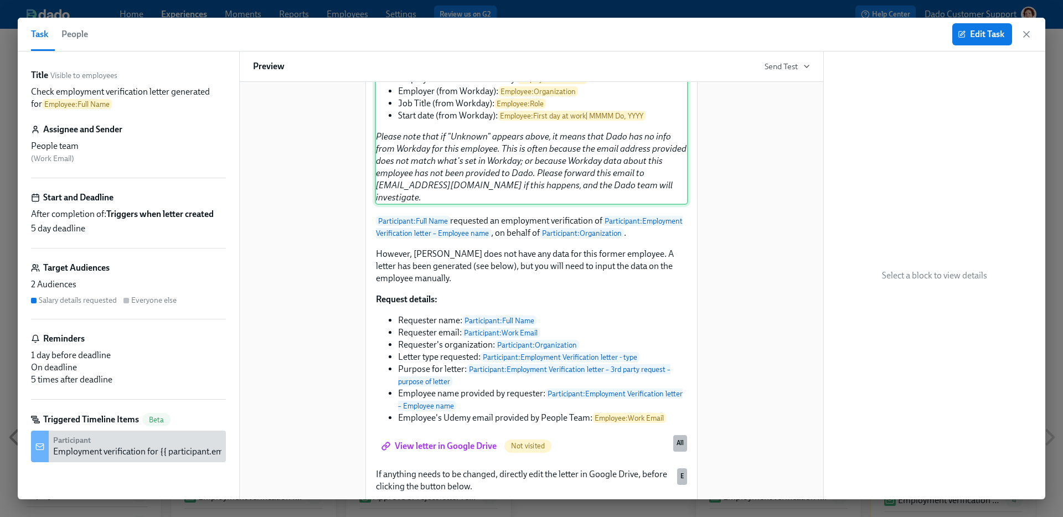
scroll to position [516, 0]
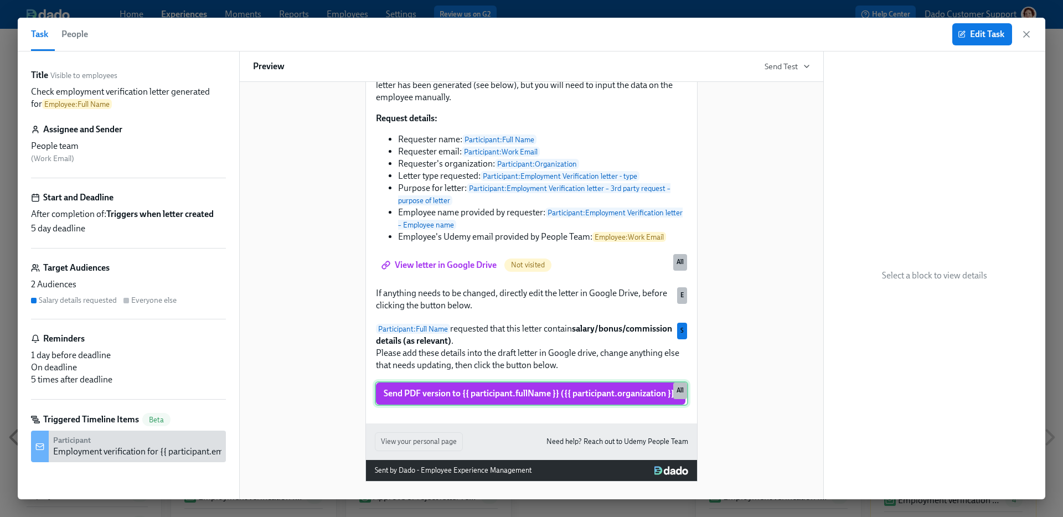
click at [501, 400] on div "Send PDF version to {{ participant.fullName }} ({{ participant.organization }})…" at bounding box center [531, 394] width 313 height 24
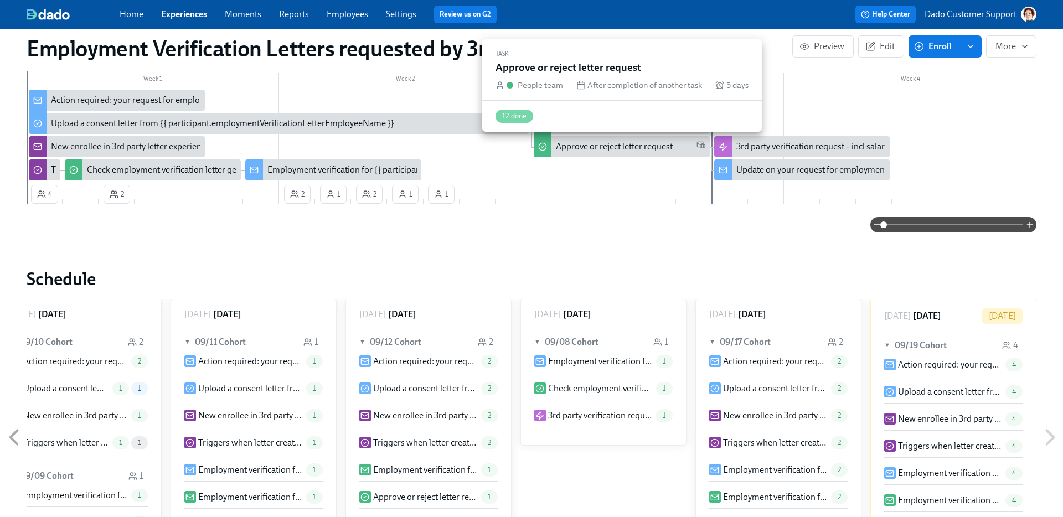
click at [594, 150] on div "Approve or reject letter request" at bounding box center [614, 147] width 117 height 12
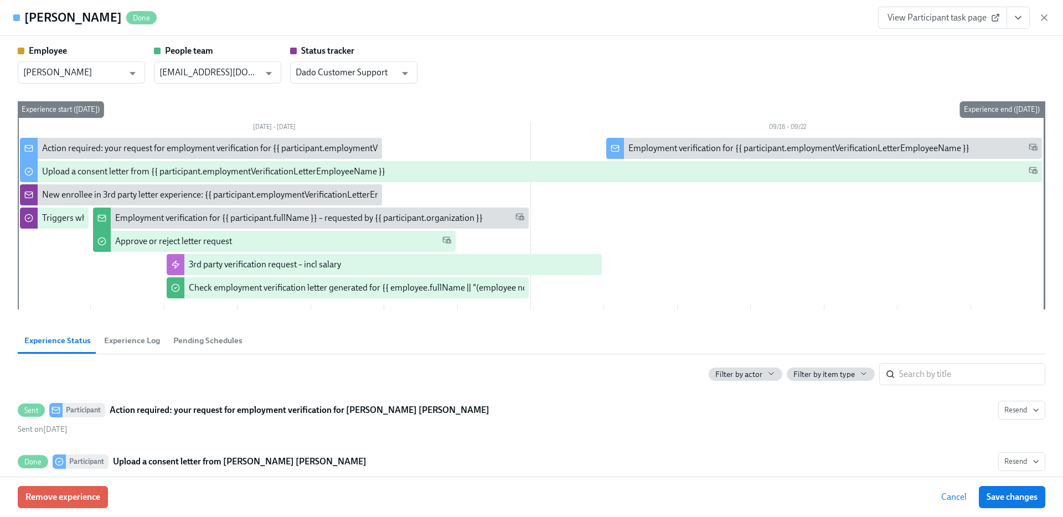
scroll to position [0, 365]
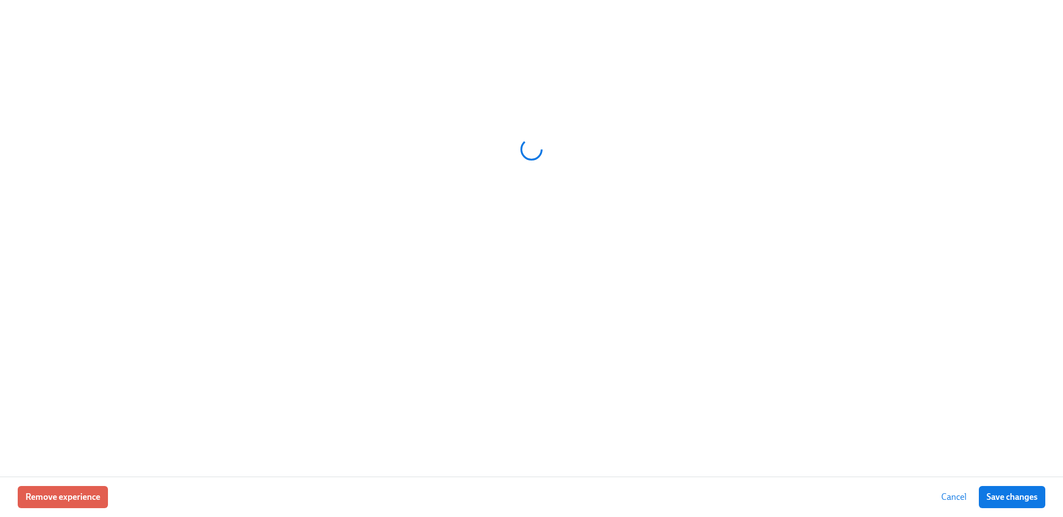
scroll to position [0, 381]
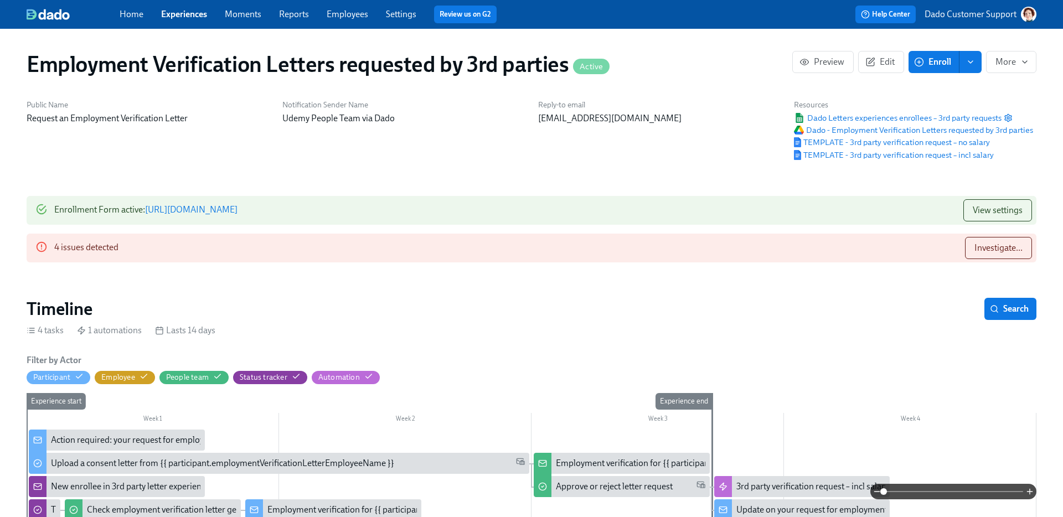
scroll to position [0, 381]
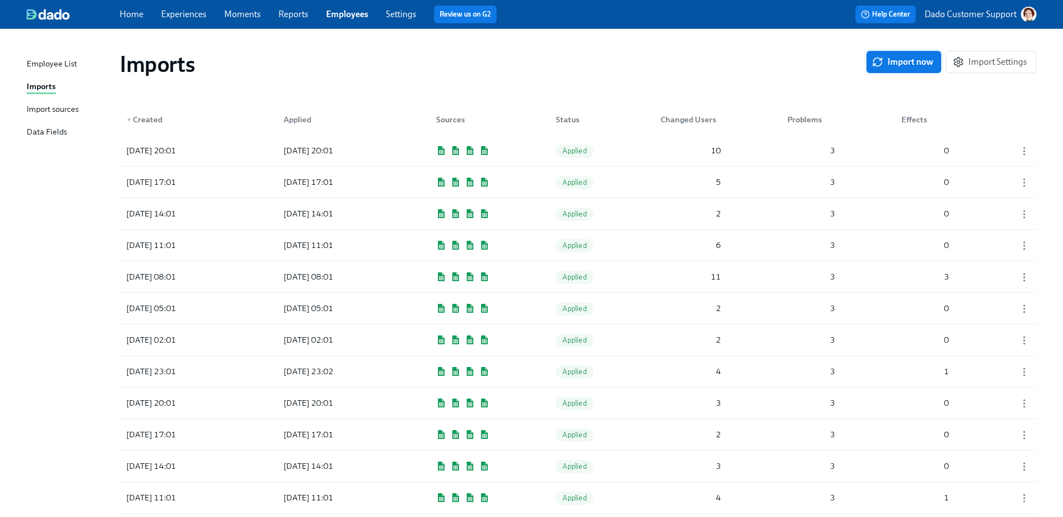
click at [882, 64] on icon "button" at bounding box center [878, 64] width 8 height 4
click at [197, 142] on div "[DATE] 20:01" at bounding box center [172, 151] width 100 height 22
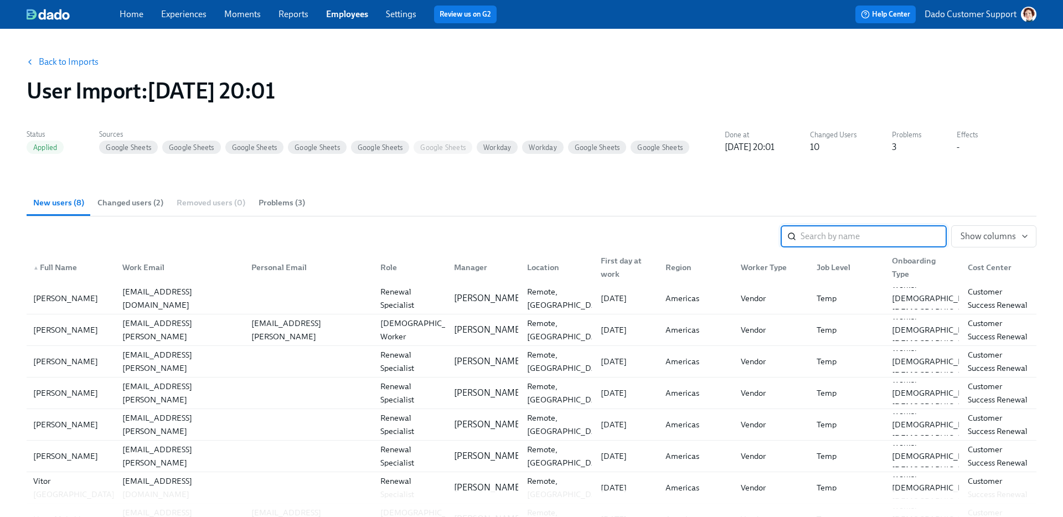
click at [163, 197] on button "Changed users (2)" at bounding box center [130, 202] width 79 height 27
click at [49, 60] on link "Back to Imports" at bounding box center [69, 61] width 60 height 11
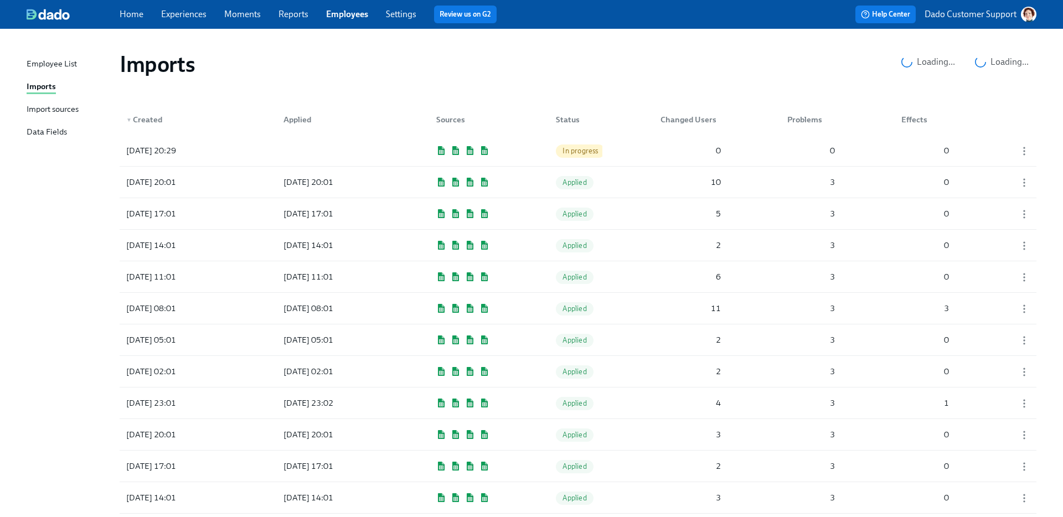
click at [47, 85] on div "Imports" at bounding box center [41, 87] width 29 height 14
click at [192, 160] on div "[DATE] 20:29" at bounding box center [172, 151] width 100 height 22
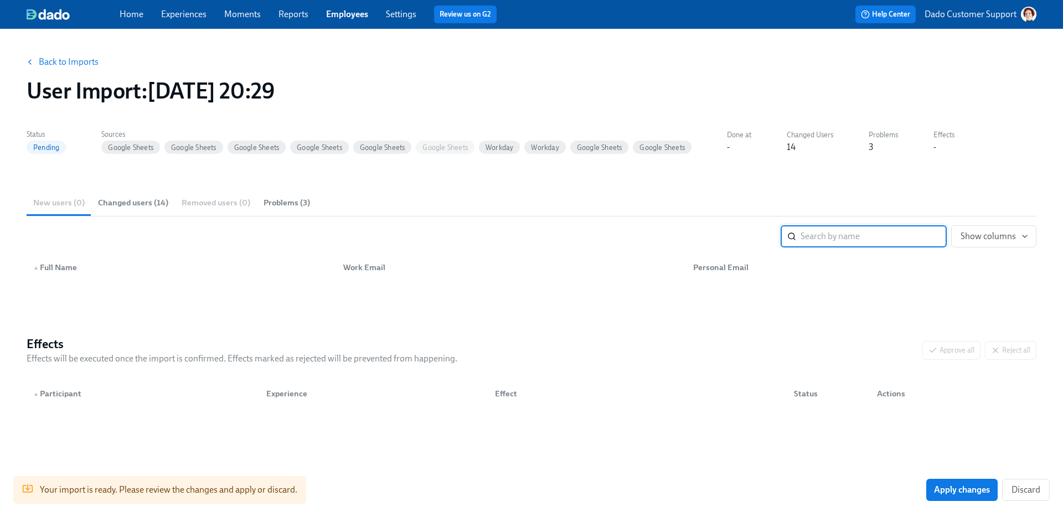
click at [126, 201] on span "Changed users (14)" at bounding box center [133, 203] width 70 height 13
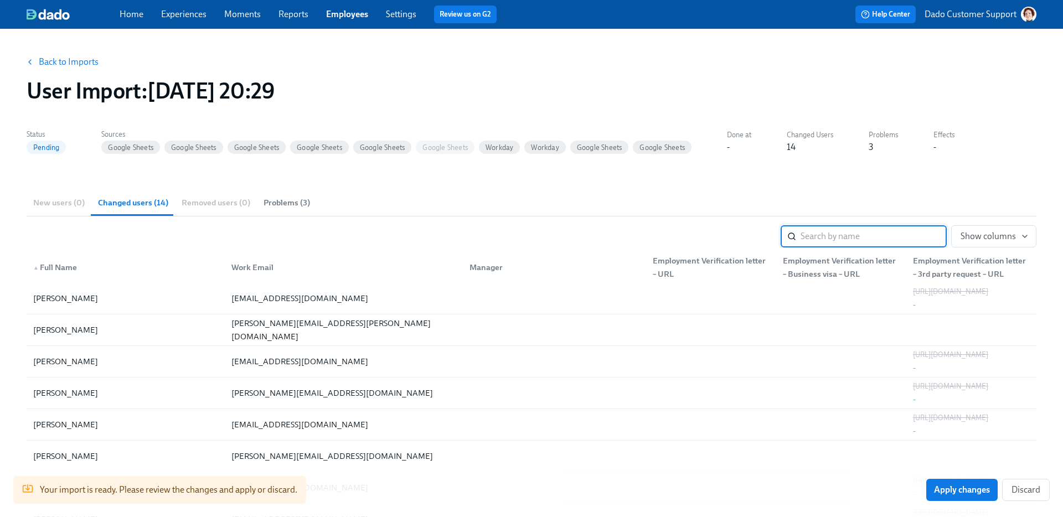
click at [290, 200] on span "Problems (3)" at bounding box center [287, 203] width 47 height 13
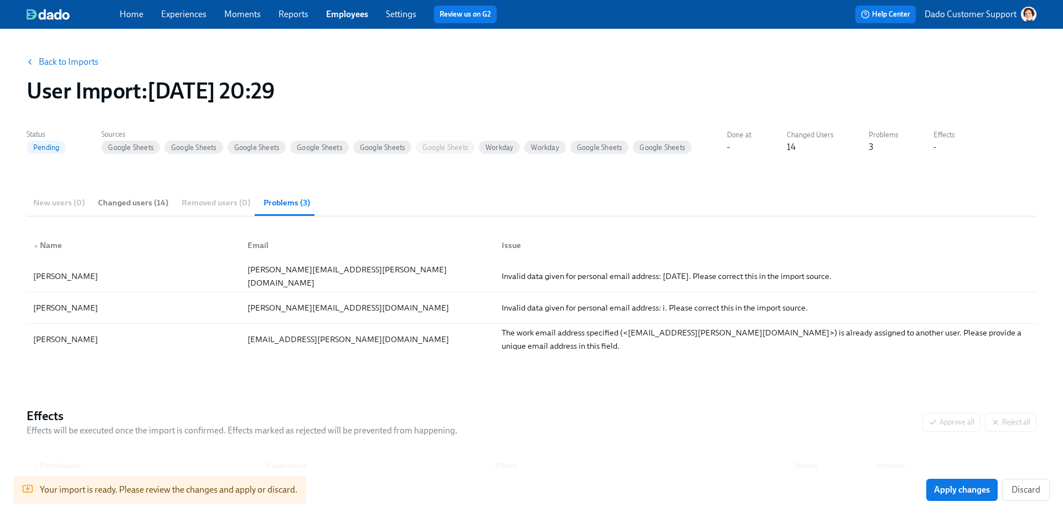
click at [126, 203] on span "Changed users (14)" at bounding box center [133, 203] width 70 height 13
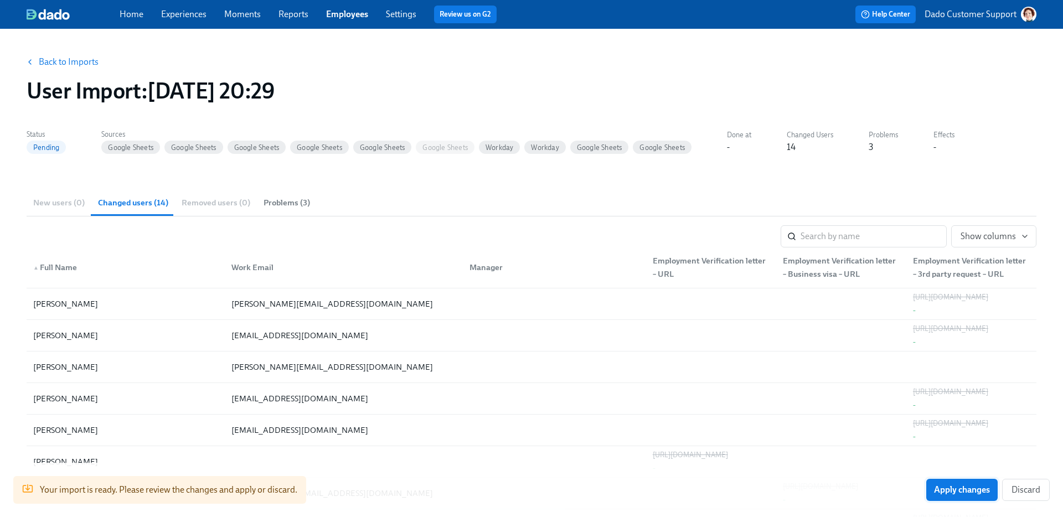
click at [960, 480] on button "Apply changes" at bounding box center [961, 490] width 71 height 22
